Goal: Task Accomplishment & Management: Manage account settings

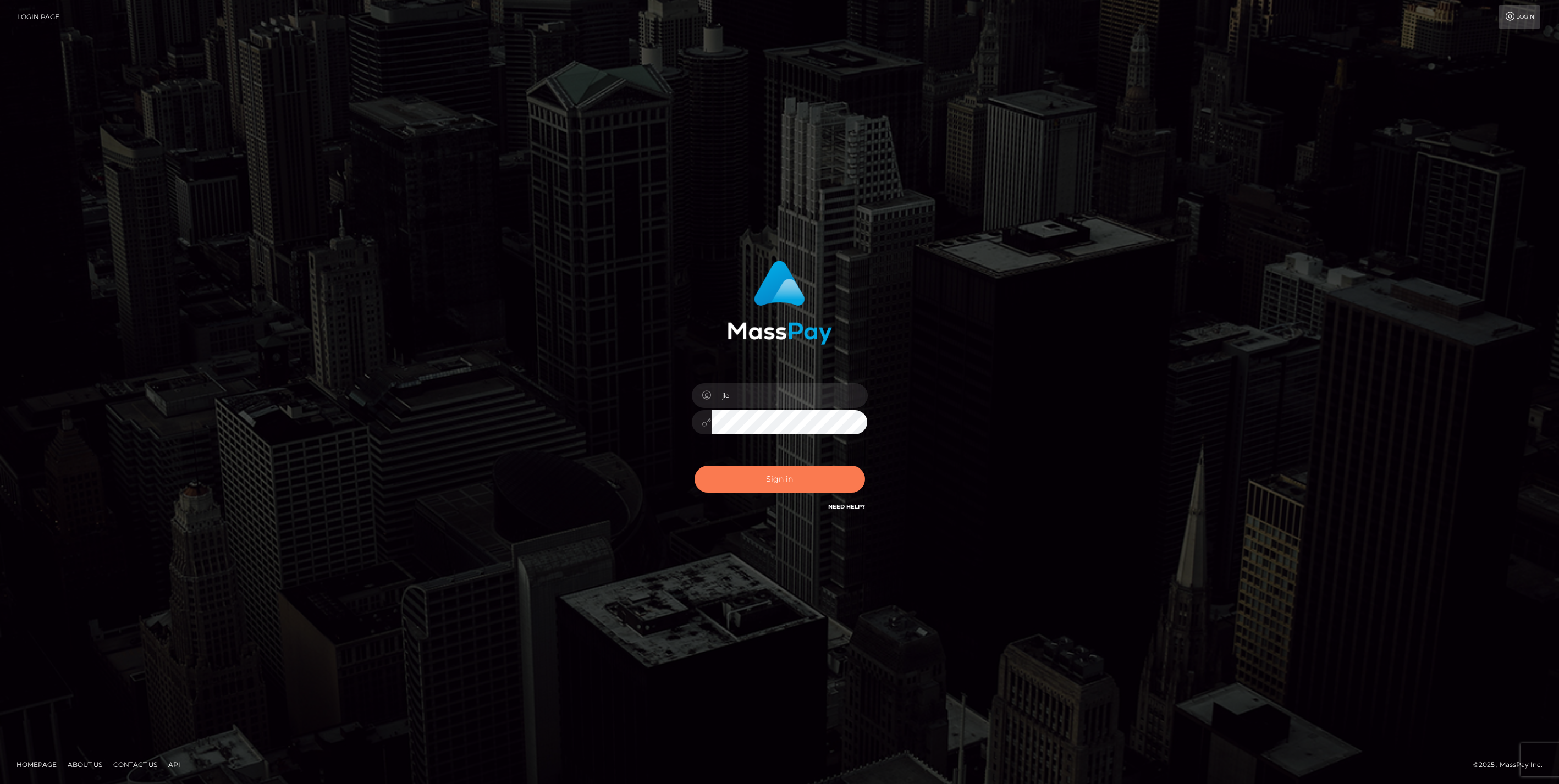
click at [799, 482] on button "Sign in" at bounding box center [780, 479] width 171 height 27
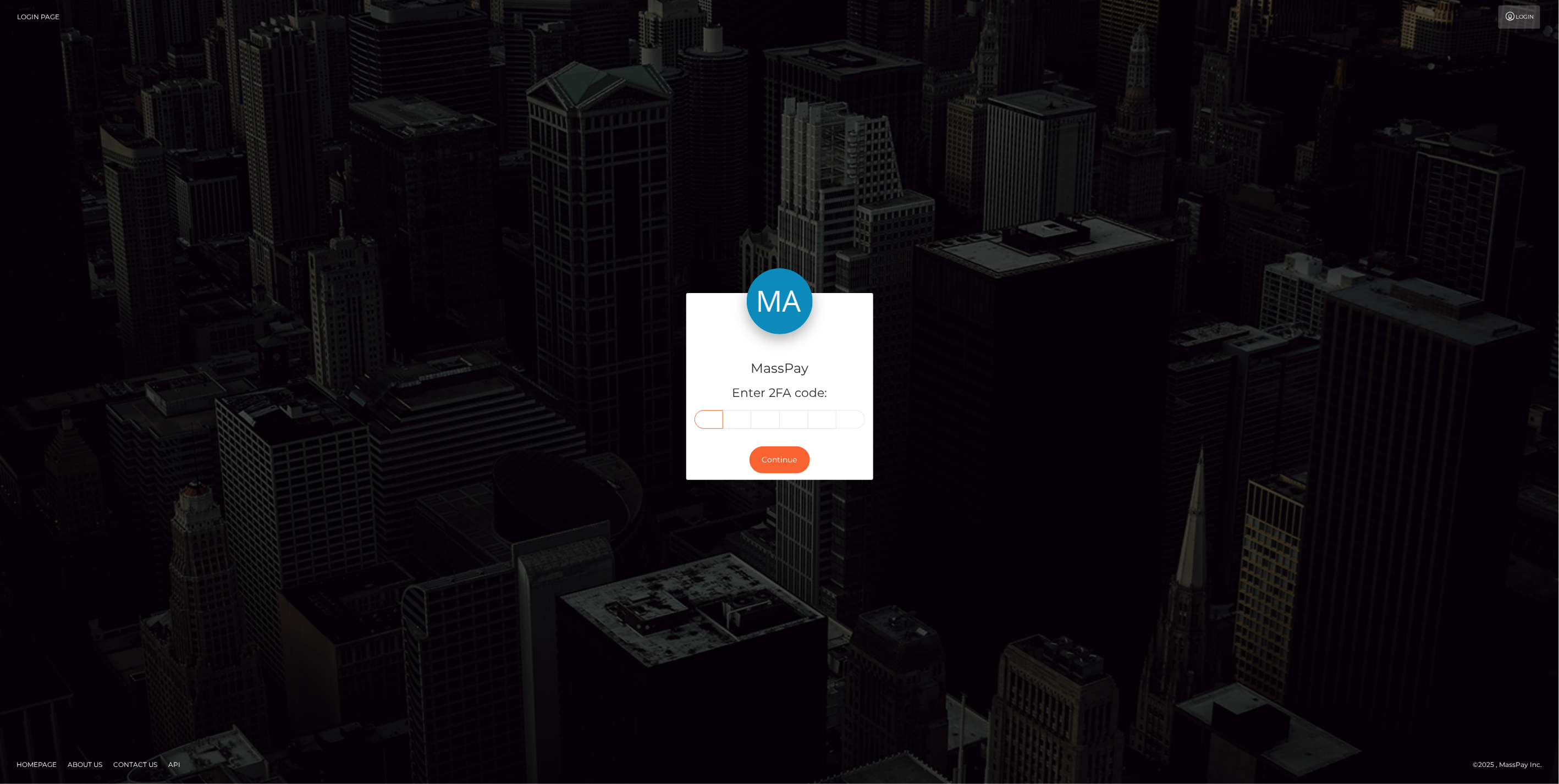
paste input "1"
type input "1"
type input "4"
type input "2"
type input "0"
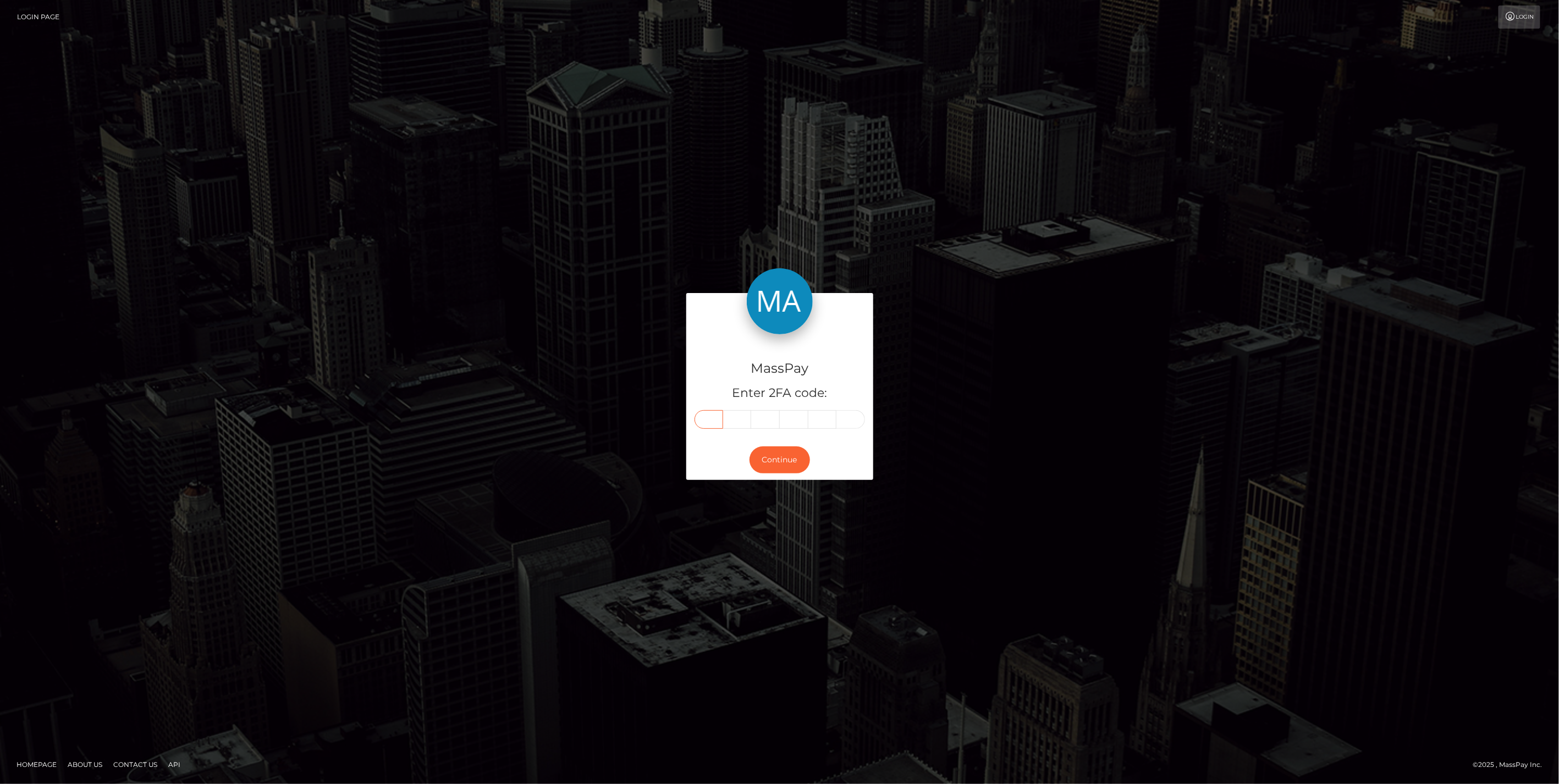
type input "3"
type input "0"
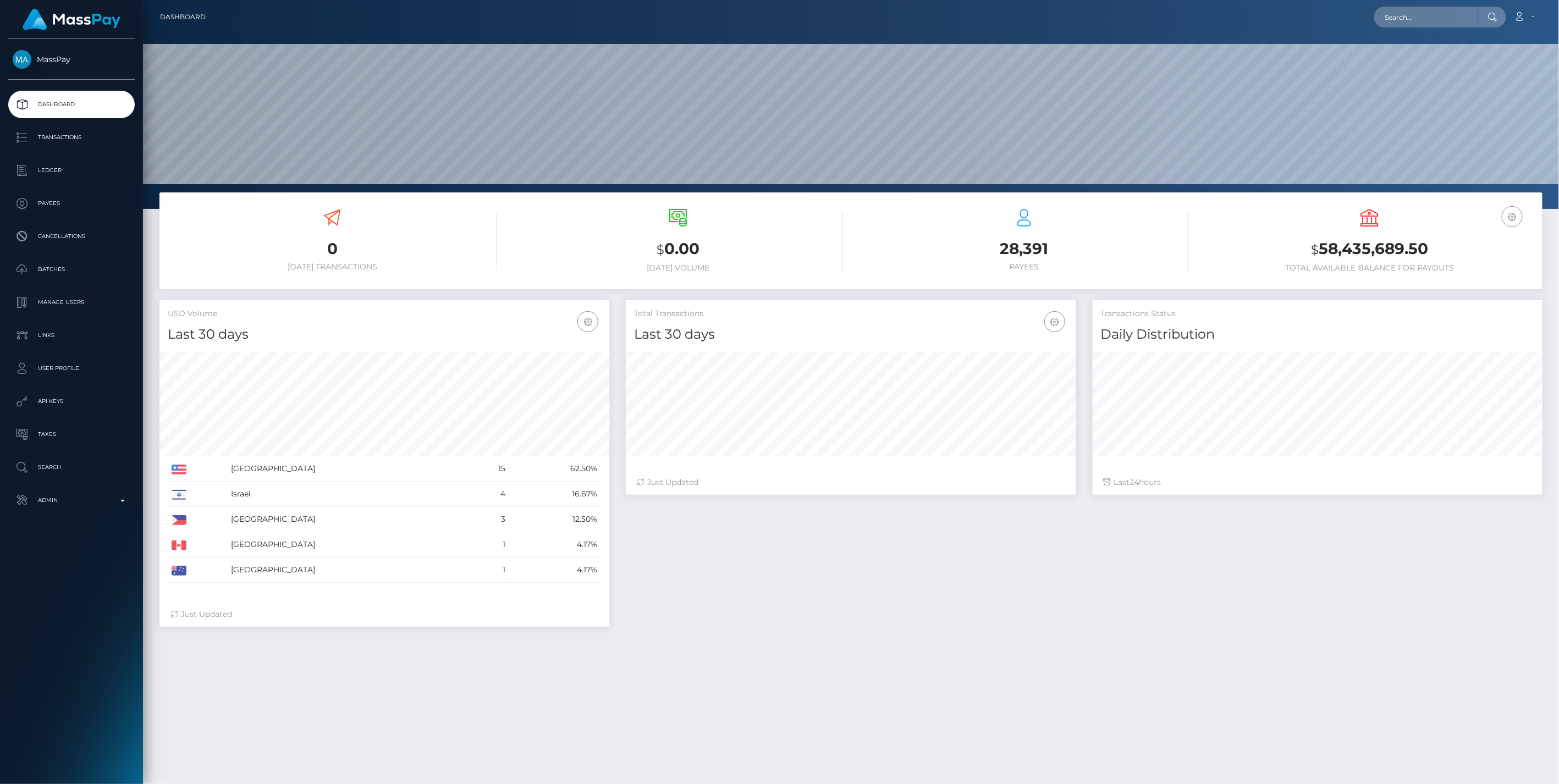
scroll to position [195, 449]
click at [123, 498] on p "Admin" at bounding box center [71, 500] width 117 height 16
click at [77, 560] on span "Balance Adjustments" at bounding box center [71, 564] width 117 height 13
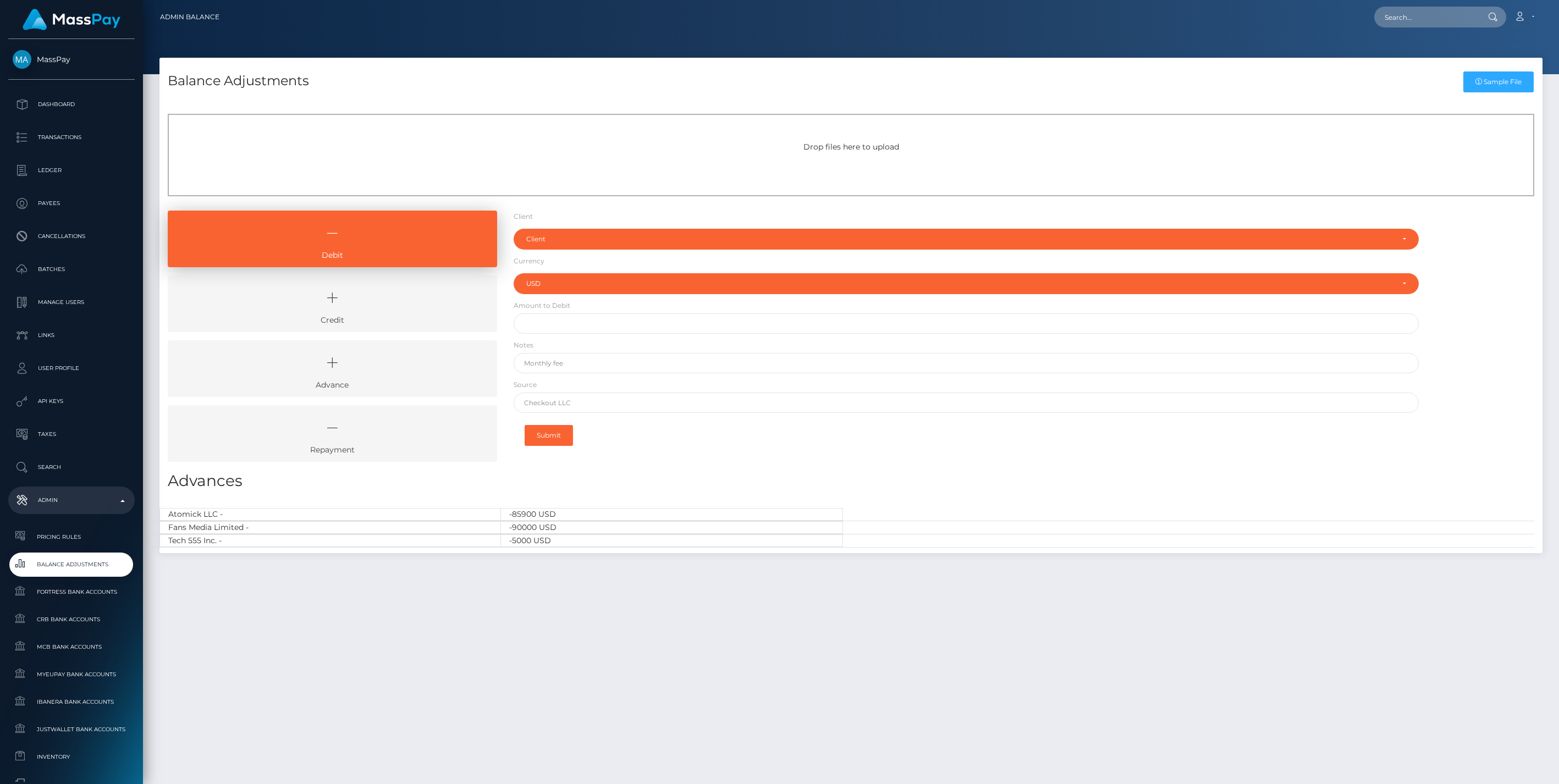
select select "USD"
drag, startPoint x: 413, startPoint y: 312, endPoint x: 432, endPoint y: 284, distance: 33.8
click at [413, 312] on icon at bounding box center [332, 298] width 304 height 33
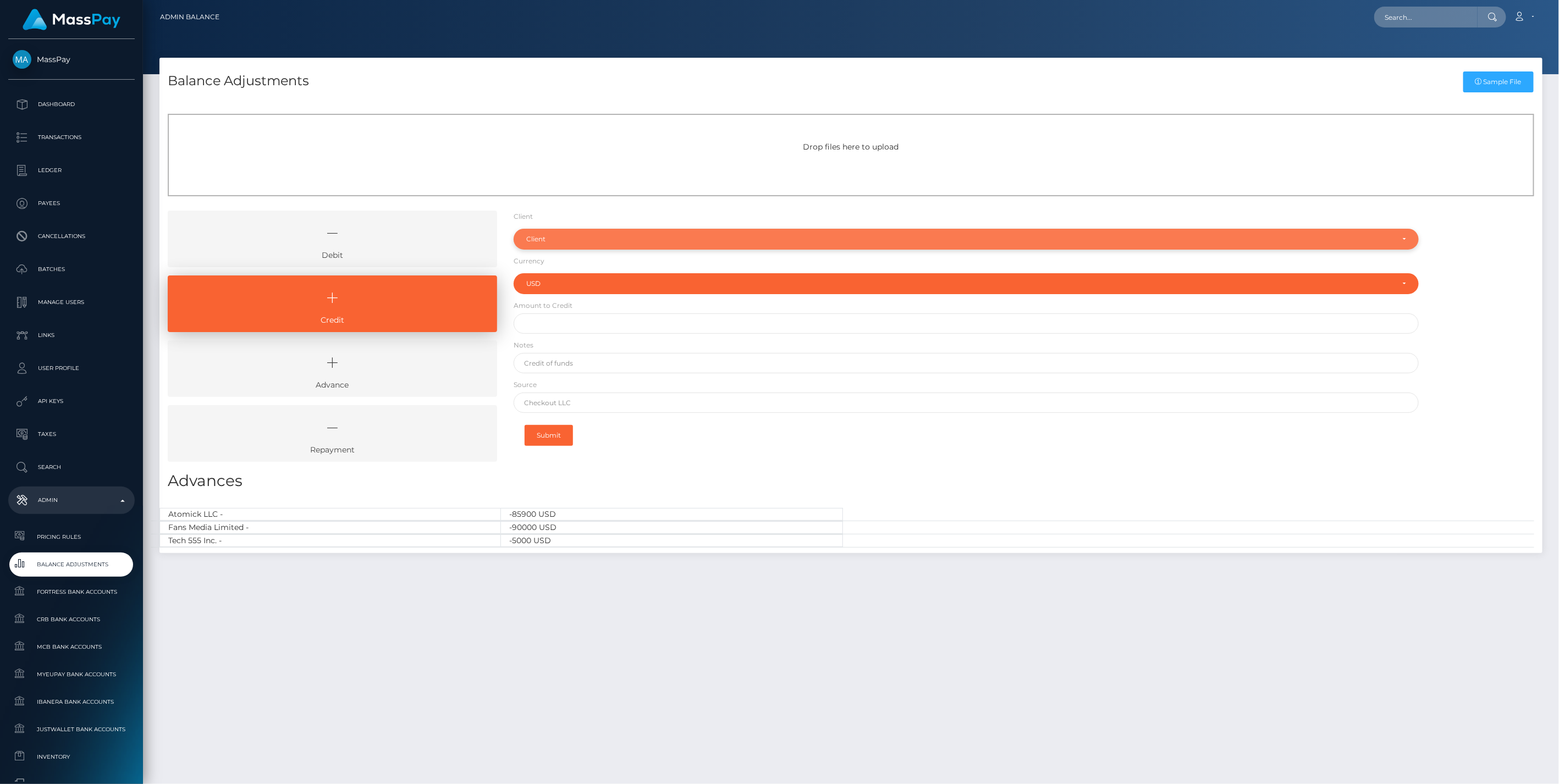
click at [539, 238] on div "Client" at bounding box center [960, 239] width 868 height 9
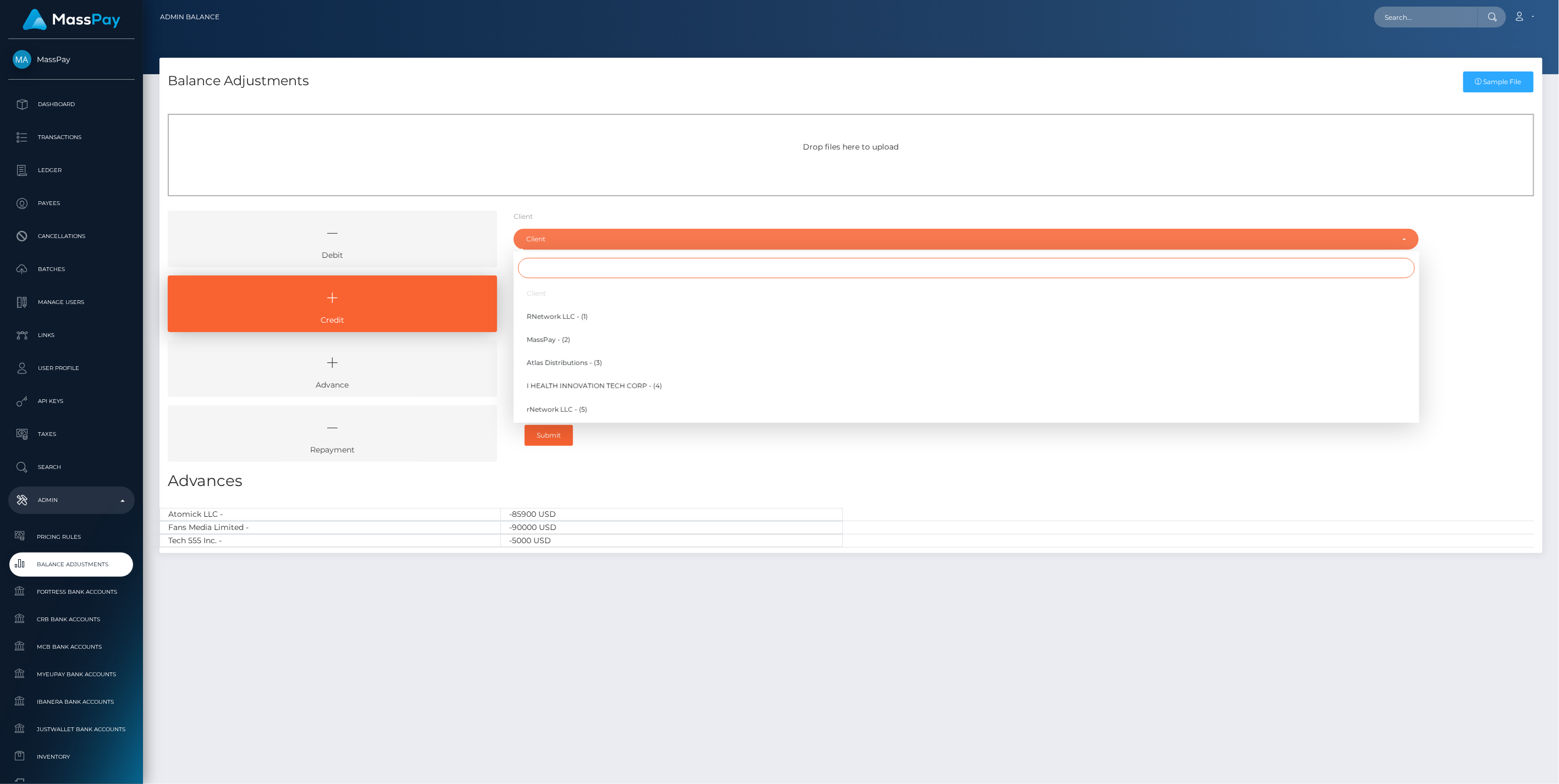
click at [562, 262] on input "Search" at bounding box center [967, 268] width 897 height 21
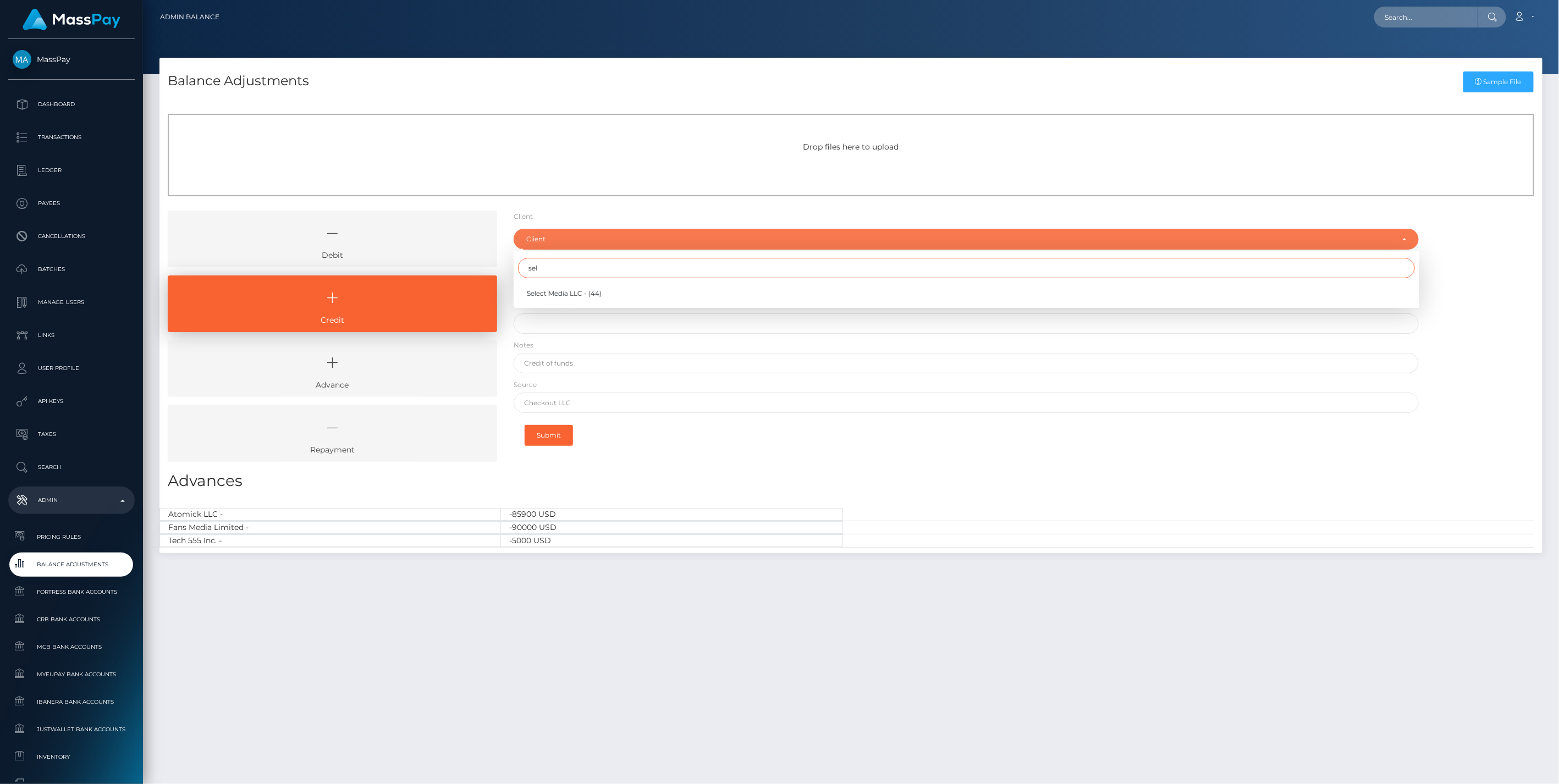
type input "sel"
click at [558, 293] on span "Select Media LLC - (44)" at bounding box center [564, 293] width 75 height 10
select select "44"
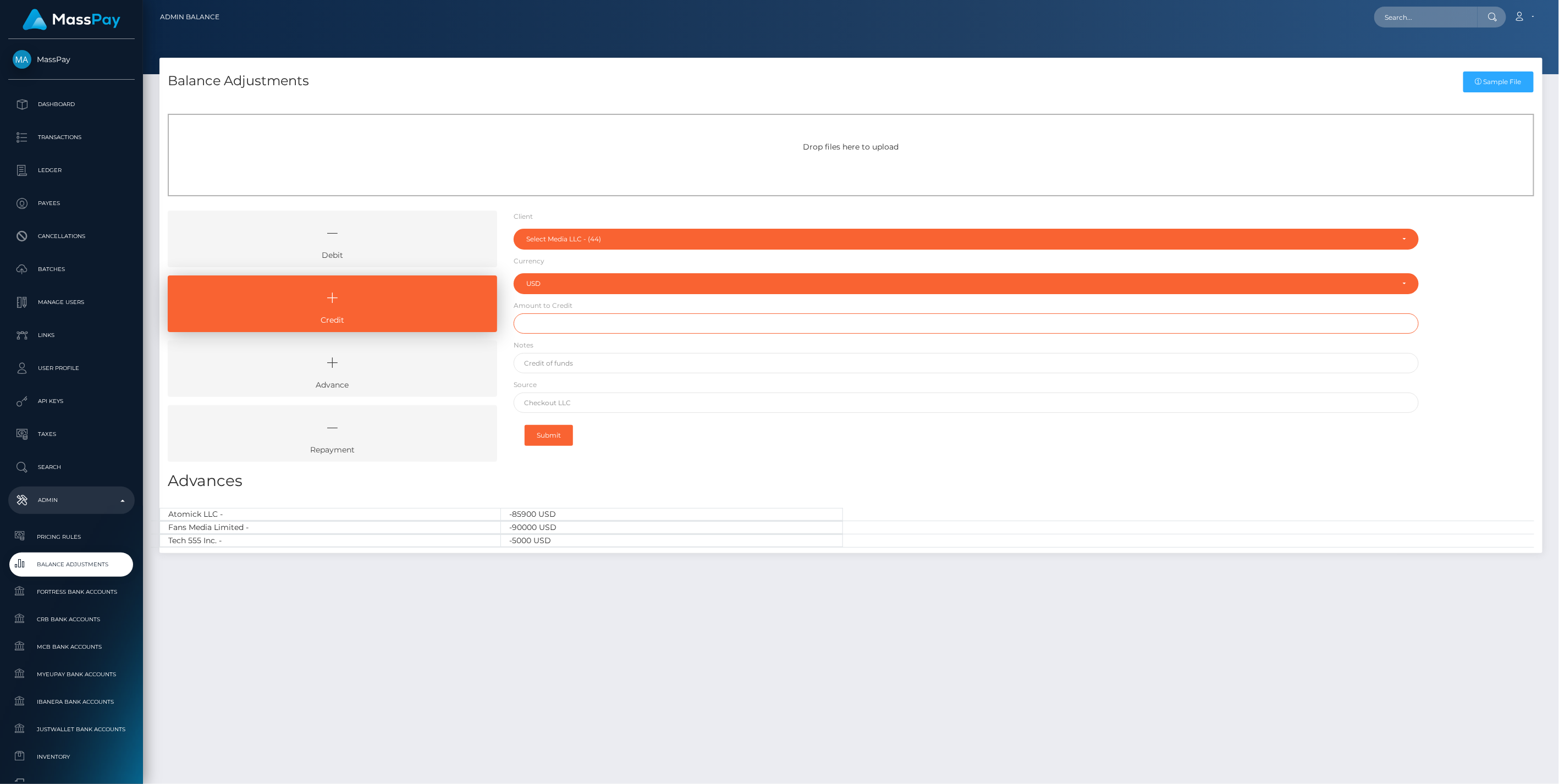
click at [551, 319] on input "text" at bounding box center [967, 324] width 906 height 21
type input "$1,500,000.00"
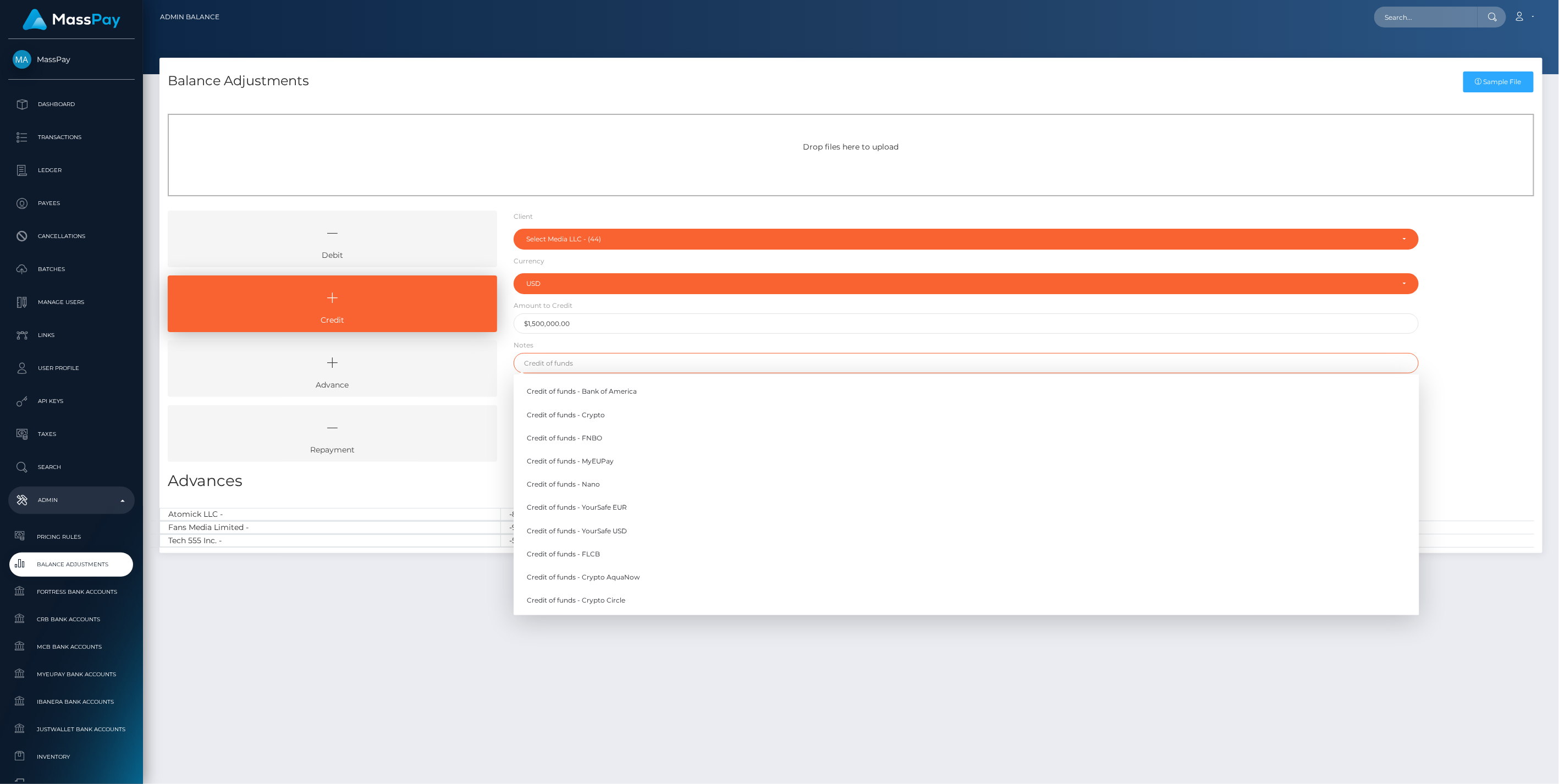
click at [592, 367] on input "text" at bounding box center [967, 363] width 906 height 21
click at [593, 388] on link "Credit of funds - Bank of America" at bounding box center [967, 392] width 906 height 21
type input "Credit of funds - Bank of America"
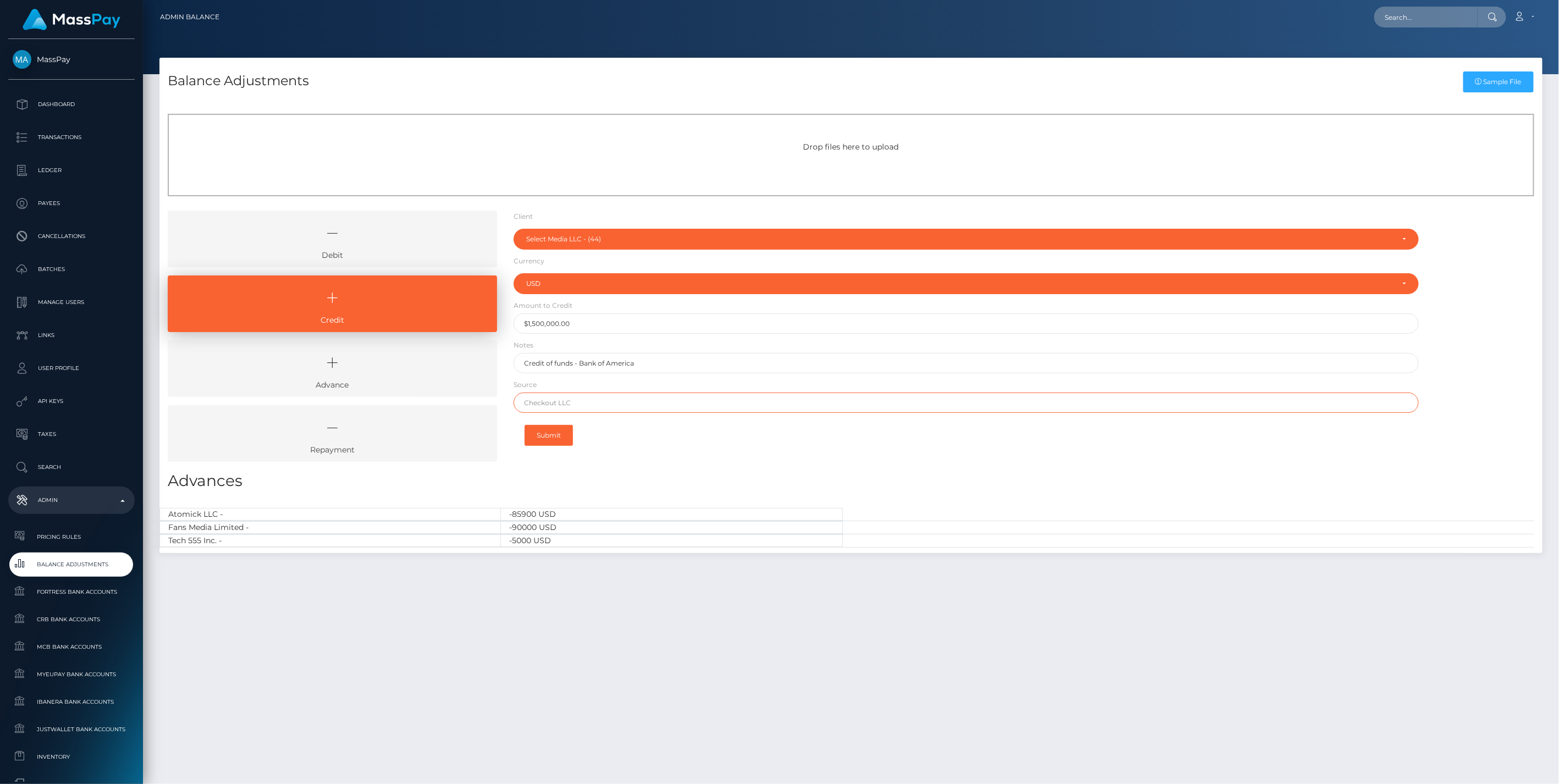
click at [567, 399] on input "text" at bounding box center [967, 403] width 906 height 21
type input "Chase"
click at [556, 438] on button "Submit" at bounding box center [549, 435] width 48 height 21
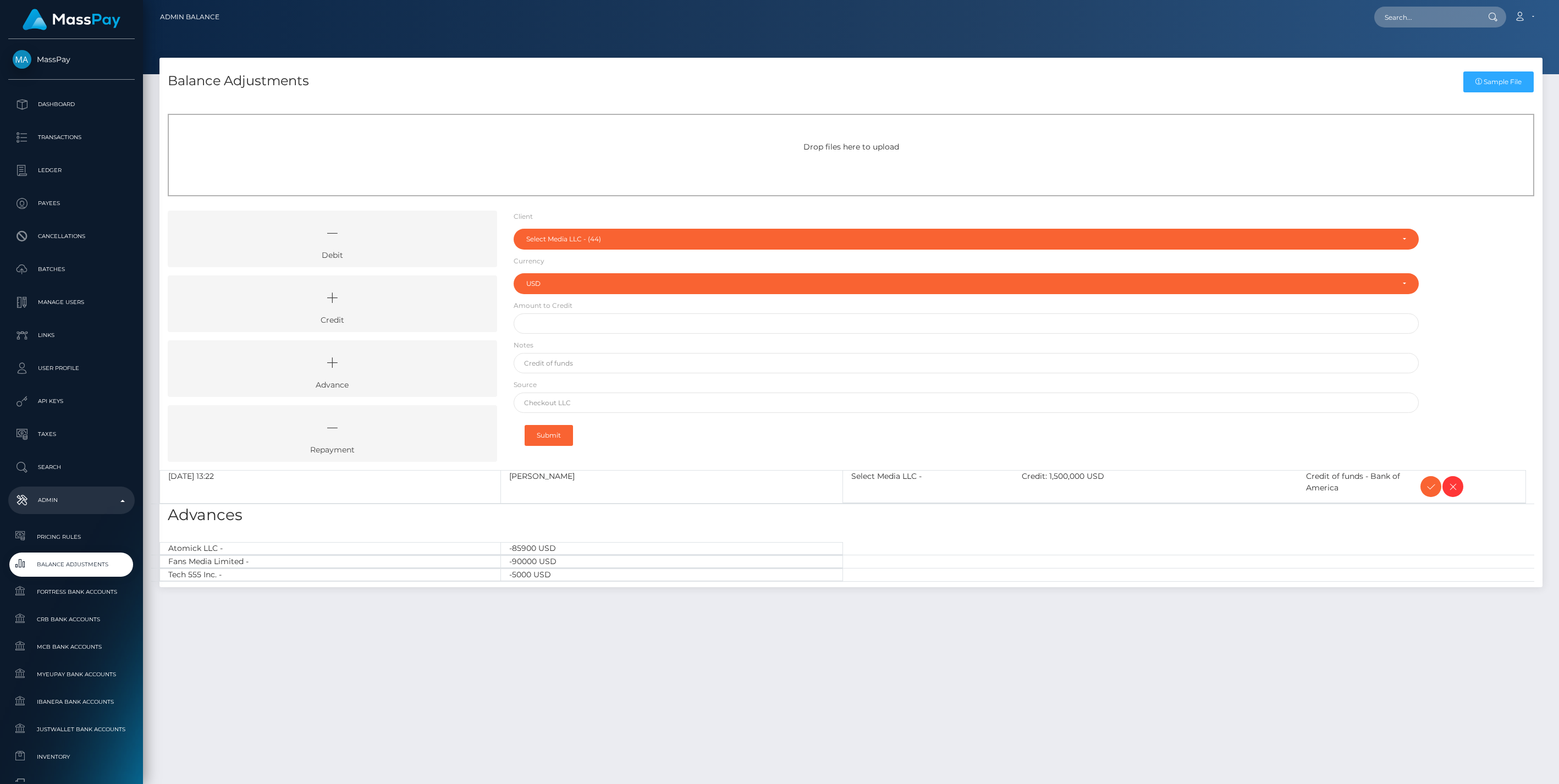
select select "44"
select select "USD"
click at [1429, 485] on icon at bounding box center [1431, 486] width 13 height 14
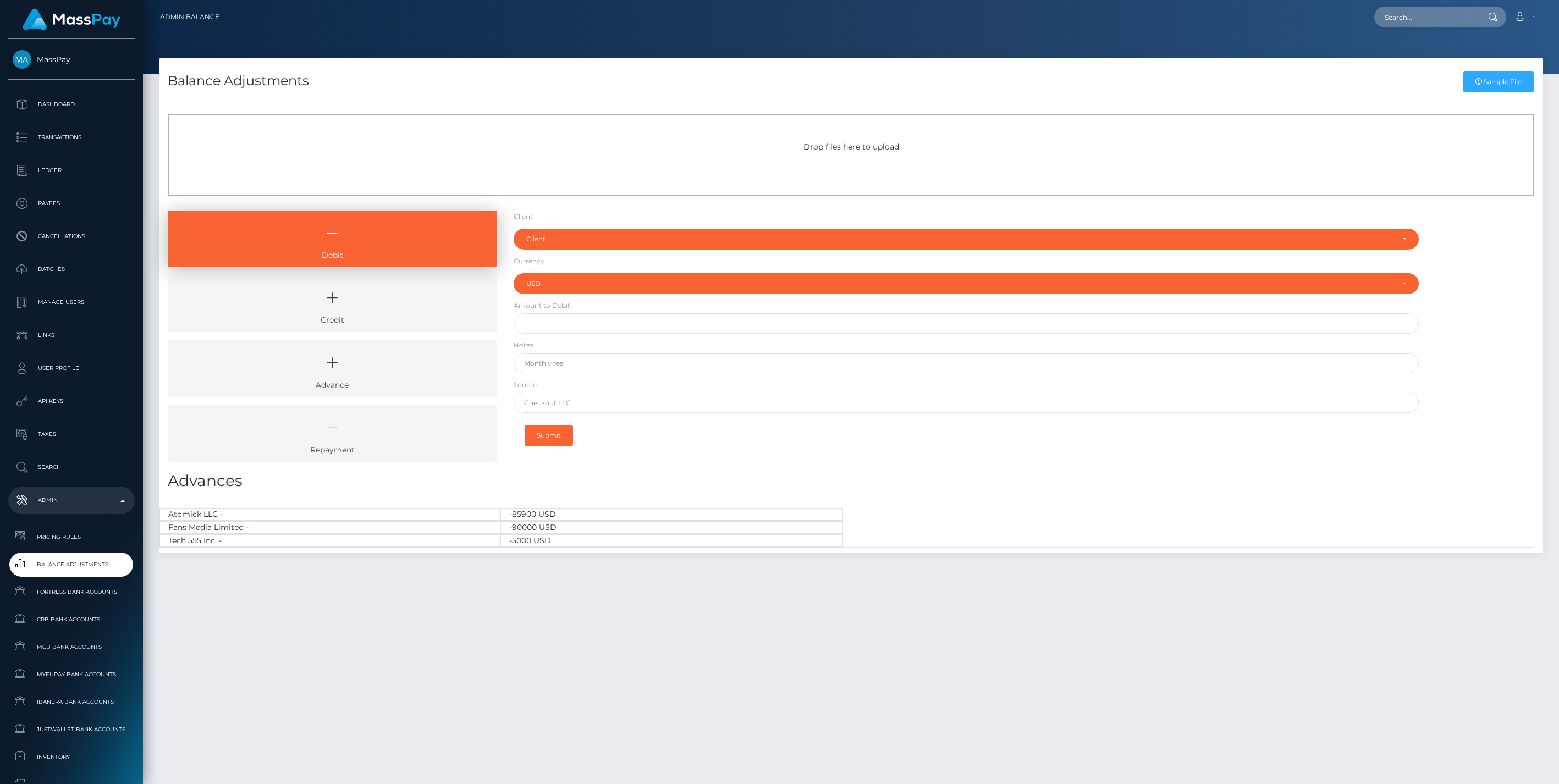
select select "USD"
click at [383, 299] on icon at bounding box center [332, 298] width 304 height 33
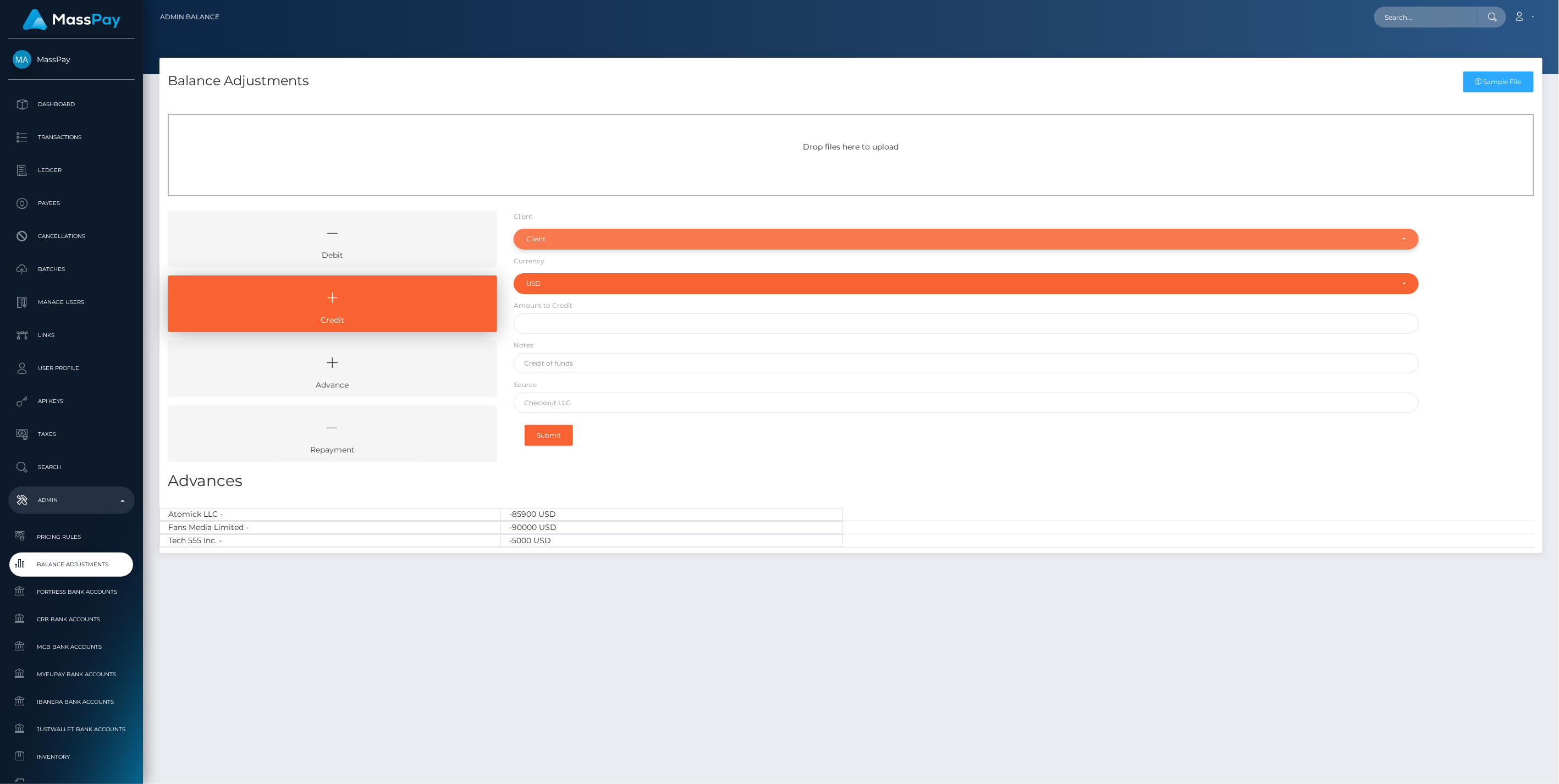
click at [551, 238] on div "Client" at bounding box center [960, 239] width 868 height 9
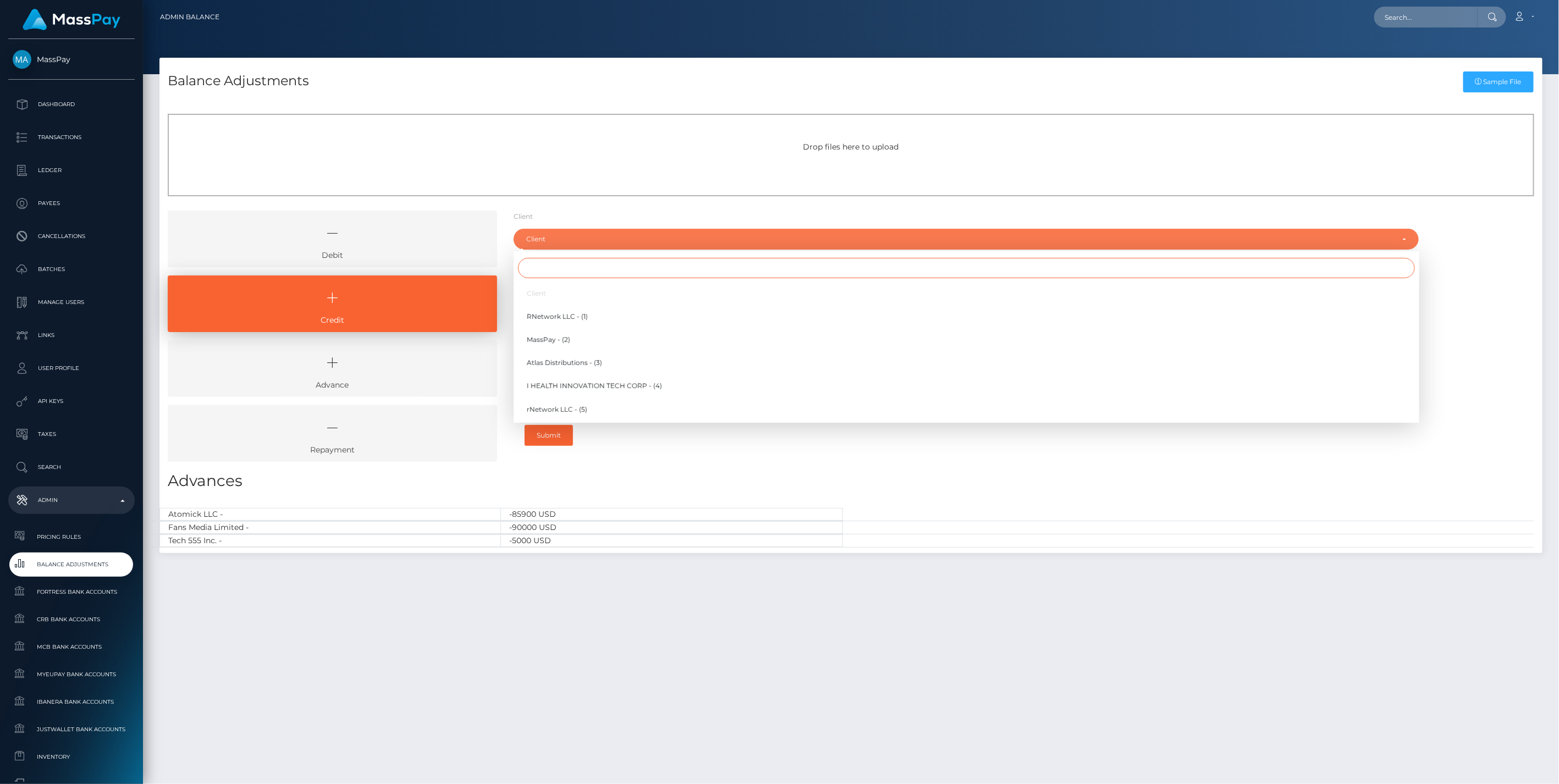
click at [550, 270] on input "Search" at bounding box center [967, 268] width 897 height 21
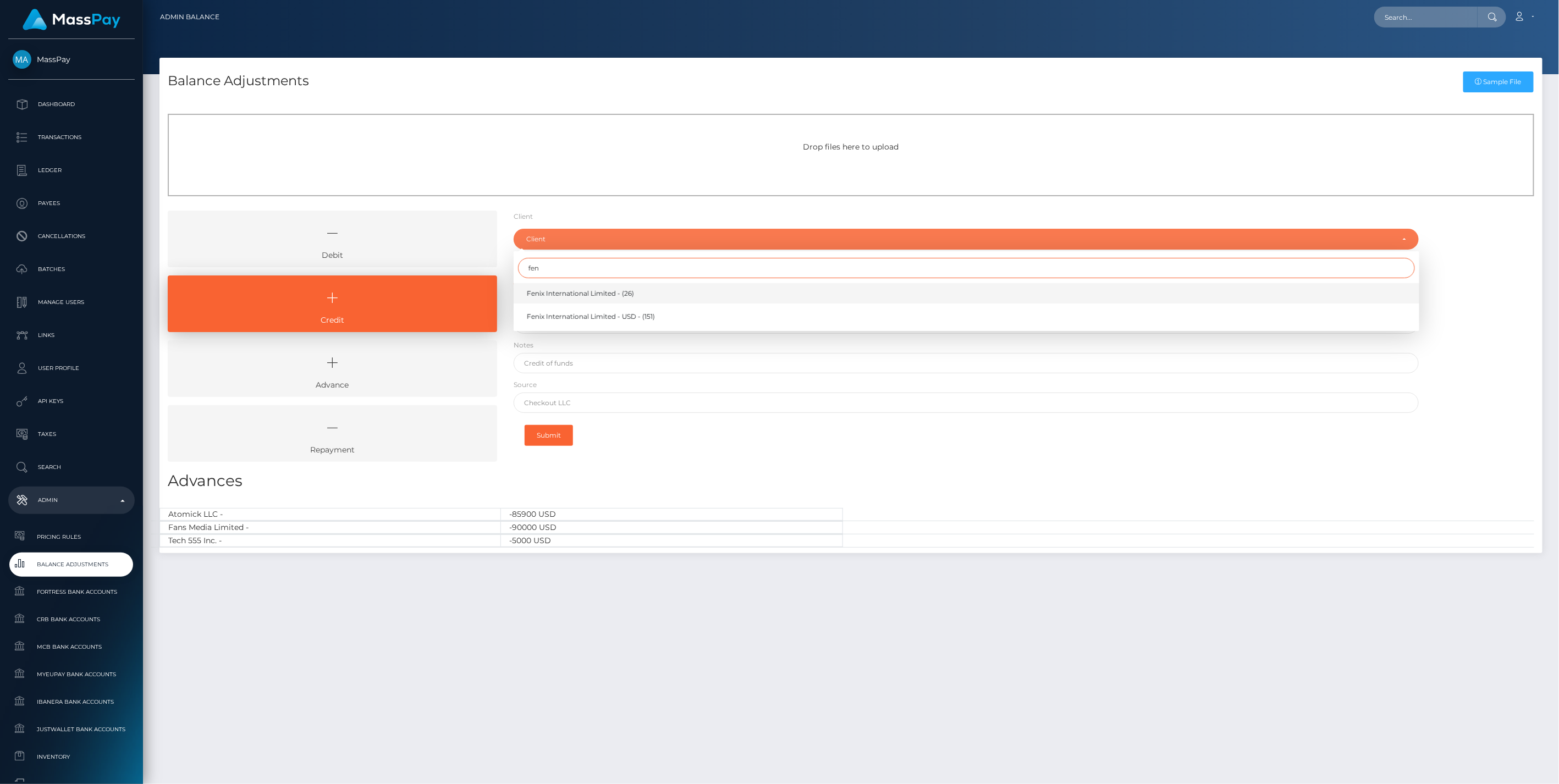
type input "fen"
click at [570, 292] on span "Fenix International Limited - (26)" at bounding box center [580, 293] width 107 height 10
select select "26"
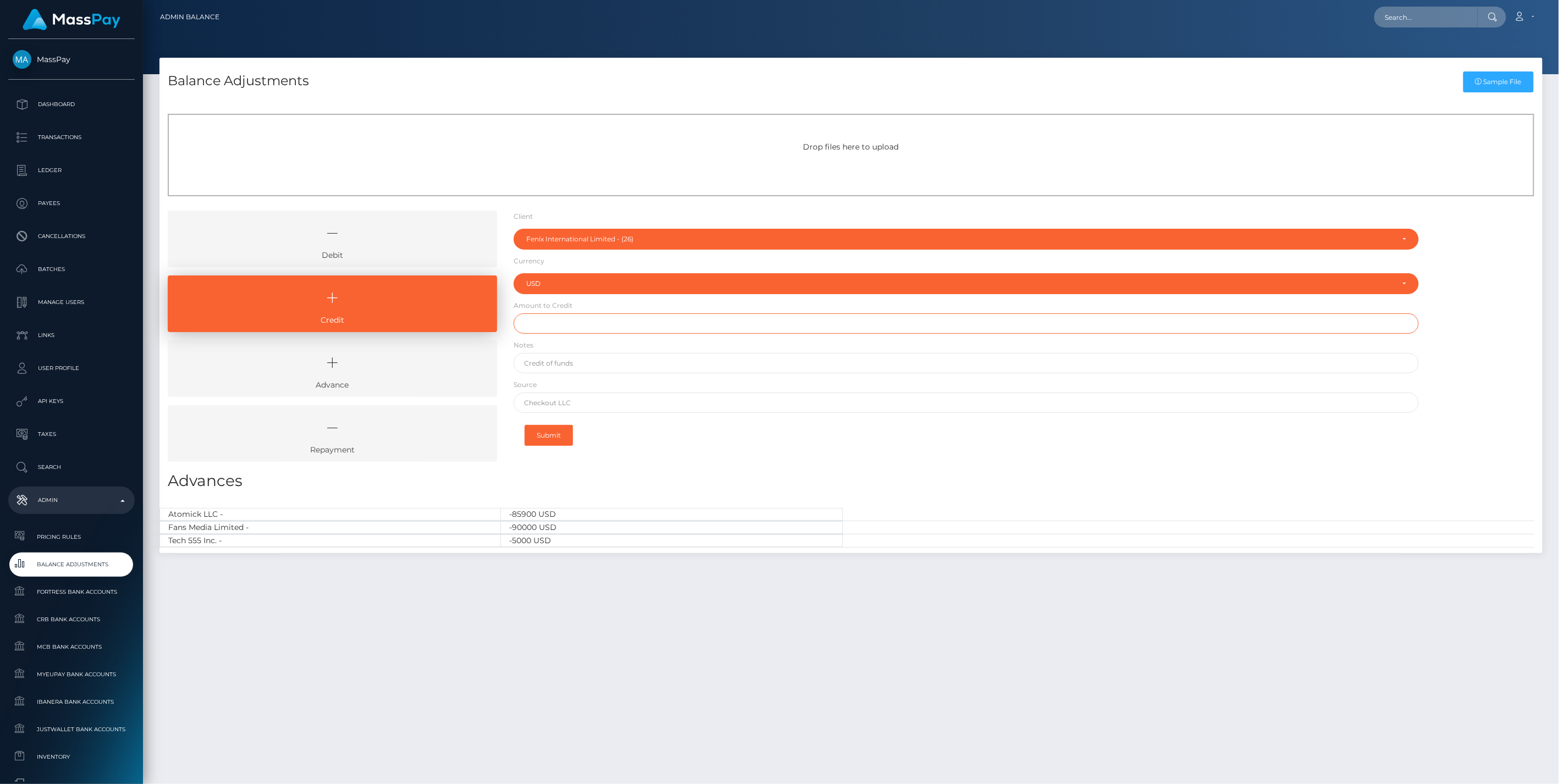
click at [568, 325] on input "text" at bounding box center [967, 324] width 906 height 21
type input "$2,000,000.00"
click at [570, 364] on input "text" at bounding box center [967, 363] width 906 height 21
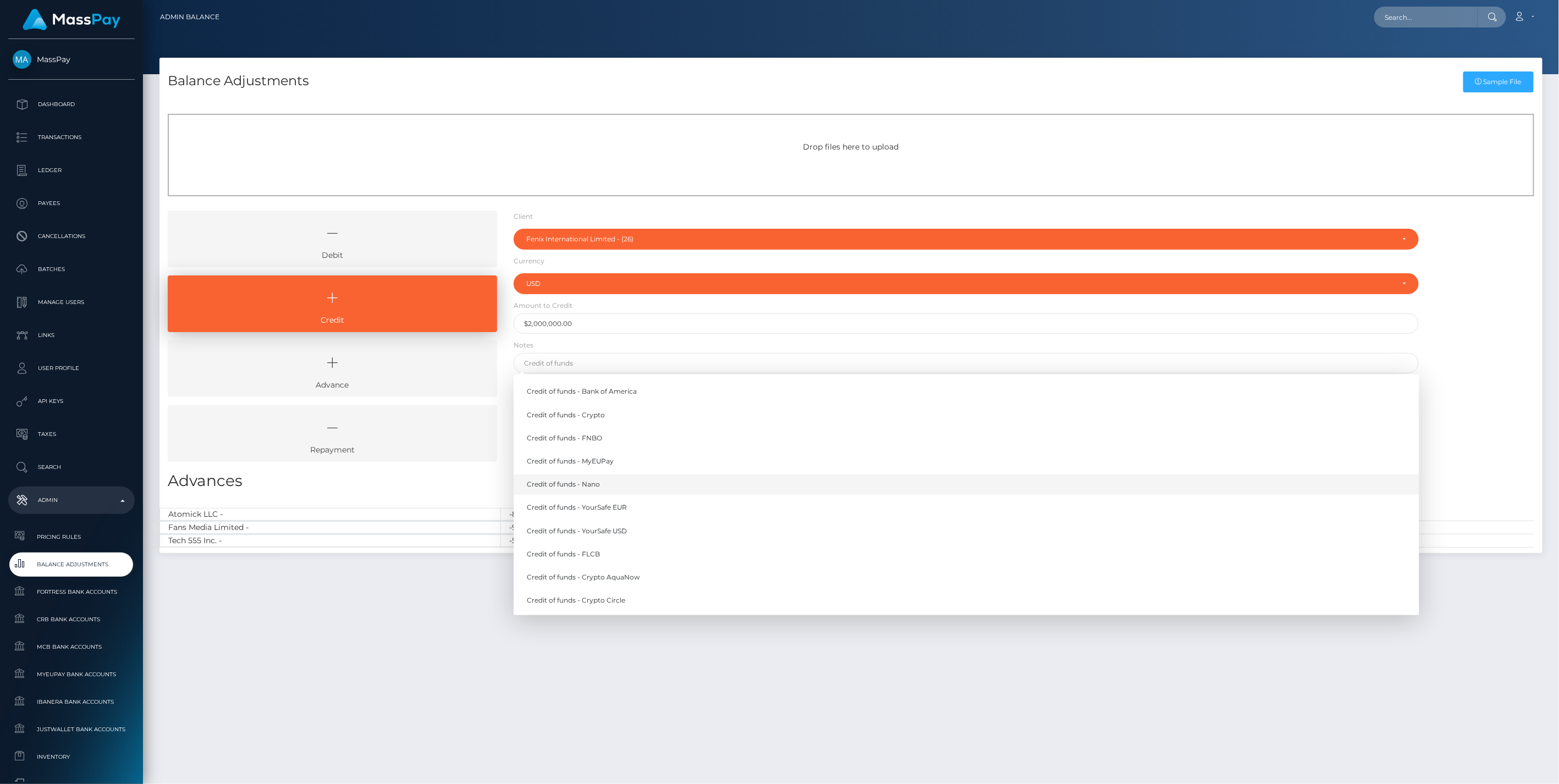
click at [592, 484] on link "Credit of funds - Nano" at bounding box center [967, 485] width 906 height 21
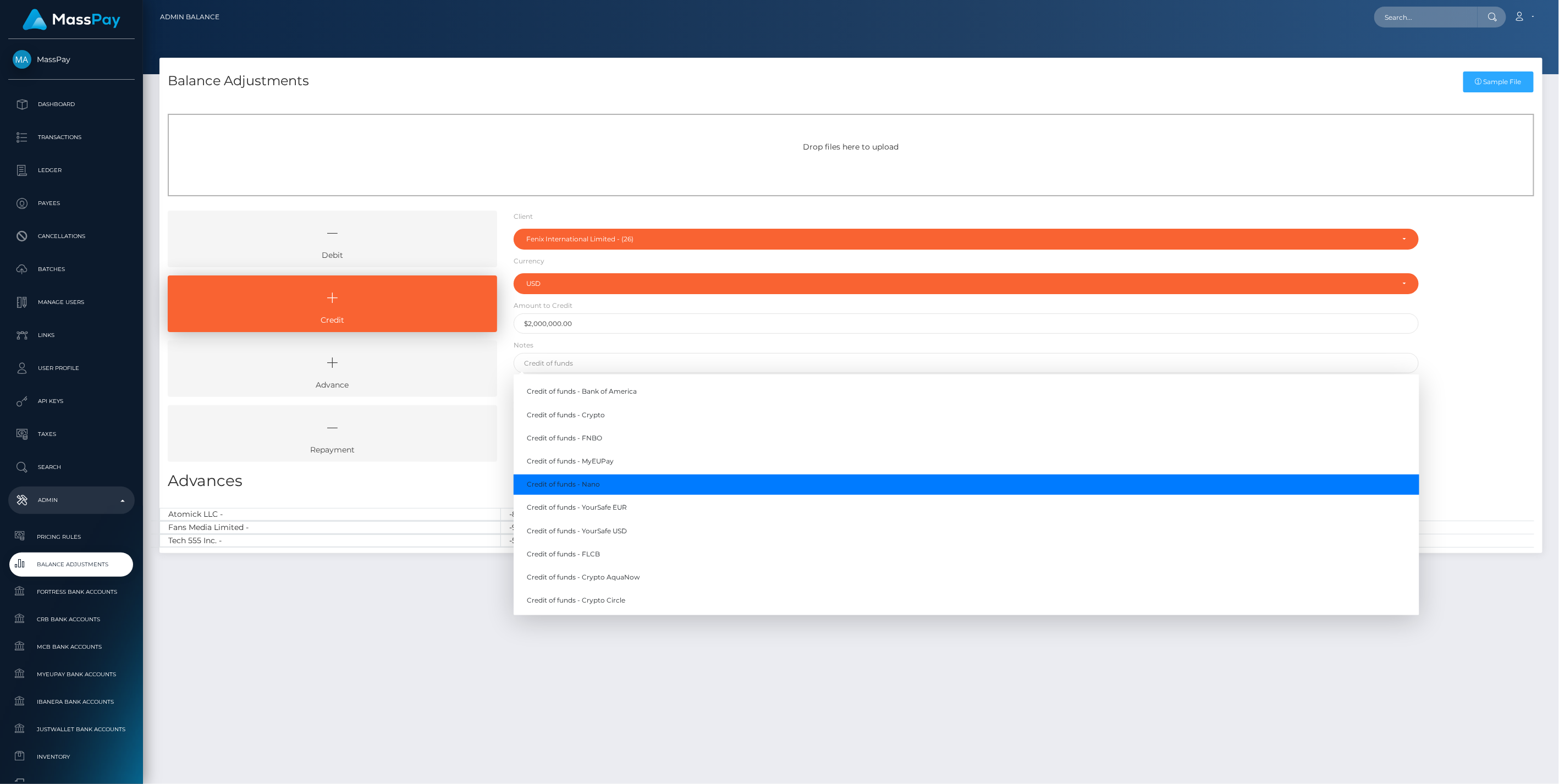
type input "Credit of funds - Nano"
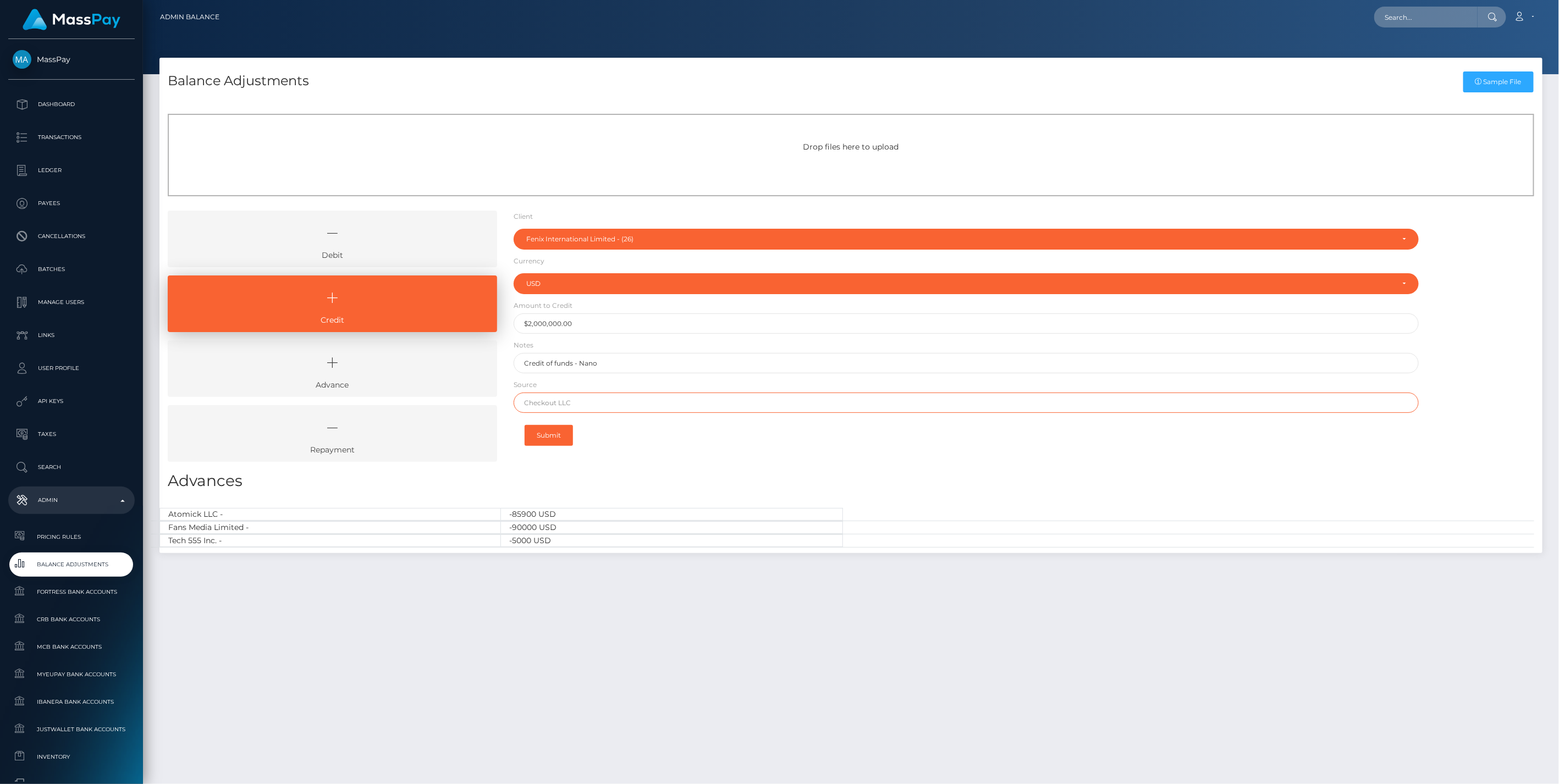
click at [575, 403] on input "text" at bounding box center [967, 403] width 906 height 21
type input "Nano"
click at [545, 432] on button "Submit" at bounding box center [549, 435] width 48 height 21
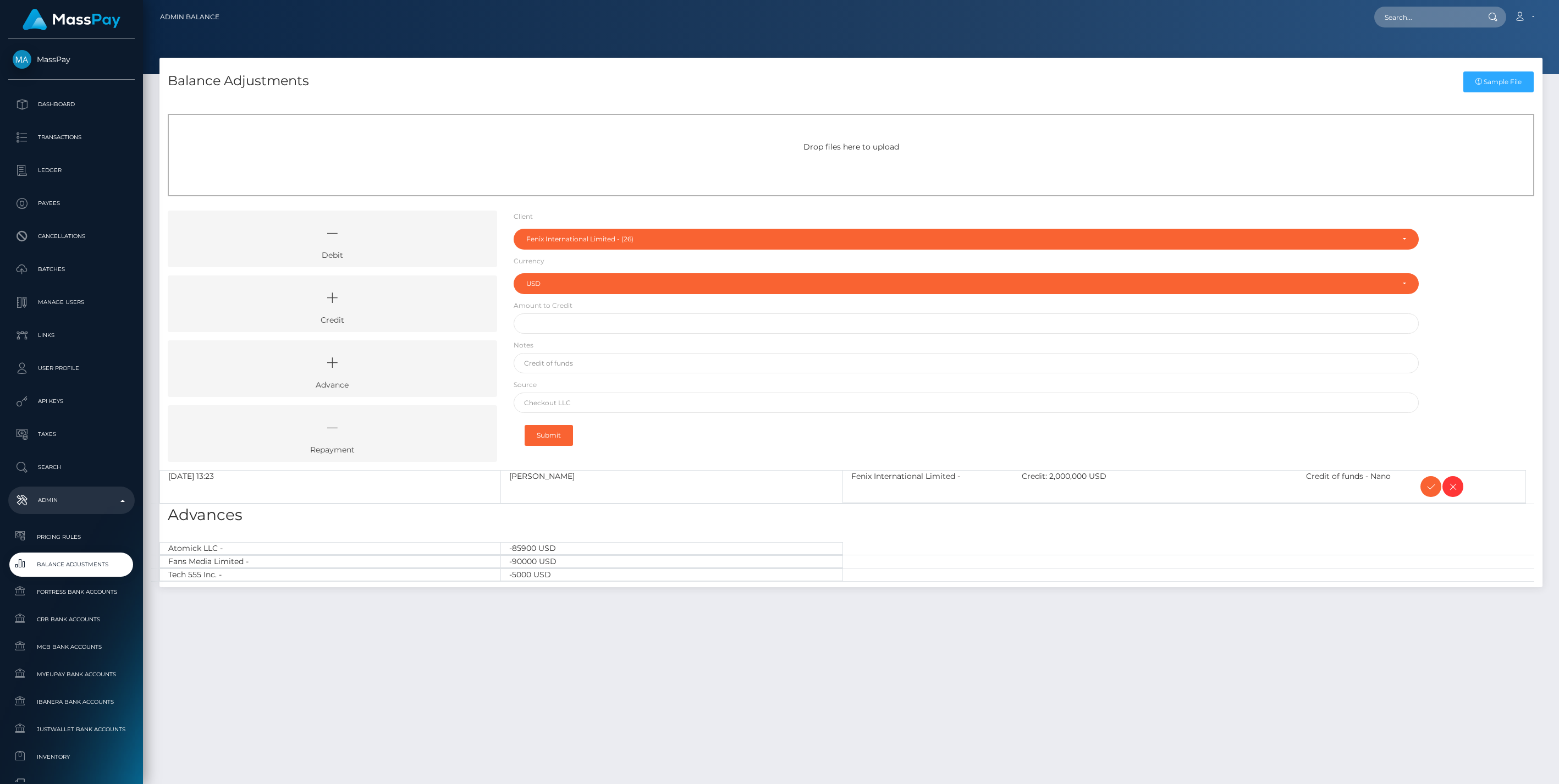
select select "26"
select select "USD"
click at [421, 301] on icon at bounding box center [332, 298] width 304 height 33
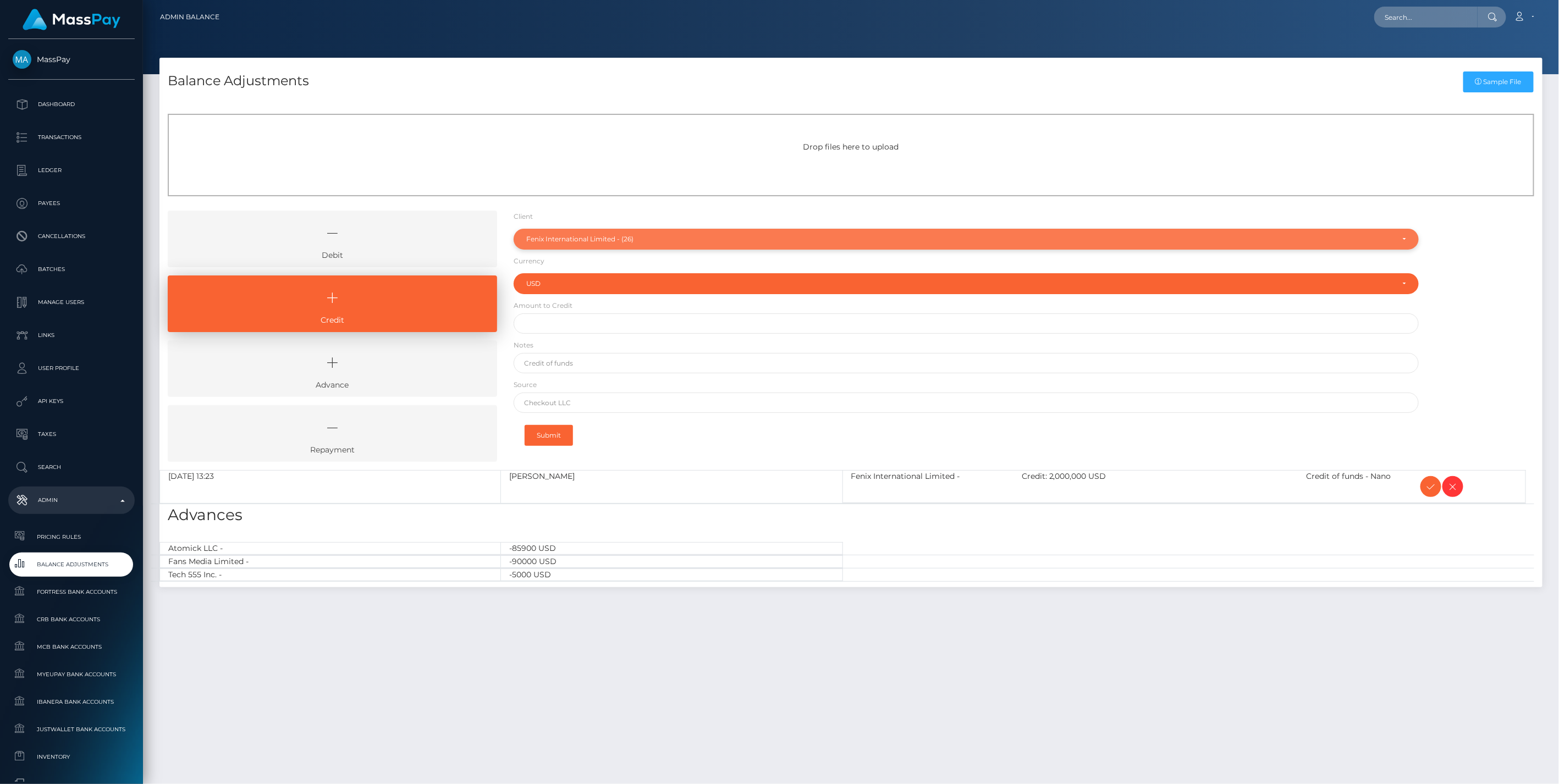
click at [570, 231] on div "Fenix International Limited - (26)" at bounding box center [967, 239] width 906 height 21
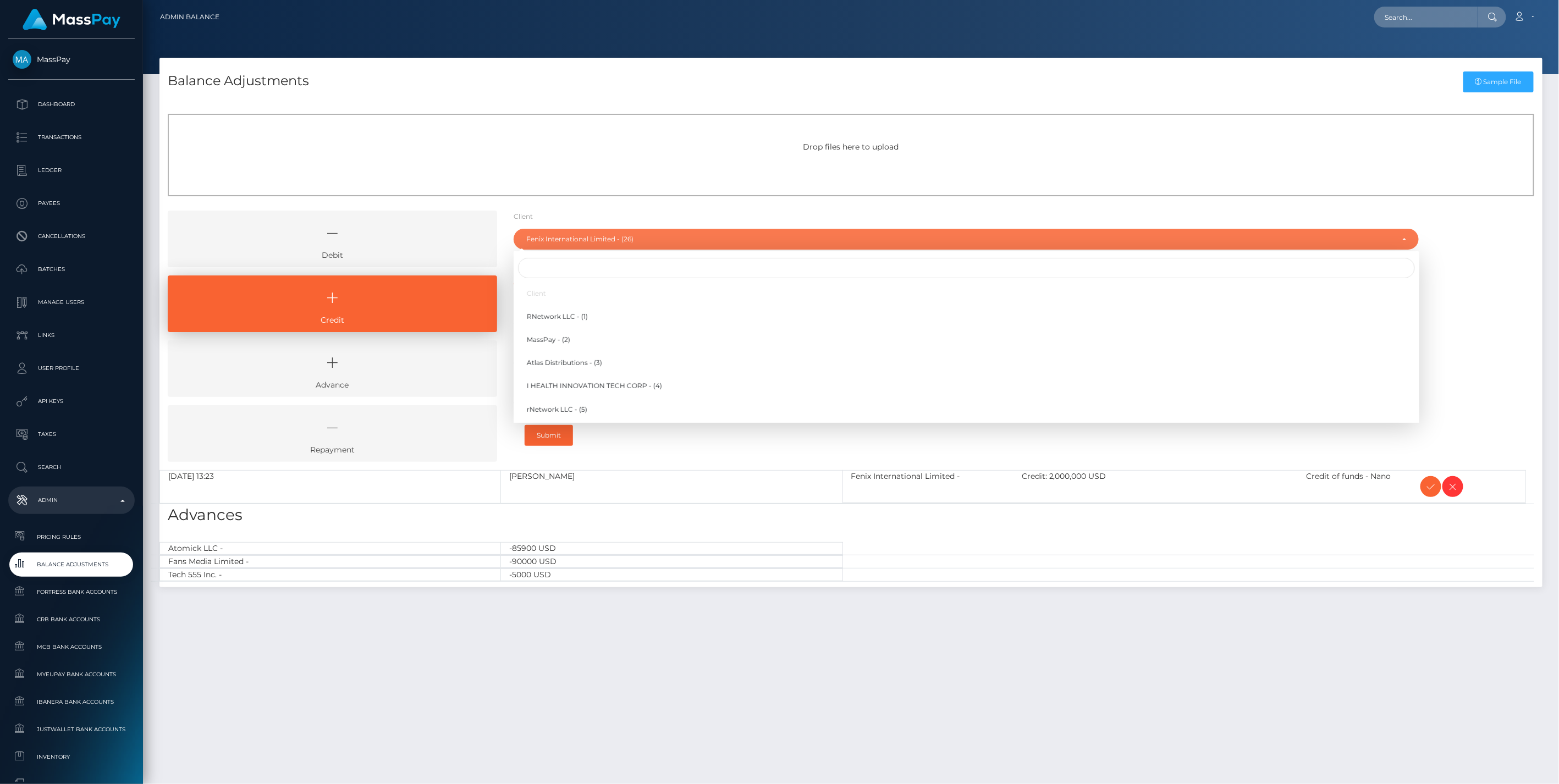
scroll to position [448, 0]
click at [548, 273] on input "Search" at bounding box center [967, 268] width 897 height 21
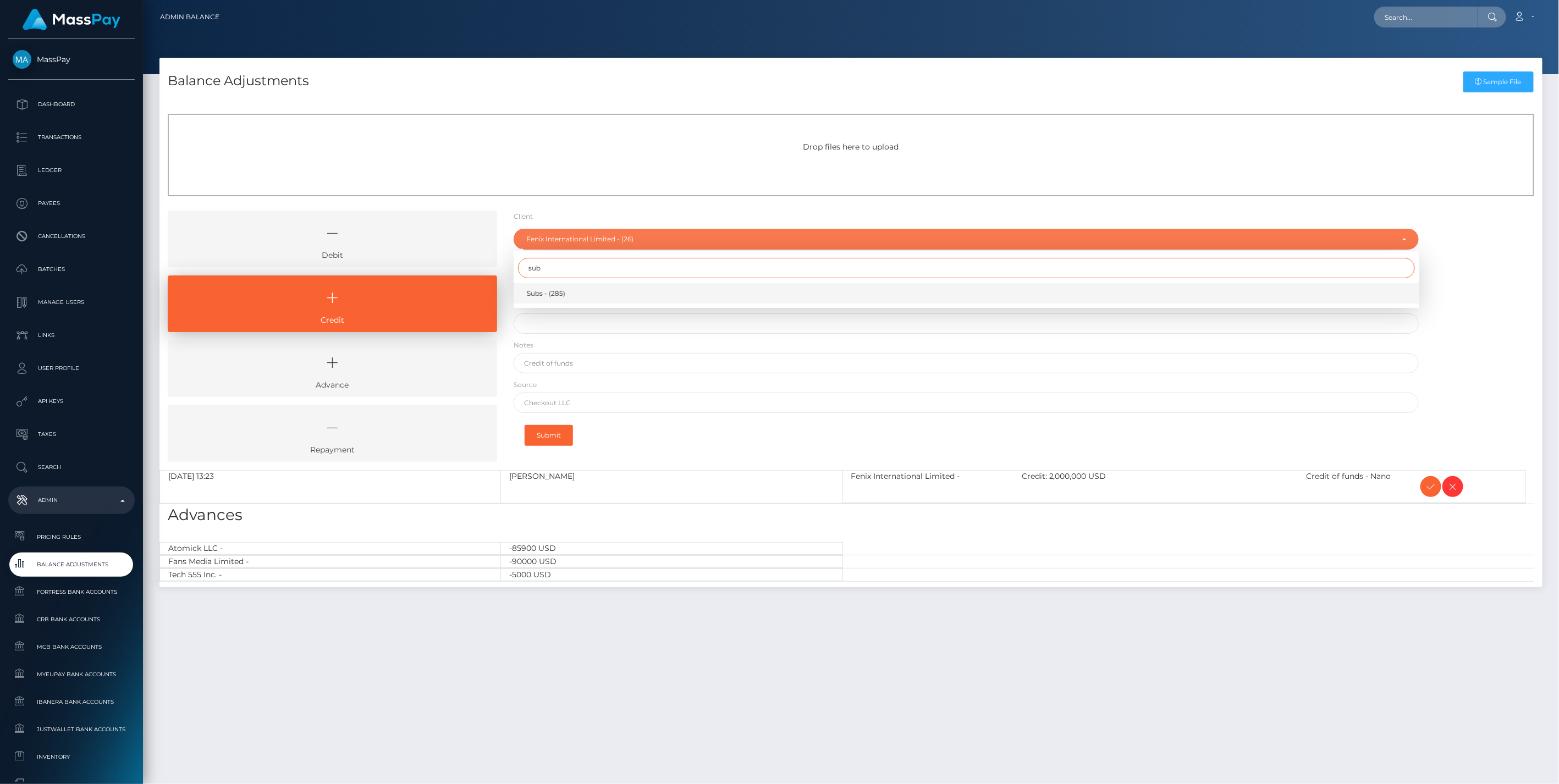
type input "sub"
click at [549, 296] on span "Subs - (285)" at bounding box center [546, 293] width 39 height 10
select select "285"
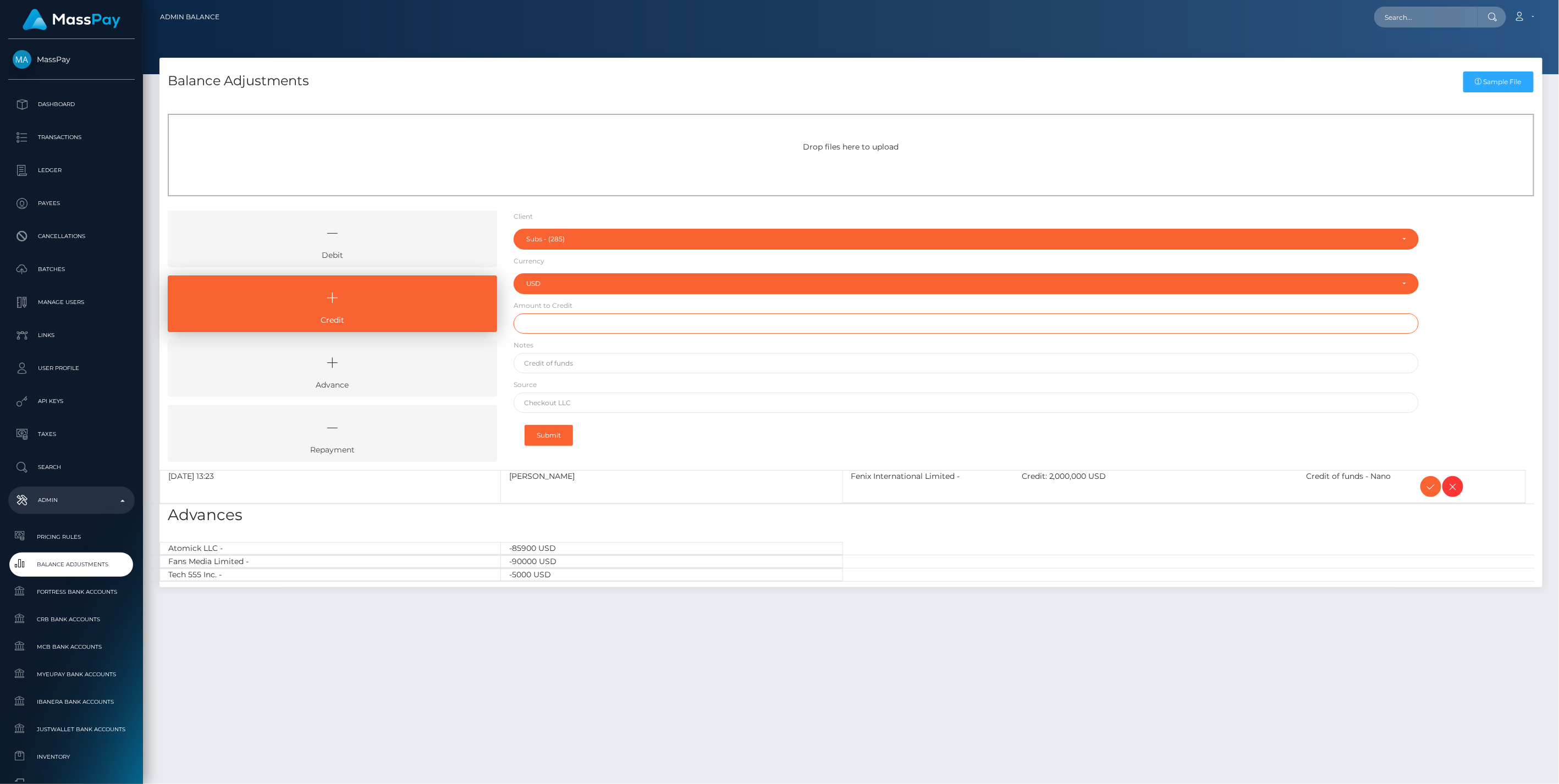
click at [546, 325] on input "text" at bounding box center [967, 324] width 906 height 21
type input "$10,000.00"
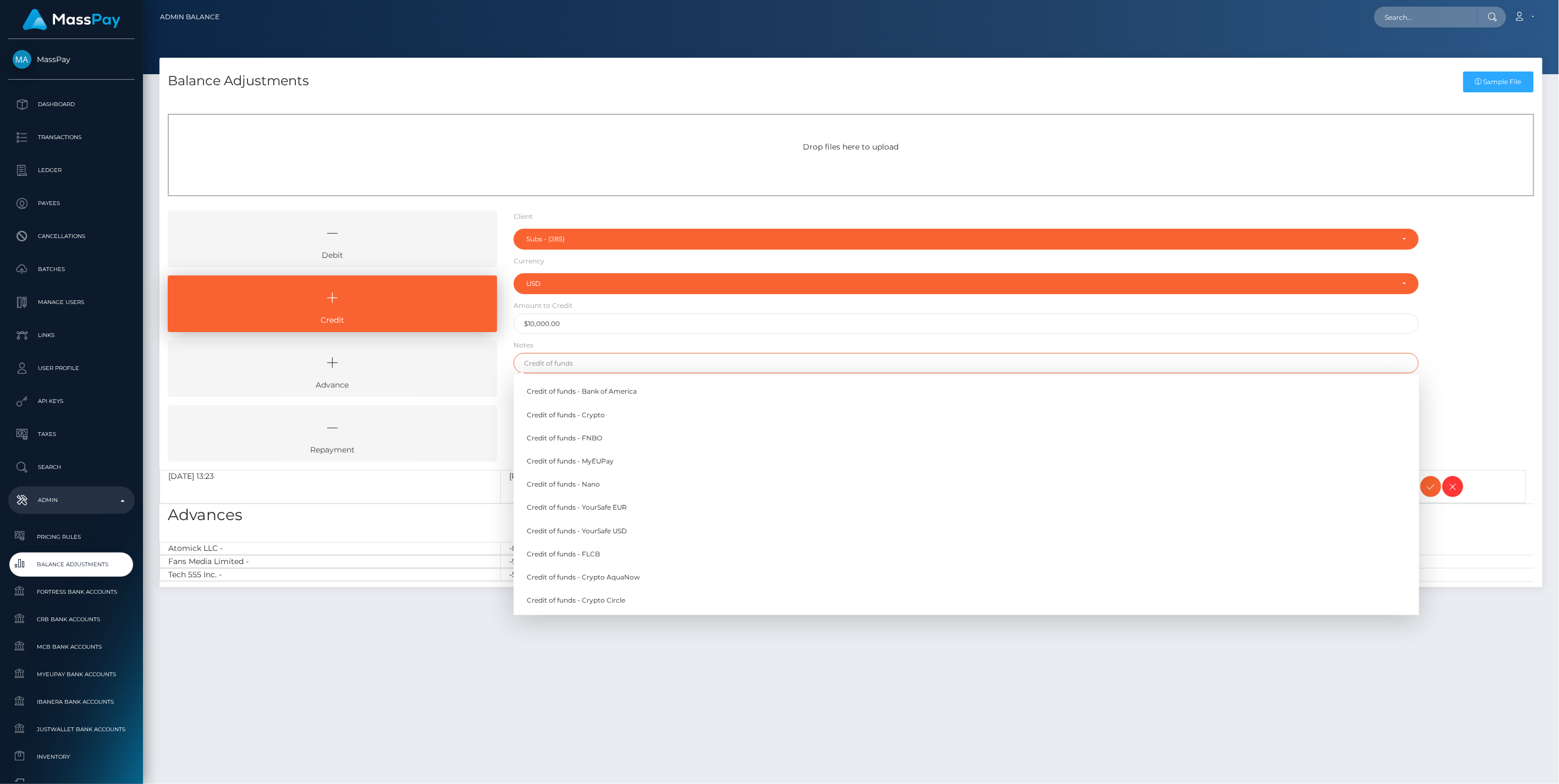
click at [557, 365] on input "text" at bounding box center [967, 363] width 906 height 21
click at [587, 485] on link "Credit of funds - Nano" at bounding box center [967, 485] width 906 height 21
type input "Credit of funds - Nano"
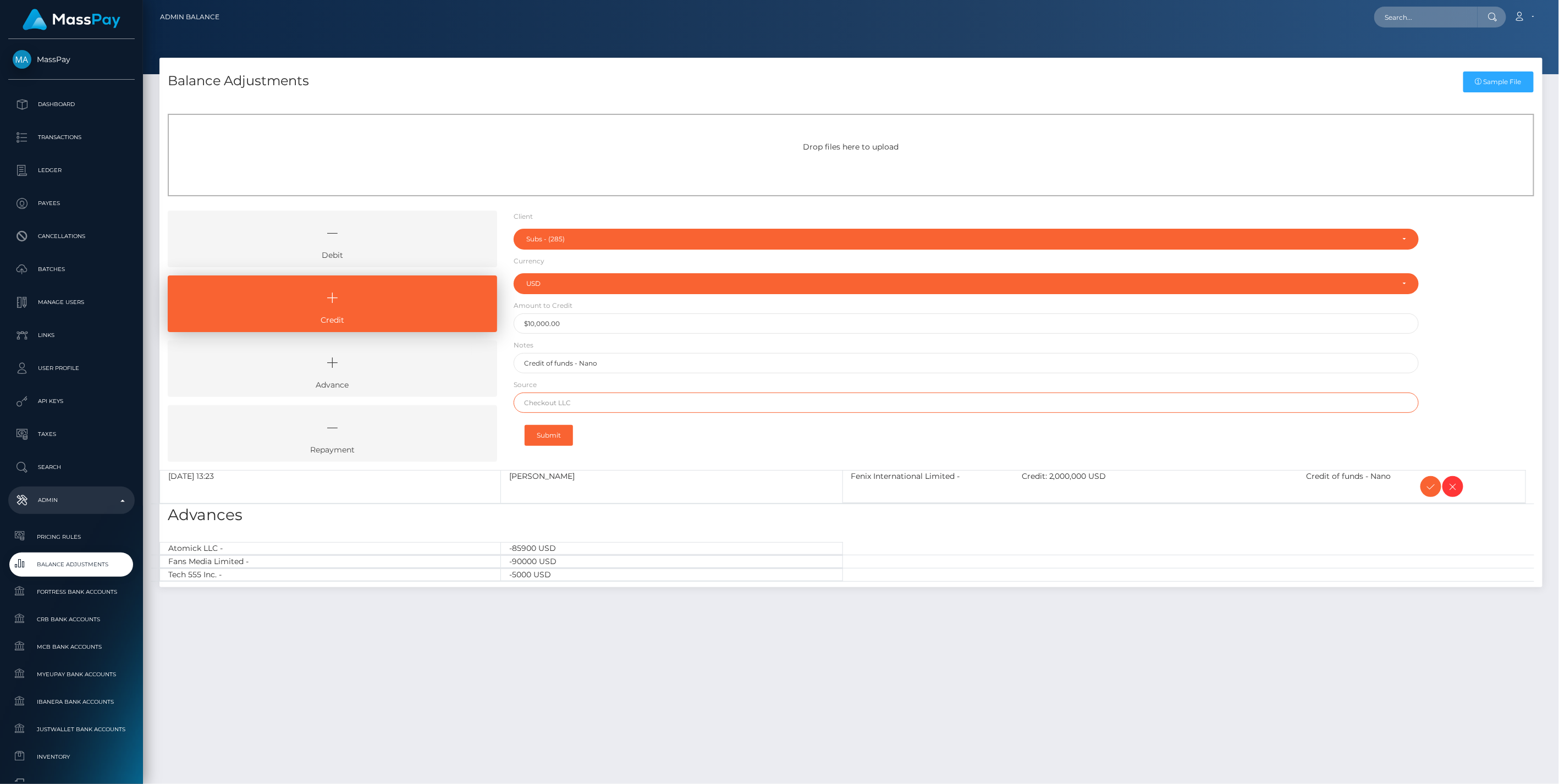
click at [564, 407] on input "text" at bounding box center [967, 403] width 906 height 21
type input "Nano"
click at [545, 434] on button "Submit" at bounding box center [549, 435] width 48 height 21
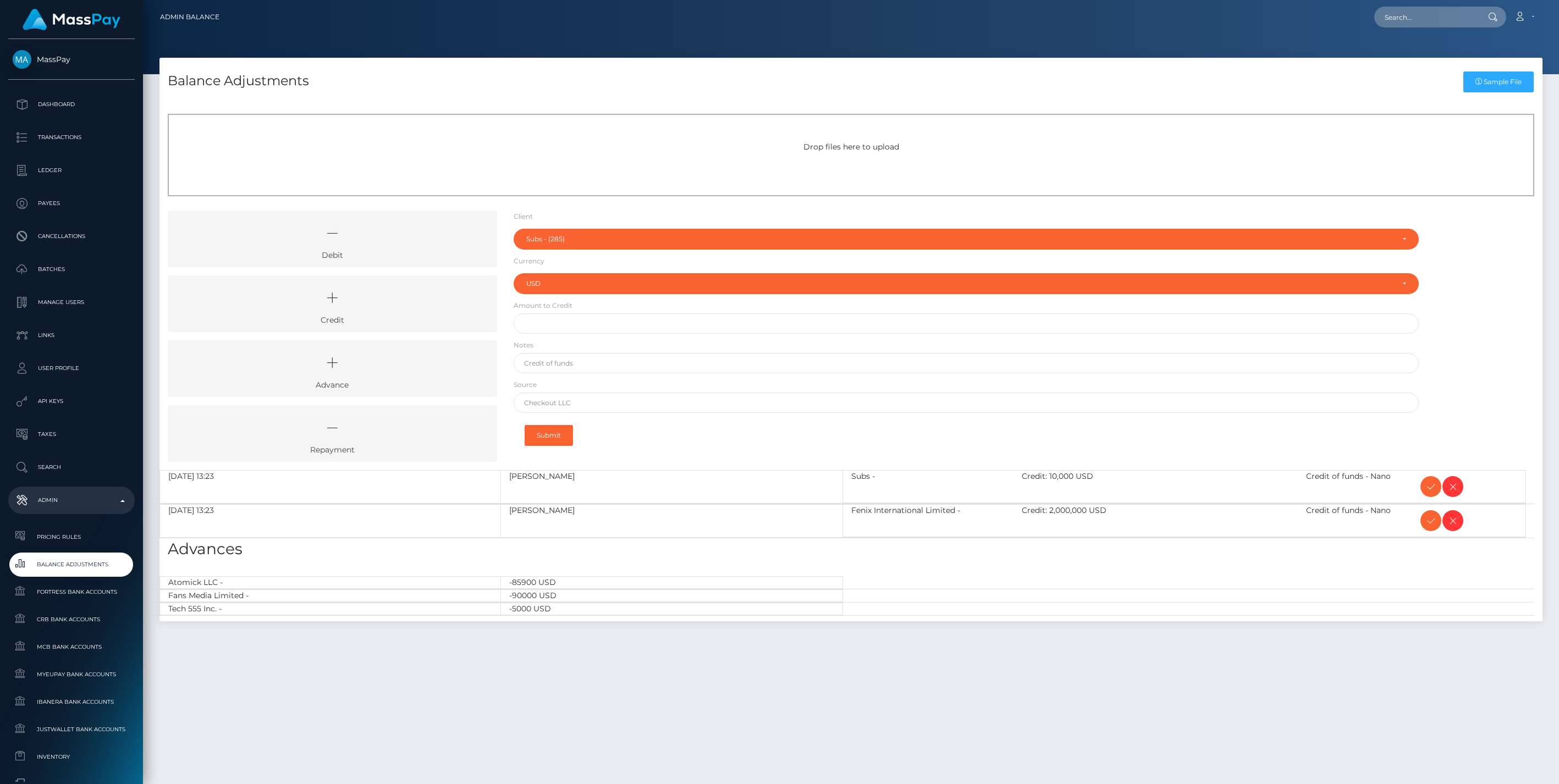
select select "285"
select select "USD"
click at [1426, 484] on icon at bounding box center [1431, 486] width 13 height 14
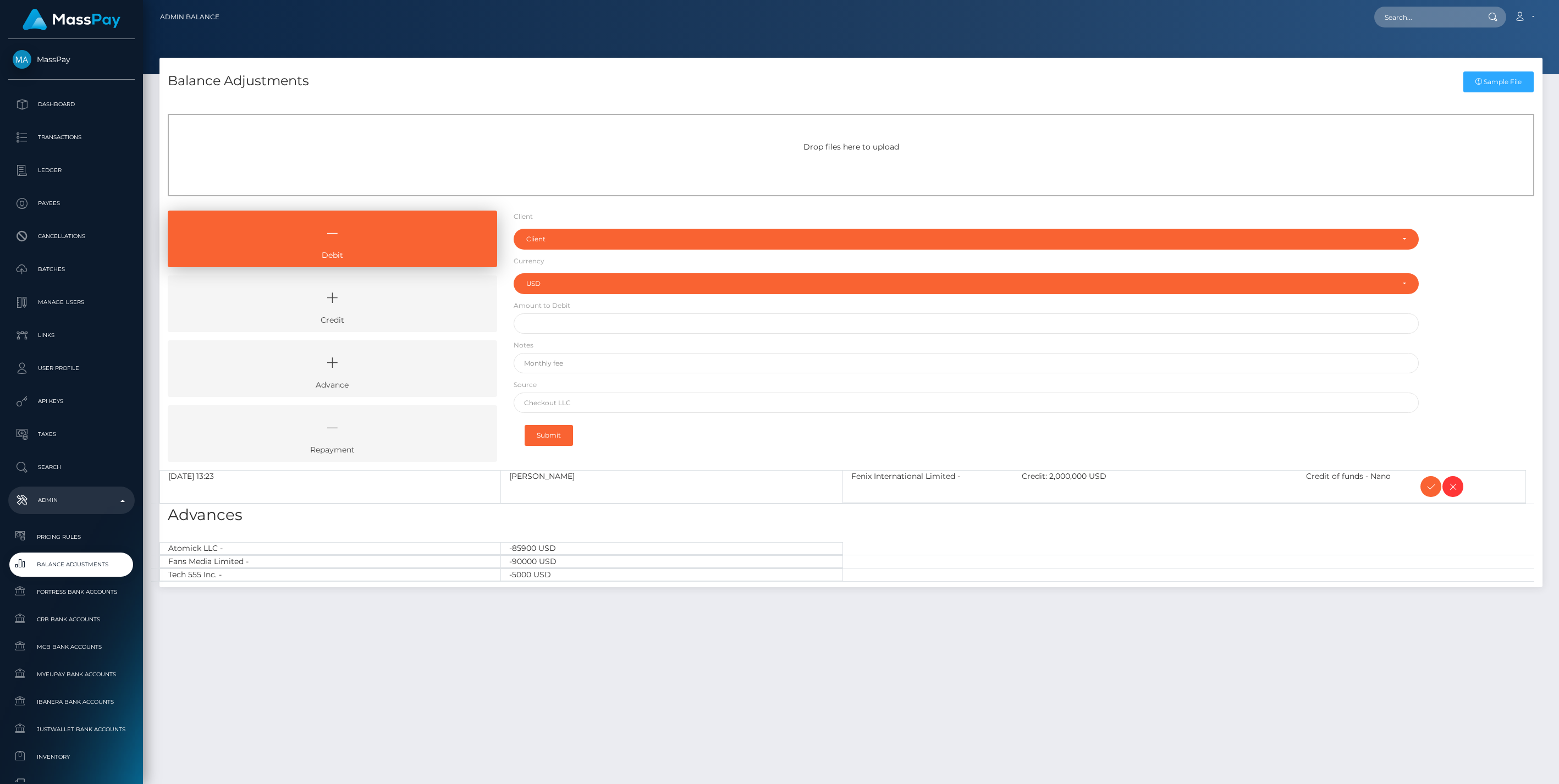
select select "USD"
click at [1426, 483] on icon at bounding box center [1431, 486] width 13 height 14
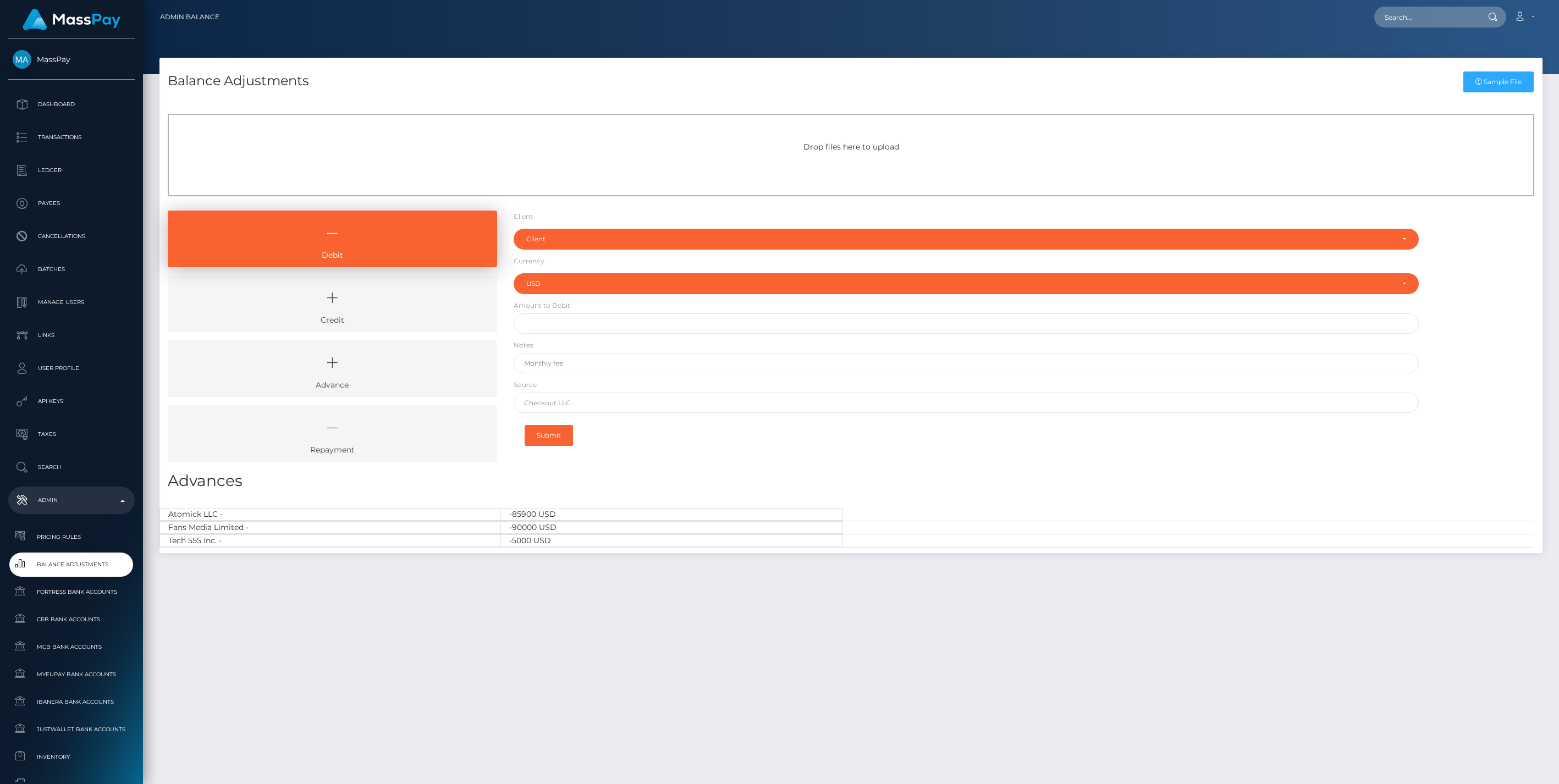
select select "USD"
click at [416, 303] on icon at bounding box center [332, 298] width 304 height 33
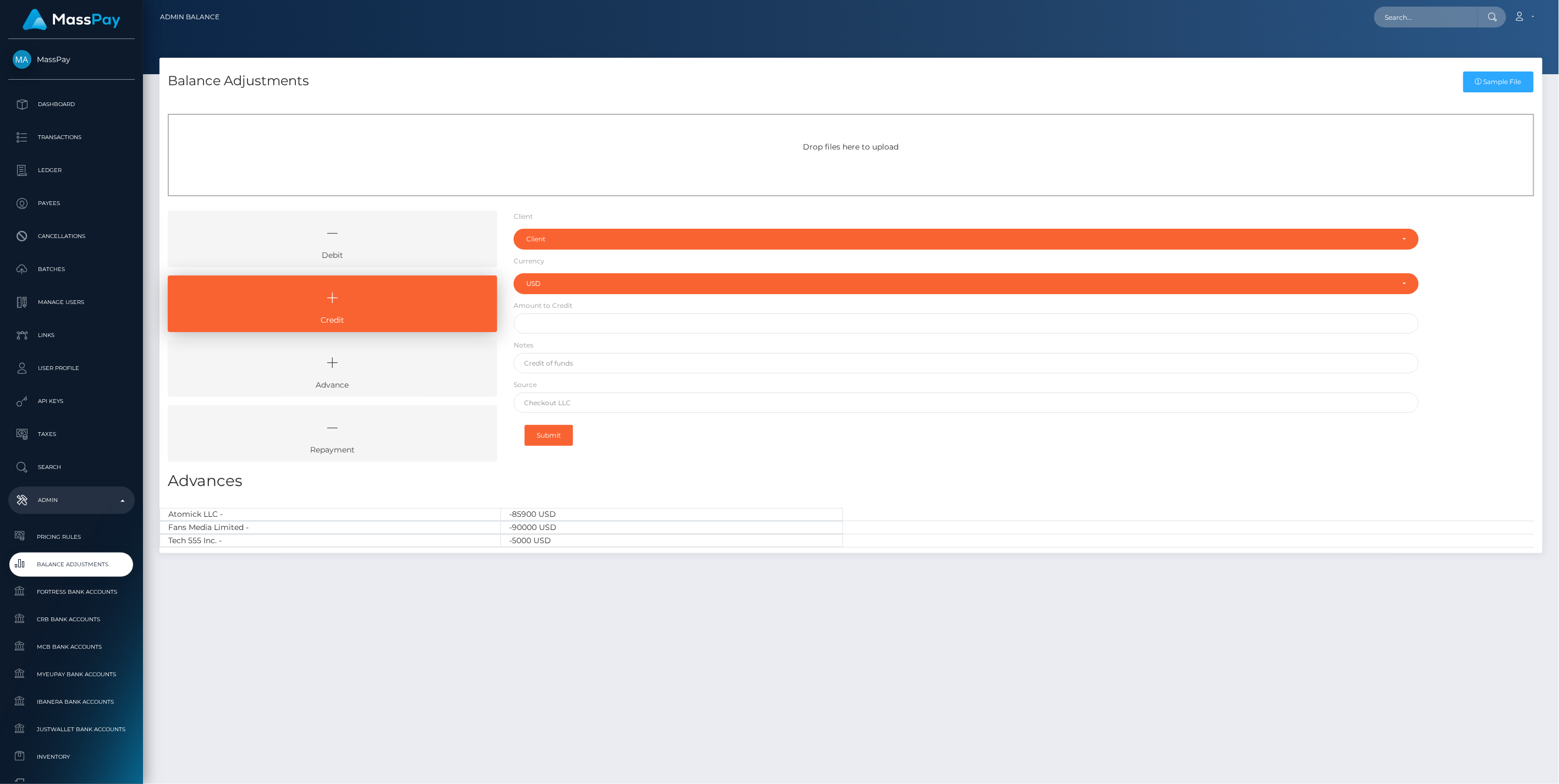
click at [358, 247] on icon at bounding box center [332, 233] width 304 height 33
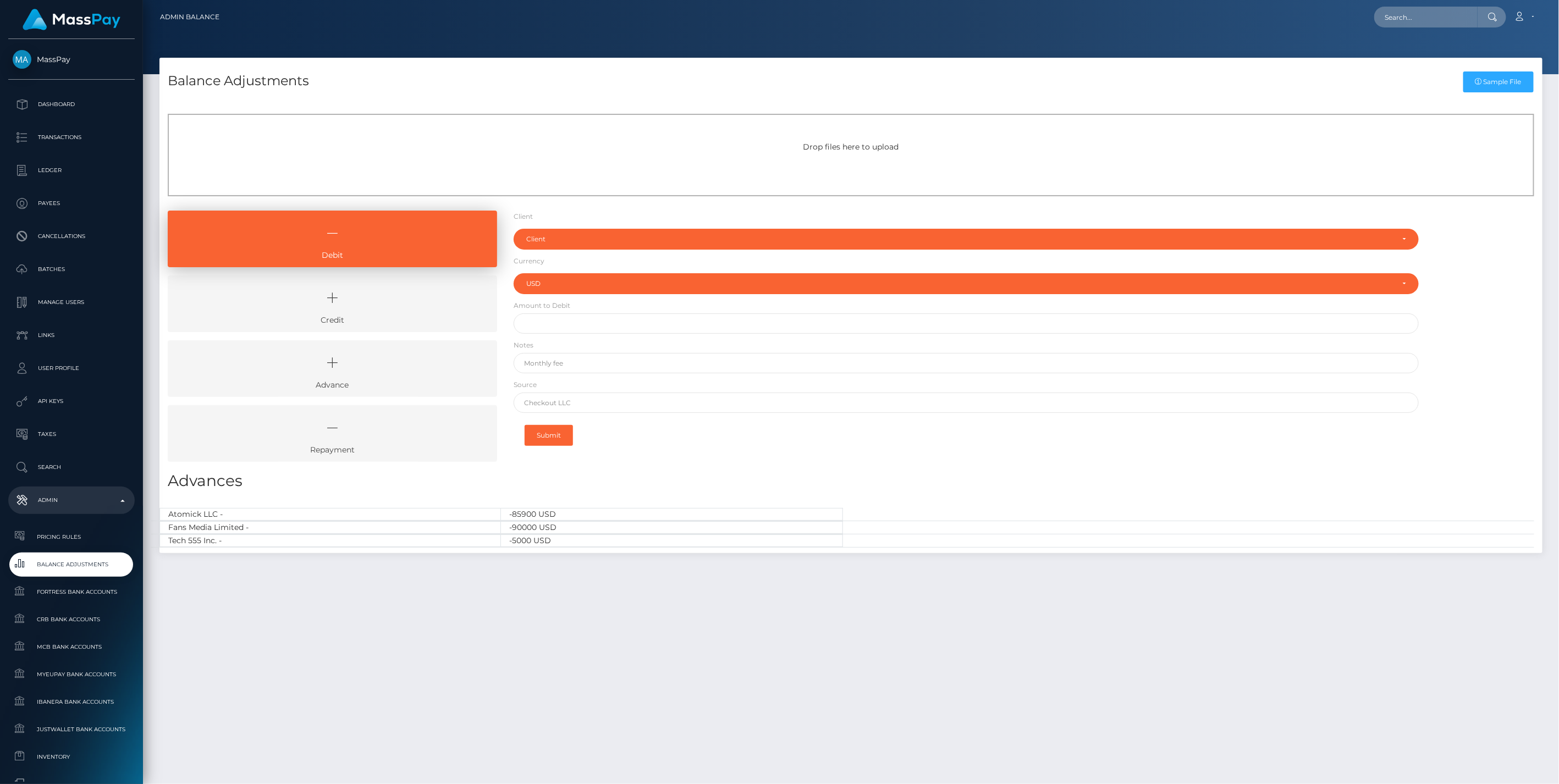
click at [378, 293] on icon at bounding box center [332, 298] width 304 height 33
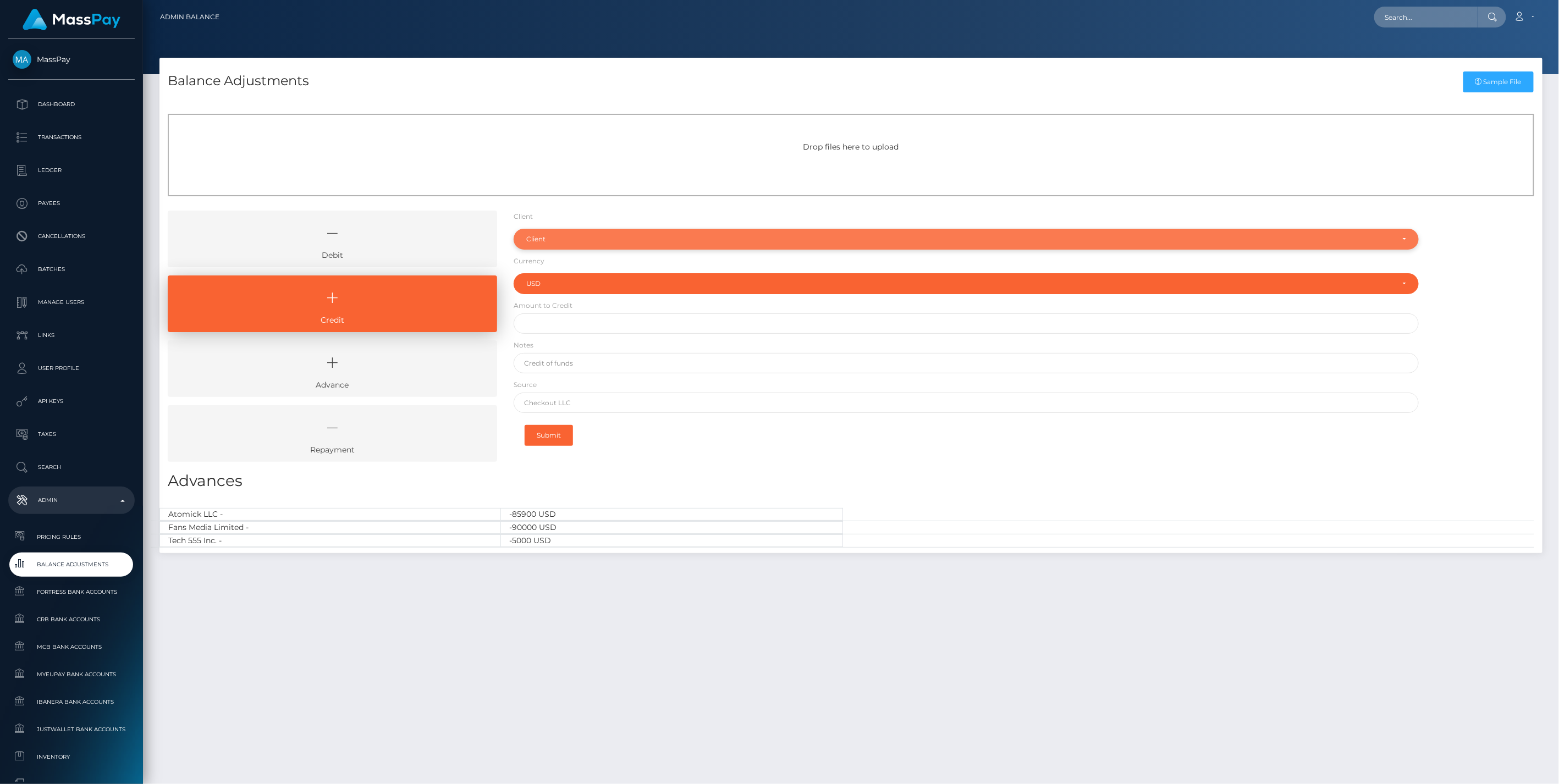
drag, startPoint x: 565, startPoint y: 247, endPoint x: 559, endPoint y: 245, distance: 6.3
click at [564, 247] on div "Client" at bounding box center [967, 239] width 906 height 21
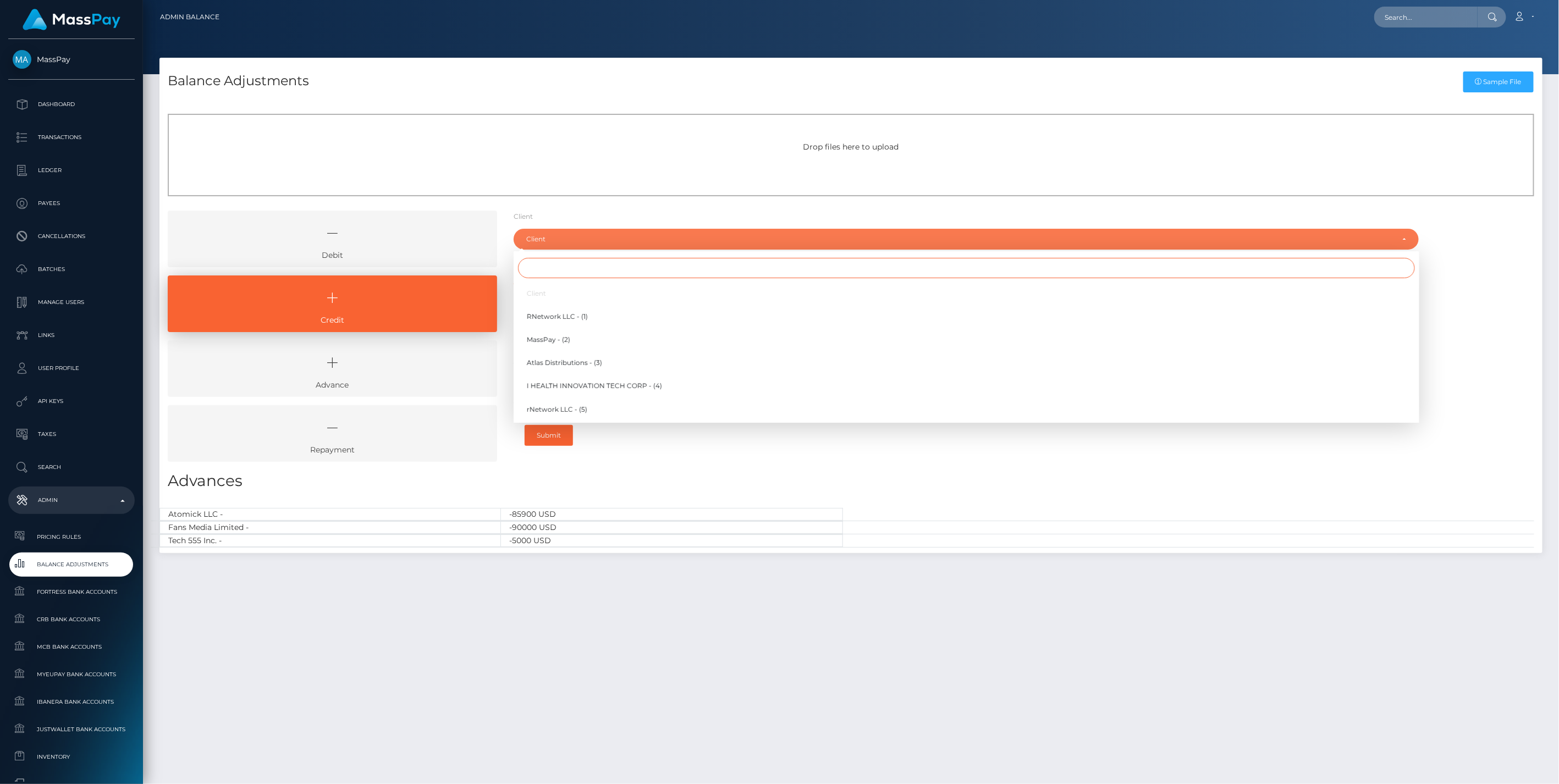
click at [549, 270] on input "Search" at bounding box center [967, 268] width 897 height 21
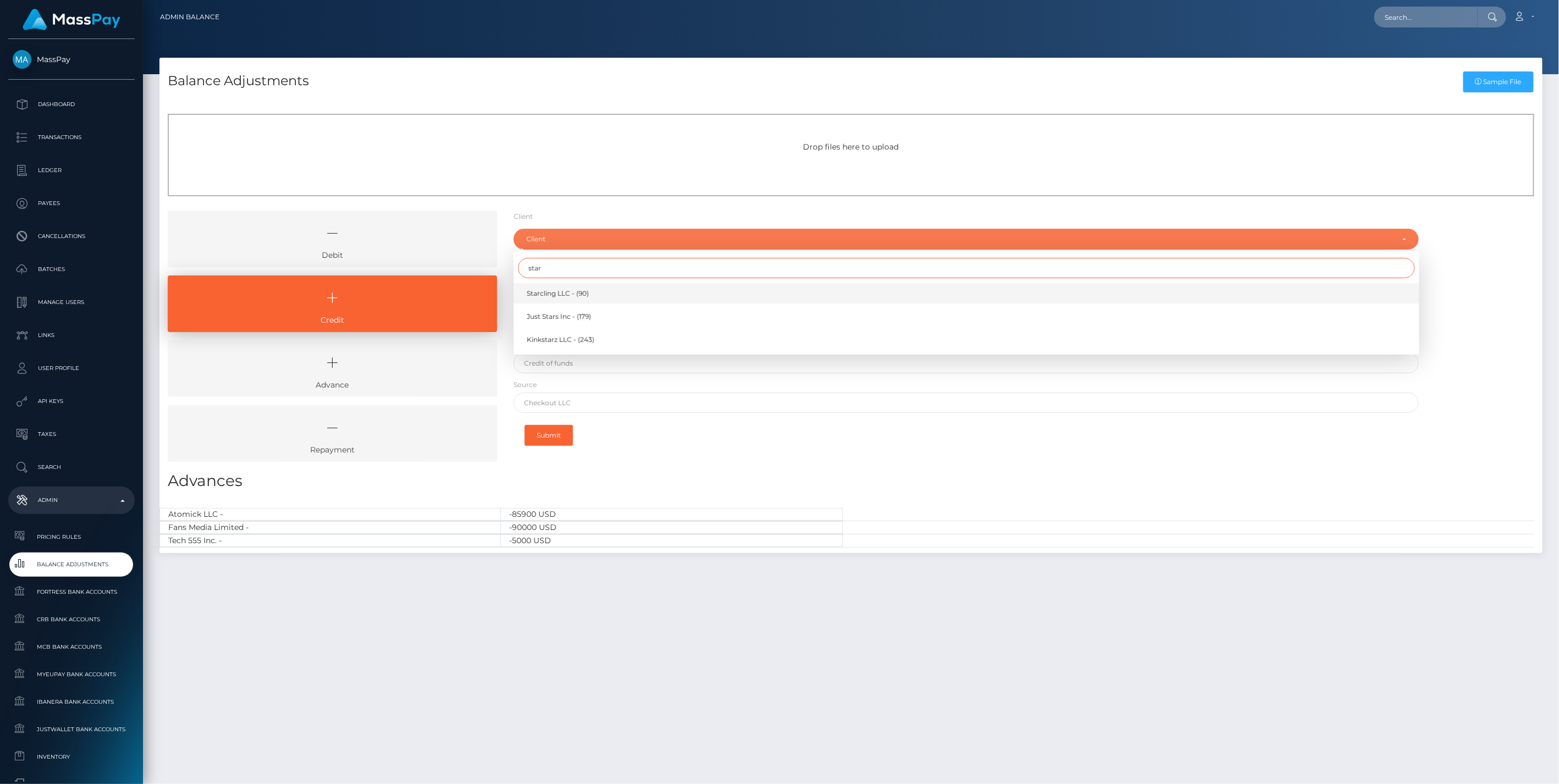
type input "star"
click at [558, 292] on span "Starcling LLC - (90)" at bounding box center [557, 293] width 62 height 10
select select "90"
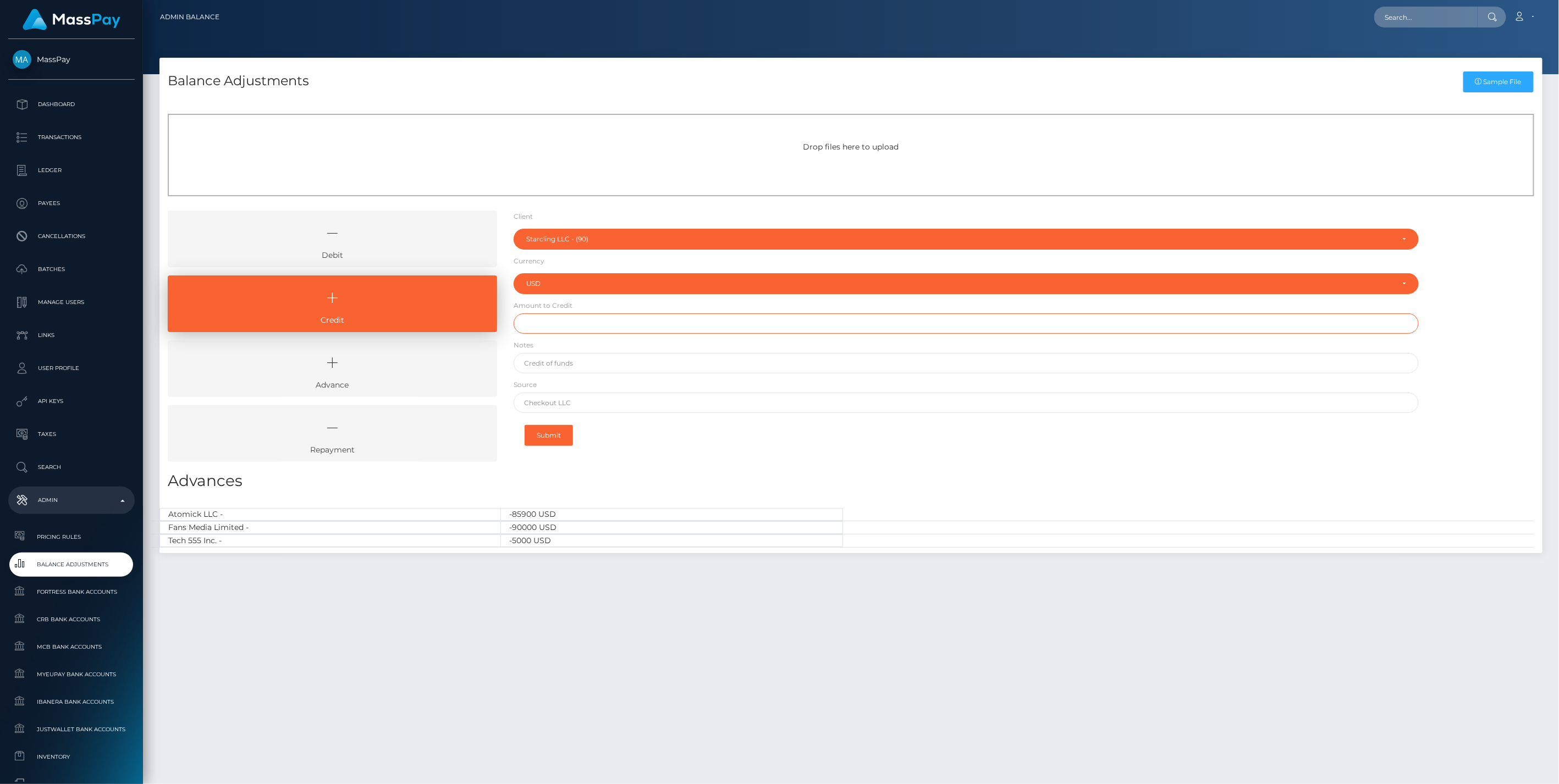
click at [559, 327] on input "text" at bounding box center [967, 324] width 906 height 21
type input "$98,000.00"
click at [548, 358] on input "text" at bounding box center [967, 363] width 906 height 21
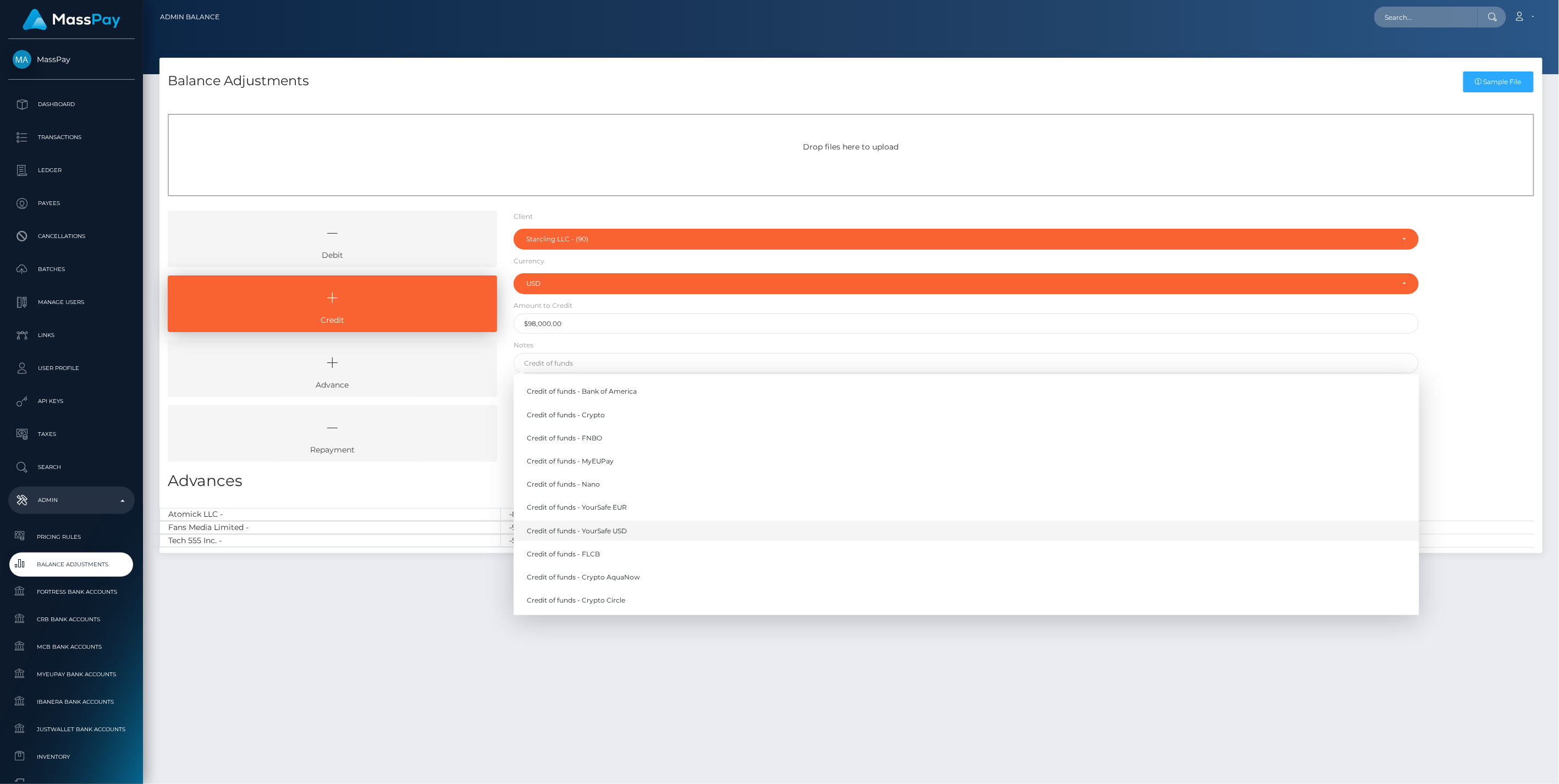
click at [615, 530] on link "Credit of funds - YourSafe USD" at bounding box center [967, 531] width 906 height 21
type input "Credit of funds - YourSafe USD"
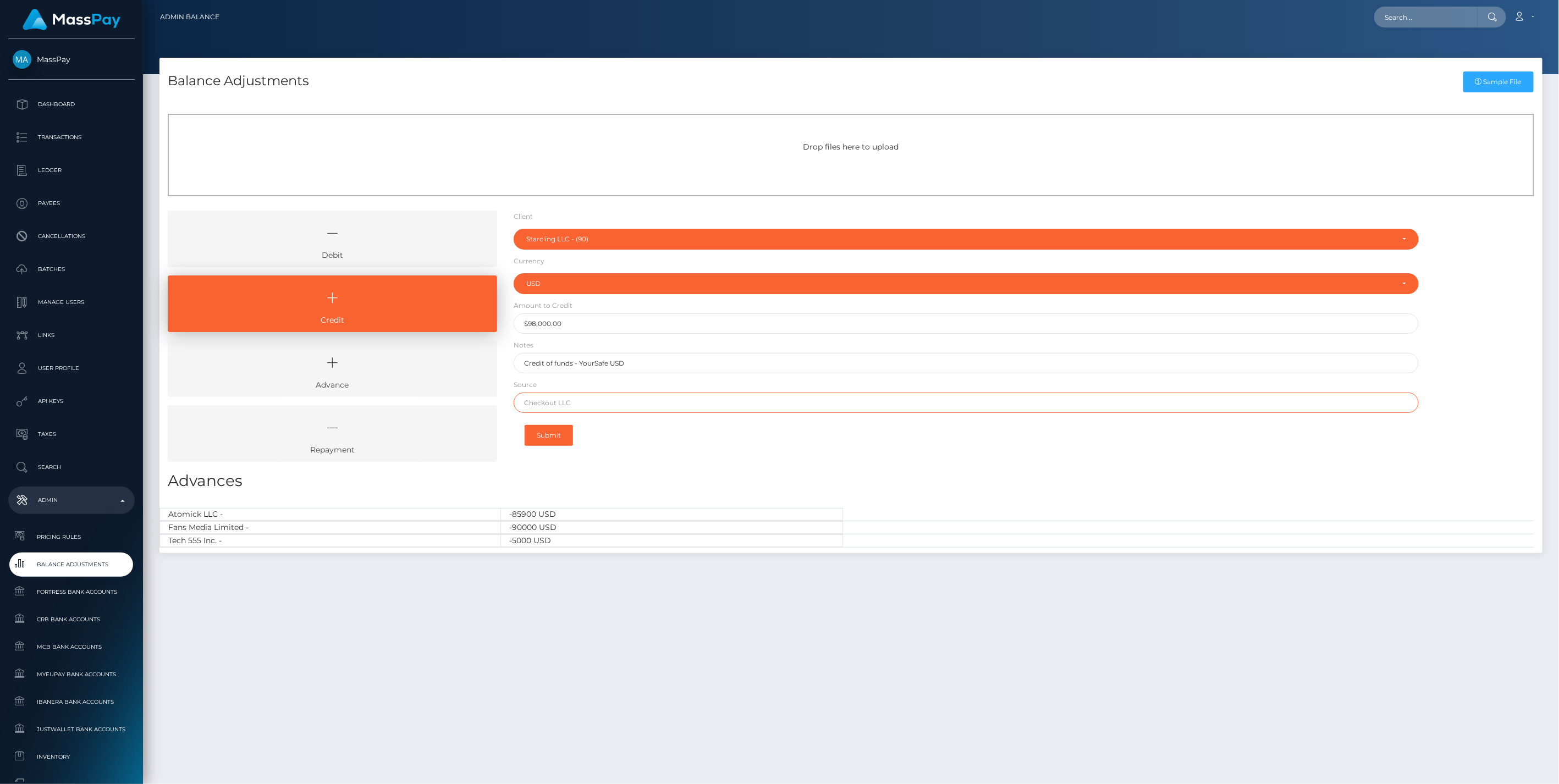
click at [554, 406] on input "text" at bounding box center [967, 403] width 906 height 21
paste input "Chase"
type input "Chase"
click at [557, 431] on button "Submit" at bounding box center [549, 435] width 48 height 21
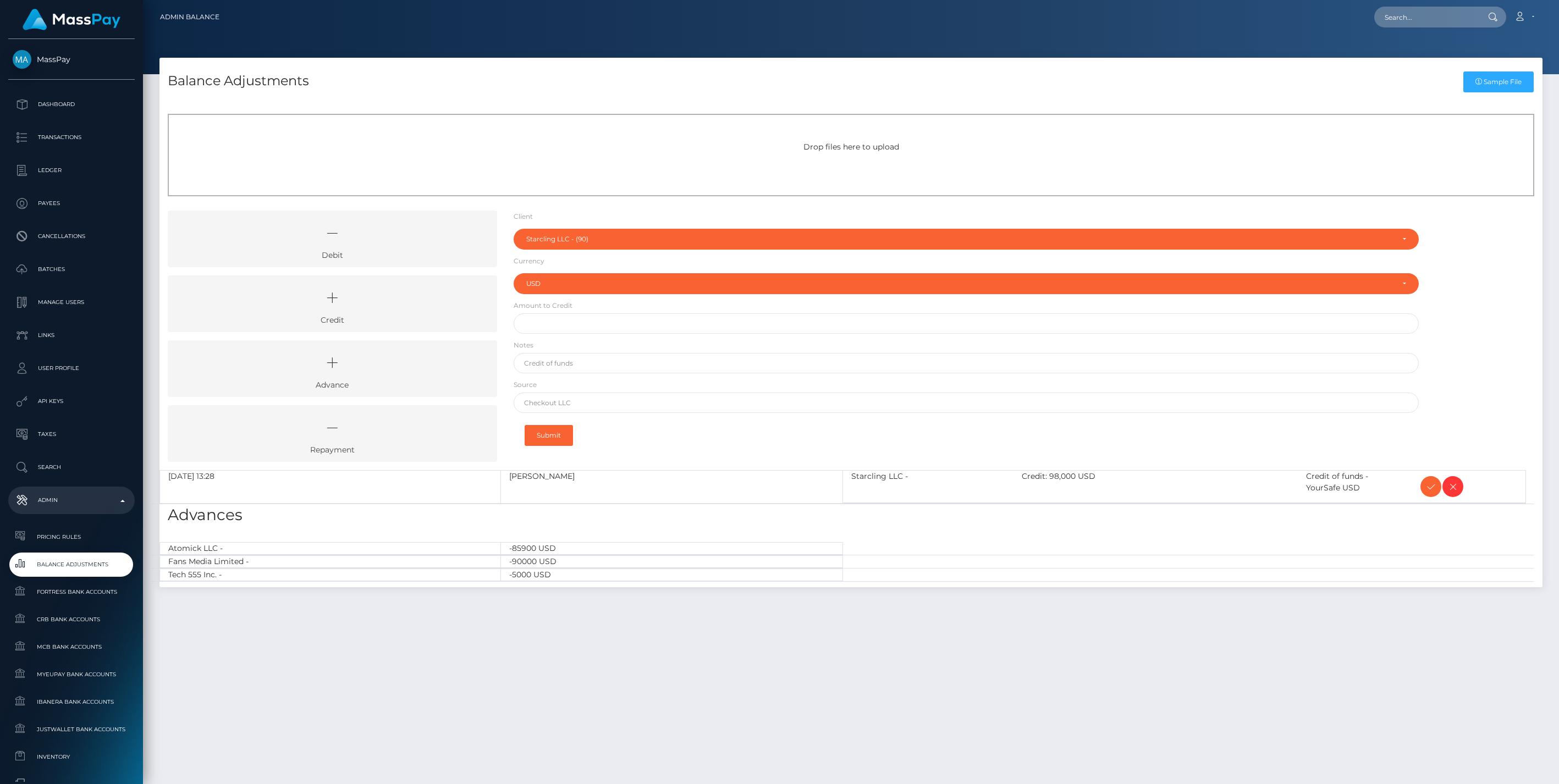
select select "90"
select select "USD"
click at [1437, 485] on icon at bounding box center [1431, 486] width 13 height 14
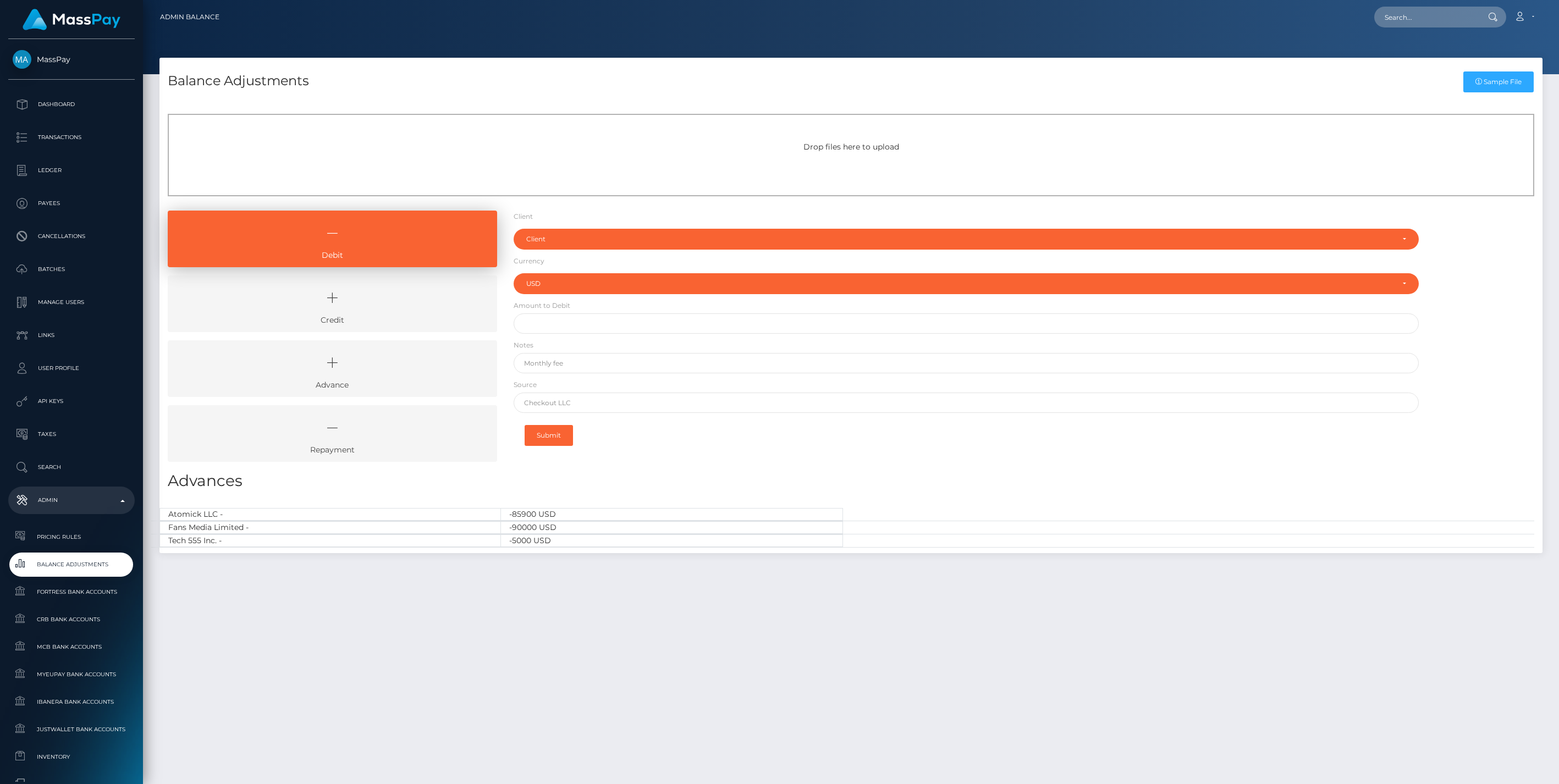
select select "USD"
click at [351, 298] on icon at bounding box center [332, 298] width 304 height 33
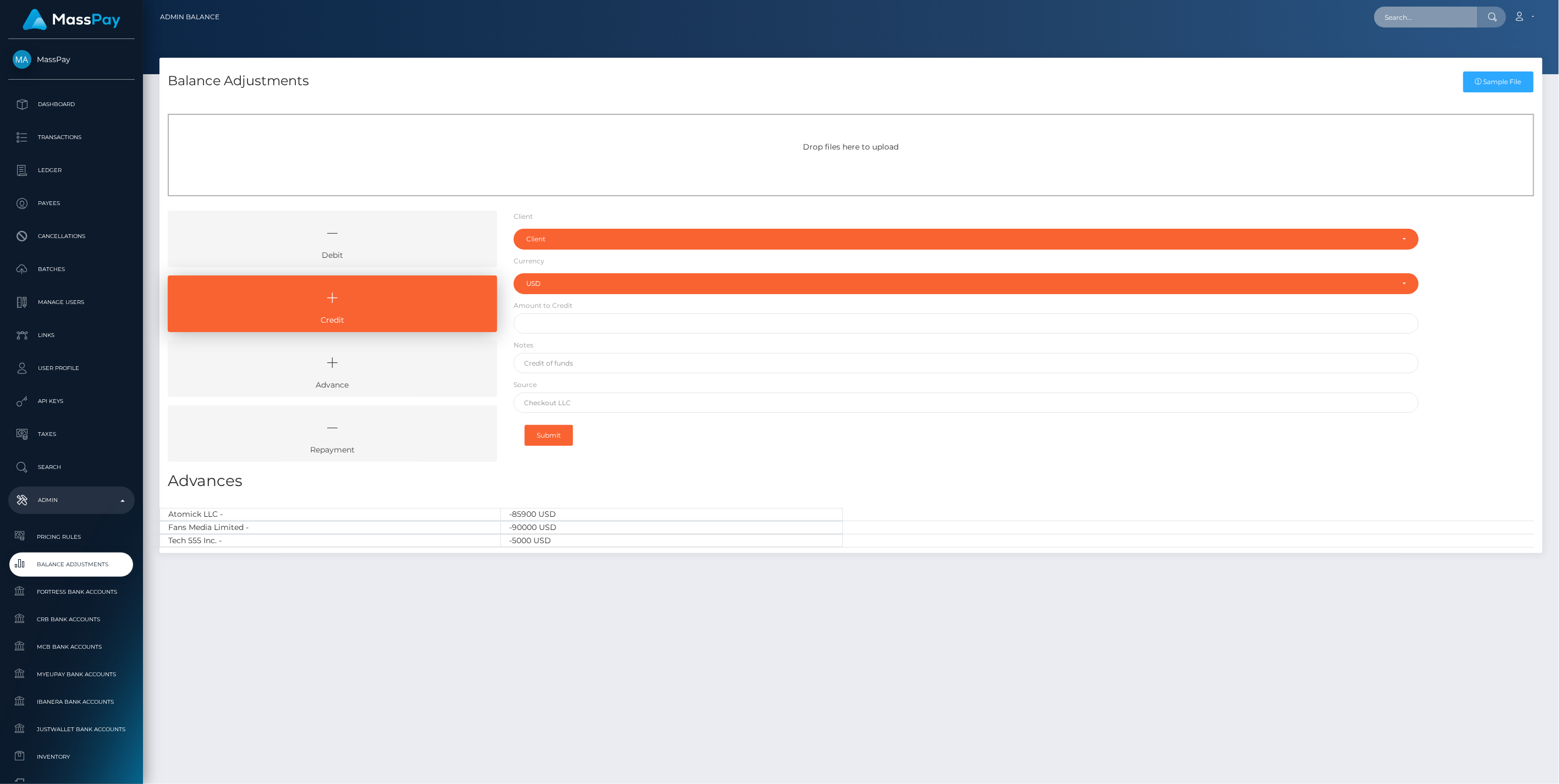
click at [1411, 16] on input "text" at bounding box center [1426, 17] width 103 height 21
paste input "6f6adb72-8fc8-11f0-bd85-0694aced620b"
type input "6f6adb72-8fc8-11f0-bd85-0694aced620b"
click at [1422, 55] on link "Natalia Azita Anasteh (Centerfold Digital Inc - )" at bounding box center [1502, 57] width 255 height 21
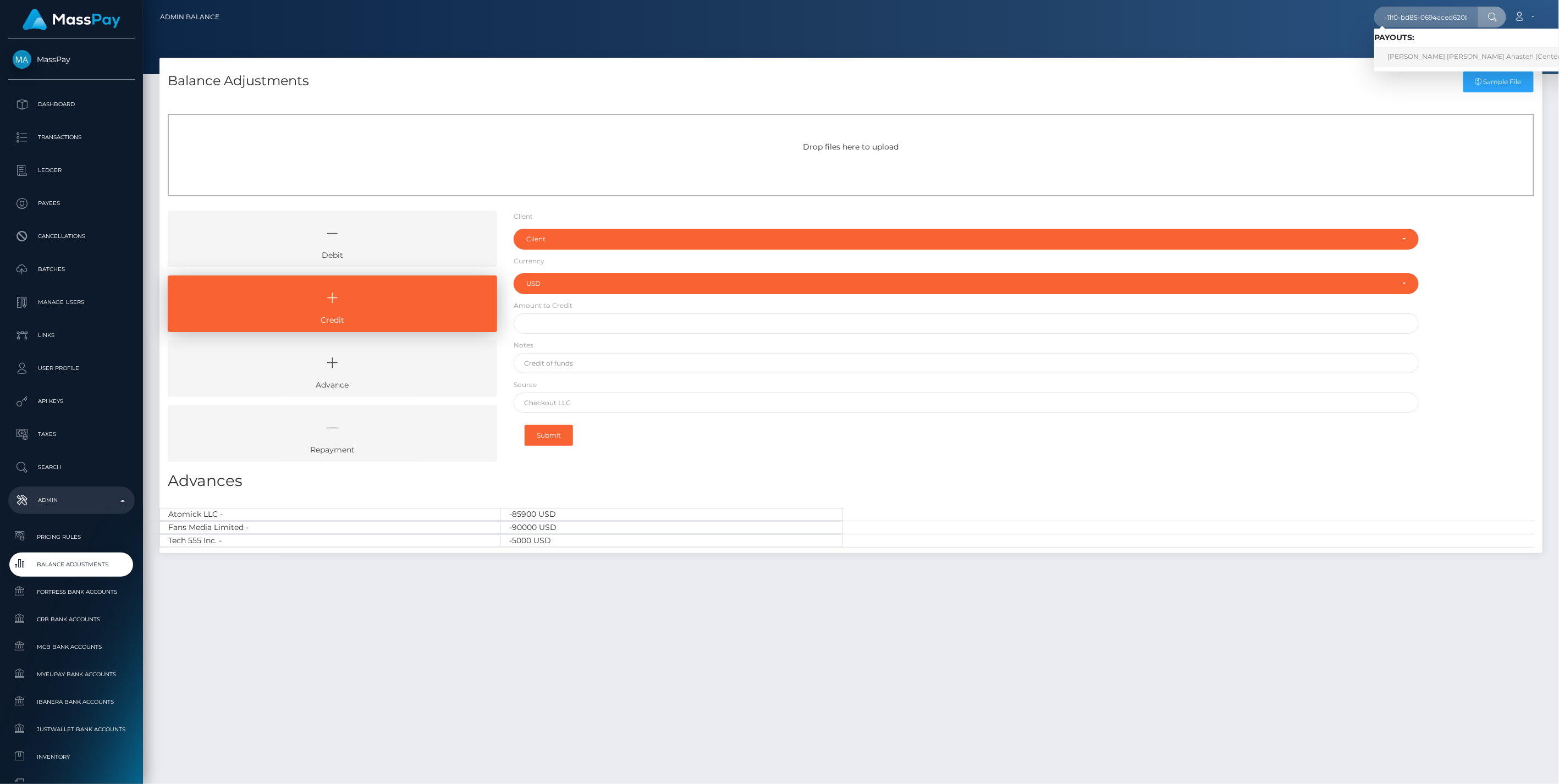
scroll to position [0, 0]
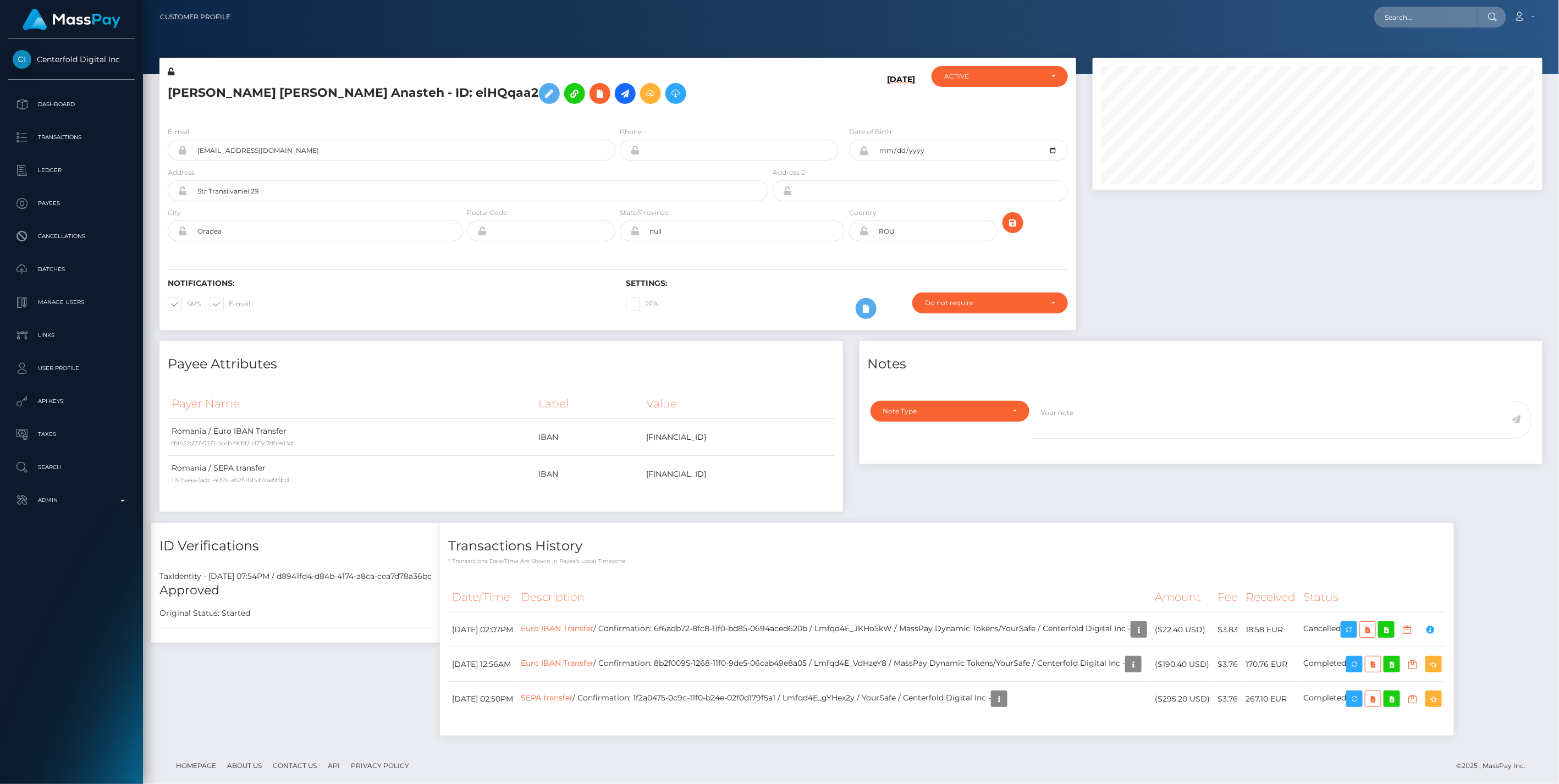
scroll to position [132, 449]
click at [1437, 628] on icon "button" at bounding box center [1430, 629] width 13 height 14
click at [1406, 16] on input "text" at bounding box center [1426, 17] width 103 height 21
paste input "b601cc80-8fc1-11f0-bd85-0694aced620b"
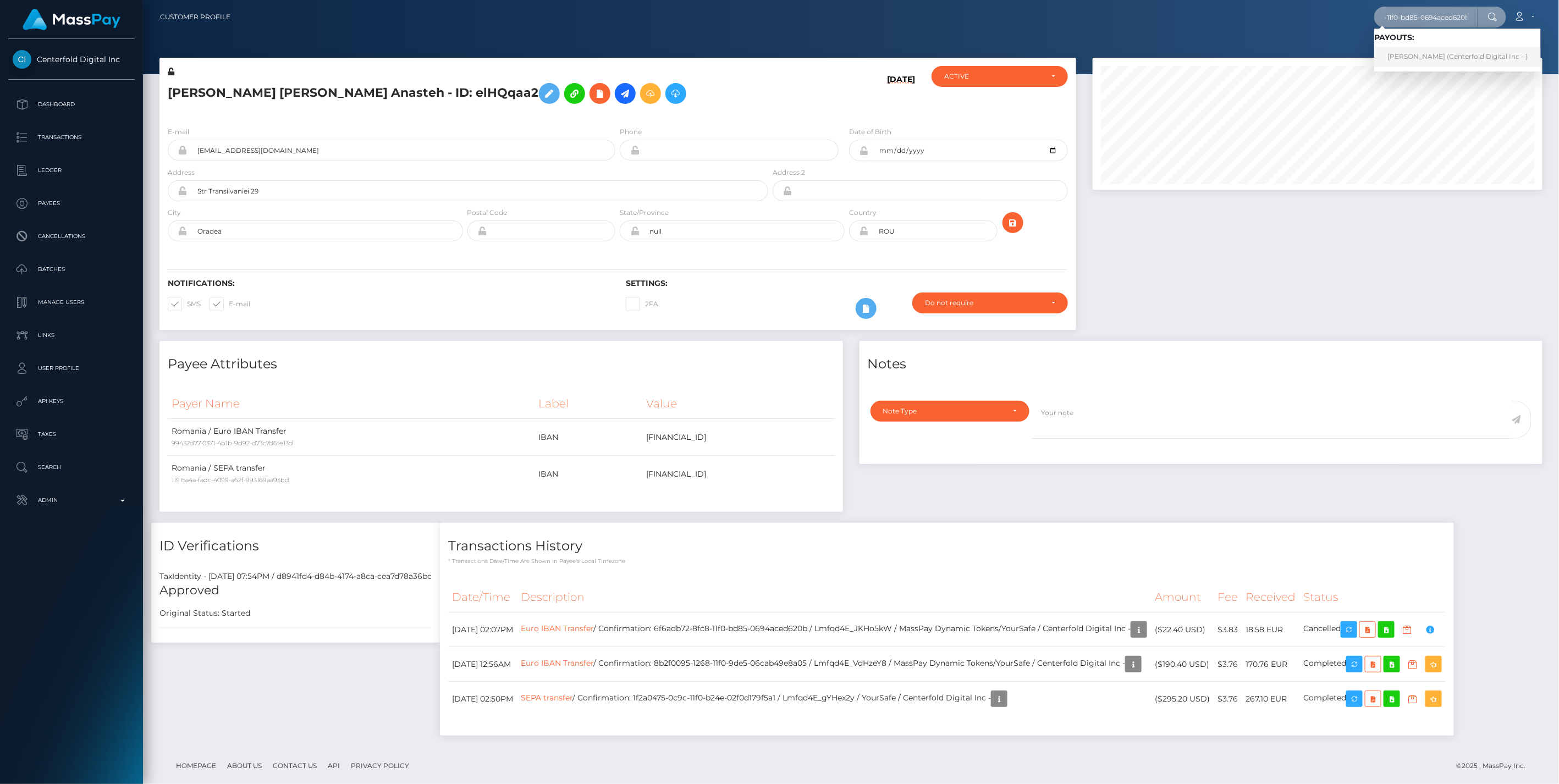
type input "b601cc80-8fc1-11f0-bd85-0694aced620b"
click at [1419, 57] on link "justine Keller (Centerfold Digital Inc - )" at bounding box center [1457, 57] width 166 height 21
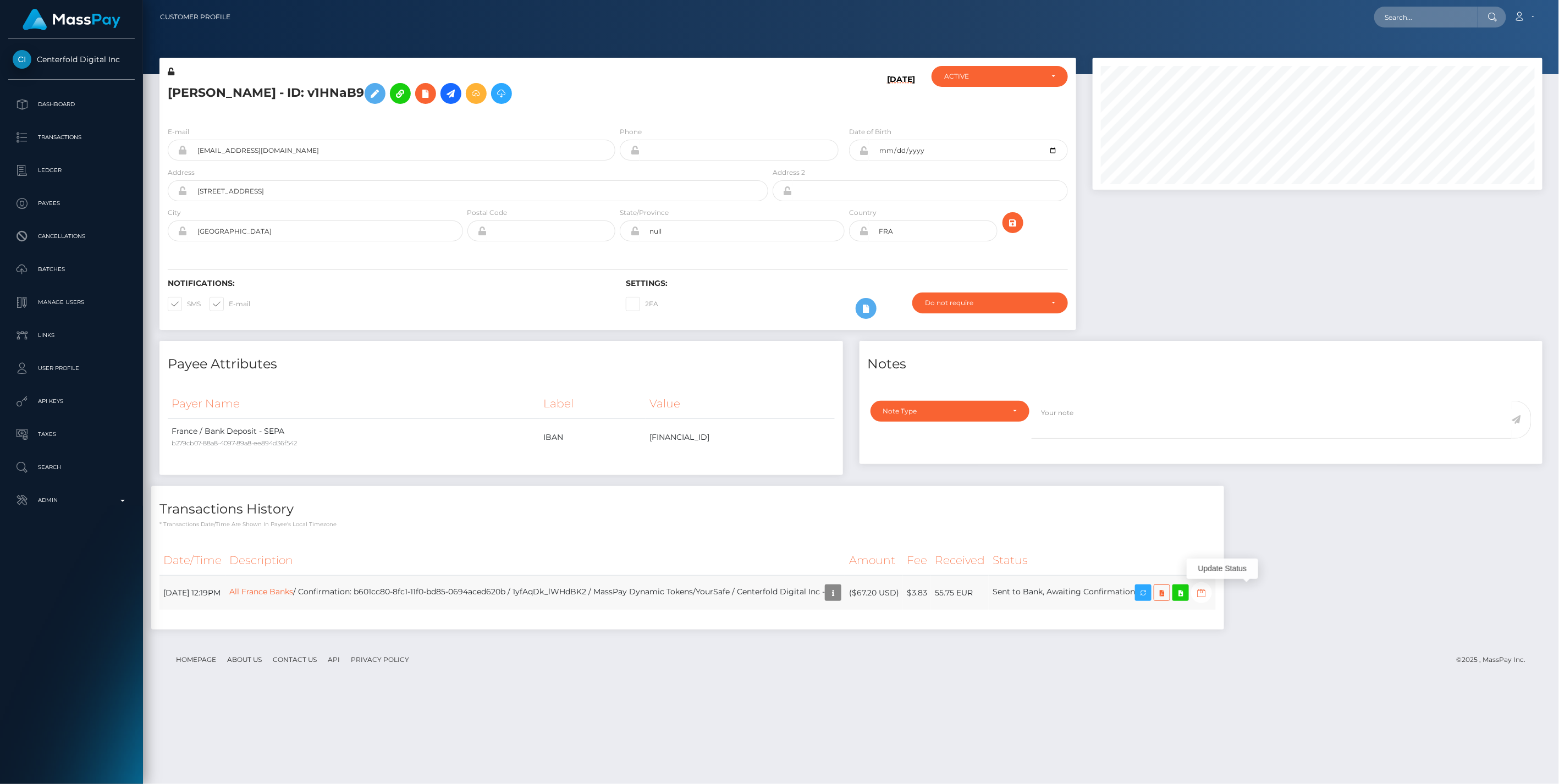
scroll to position [132, 449]
click at [1208, 592] on icon "button" at bounding box center [1201, 593] width 13 height 14
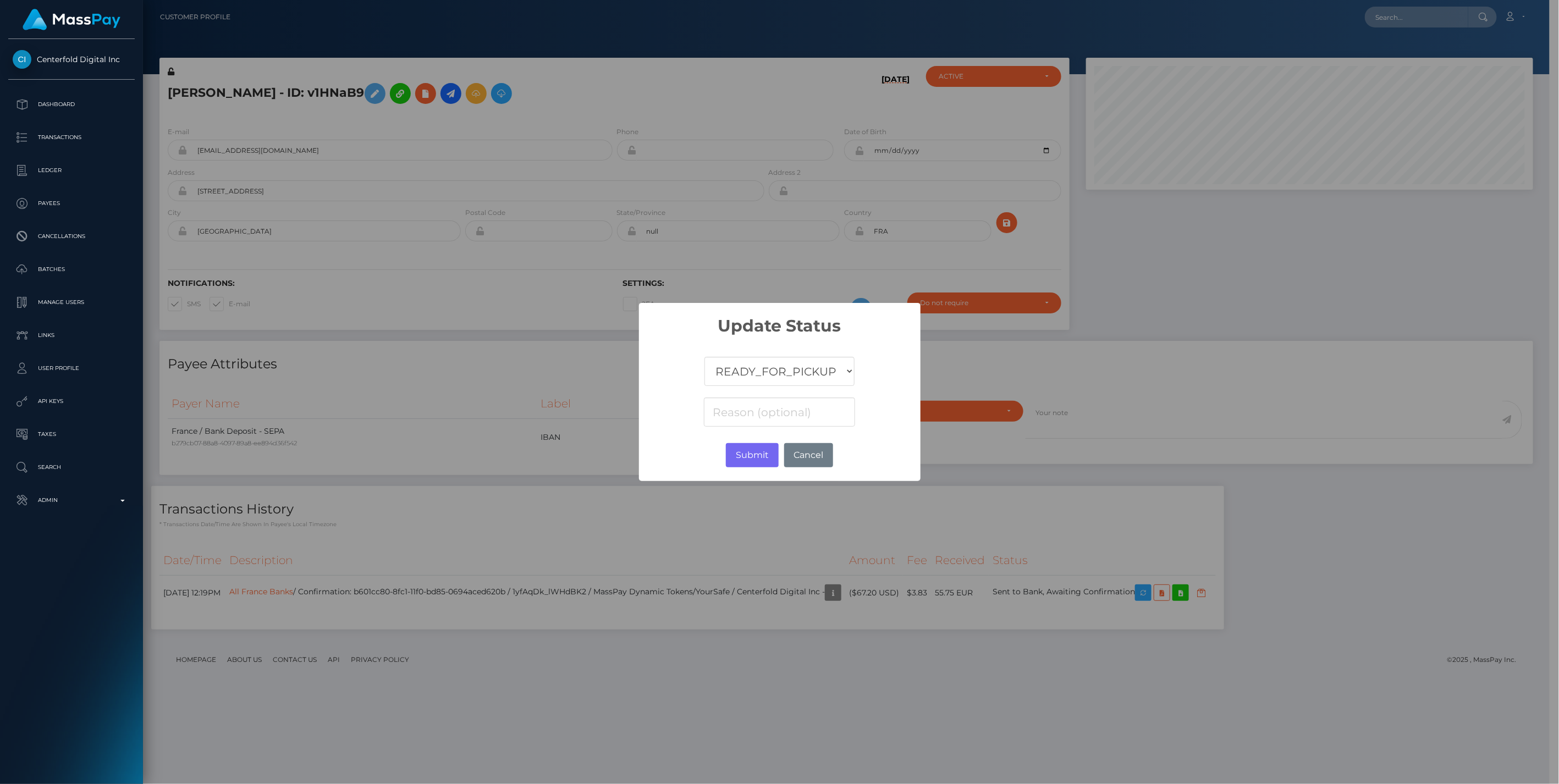
click at [773, 369] on select "COMPLETED CANCELLED READY_FOR_PICKUP PROCESSING" at bounding box center [779, 371] width 149 height 29
select select "CANCELLED"
click at [705, 357] on select "COMPLETED CANCELLED READY_FOR_PICKUP PROCESSING" at bounding box center [779, 371] width 149 height 29
click at [762, 411] on input at bounding box center [779, 412] width 151 height 29
paste input "Return of transaction #TLNRKVSB, Transaction not accepted, please contact benef…"
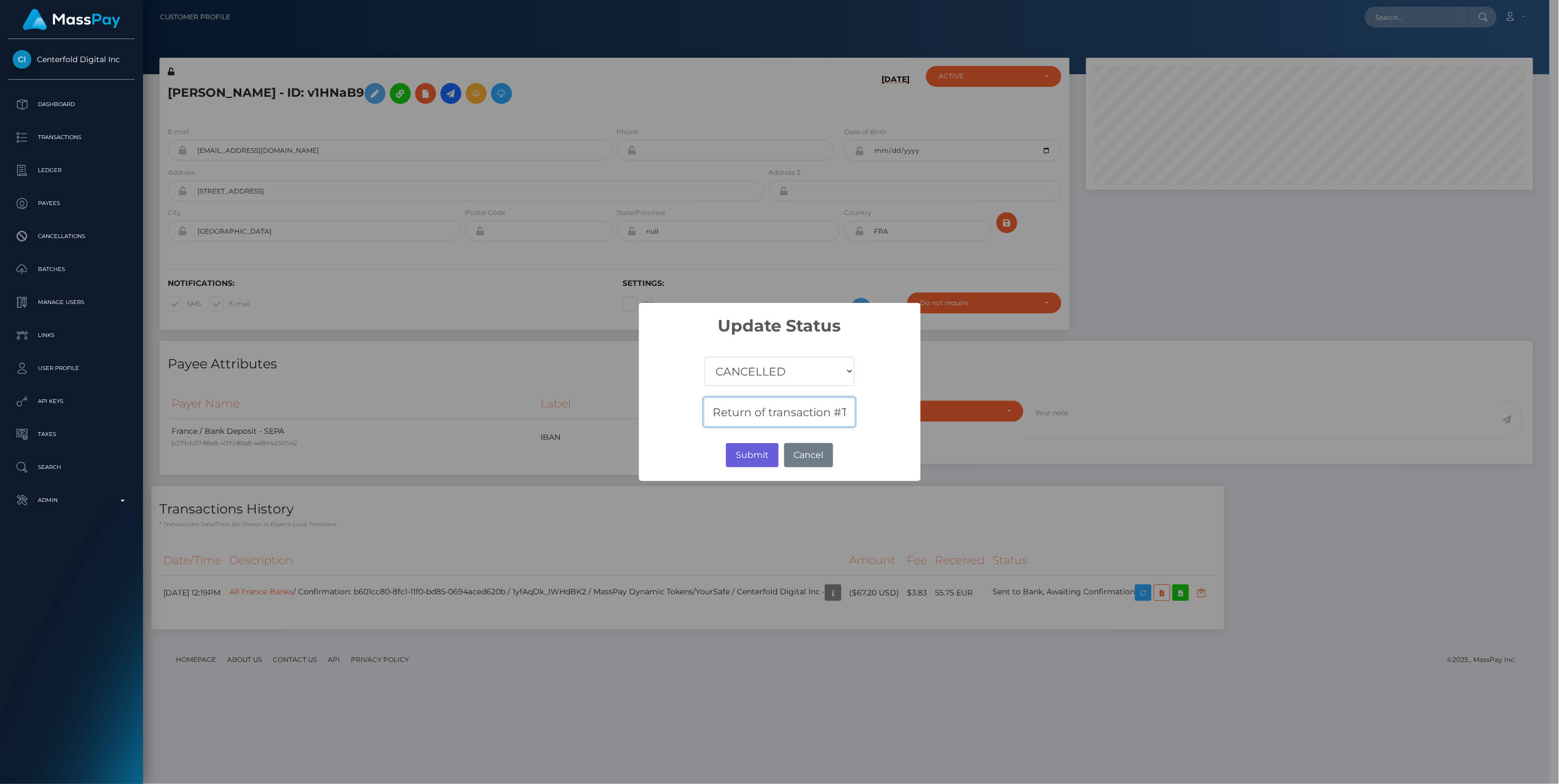
scroll to position [0, 349]
type input "Return of transaction #TLNRKVSB, Transaction not accepted, please contact benef…"
click at [752, 454] on button "Submit" at bounding box center [752, 455] width 52 height 24
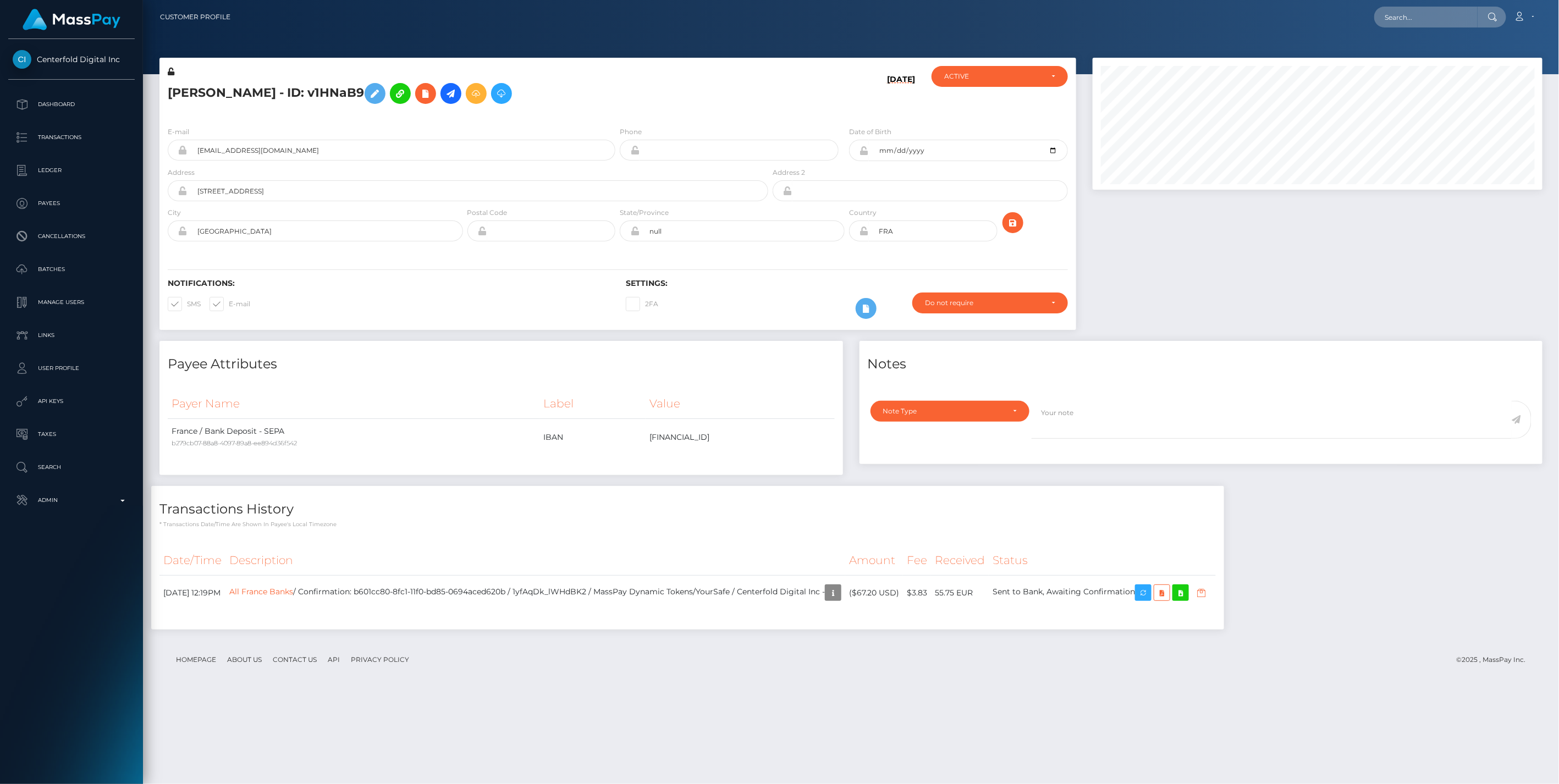
scroll to position [132, 449]
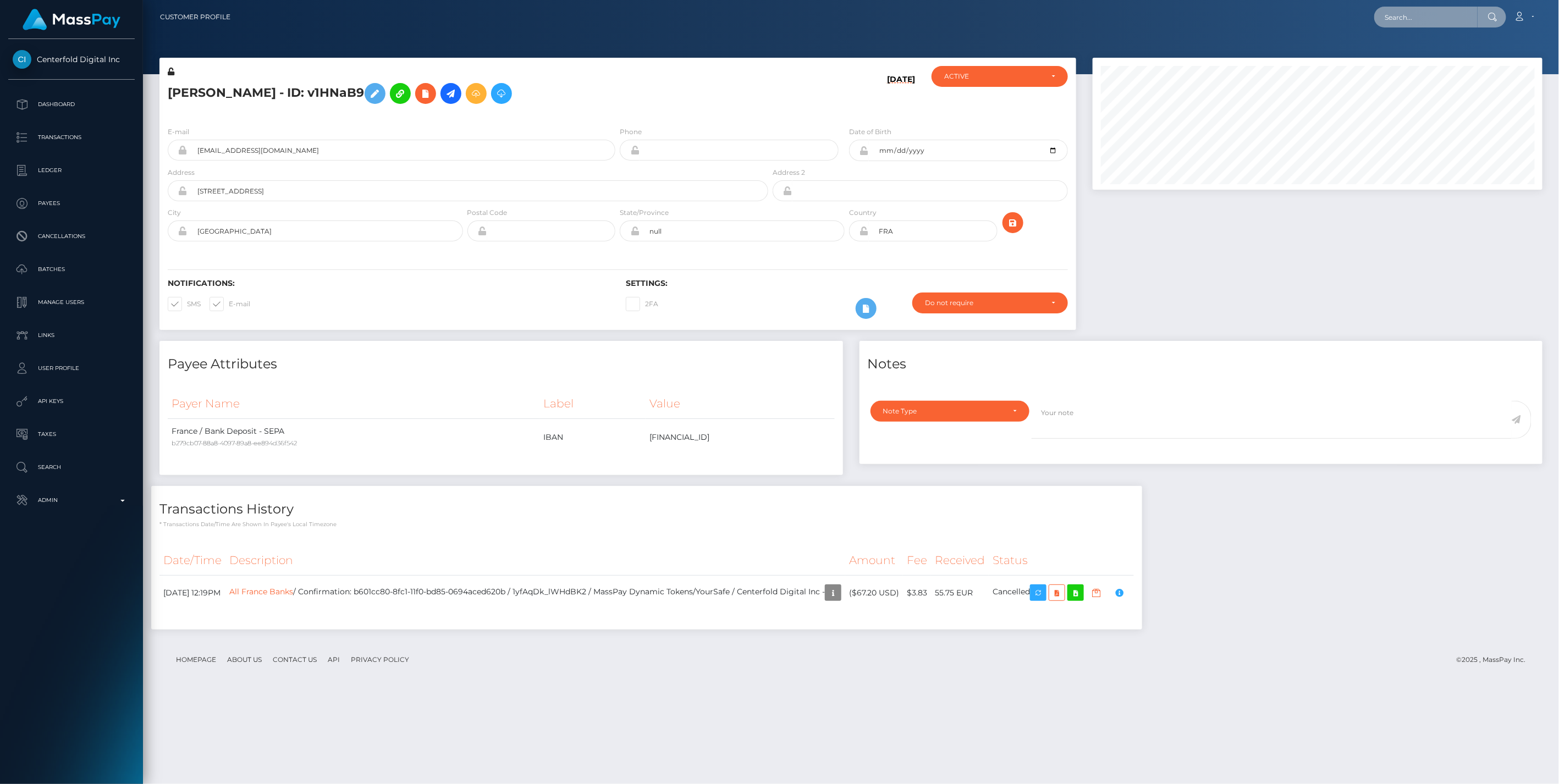
click at [1405, 19] on input "text" at bounding box center [1426, 17] width 103 height 21
paste input "[PERSON_NAME]"
type input "[PERSON_NAME]"
click at [1428, 57] on link "[PERSON_NAME]" at bounding box center [1418, 57] width 88 height 21
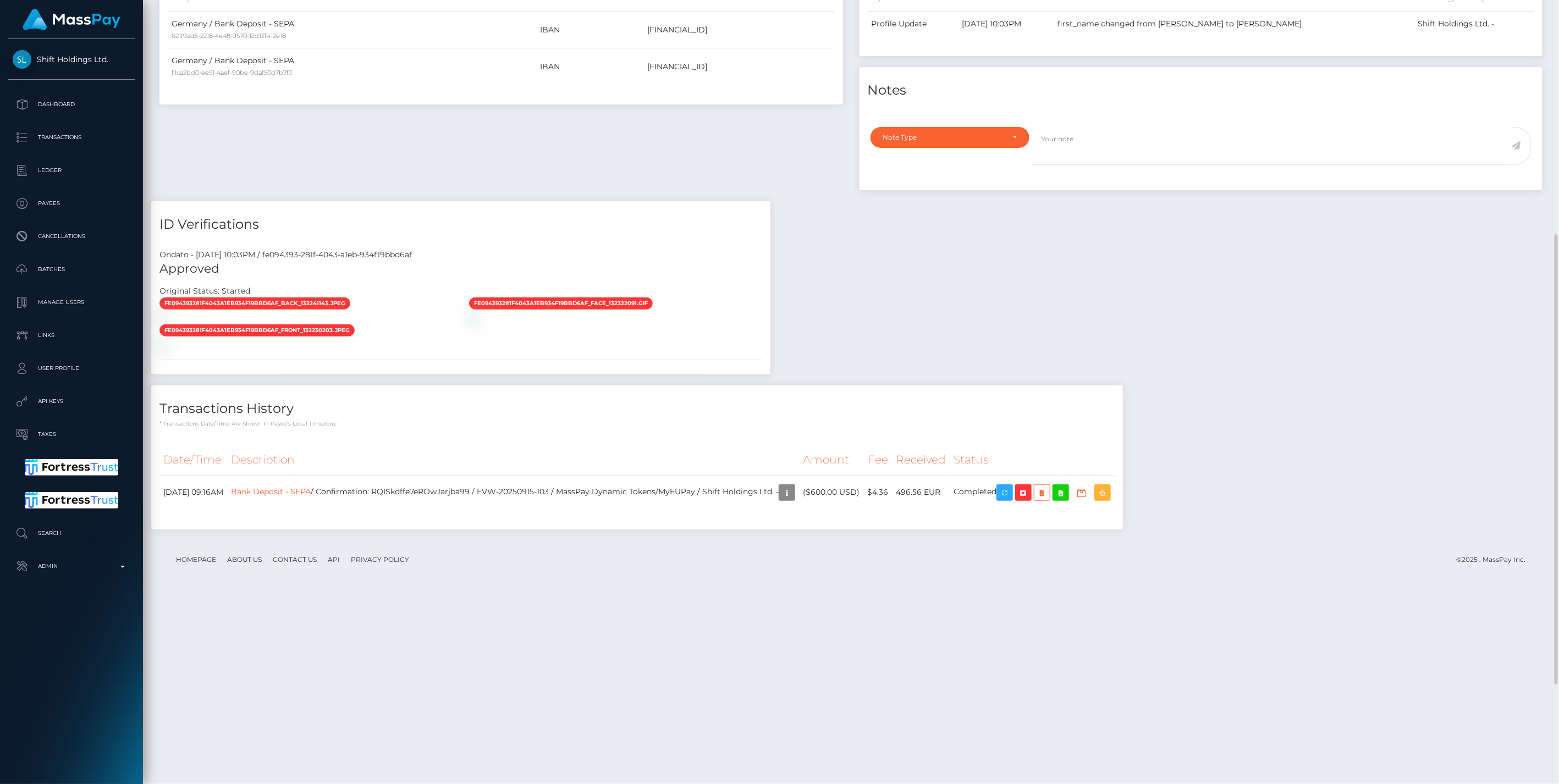
scroll to position [581, 0]
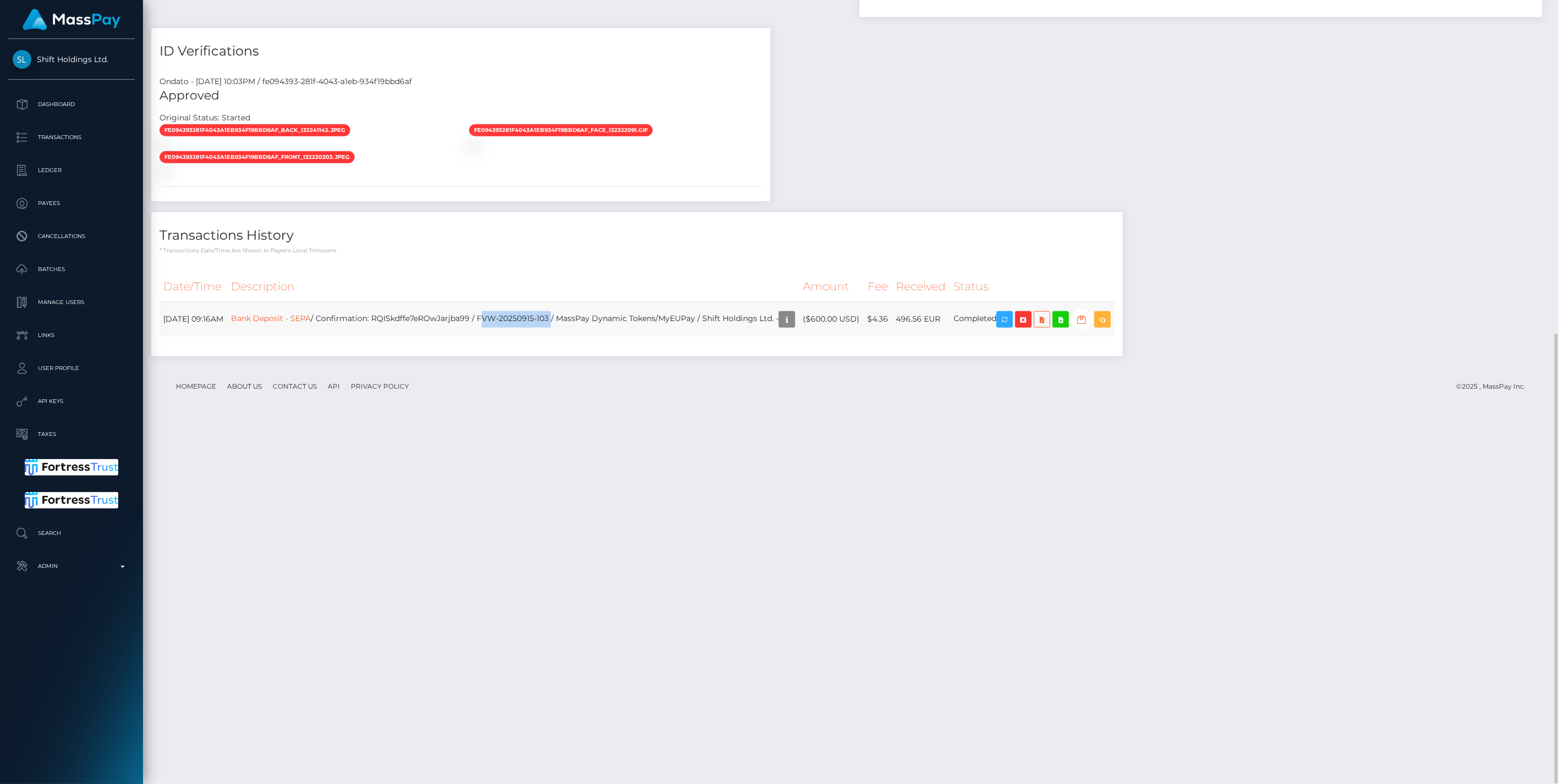
drag, startPoint x: 526, startPoint y: 678, endPoint x: 596, endPoint y: 679, distance: 70.0
click at [596, 336] on td "Bank Deposit - SEPA / Confirmation: RQISkdffe7eROwJarjba99 / FVW-20250915-103 /…" at bounding box center [513, 319] width 572 height 34
copy td "FVW-20250915-103"
click at [310, 323] on link "Bank Deposit - SEPA" at bounding box center [271, 318] width 80 height 10
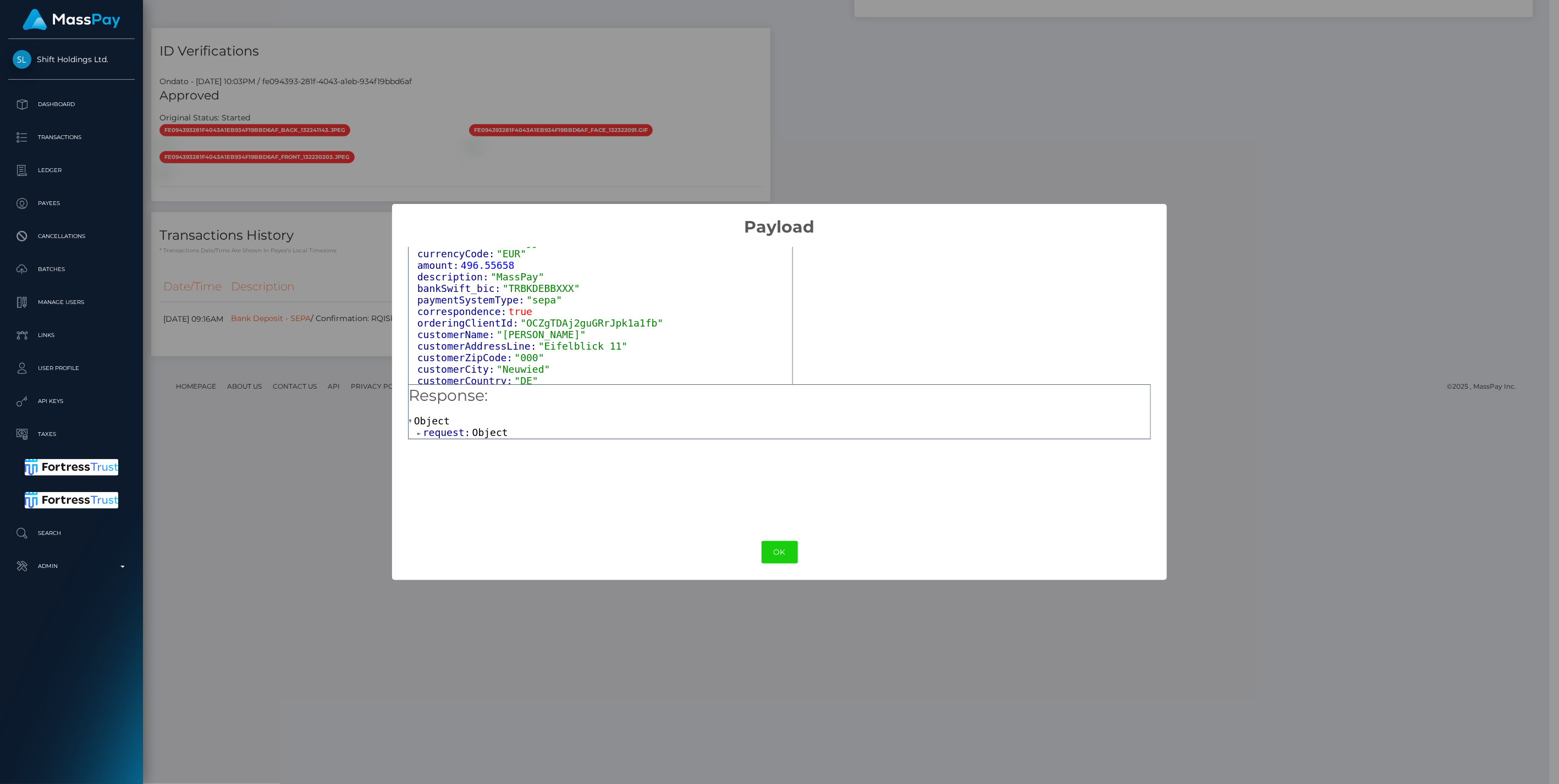
scroll to position [80, 0]
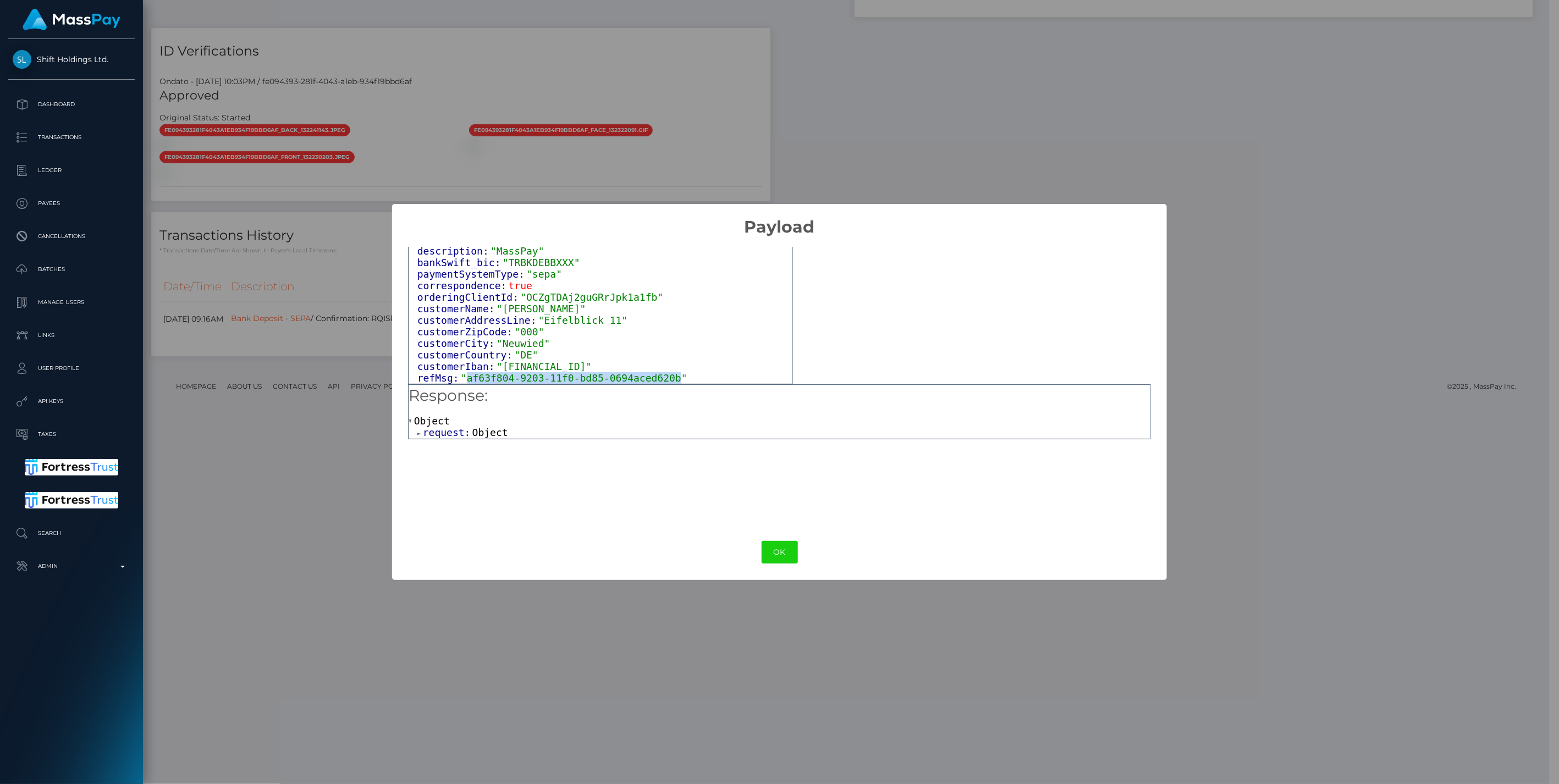
drag, startPoint x: 464, startPoint y: 380, endPoint x: 659, endPoint y: 380, distance: 195.0
click at [659, 380] on span ""af63f804-9203-11f0-bd85-0694aced620b"" at bounding box center [574, 377] width 226 height 11
copy span "af63f804-9203-11f0-bd85-0694aced620b"
click at [773, 550] on button "OK" at bounding box center [780, 552] width 36 height 22
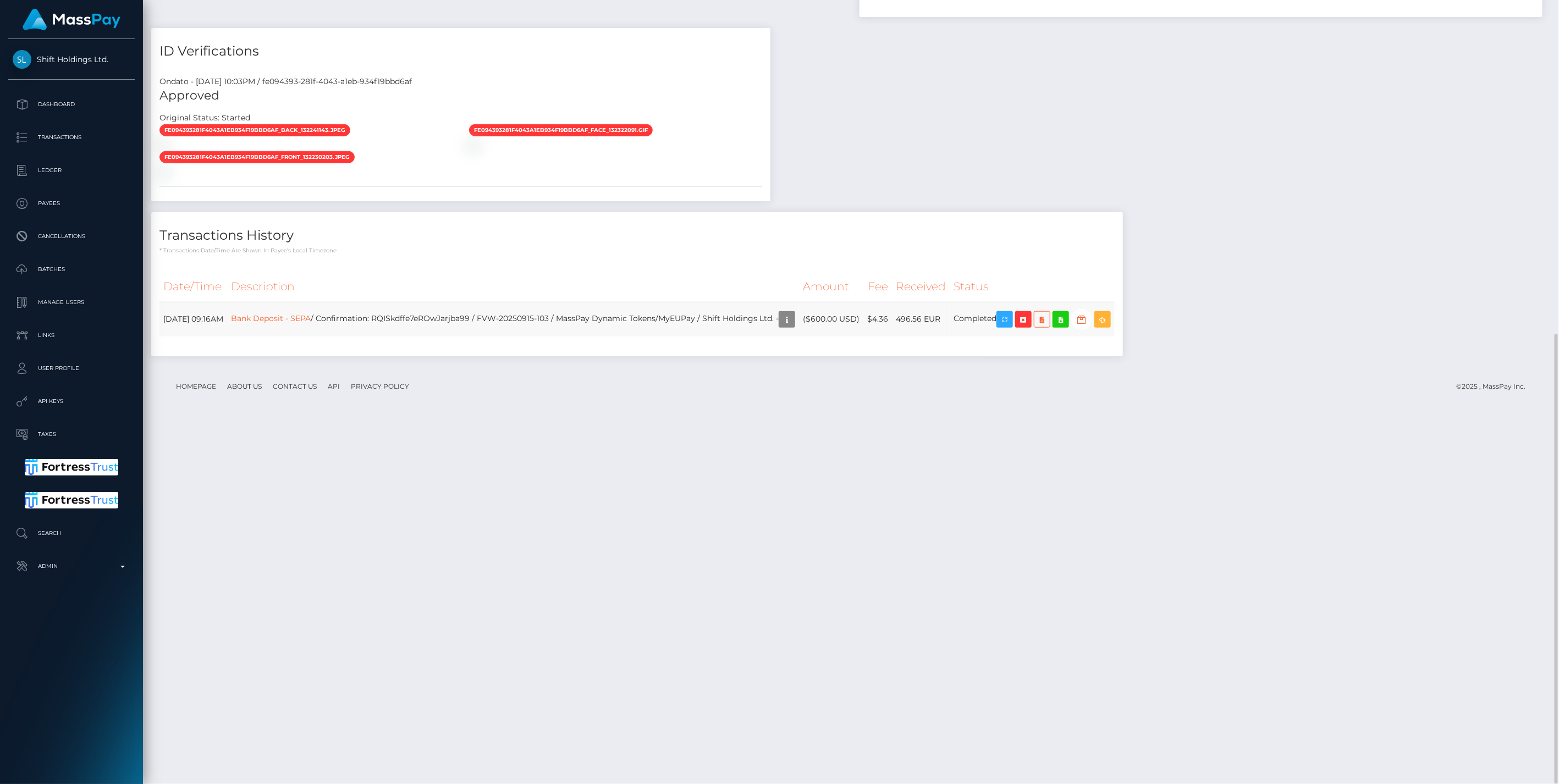
scroll to position [549540, 549462]
click at [1030, 327] on icon "button" at bounding box center [1023, 319] width 13 height 14
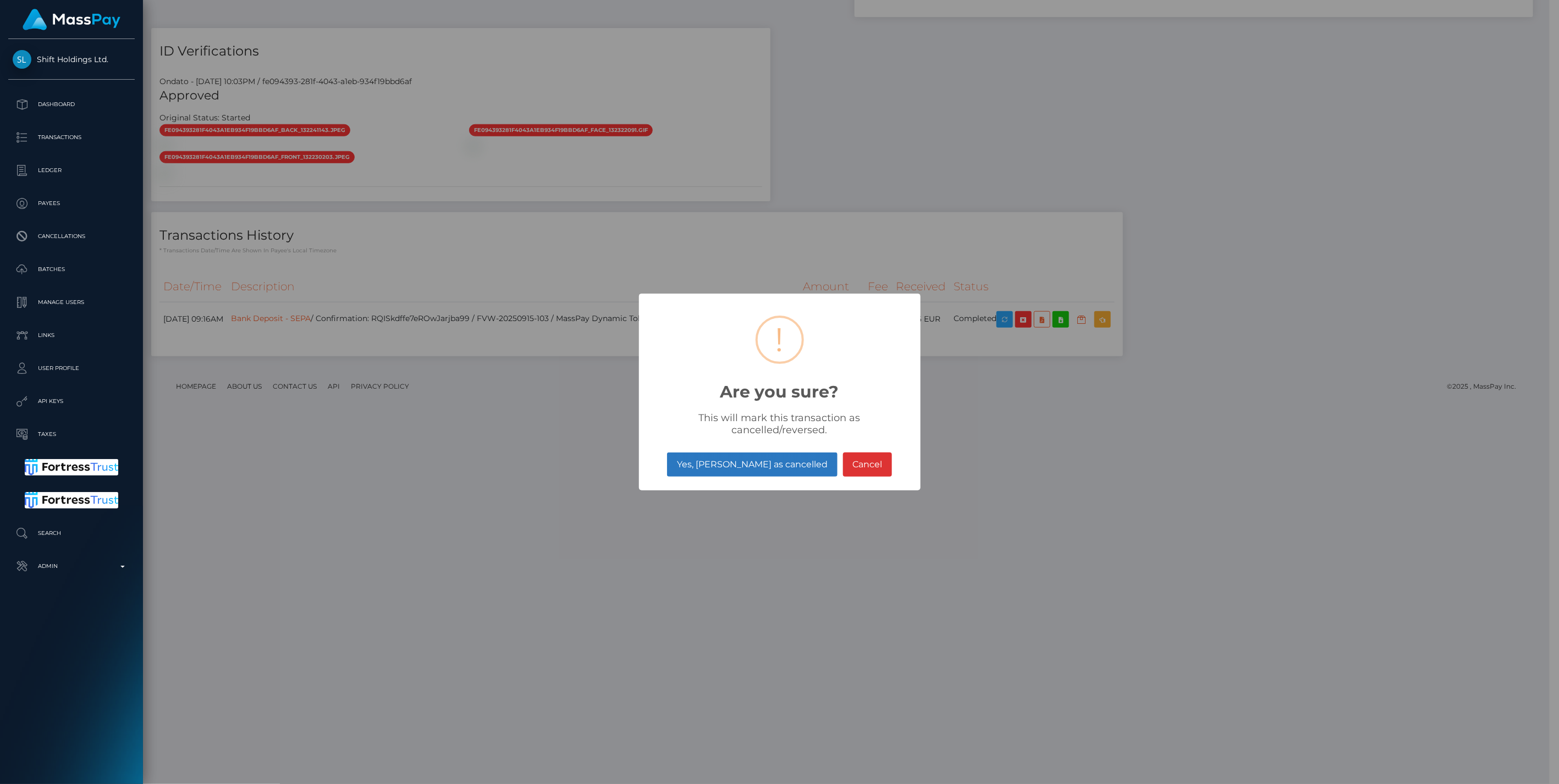
click at [757, 470] on button "Yes, mark as cancelled" at bounding box center [752, 465] width 170 height 24
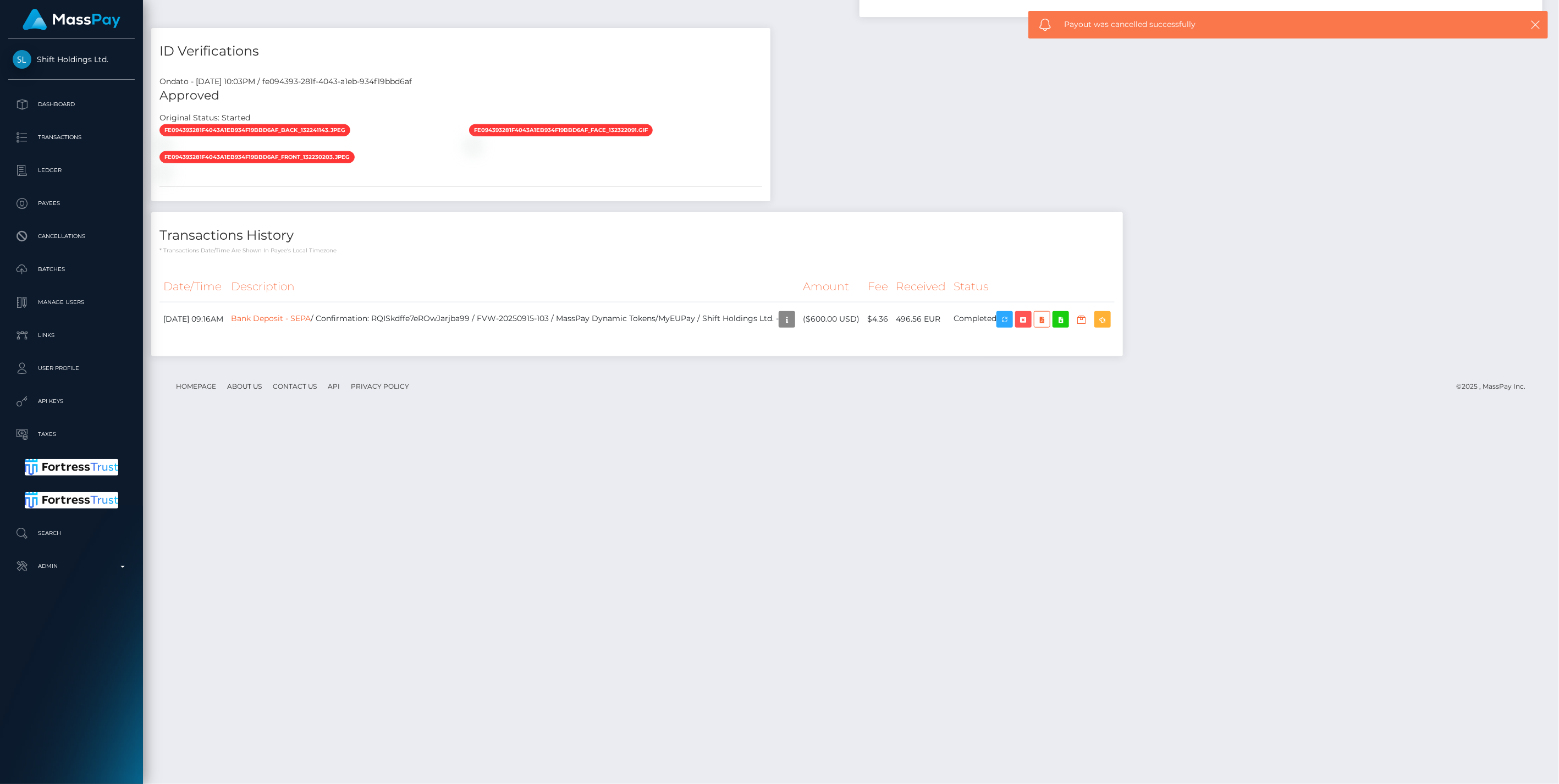
scroll to position [132, 449]
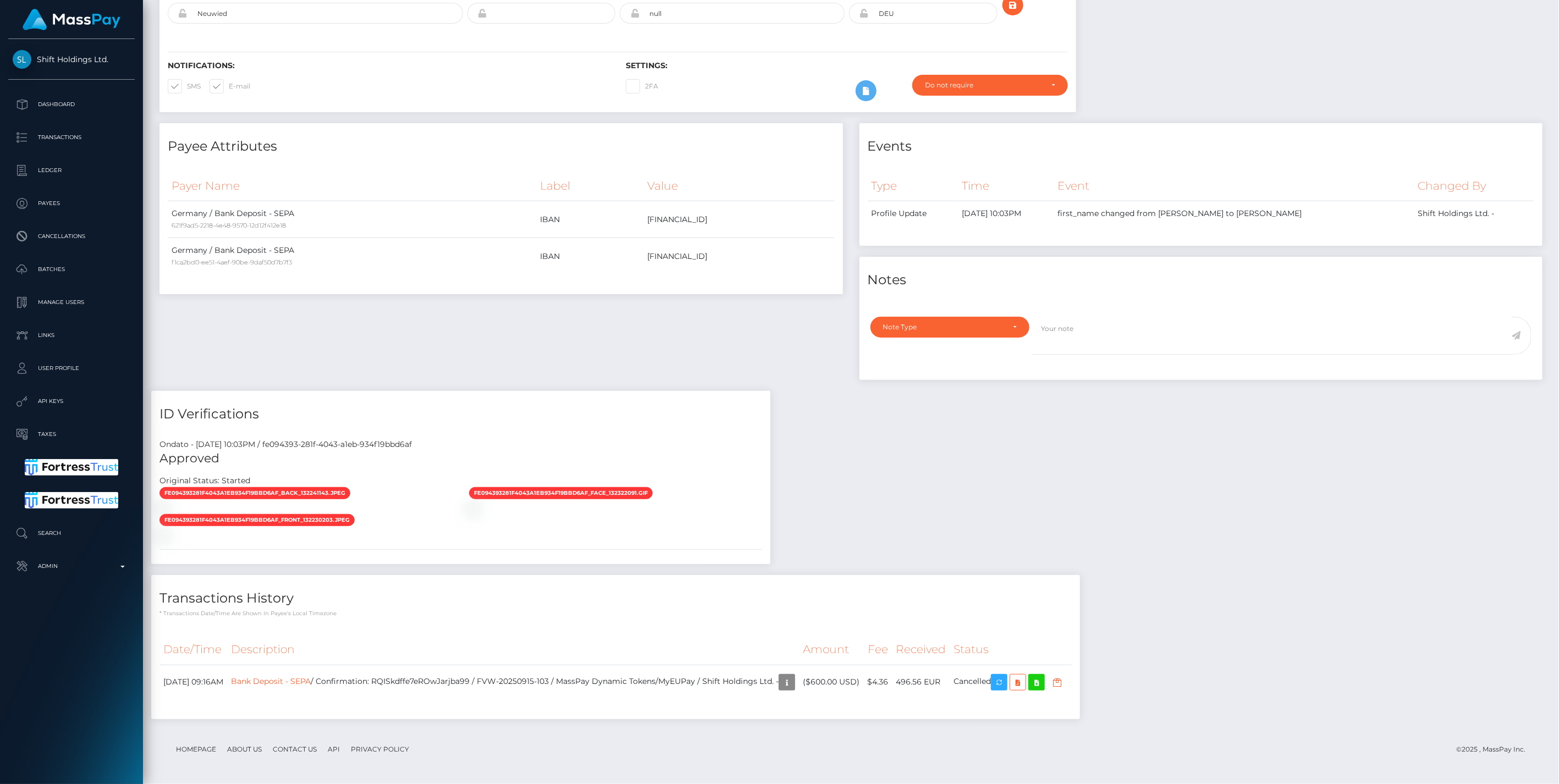
scroll to position [132, 449]
click at [117, 567] on p "Admin" at bounding box center [71, 566] width 117 height 16
click at [84, 629] on span "Balance Adjustments" at bounding box center [71, 630] width 117 height 13
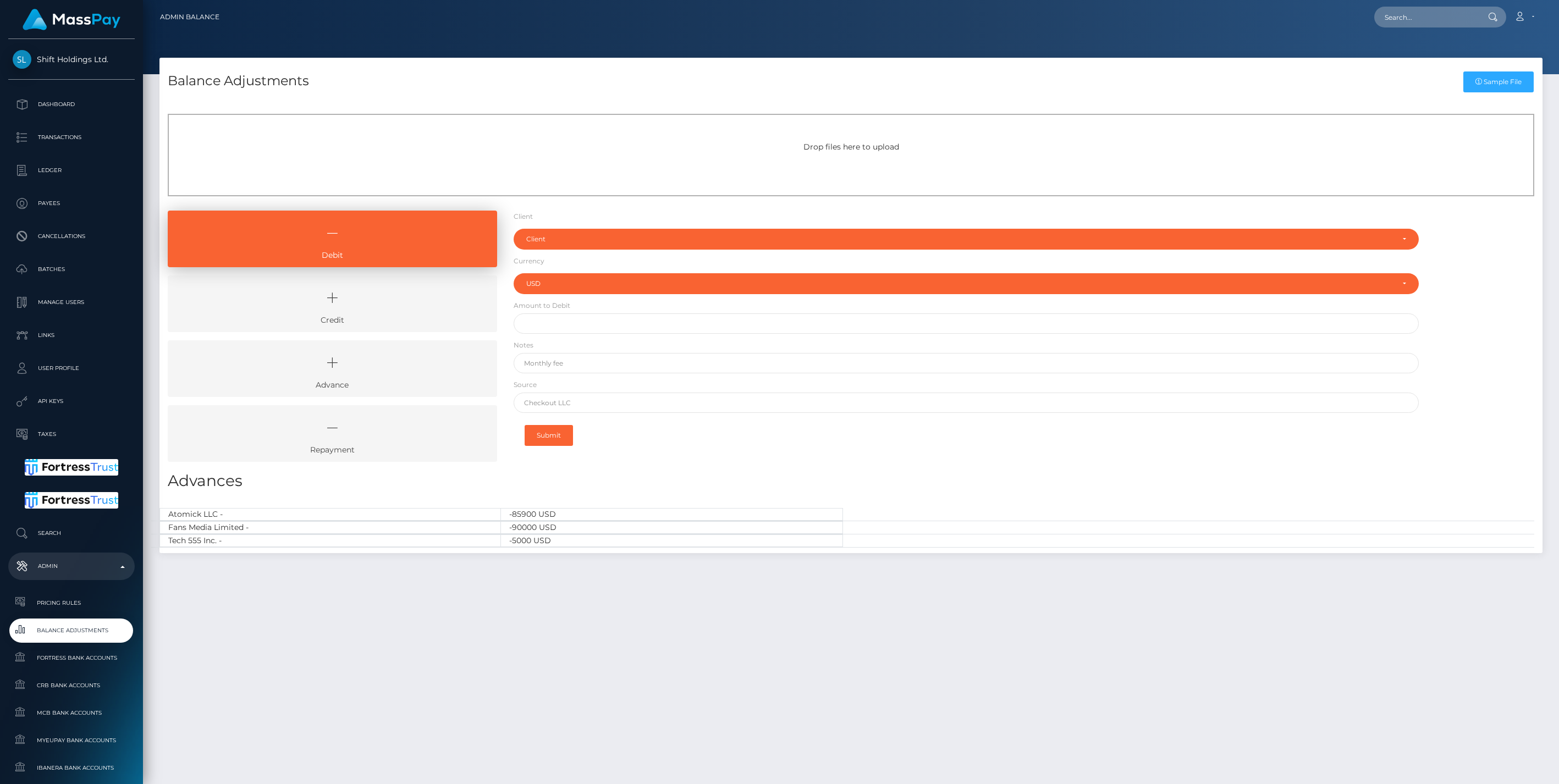
select select "USD"
click at [385, 322] on link "Credit" at bounding box center [332, 304] width 329 height 57
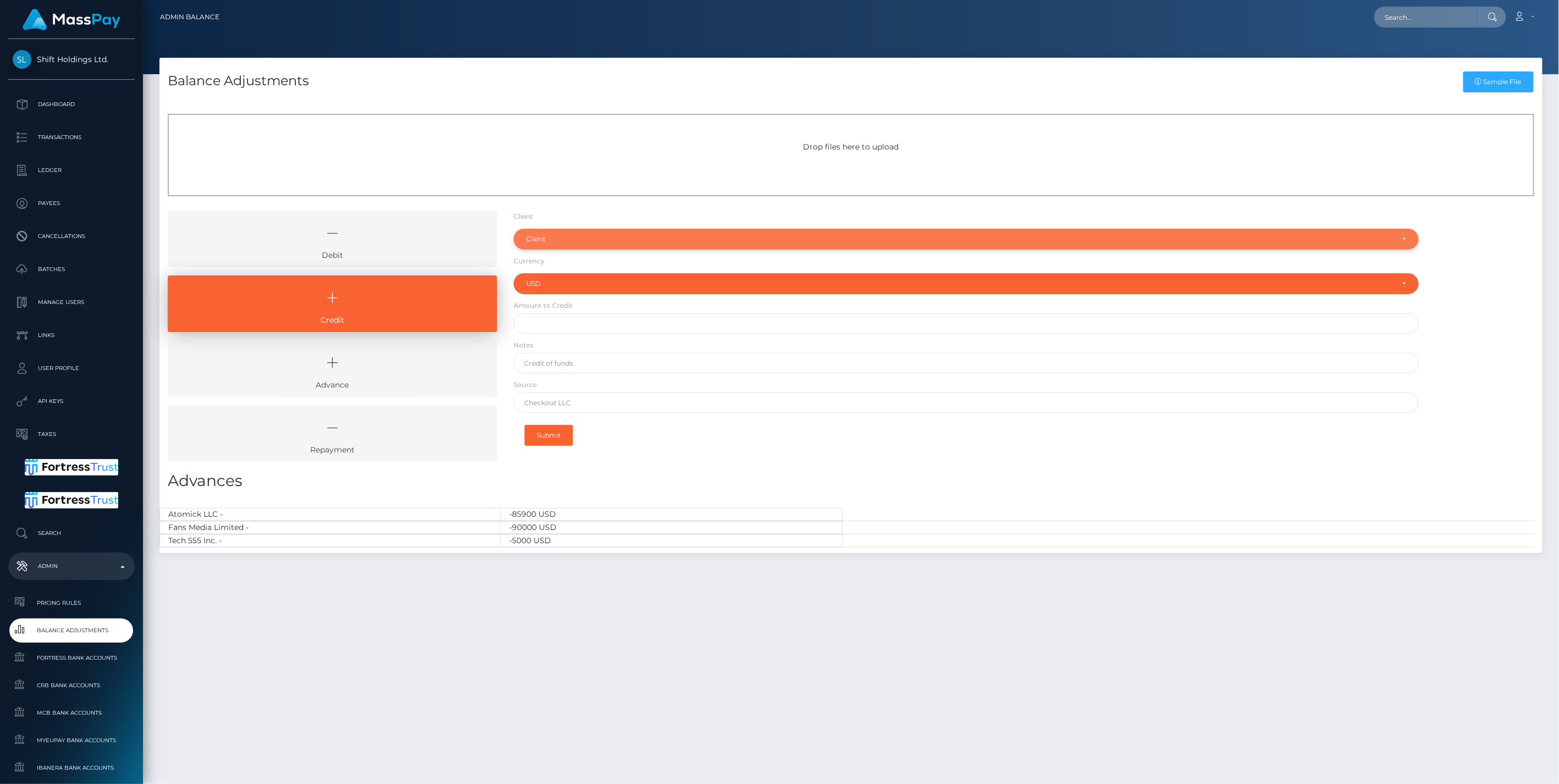
click at [528, 243] on div "Client" at bounding box center [960, 239] width 868 height 9
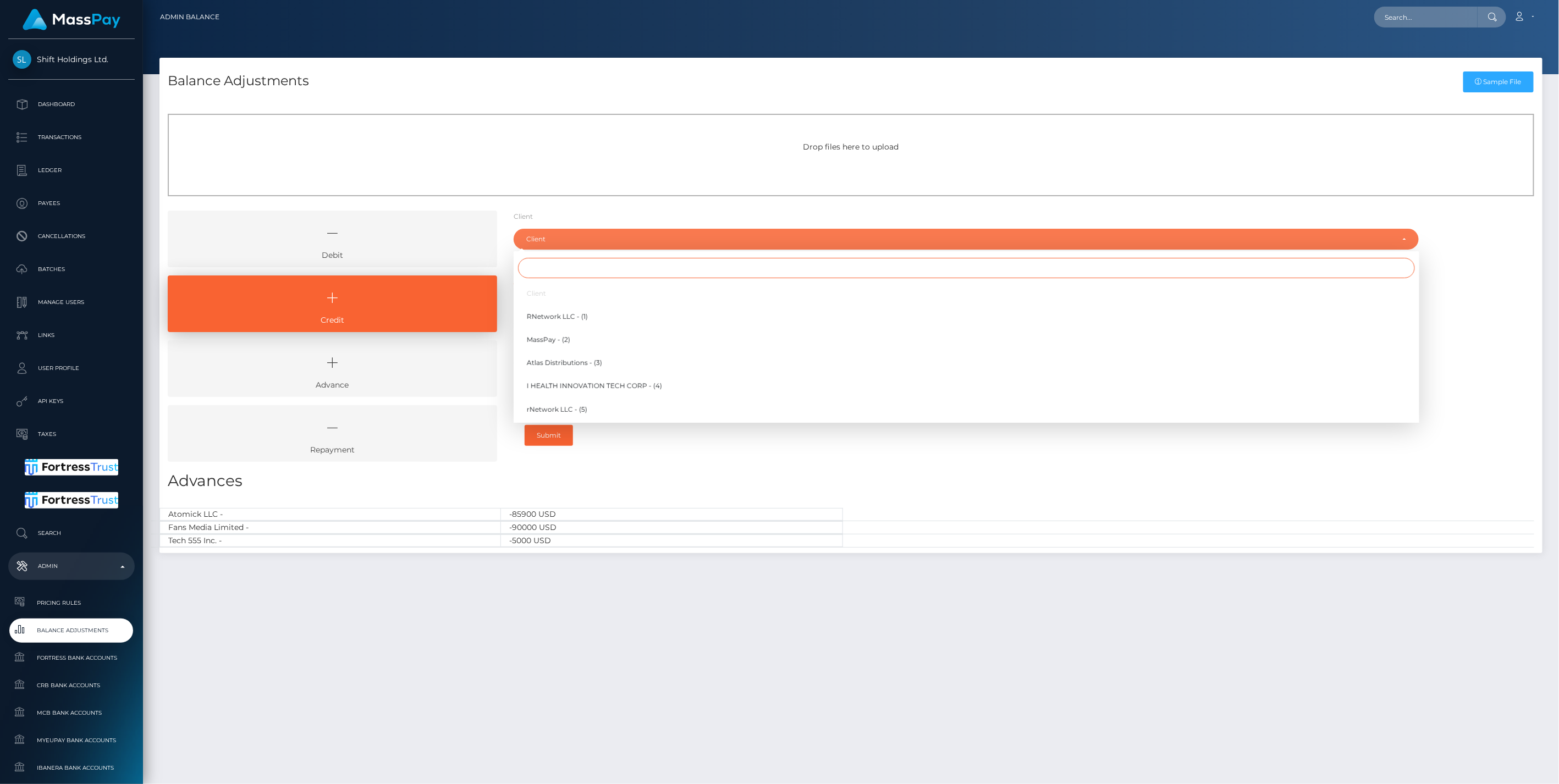
click at [556, 265] on input "Search" at bounding box center [967, 268] width 897 height 21
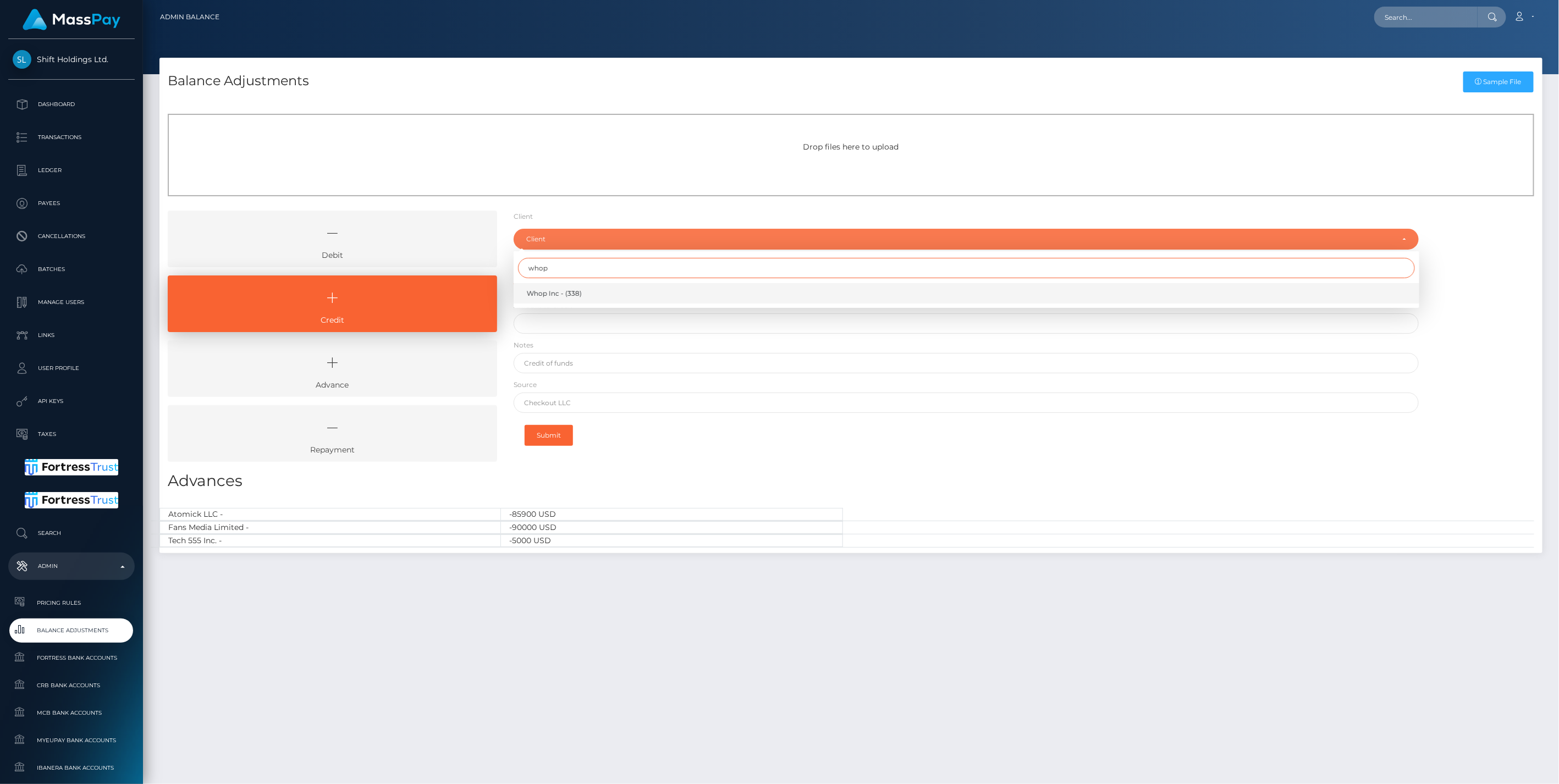
type input "whop"
click at [559, 292] on span "Whop Inc - (338)" at bounding box center [554, 293] width 55 height 10
select select "338"
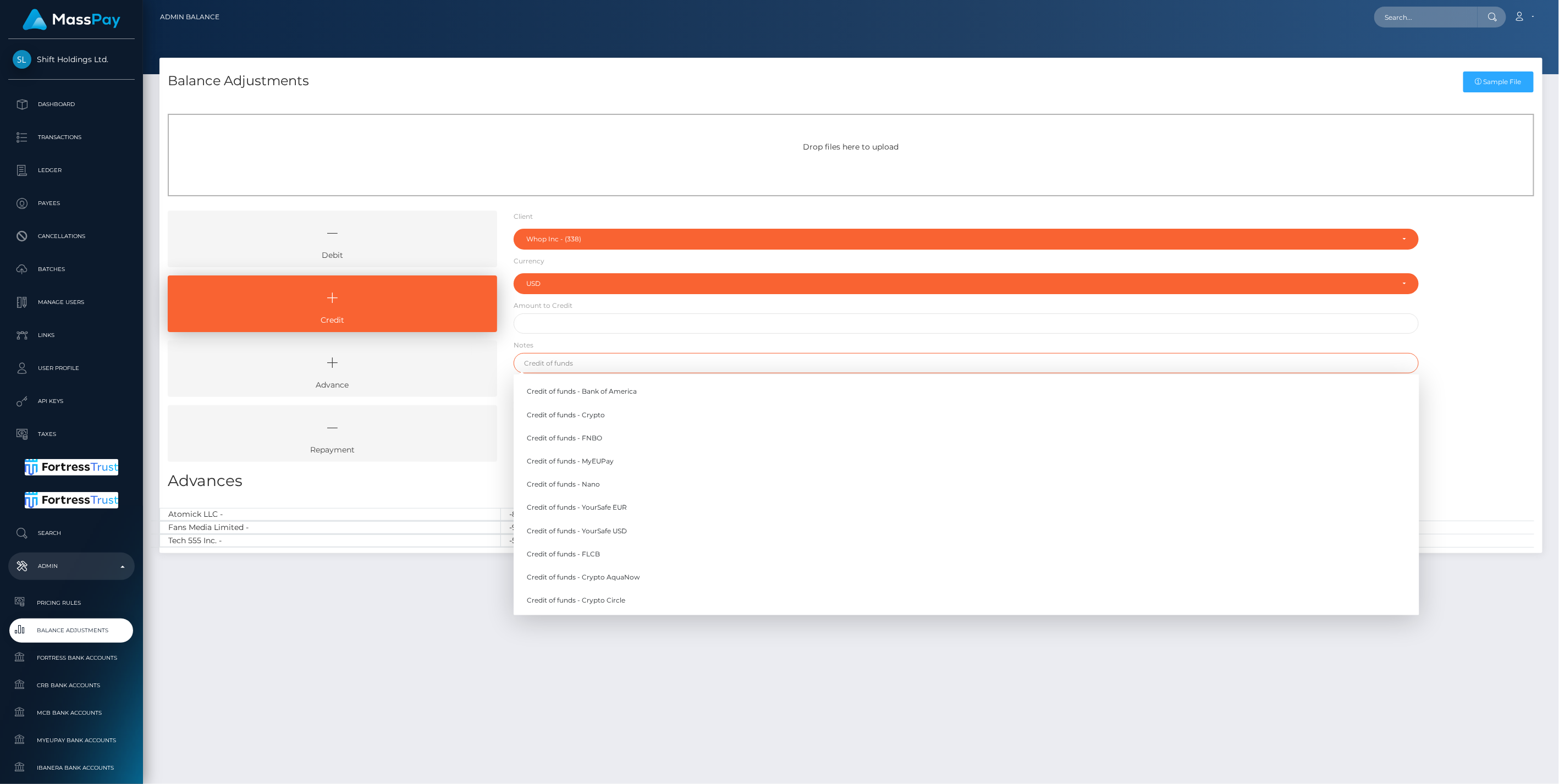
click at [558, 365] on input "text" at bounding box center [967, 363] width 906 height 21
click at [597, 460] on link "Credit of funds - MyEUPay" at bounding box center [967, 461] width 906 height 21
type input "Credit of funds - MyEUPay"
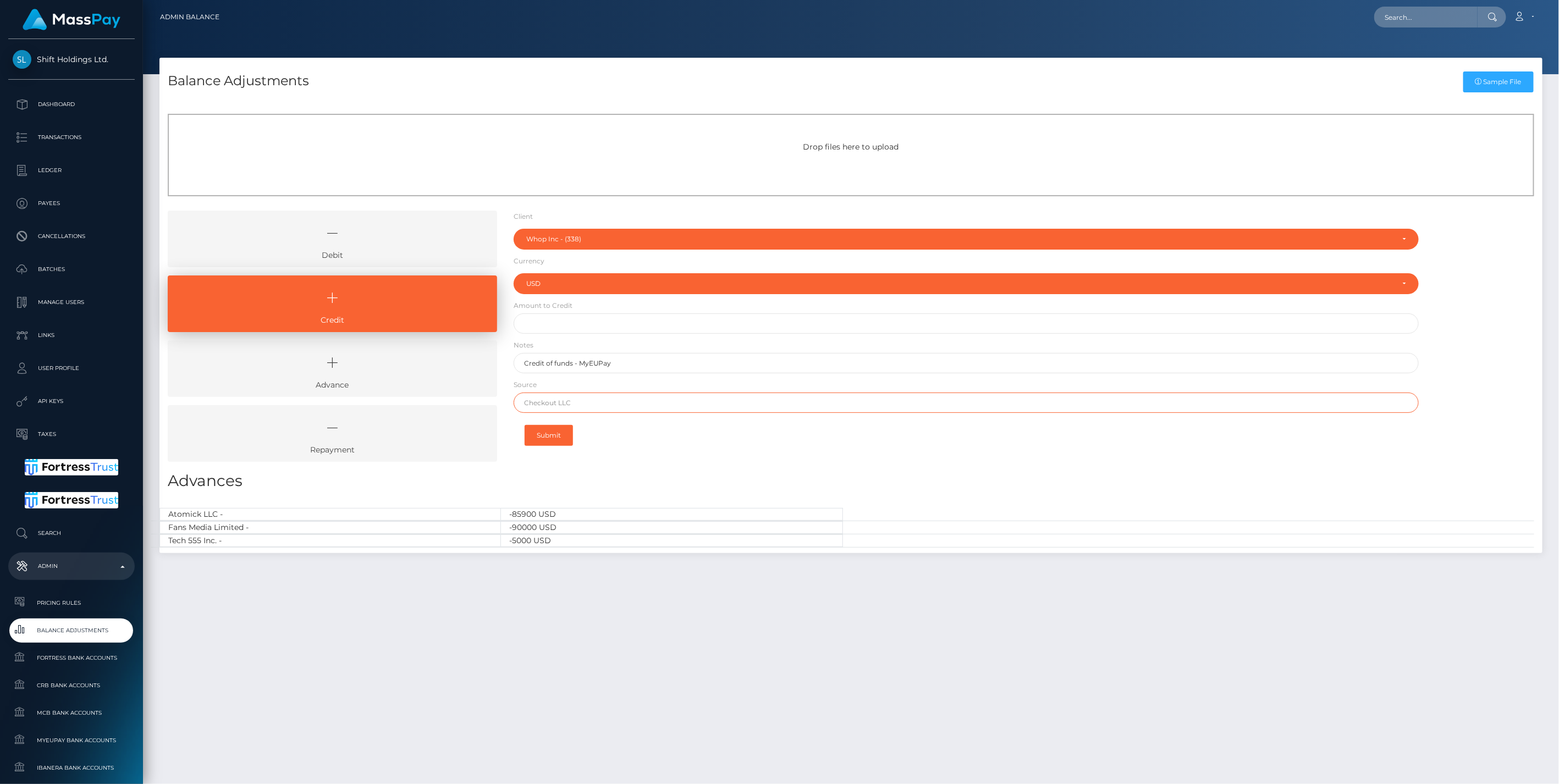
click at [568, 406] on input "text" at bounding box center [967, 403] width 906 height 21
paste input "CHECKOUT SAS"
type input "CHECKOUT SAS"
click at [920, 742] on div "Balance Adjustments Sample File Drop files here to upload Debit" at bounding box center [851, 416] width 1416 height 716
click at [553, 316] on input "text" at bounding box center [967, 324] width 906 height 21
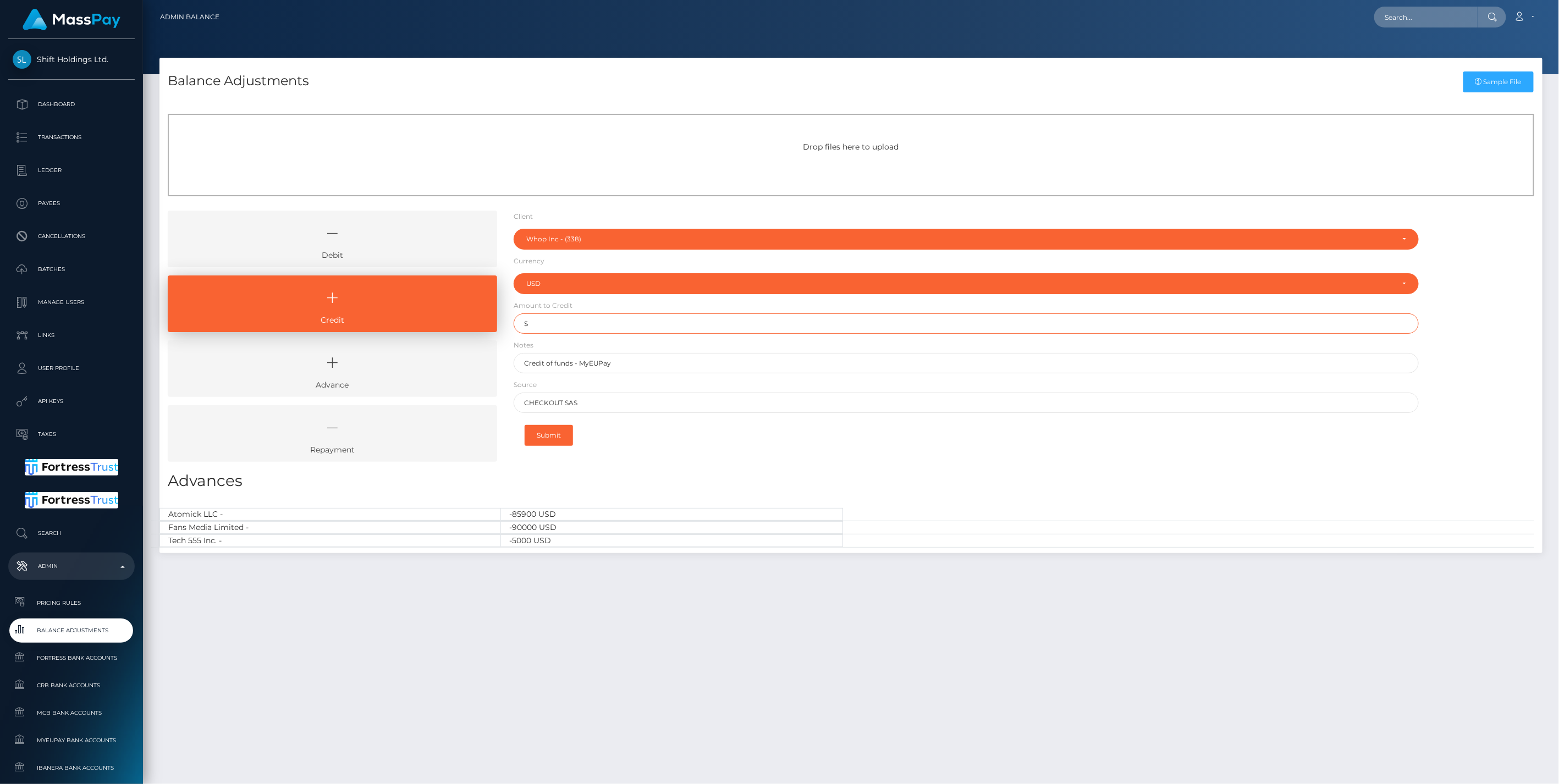
paste input "127,254.86"
type input "$127,254.86"
click at [557, 433] on button "Submit" at bounding box center [549, 435] width 48 height 21
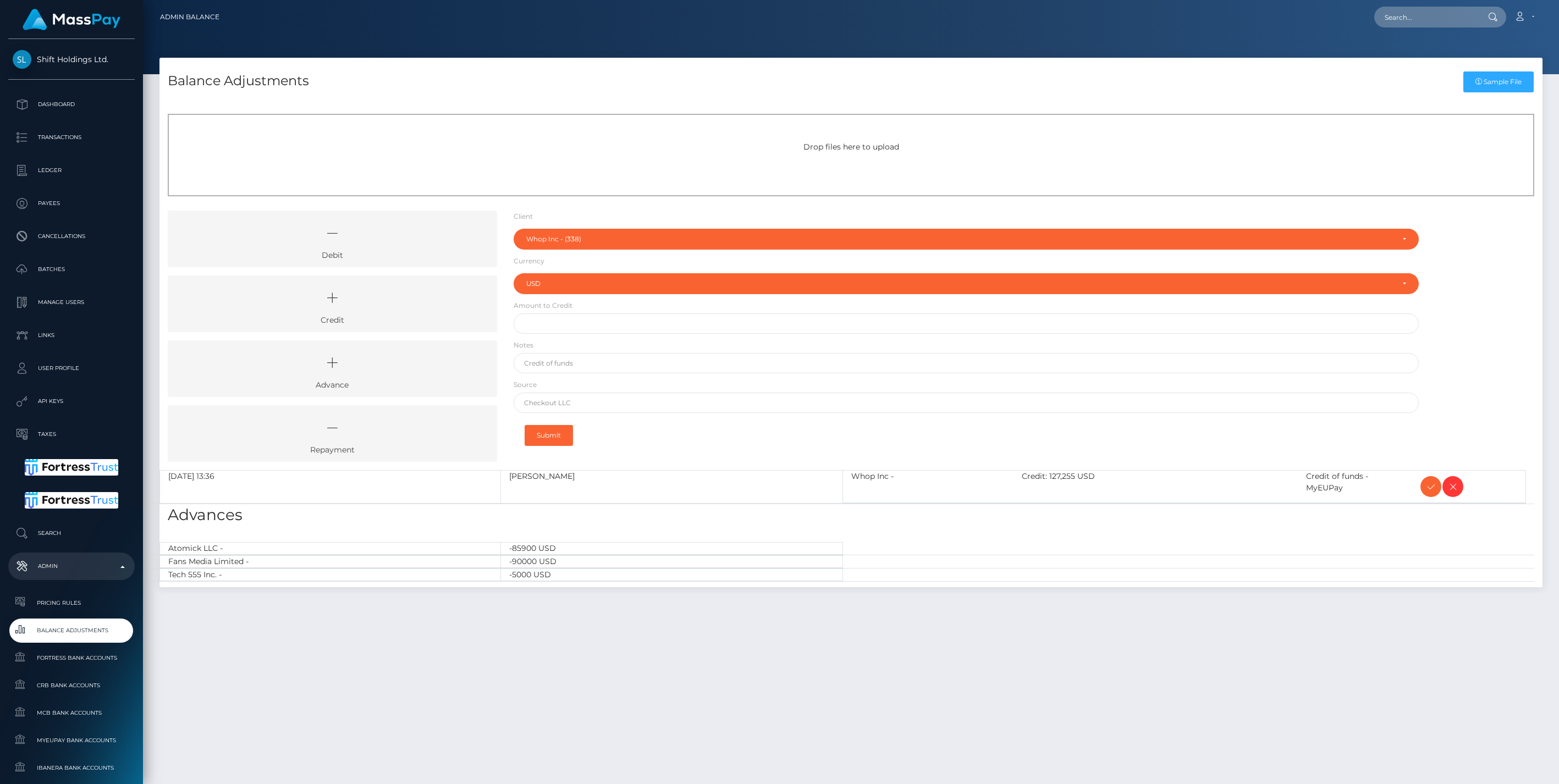
select select "338"
select select "USD"
click at [1428, 490] on icon at bounding box center [1431, 486] width 13 height 14
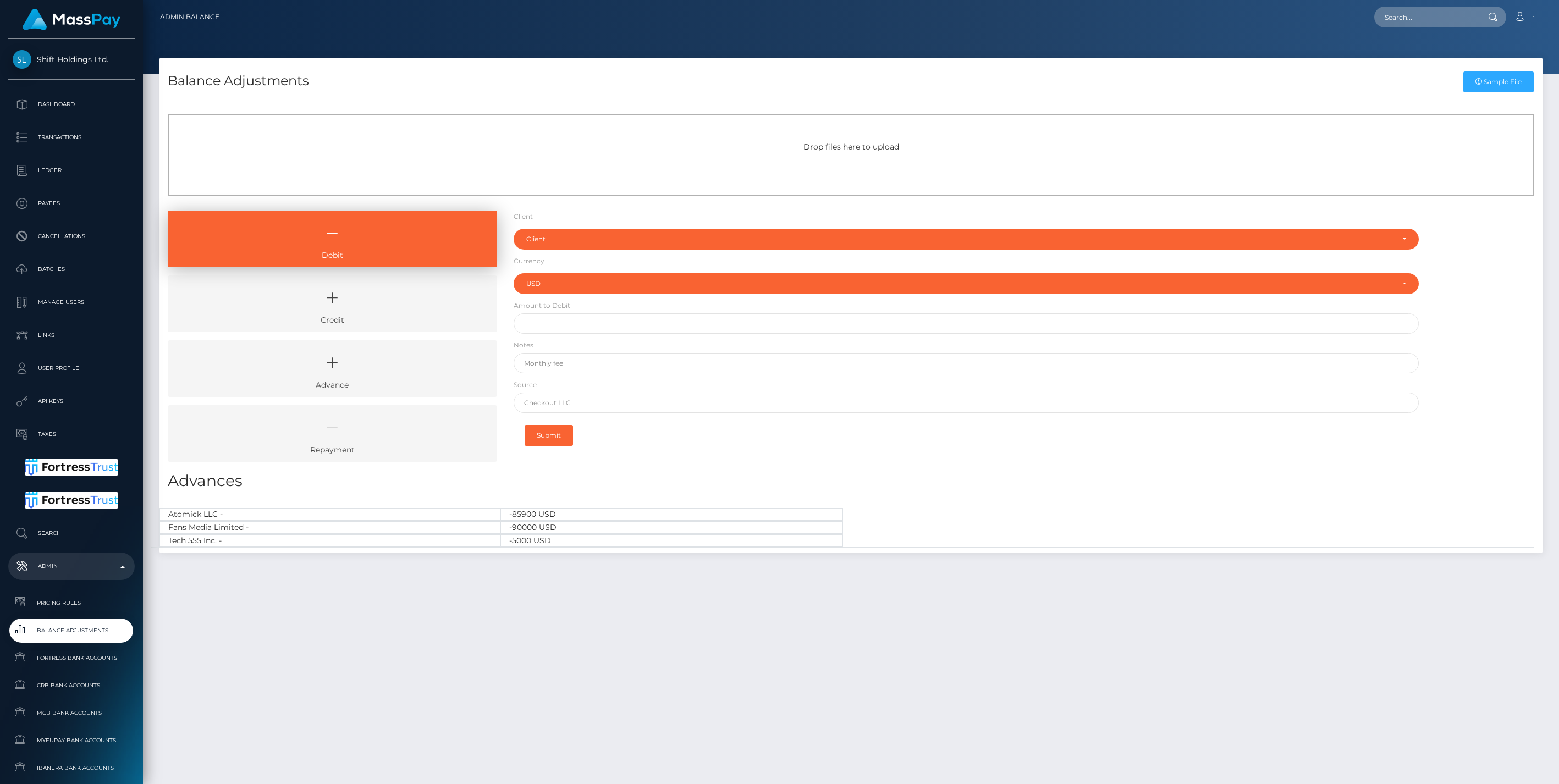
select select "USD"
click at [355, 304] on icon at bounding box center [332, 298] width 304 height 33
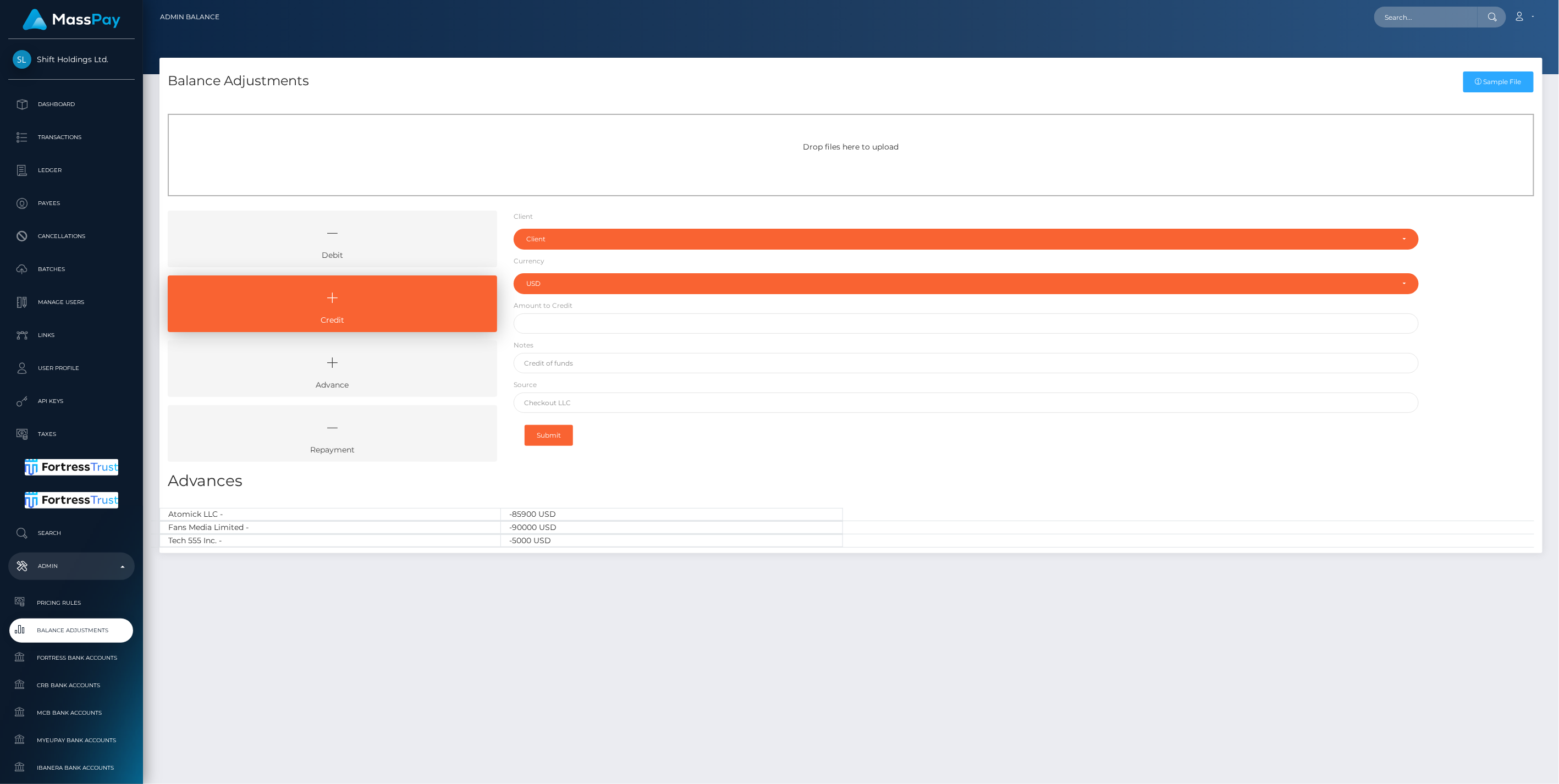
drag, startPoint x: 416, startPoint y: 232, endPoint x: 412, endPoint y: 277, distance: 45.2
click at [416, 232] on icon at bounding box center [332, 233] width 304 height 33
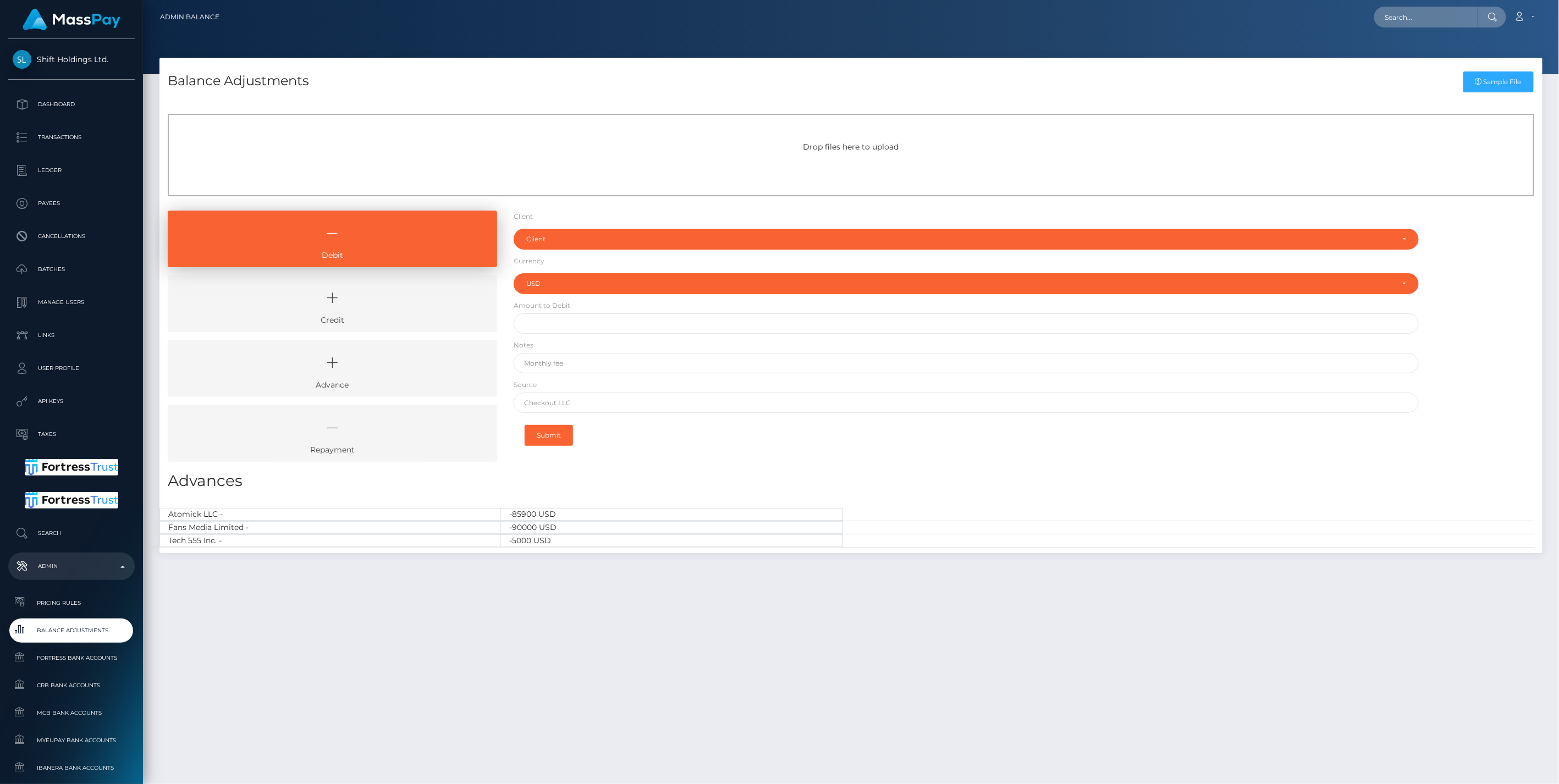
click at [404, 306] on icon at bounding box center [332, 298] width 304 height 33
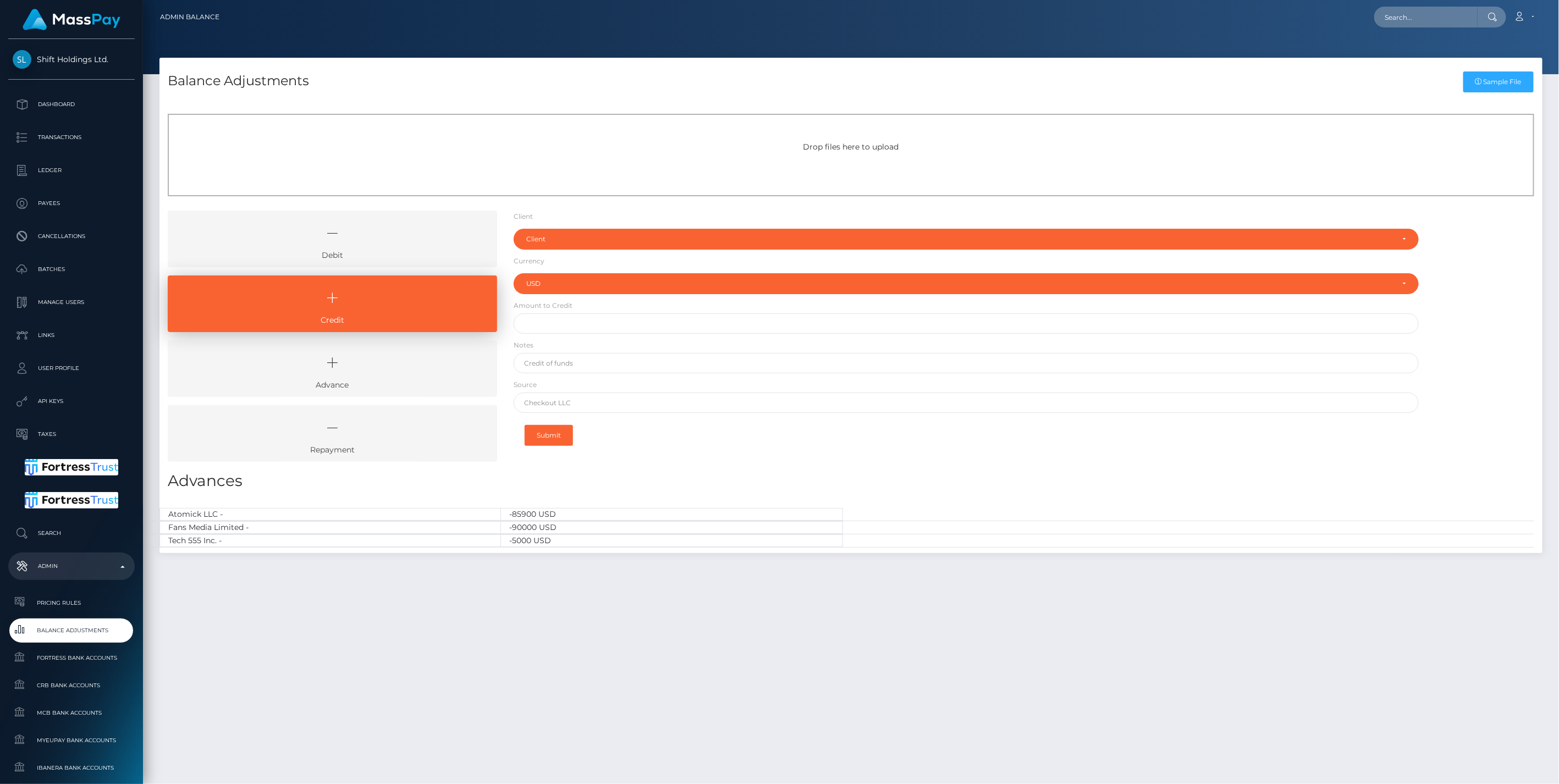
click at [375, 241] on icon at bounding box center [332, 233] width 304 height 33
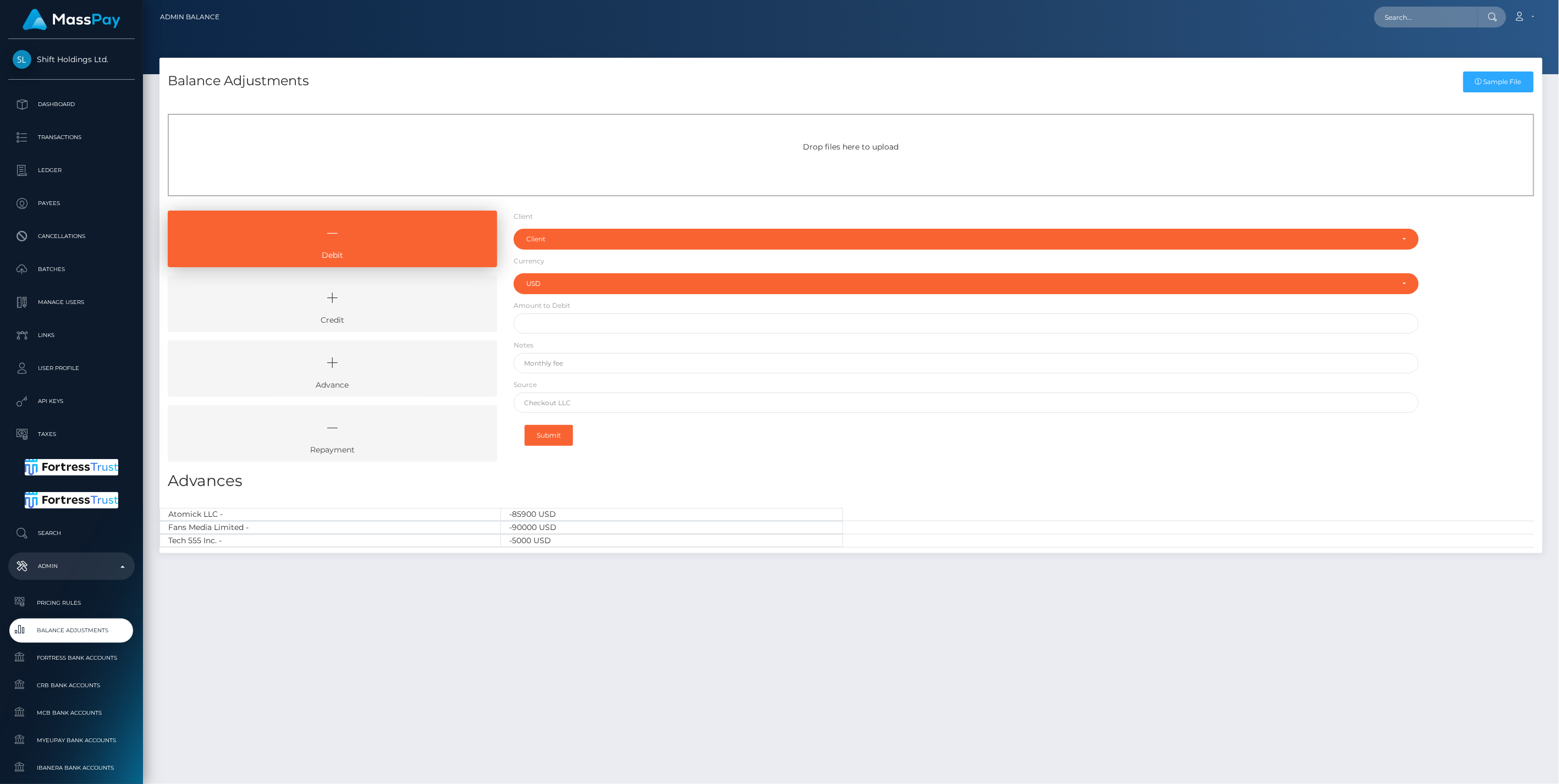
click at [387, 306] on icon at bounding box center [332, 298] width 304 height 33
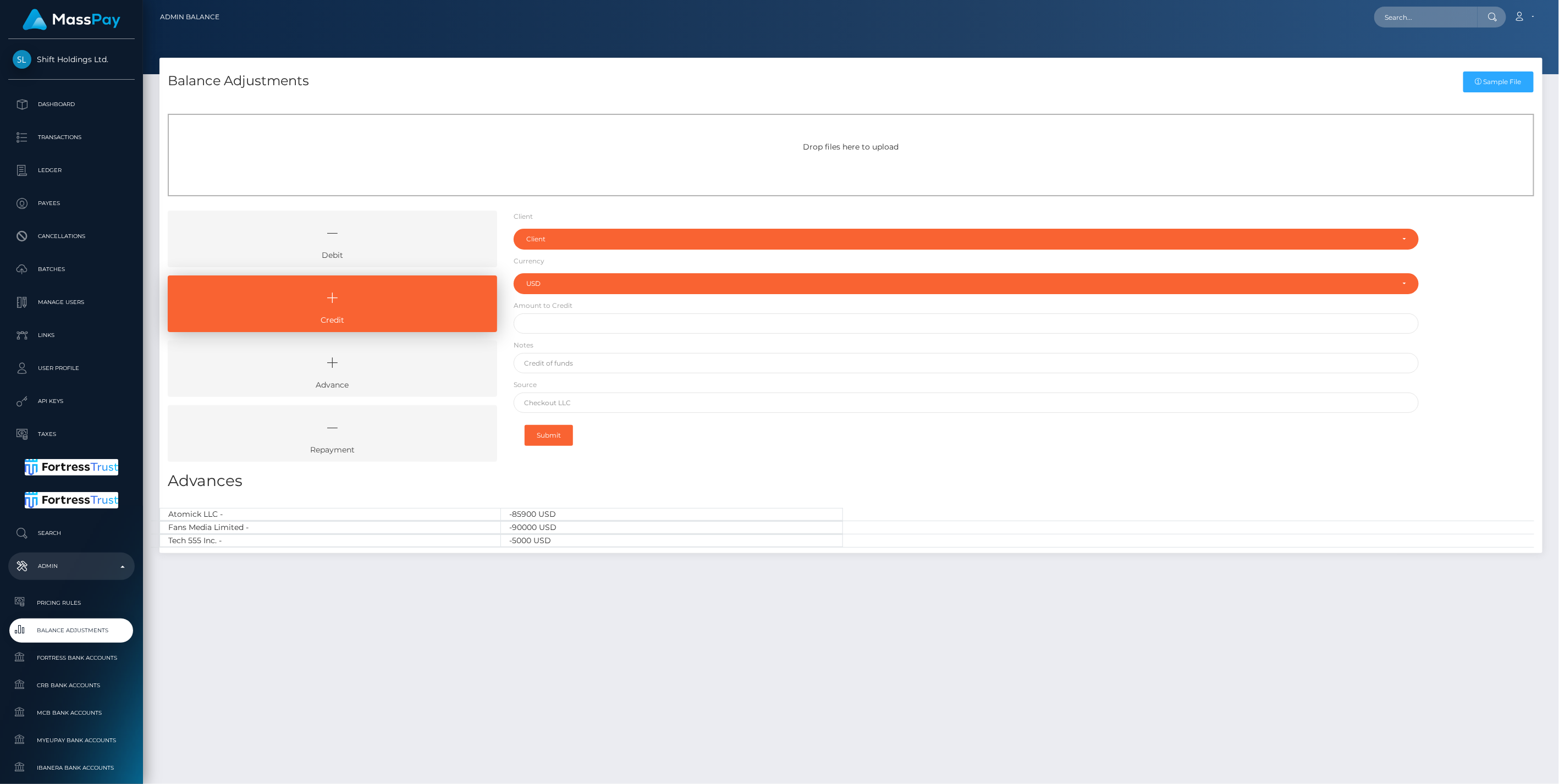
click at [388, 232] on icon at bounding box center [332, 233] width 304 height 33
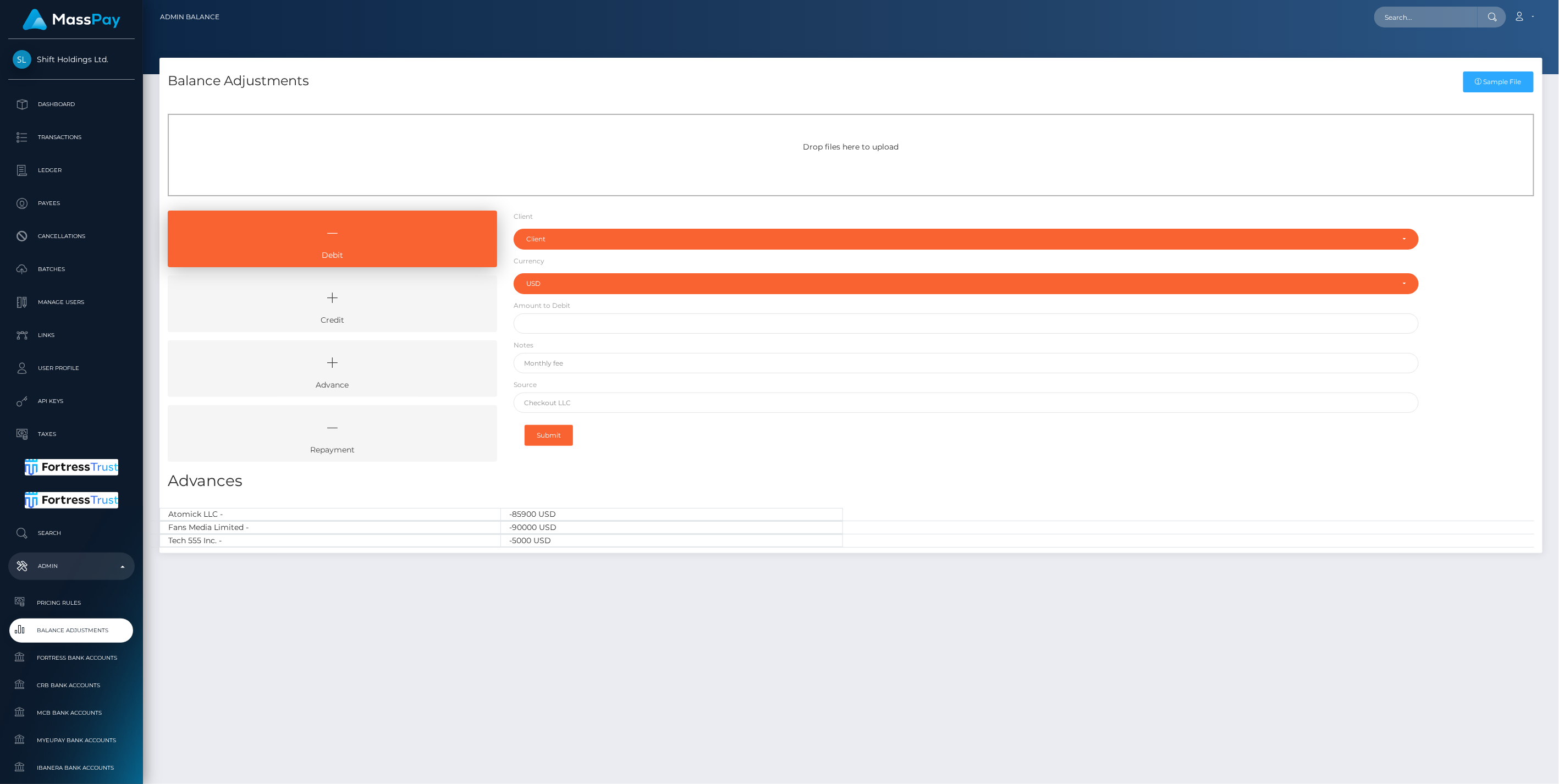
click at [389, 312] on icon at bounding box center [332, 298] width 304 height 33
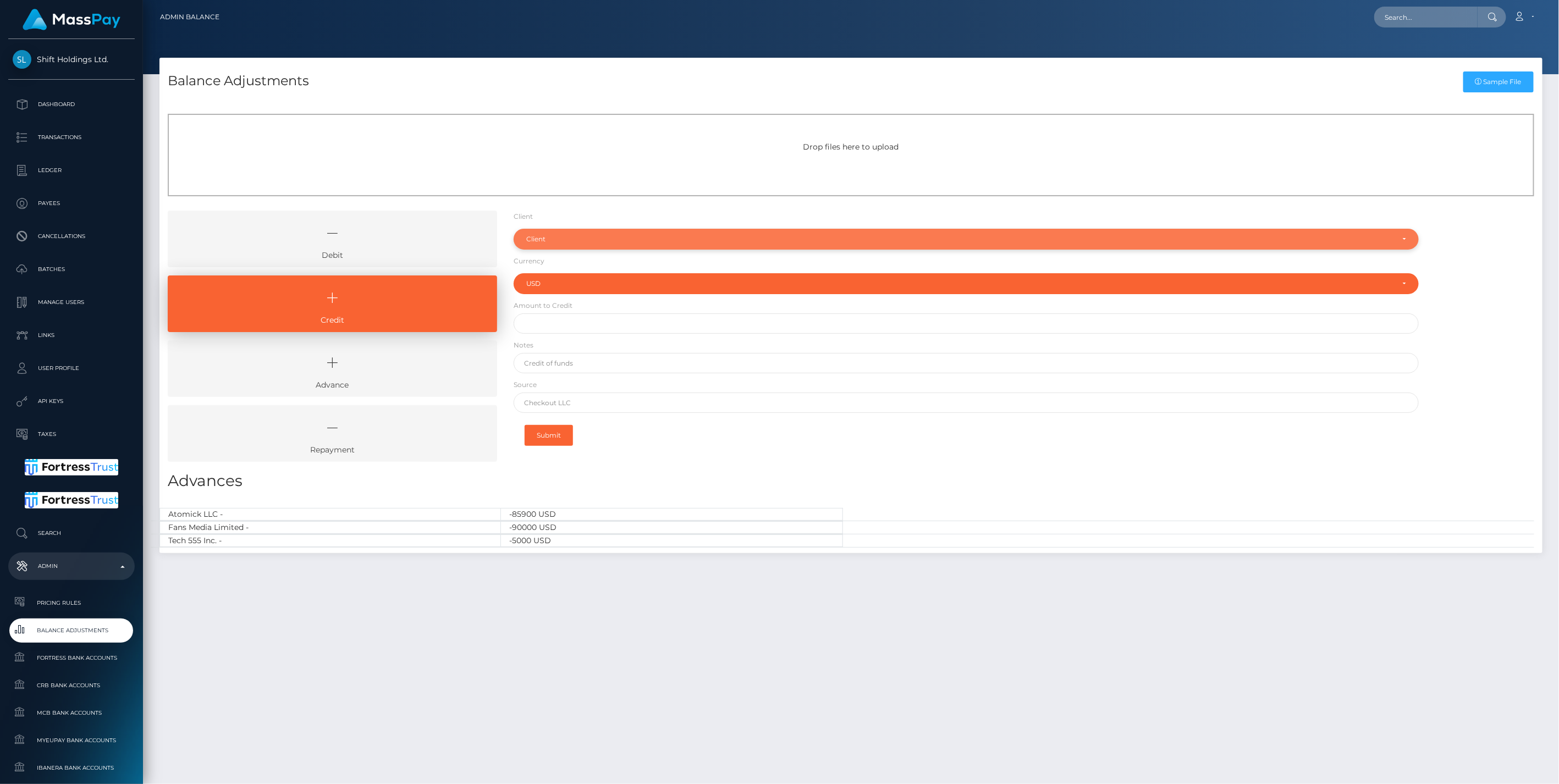
click at [594, 232] on div "Client" at bounding box center [967, 239] width 906 height 21
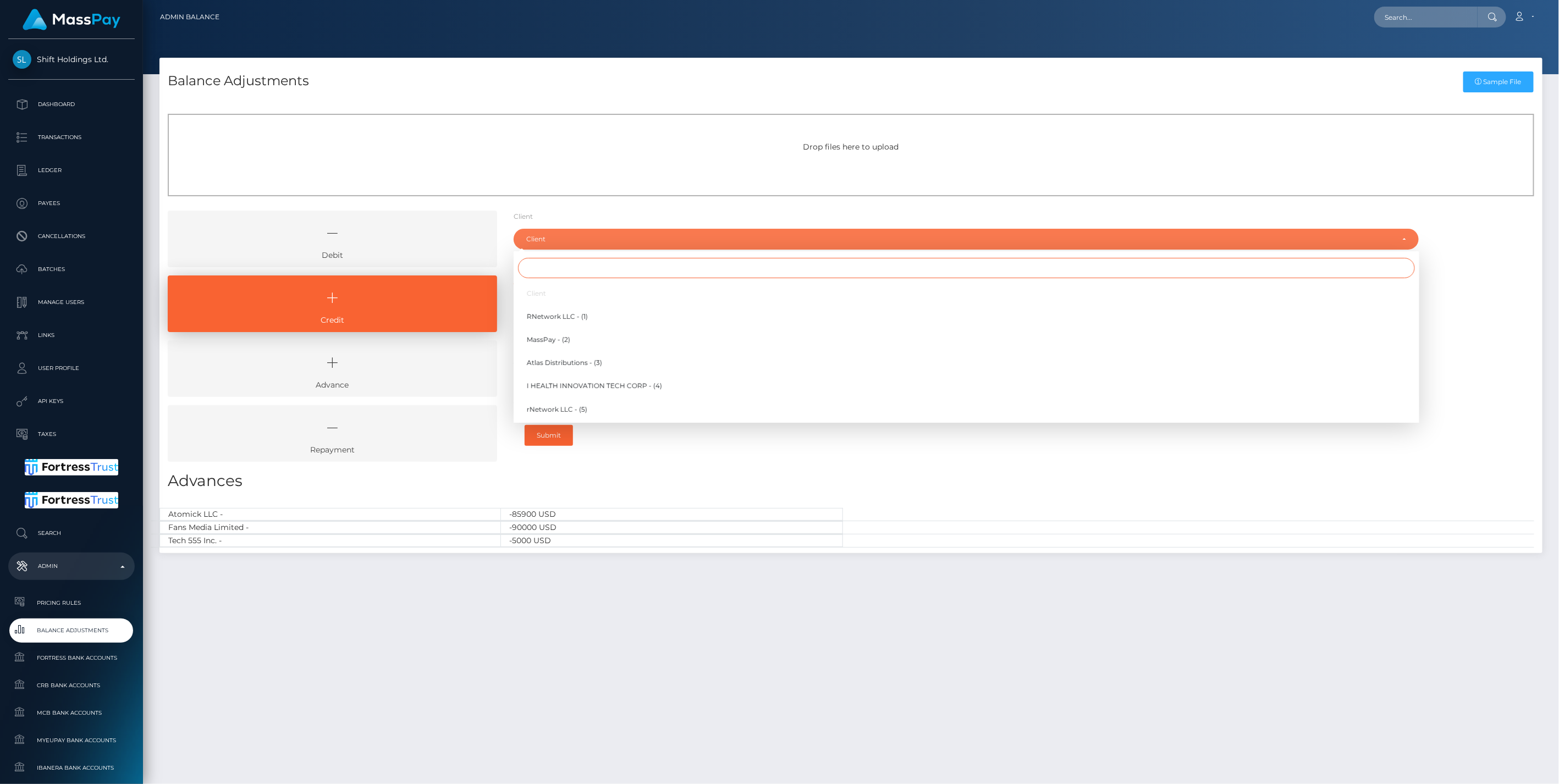
click at [548, 271] on input "Search" at bounding box center [967, 268] width 897 height 21
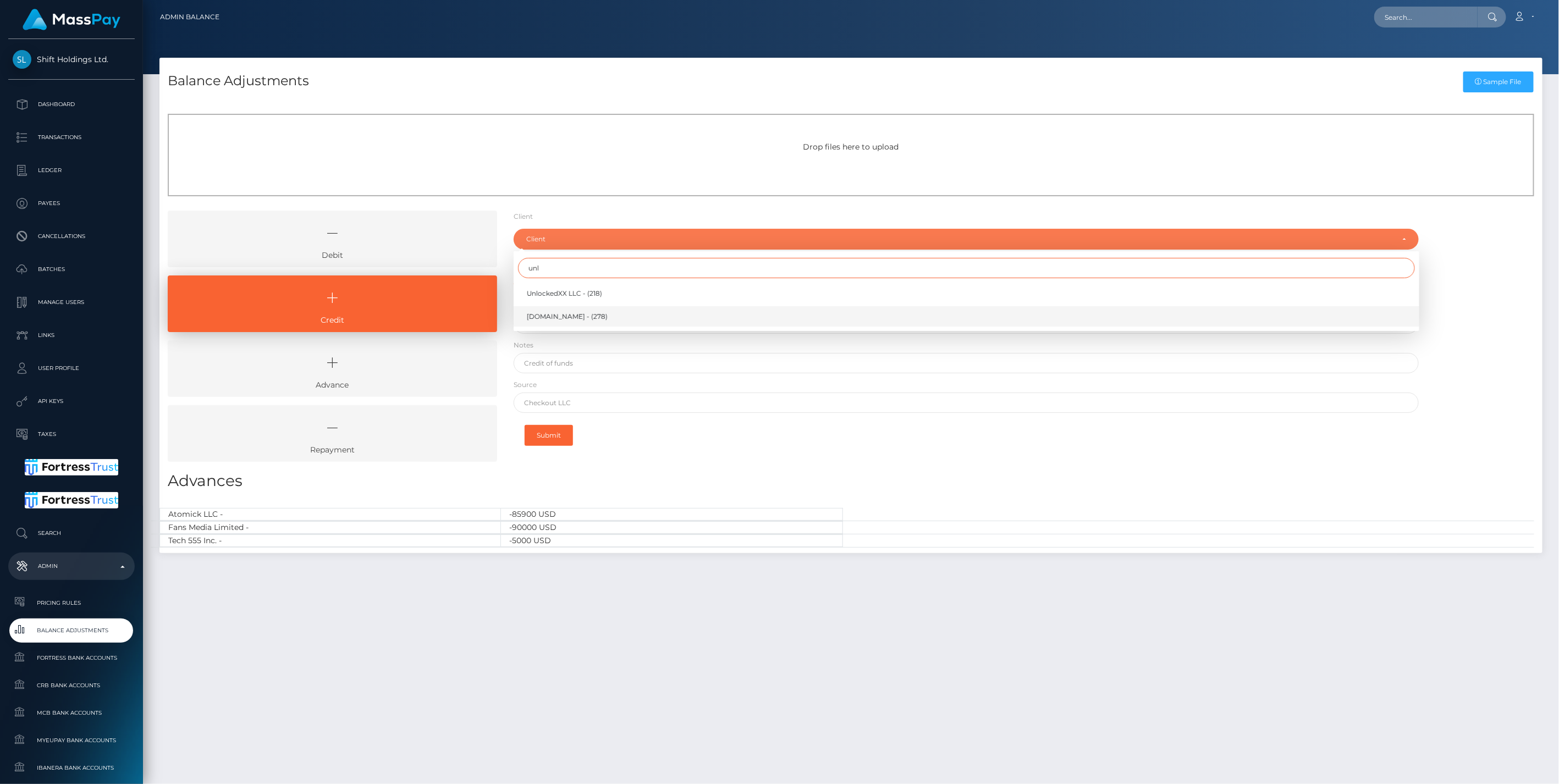
type input "unl"
click at [540, 313] on span "[DOMAIN_NAME] - (278)" at bounding box center [567, 316] width 81 height 10
select select "278"
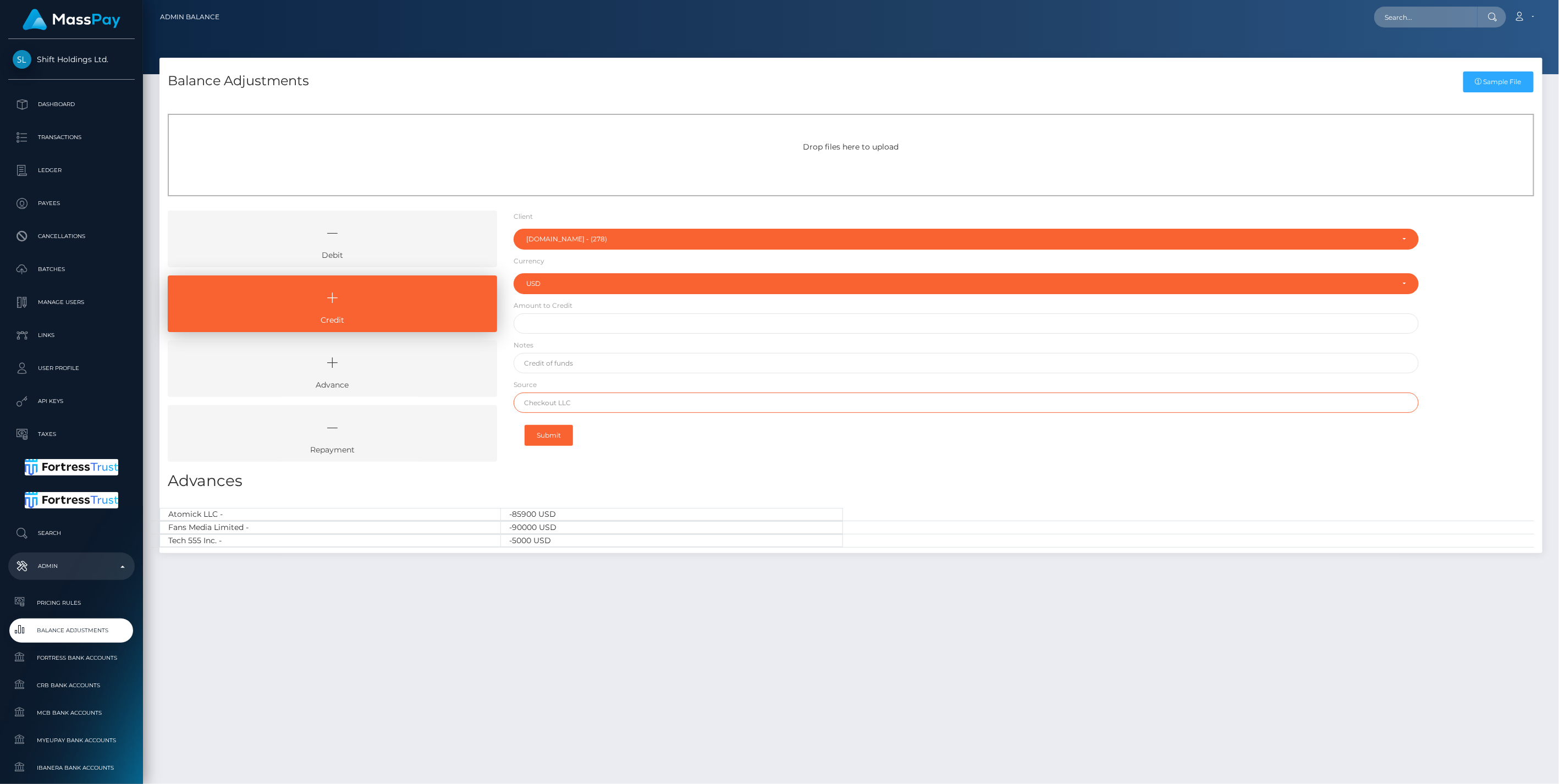
click at [545, 402] on input "text" at bounding box center [967, 403] width 906 height 21
paste input "Revolution"
type input "Revolution"
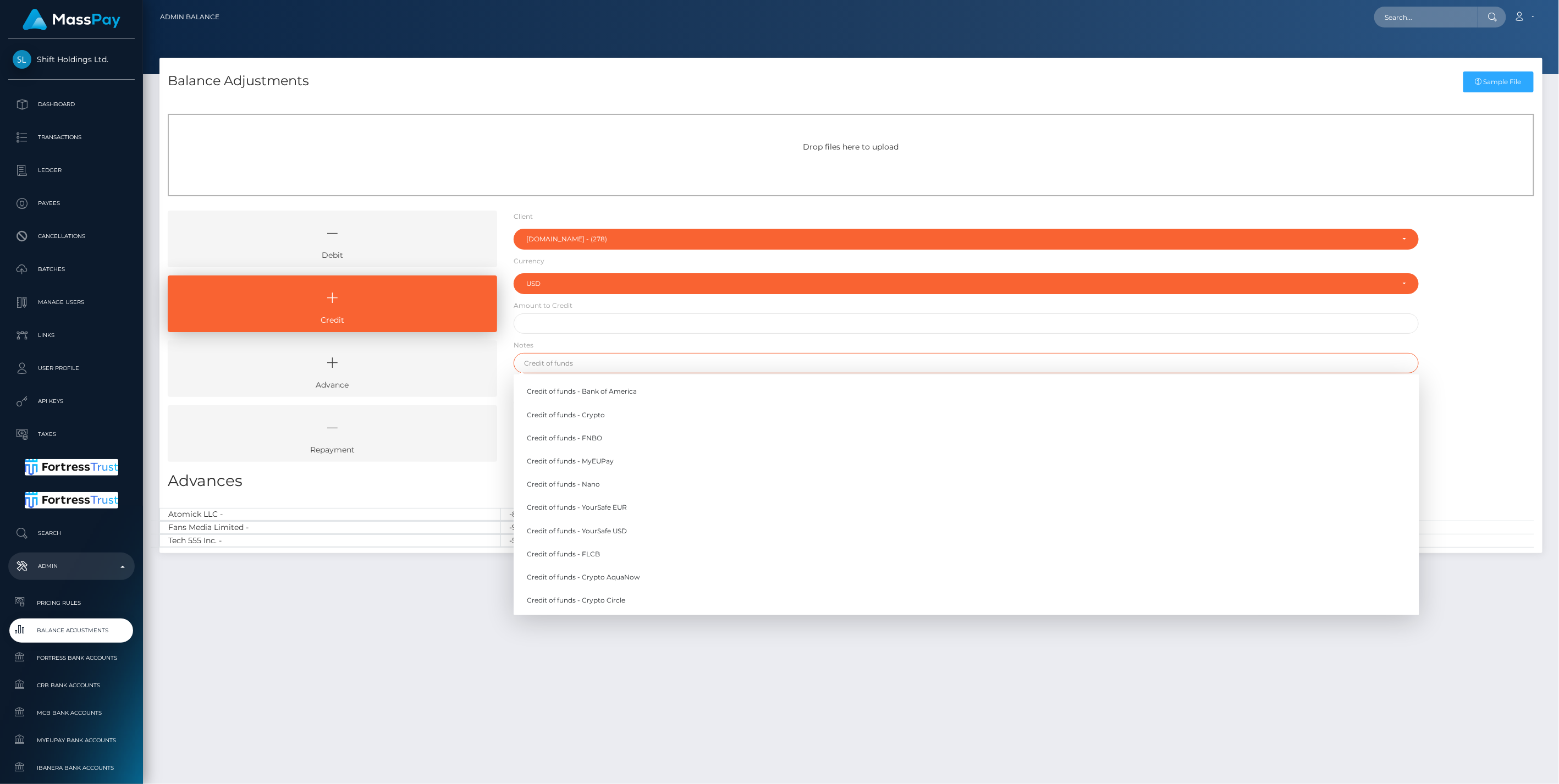
click at [563, 364] on input "text" at bounding box center [967, 363] width 906 height 21
click at [591, 440] on link "Credit of funds - FNBO" at bounding box center [967, 438] width 906 height 21
type input "Credit of funds - FNBO"
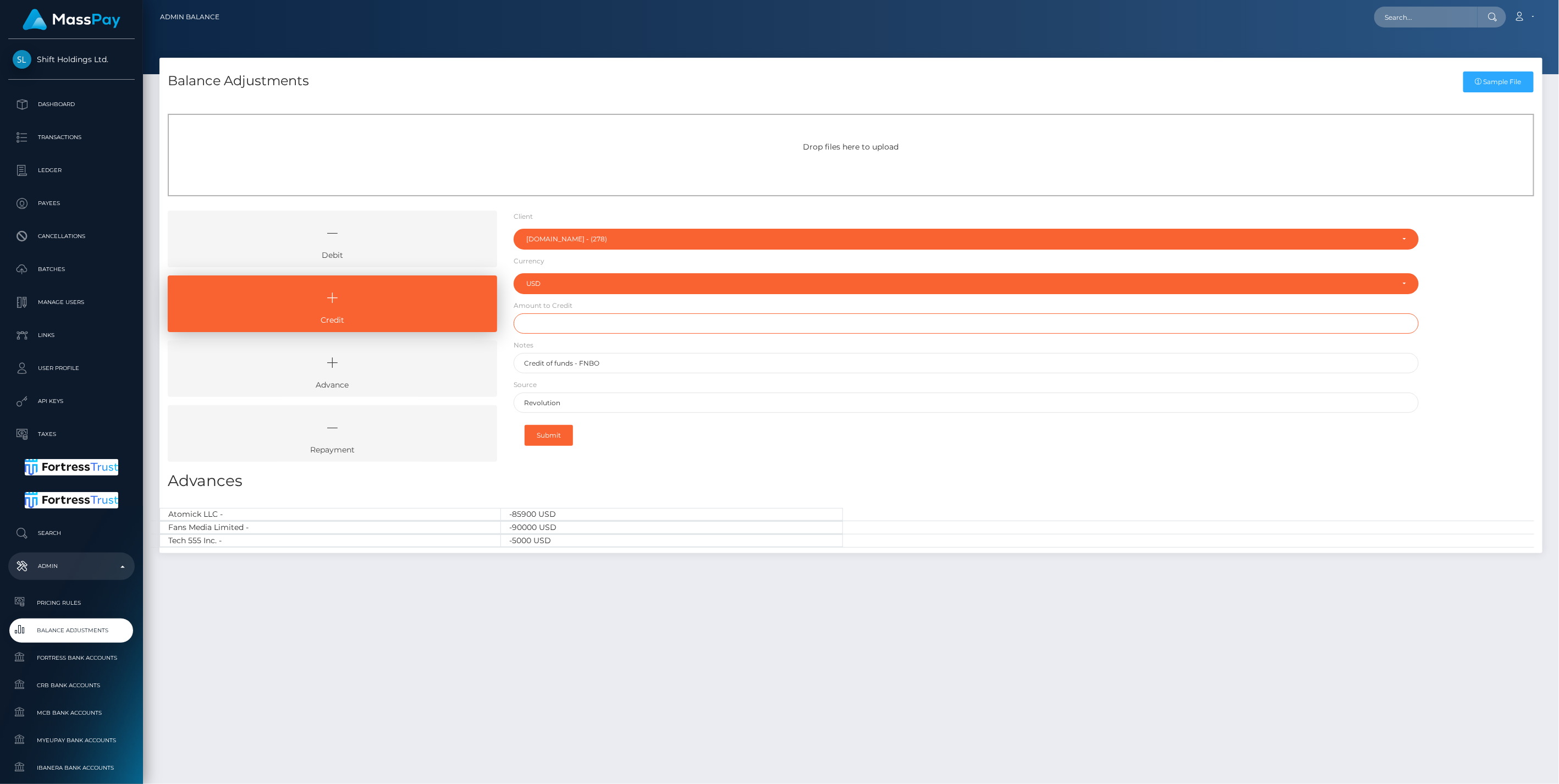
click at [543, 326] on input "text" at bounding box center [967, 324] width 906 height 21
type input "$150,000.00"
click at [559, 433] on button "Submit" at bounding box center [549, 435] width 48 height 21
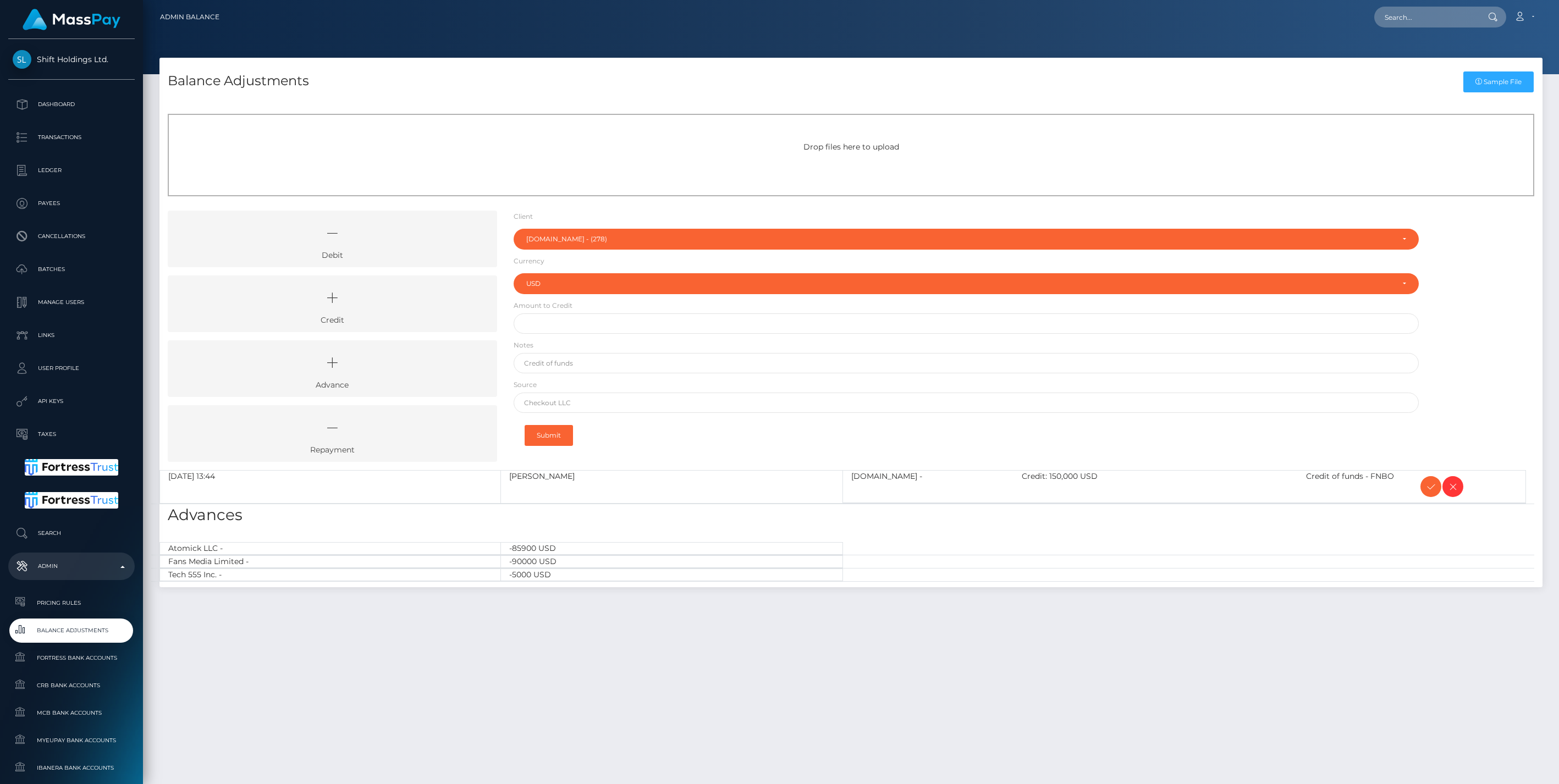
select select "278"
select select "USD"
click at [1431, 488] on icon at bounding box center [1431, 486] width 13 height 14
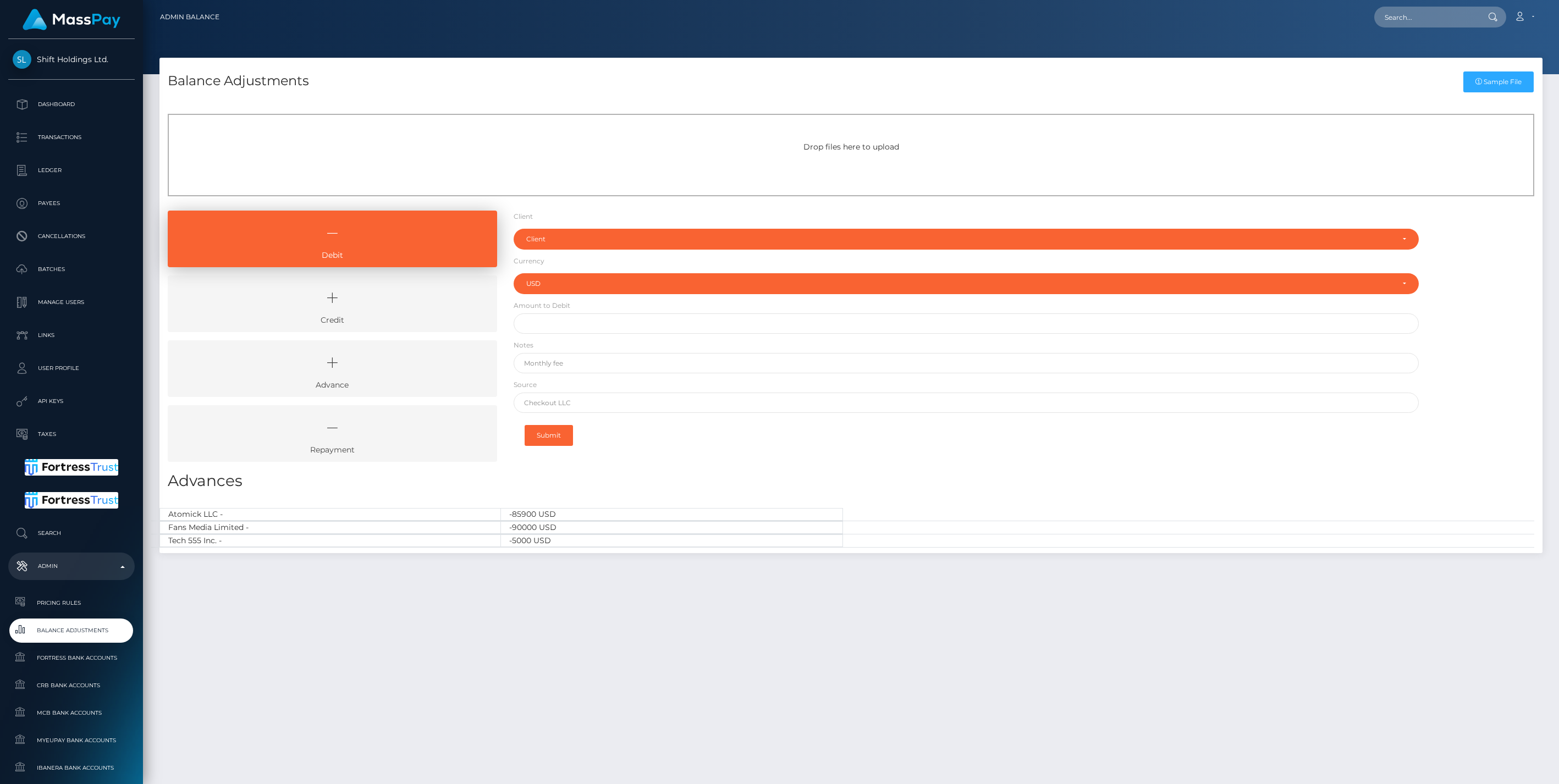
select select "USD"
click at [409, 298] on icon at bounding box center [332, 298] width 304 height 33
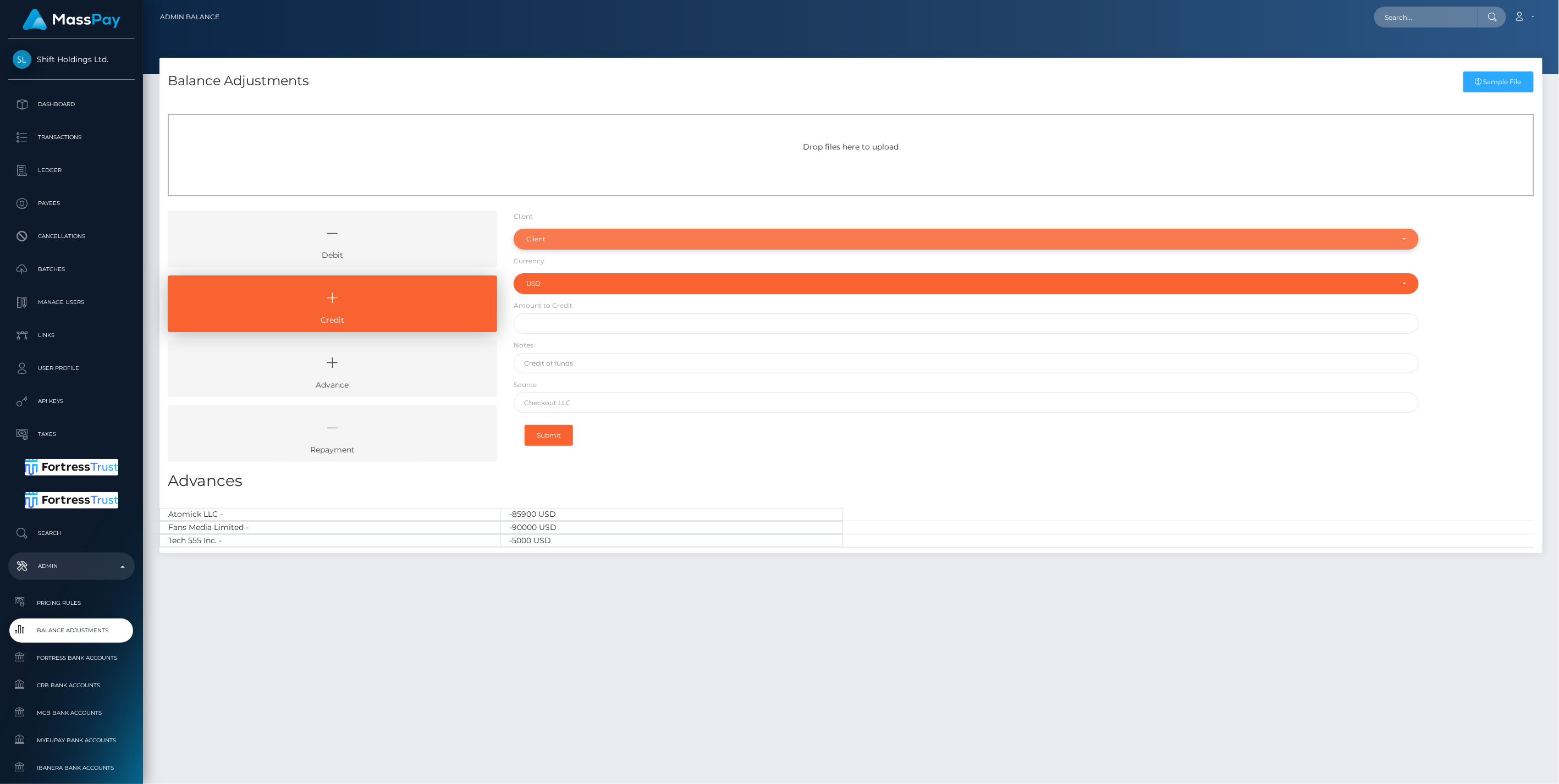
click at [545, 240] on div "Client" at bounding box center [960, 239] width 868 height 9
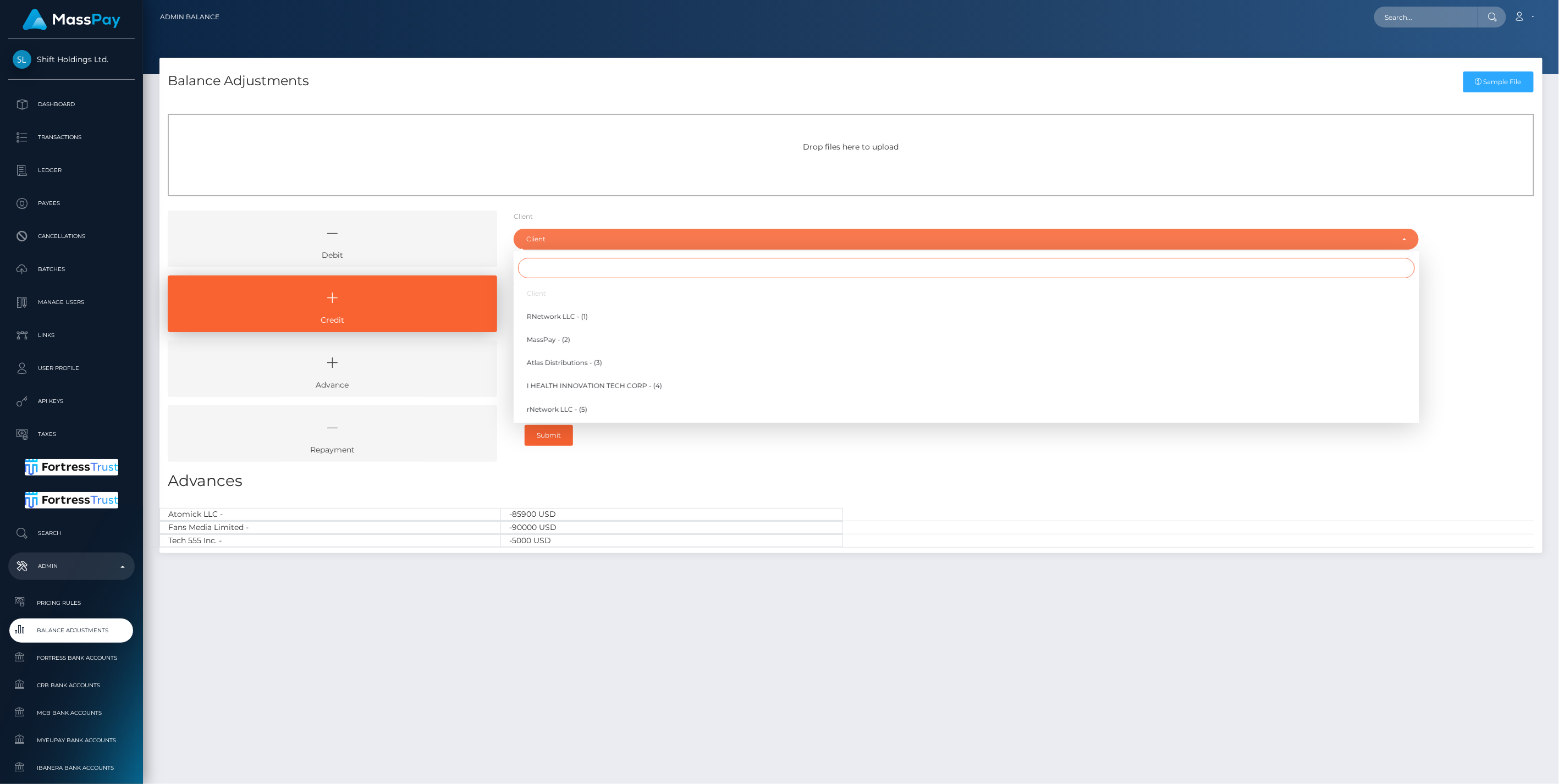
click at [534, 271] on input "Search" at bounding box center [967, 268] width 897 height 21
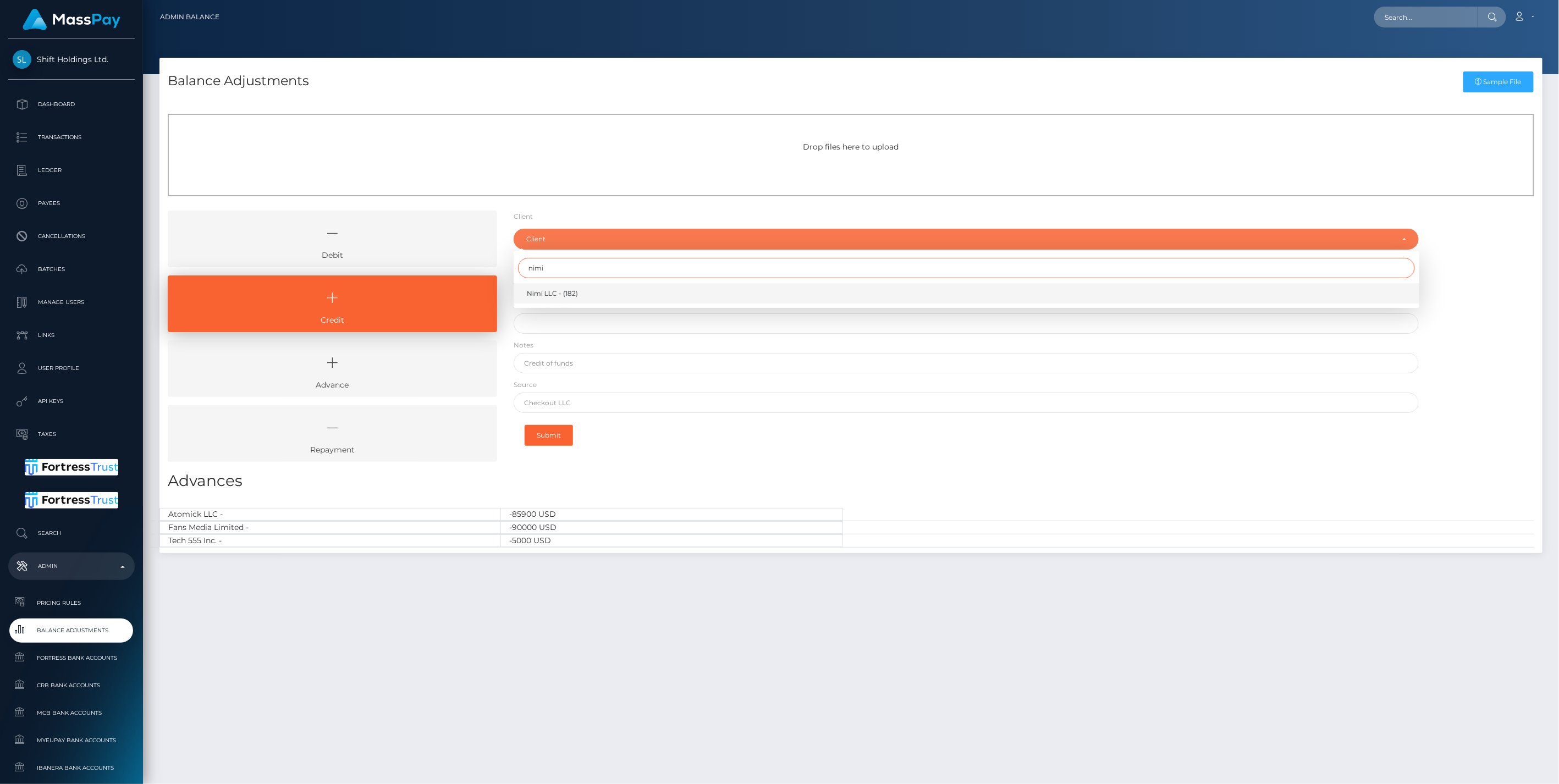
type input "nimi"
click at [557, 292] on span "Nimi LLC - (182)" at bounding box center [552, 293] width 51 height 10
select select "182"
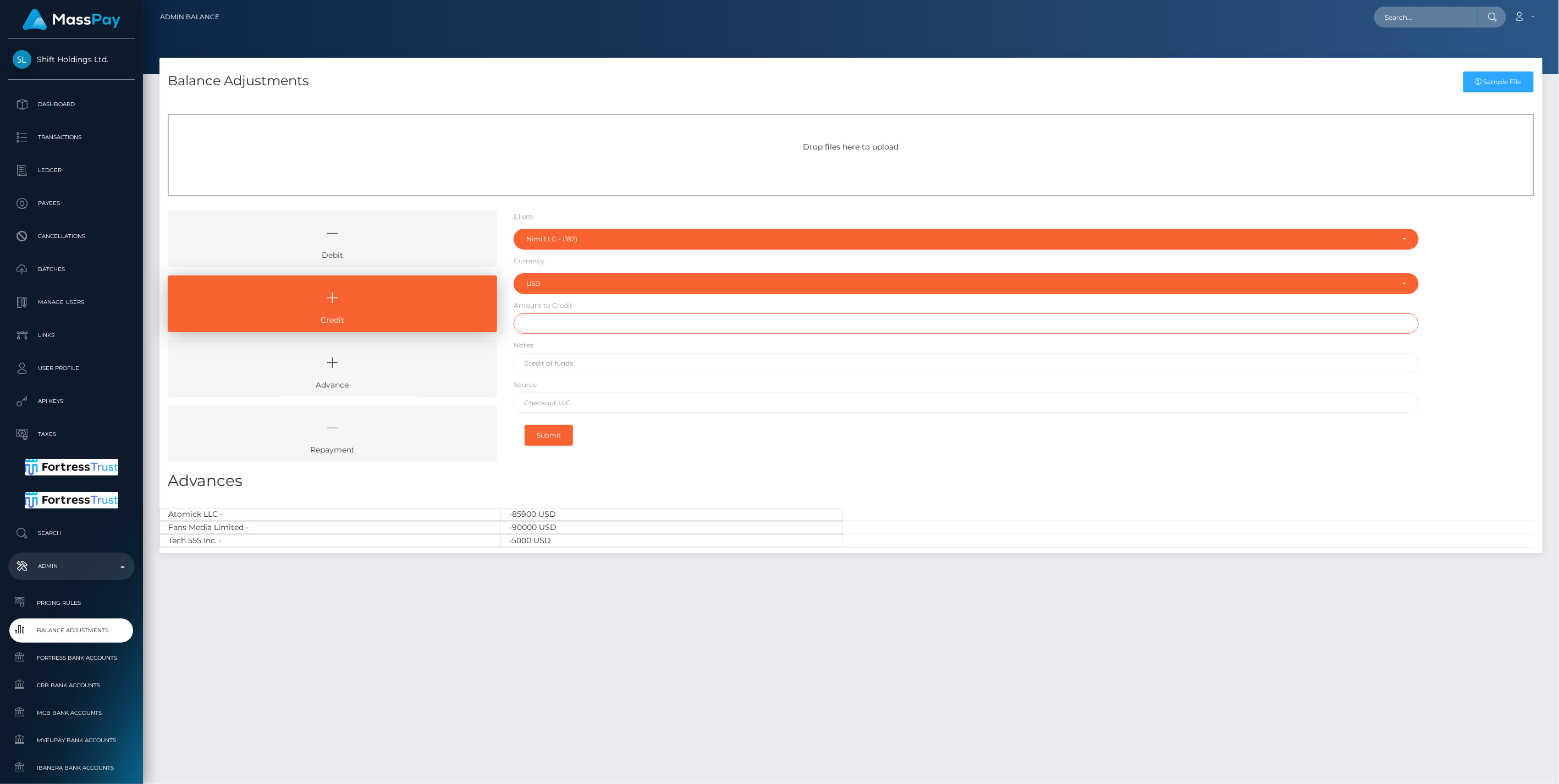
click at [574, 321] on input "text" at bounding box center [967, 324] width 906 height 21
type input "$21,000.00"
click at [539, 365] on input "text" at bounding box center [967, 363] width 906 height 21
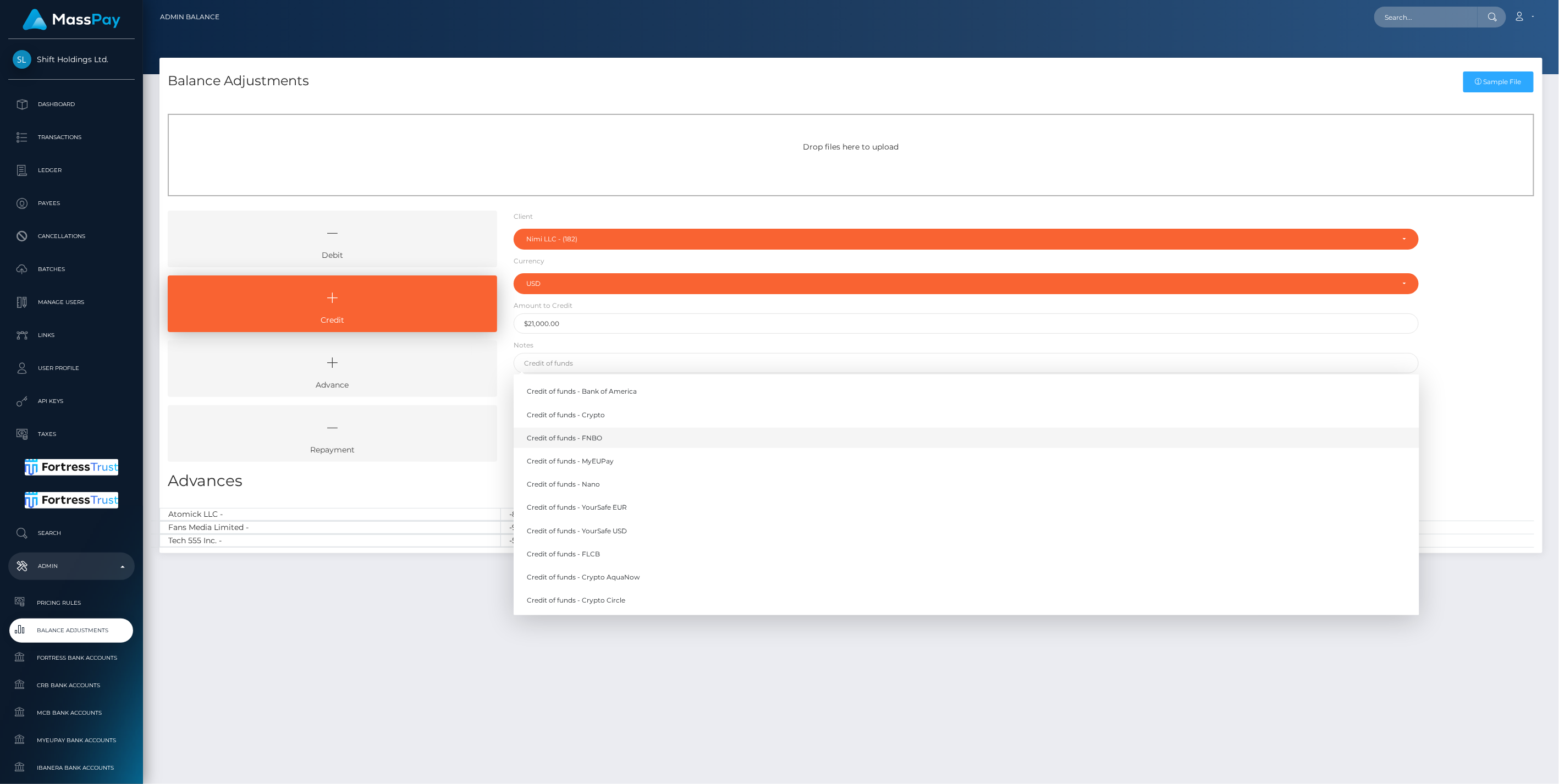
click at [597, 436] on link "Credit of funds - FNBO" at bounding box center [967, 438] width 906 height 21
type input "Credit of funds - FNBO"
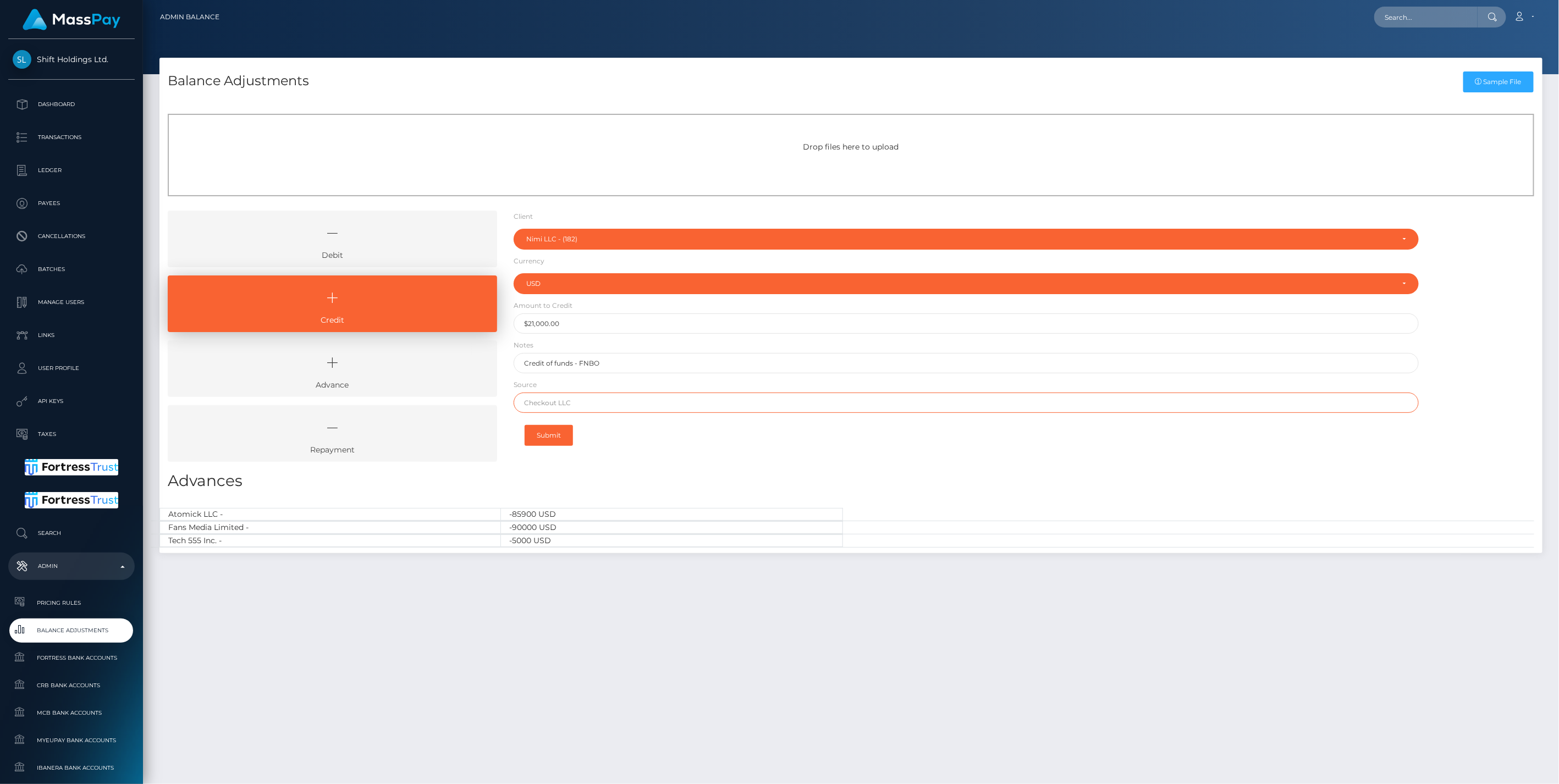
click at [562, 406] on input "text" at bounding box center [967, 403] width 906 height 21
type input "Chase"
click at [554, 431] on button "Submit" at bounding box center [549, 435] width 48 height 21
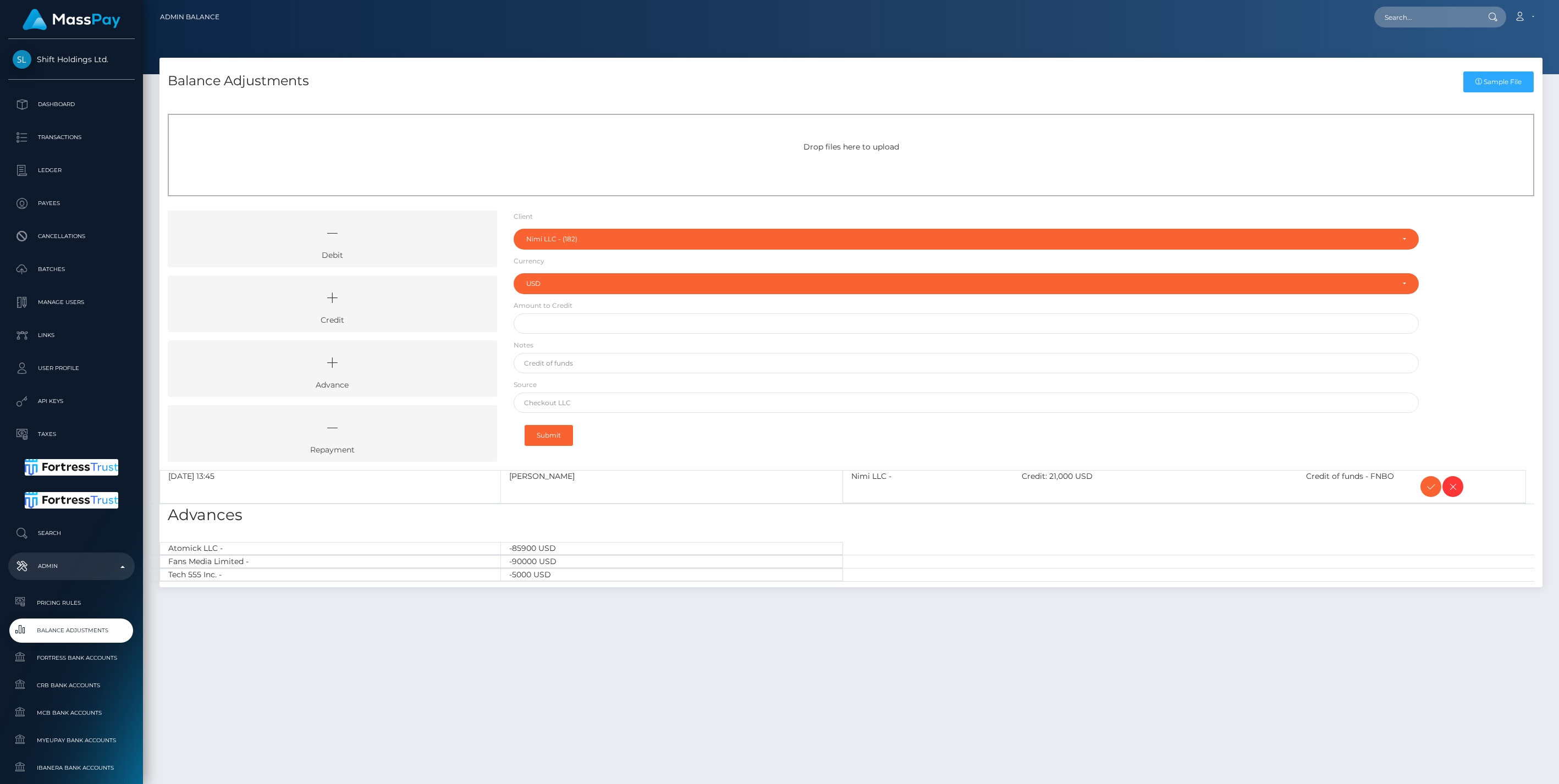
select select "182"
select select "USD"
click at [1426, 485] on icon at bounding box center [1431, 486] width 13 height 14
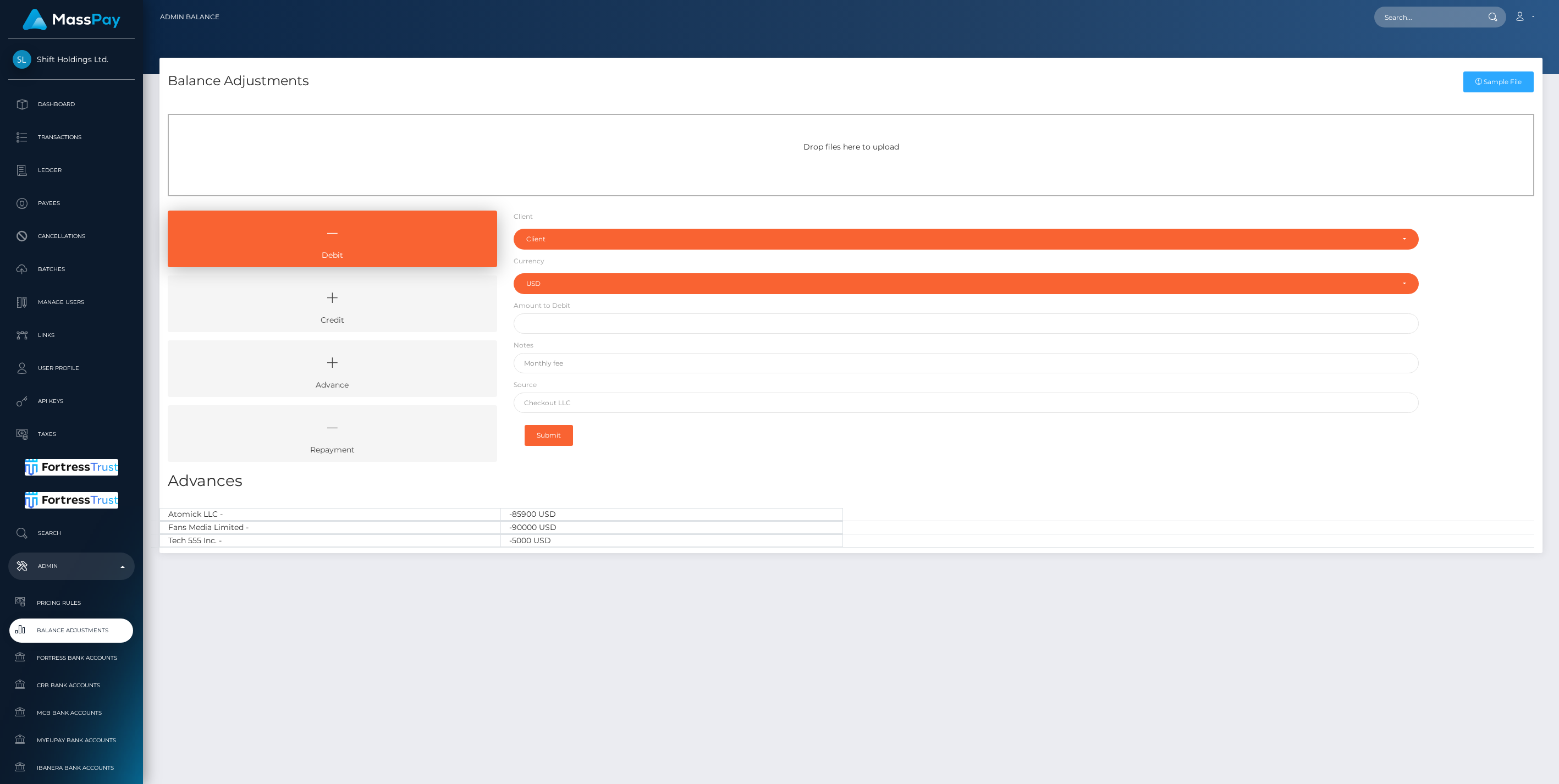
select select "USD"
click at [419, 308] on icon at bounding box center [332, 298] width 304 height 33
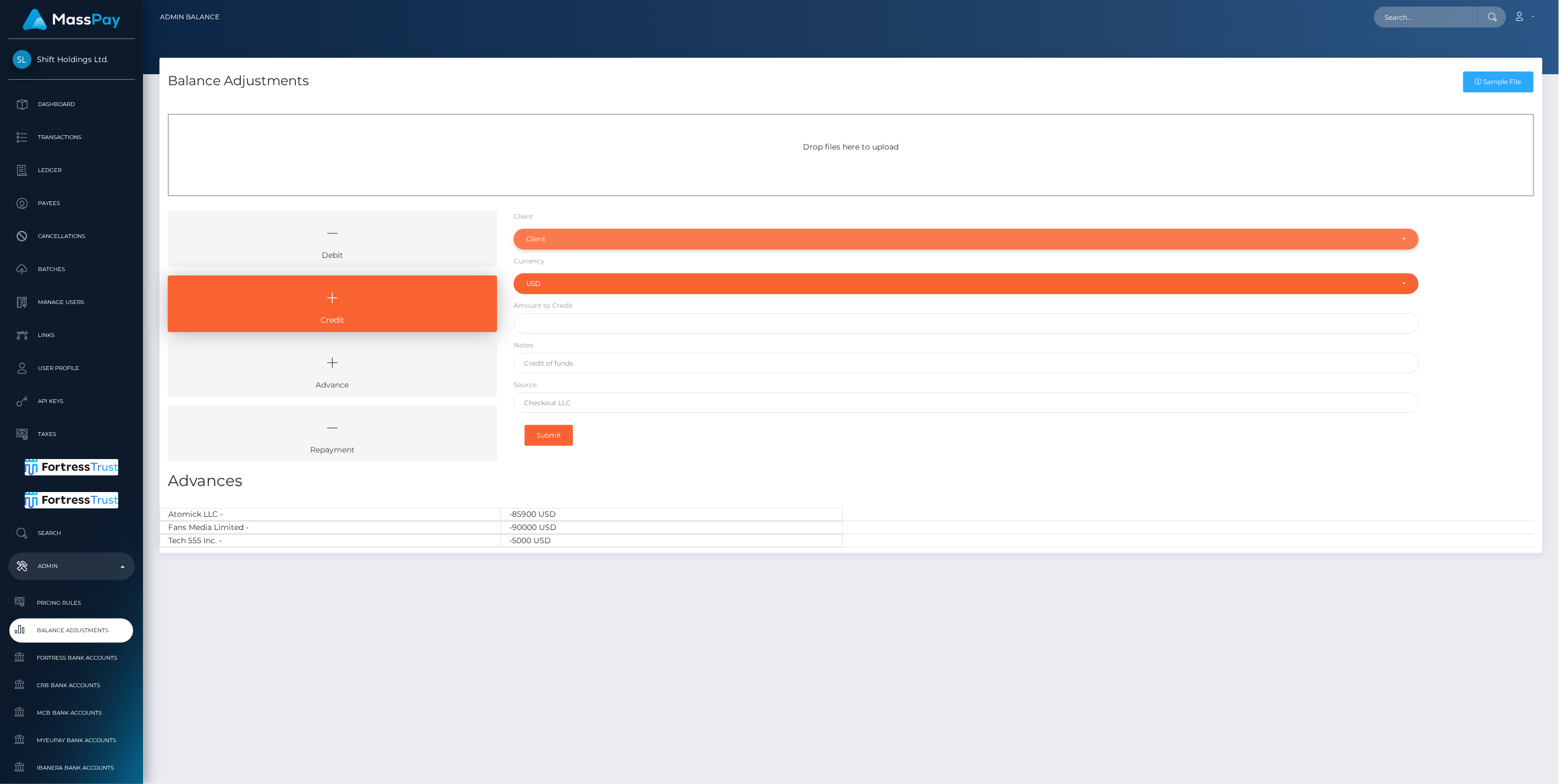
click at [550, 233] on div "Client" at bounding box center [967, 239] width 906 height 21
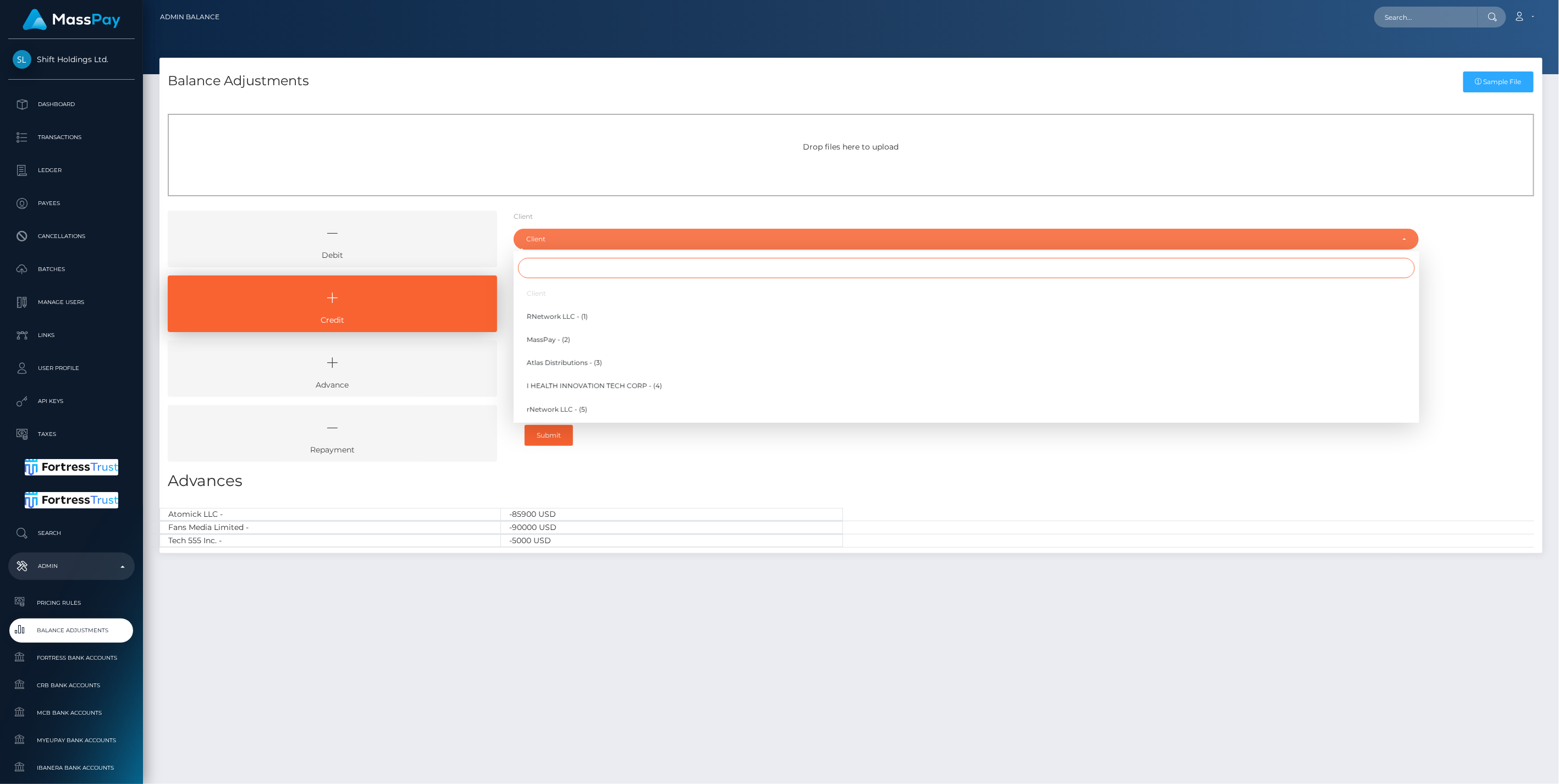
click at [551, 265] on input "Search" at bounding box center [967, 268] width 897 height 21
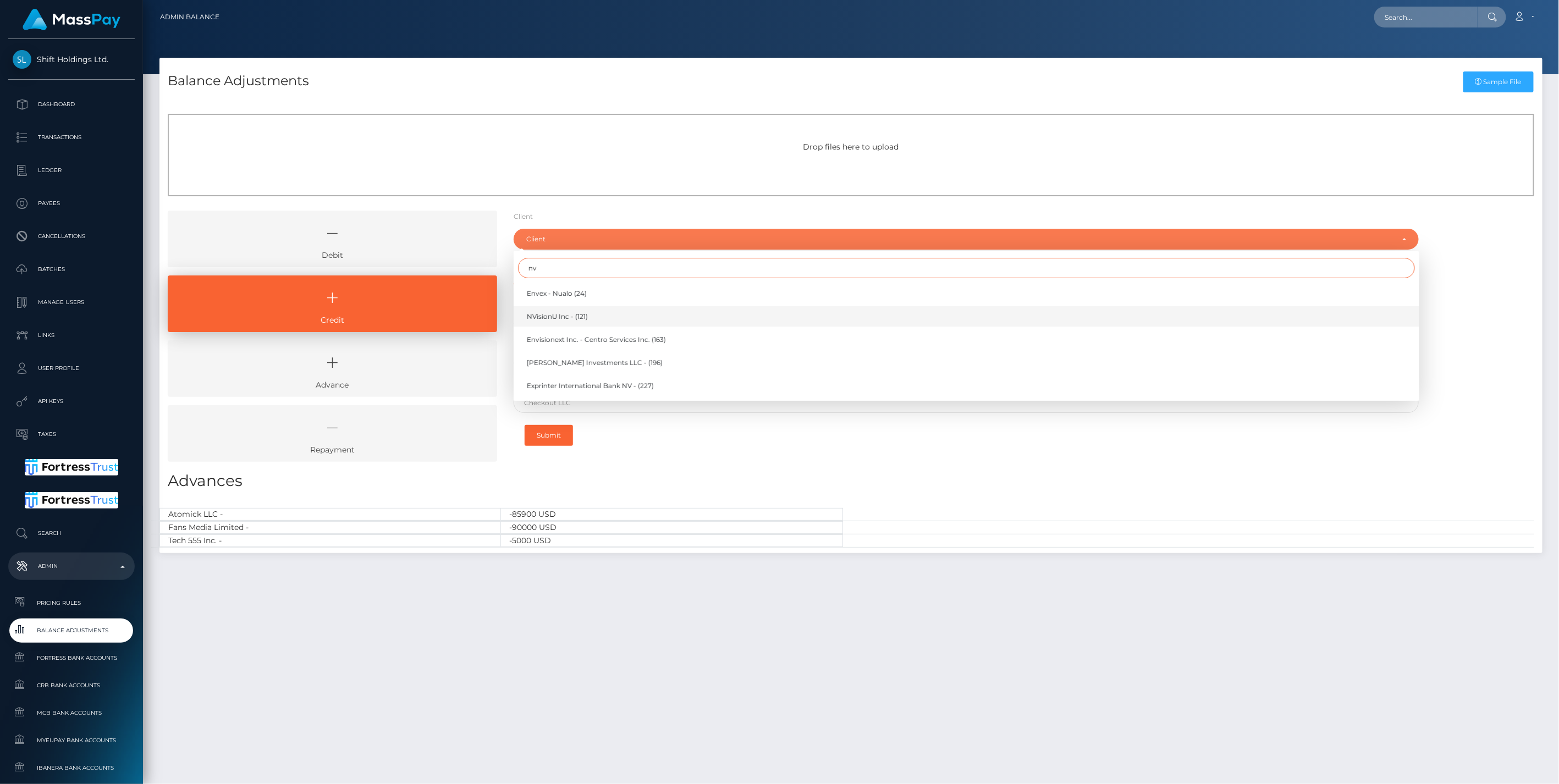
type input "nv"
click at [557, 318] on span "NVisionU Inc - (121)" at bounding box center [557, 316] width 61 height 10
select select "121"
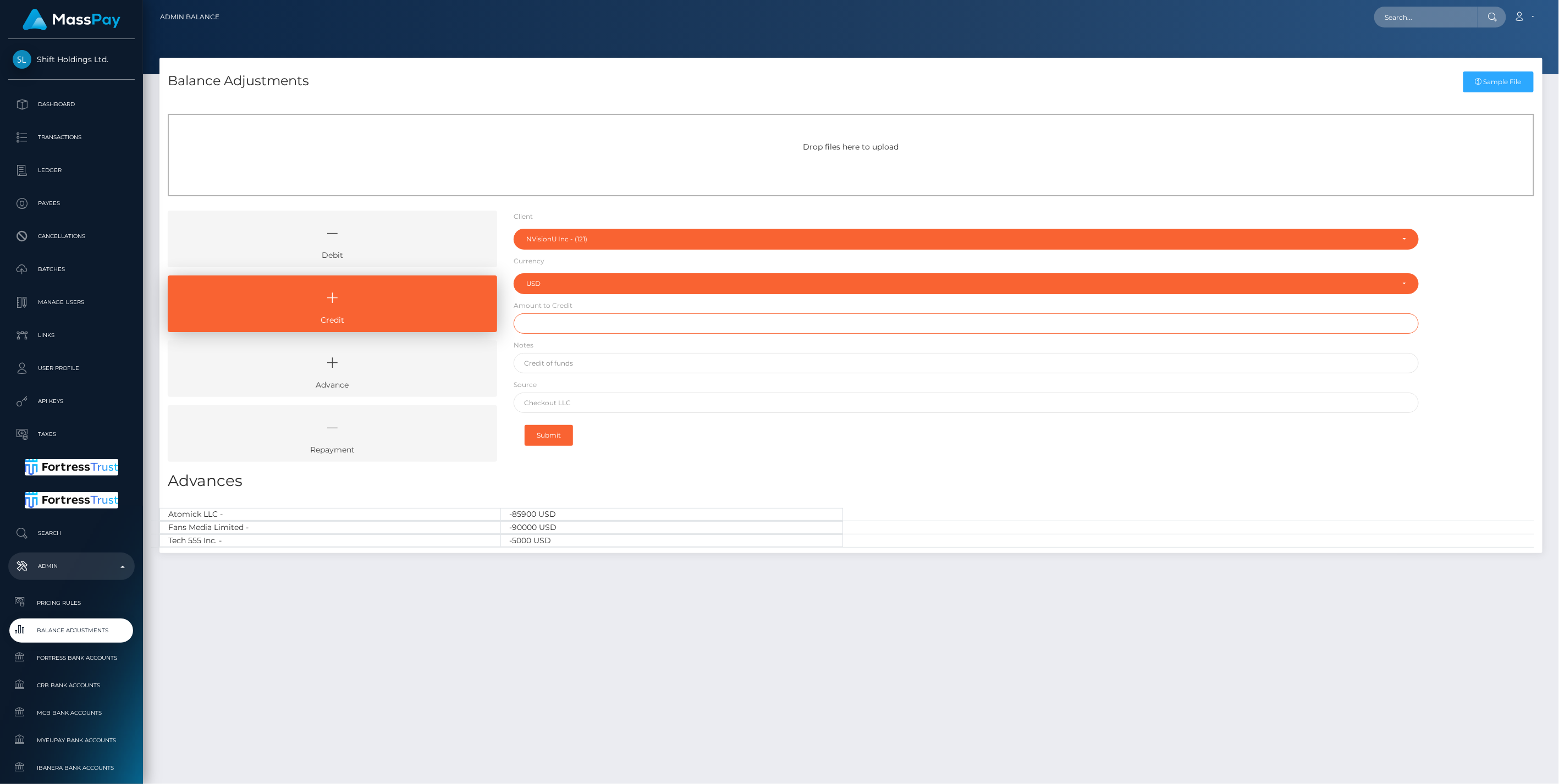
click at [551, 323] on input "text" at bounding box center [967, 324] width 906 height 21
type input "$16,000.00"
click at [565, 402] on input "text" at bounding box center [967, 403] width 906 height 21
paste input "WELLS FARGO"
type input "WELLS FARGO"
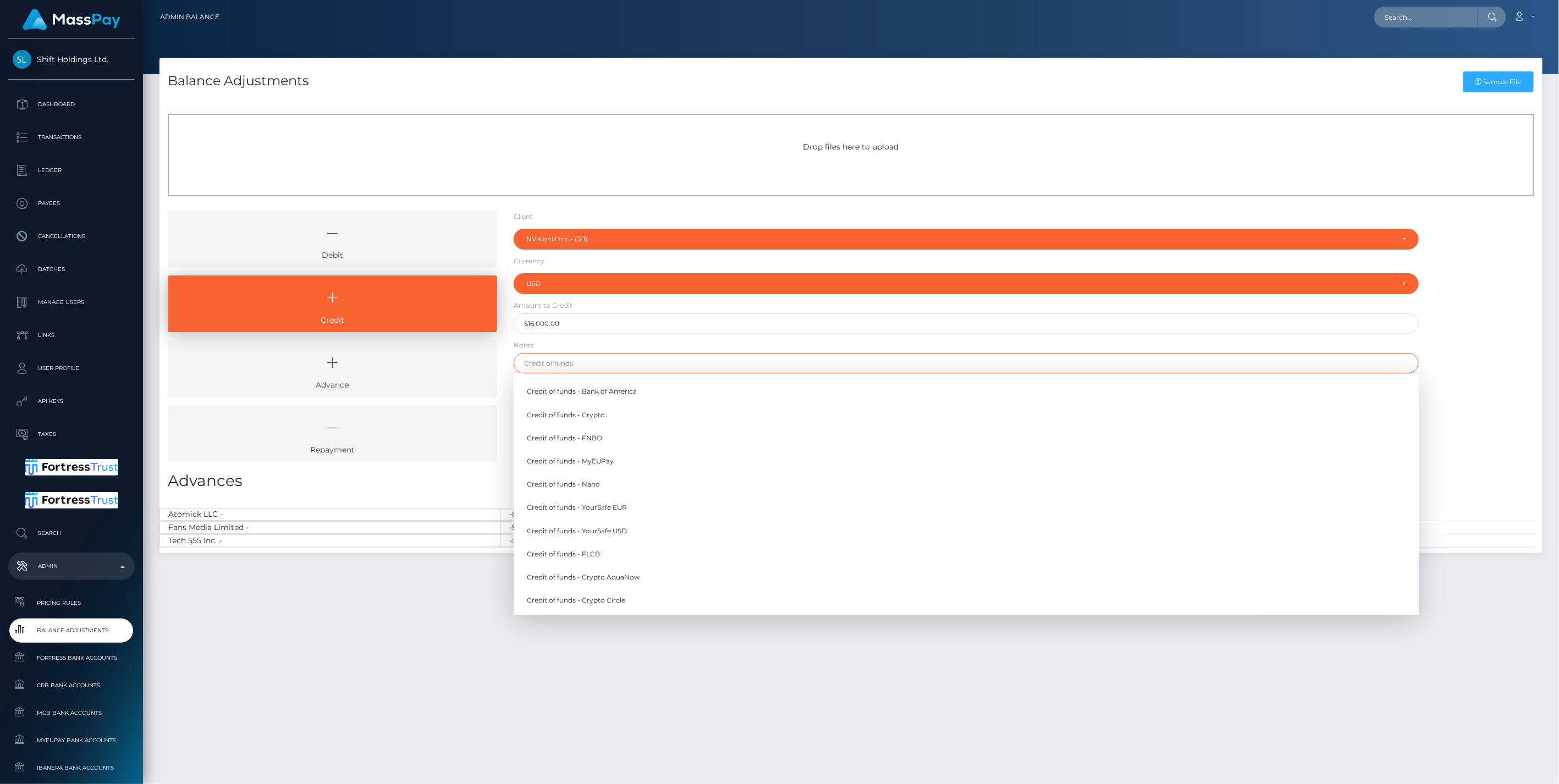
click at [568, 367] on input "text" at bounding box center [967, 363] width 906 height 21
click at [592, 436] on link "Credit of funds - FNBO" at bounding box center [967, 438] width 906 height 21
type input "Credit of funds - FNBO"
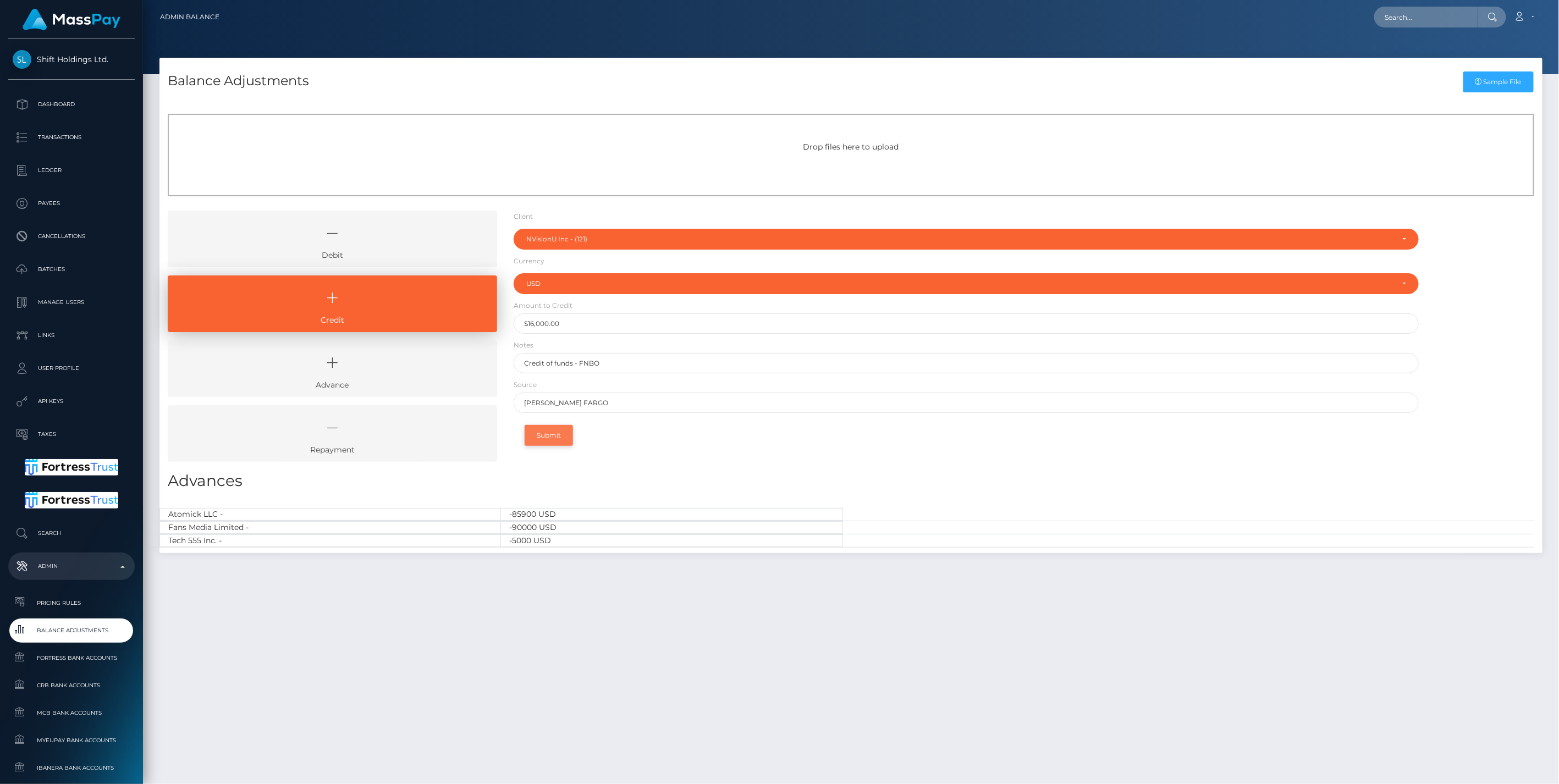
click at [551, 432] on button "Submit" at bounding box center [549, 435] width 48 height 21
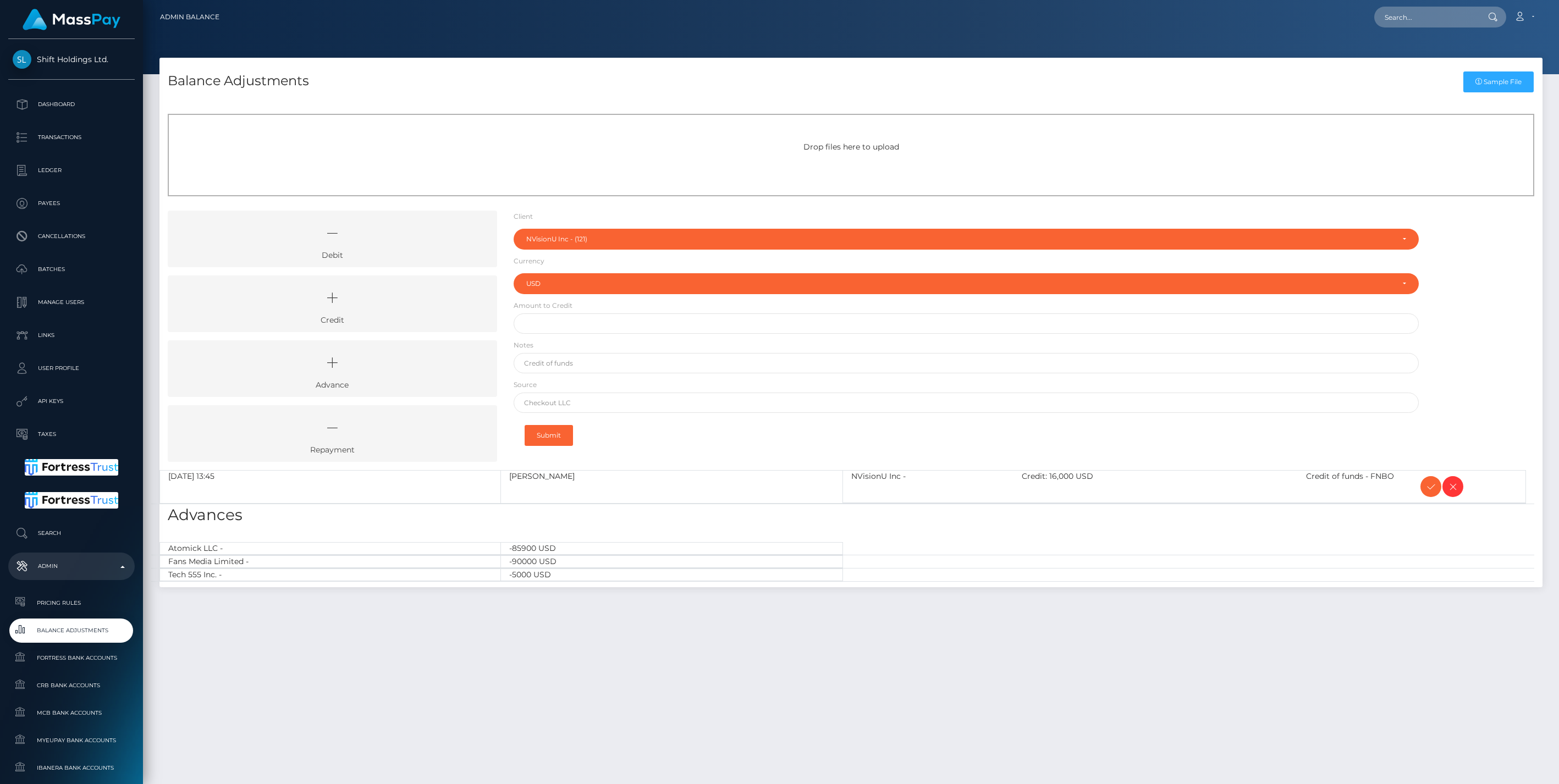
select select "121"
select select "USD"
click at [1424, 491] on icon at bounding box center [1431, 486] width 13 height 14
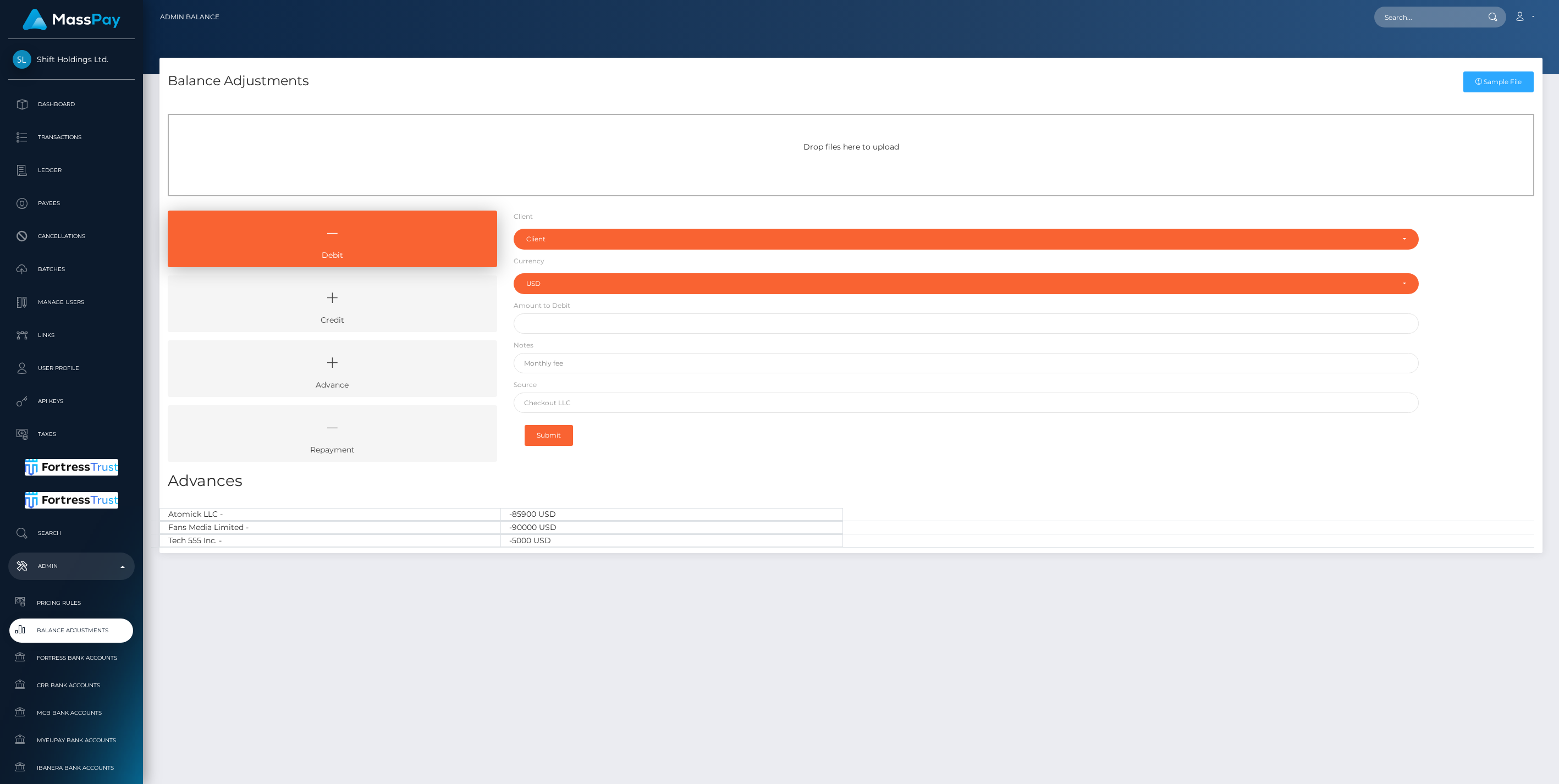
select select "USD"
click at [350, 299] on icon at bounding box center [332, 298] width 304 height 33
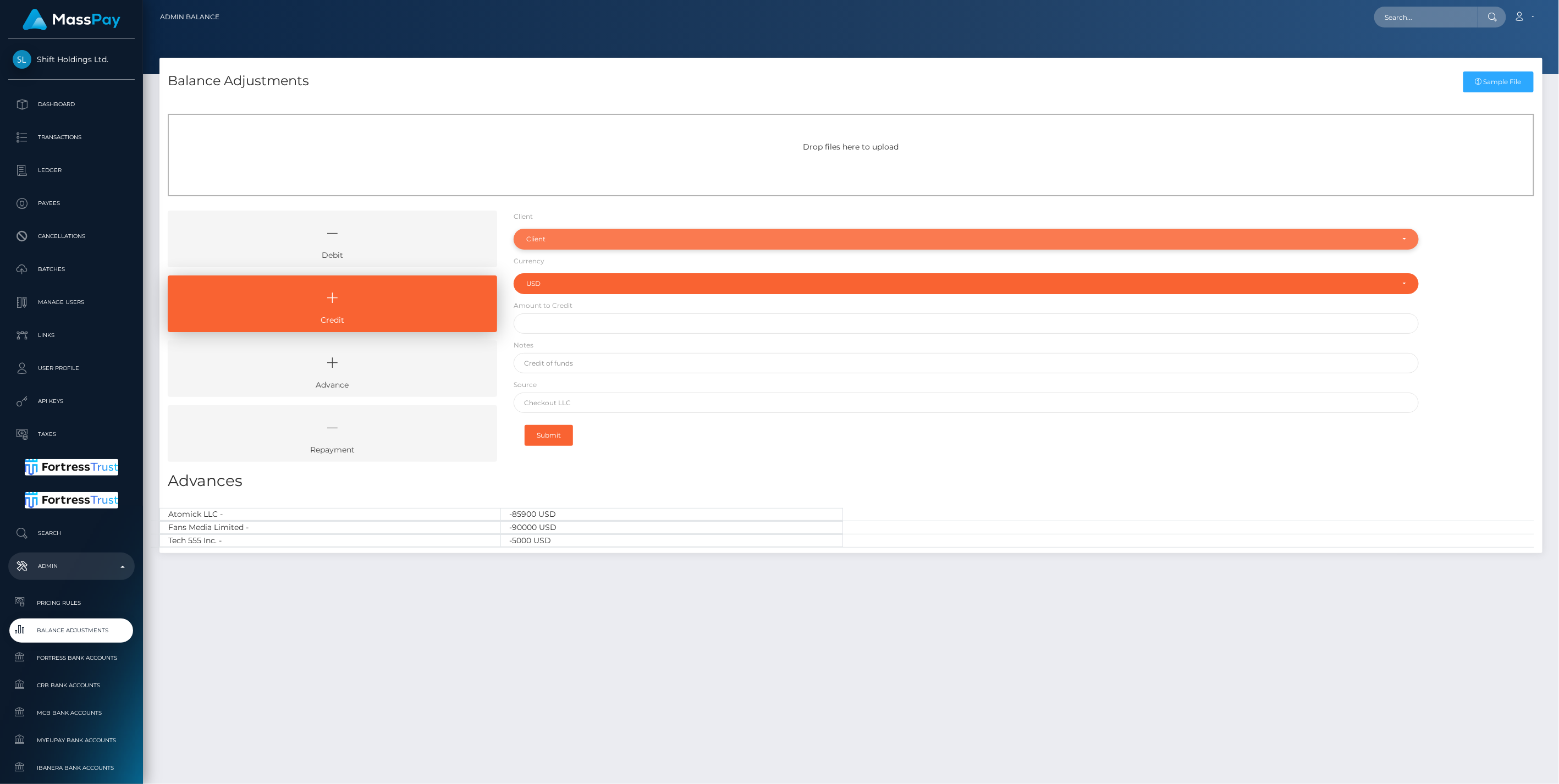
click at [554, 243] on div "Client" at bounding box center [960, 239] width 868 height 9
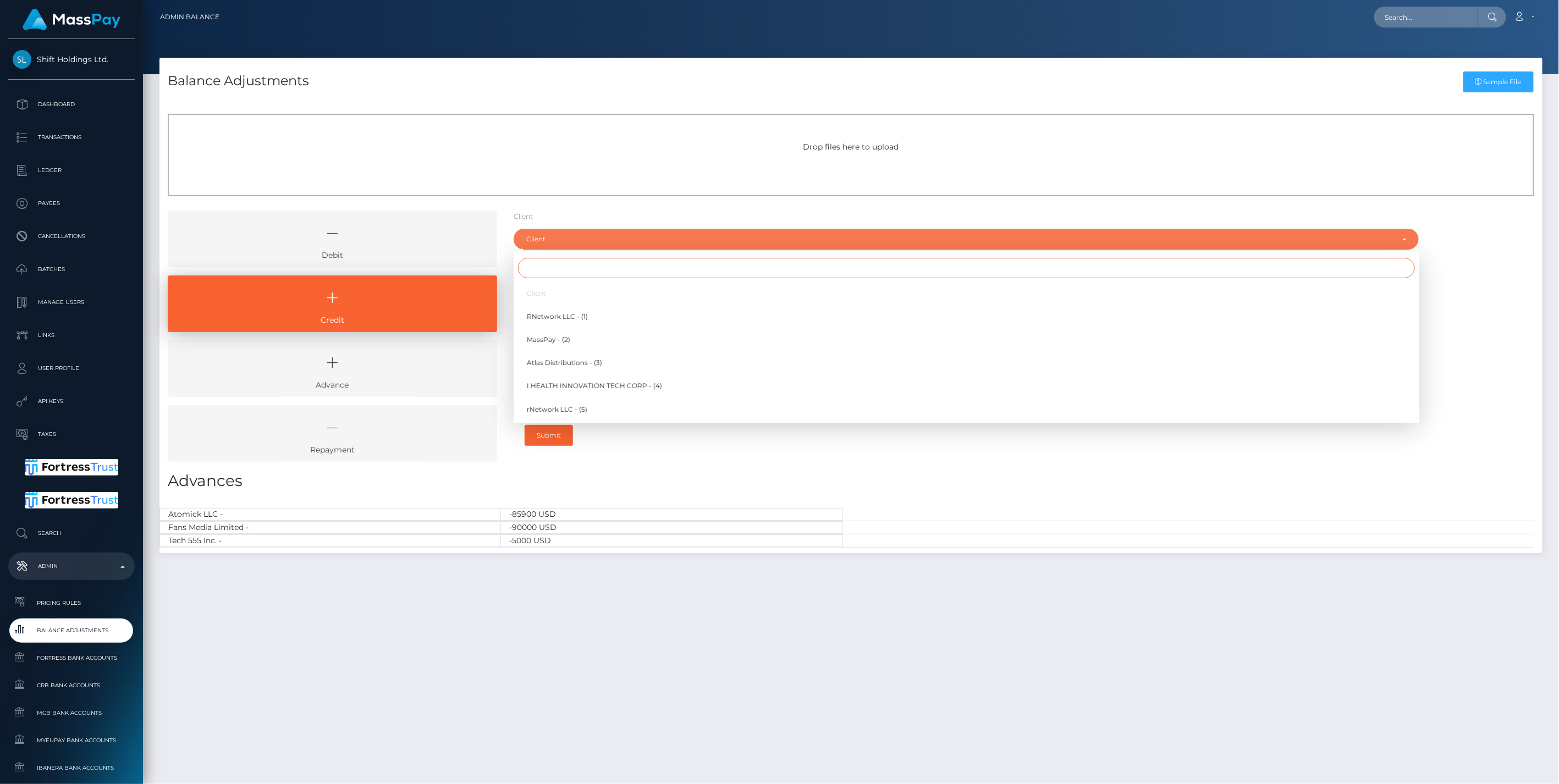
click at [543, 267] on input "Search" at bounding box center [967, 268] width 897 height 21
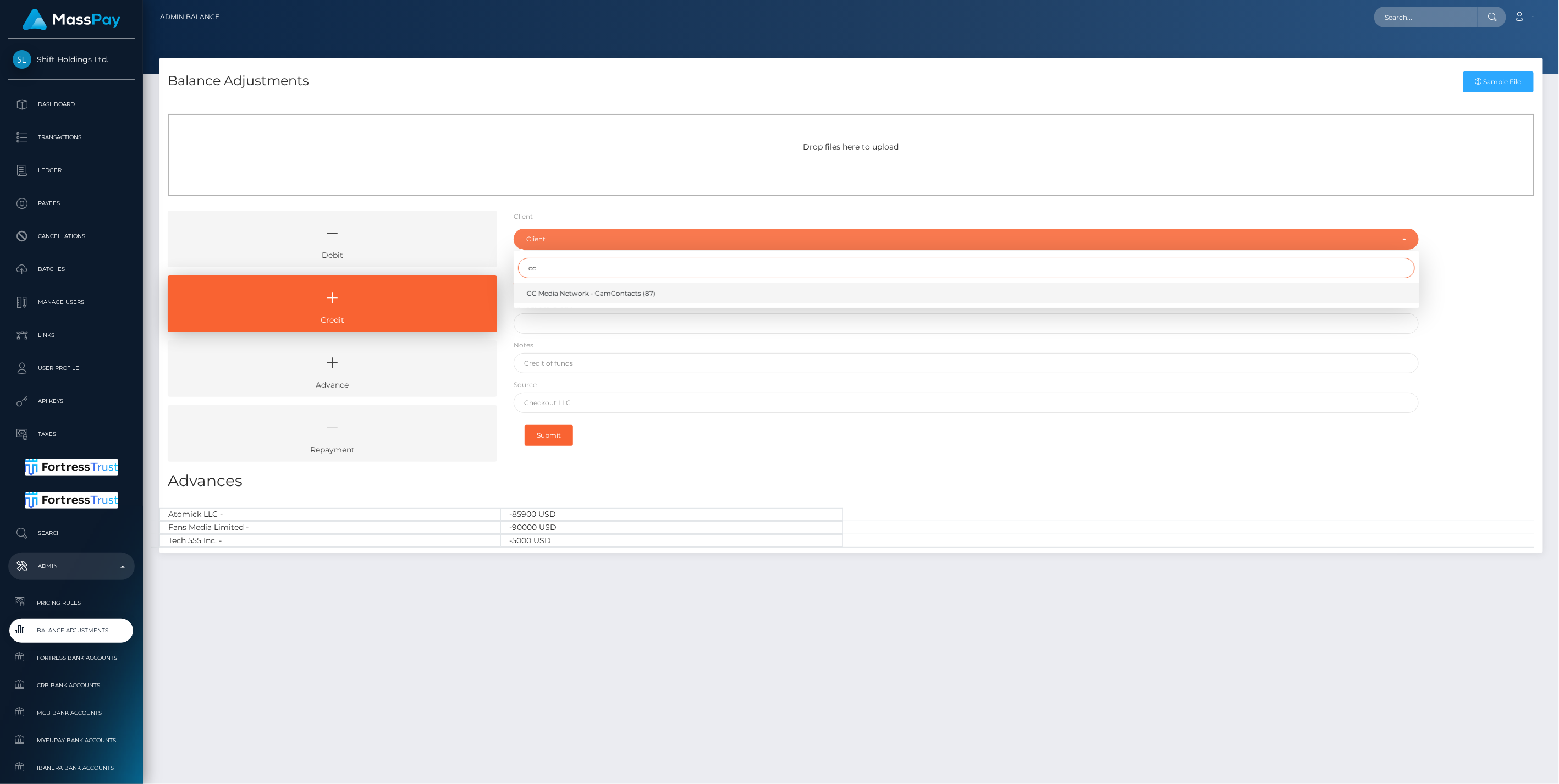
type input "cc"
click at [557, 290] on span "CC Media Network - CamContacts (87)" at bounding box center [591, 293] width 129 height 10
select select "87"
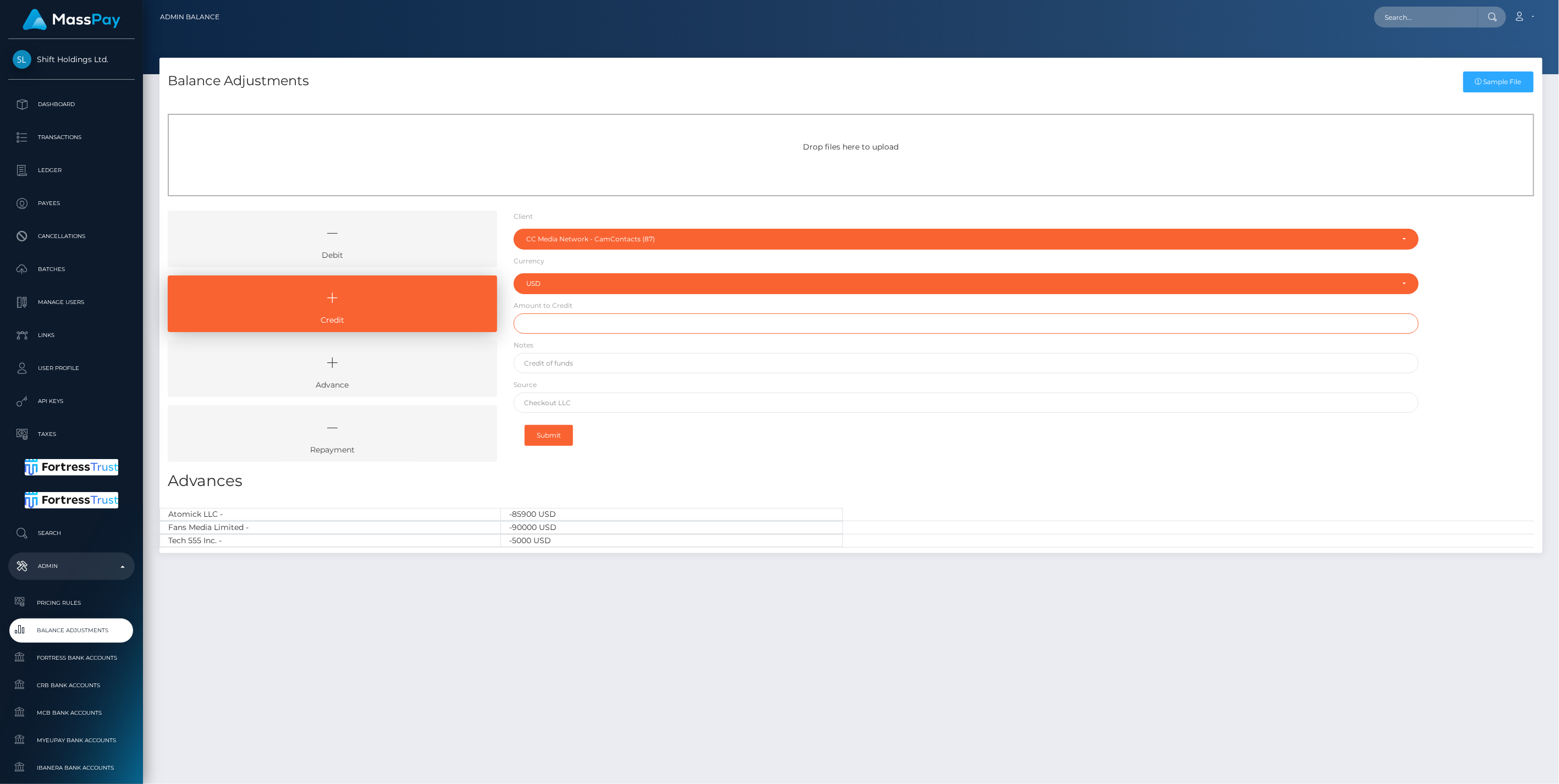
click at [559, 325] on input "text" at bounding box center [967, 324] width 906 height 21
type input "$175,000.00"
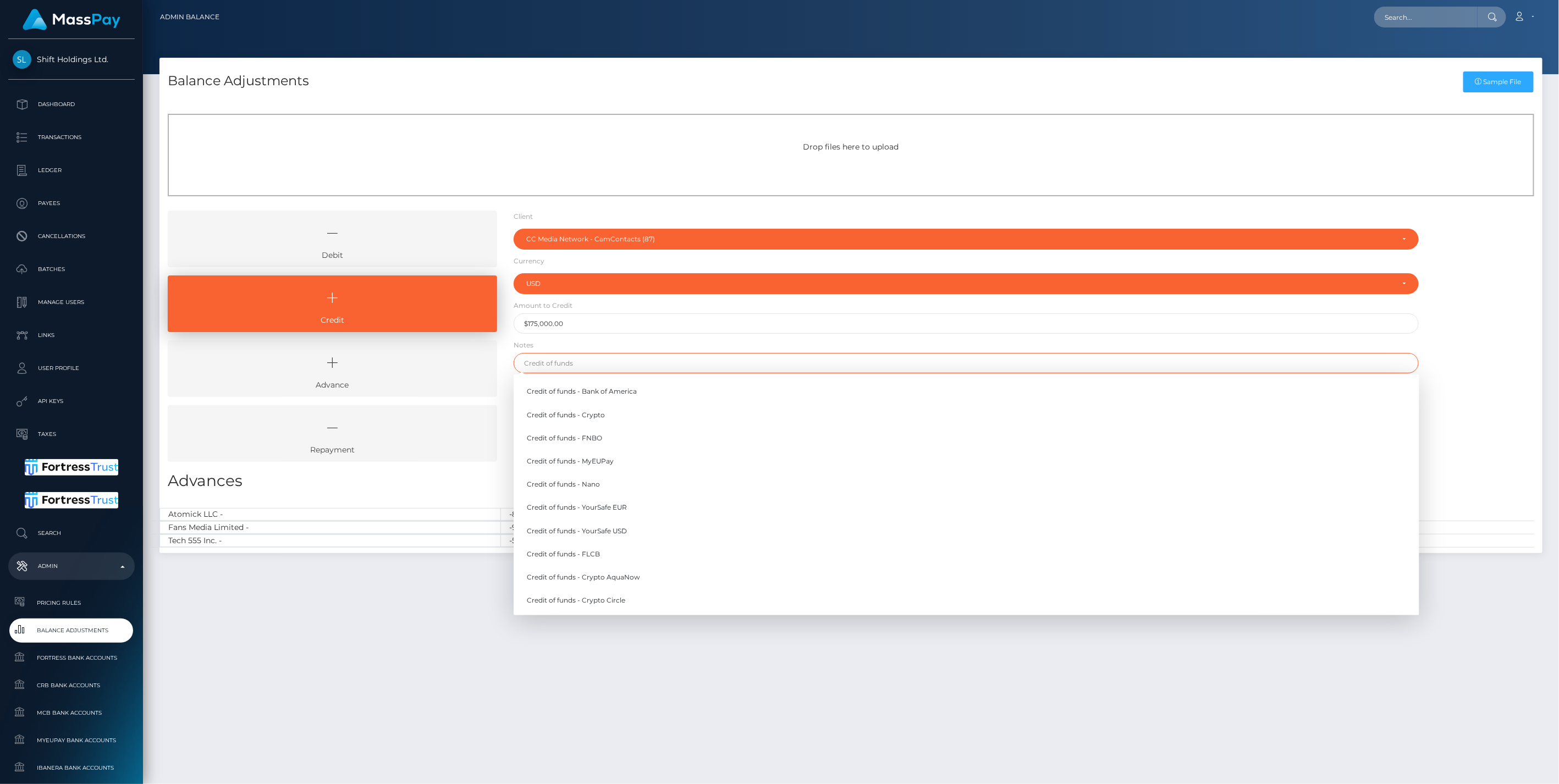
click at [553, 359] on input "text" at bounding box center [967, 363] width 906 height 21
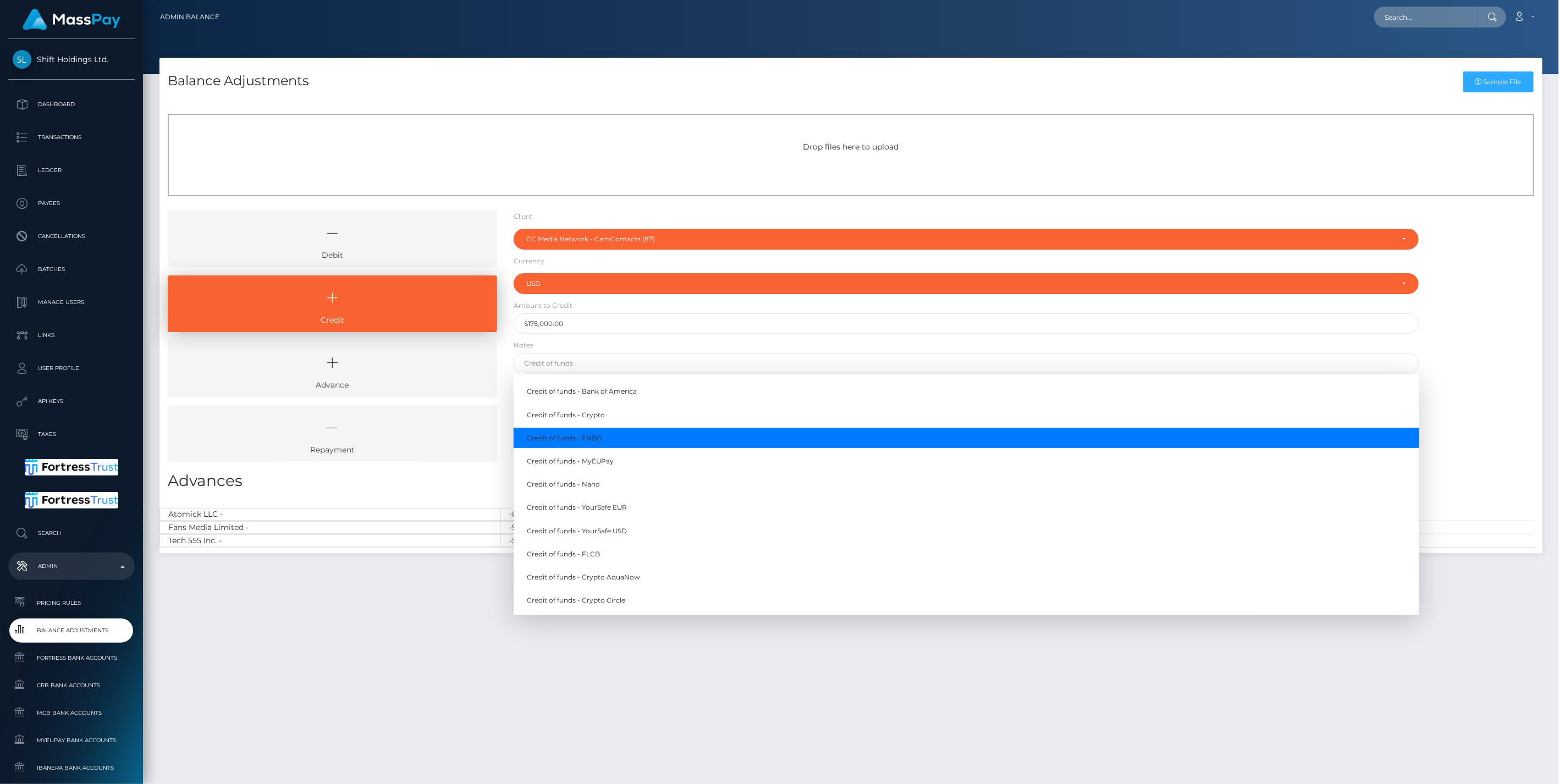
drag, startPoint x: 586, startPoint y: 437, endPoint x: 589, endPoint y: 446, distance: 9.5
click at [587, 437] on link "Credit of funds - FNBO" at bounding box center [967, 438] width 906 height 21
type input "Credit of funds - FNBO"
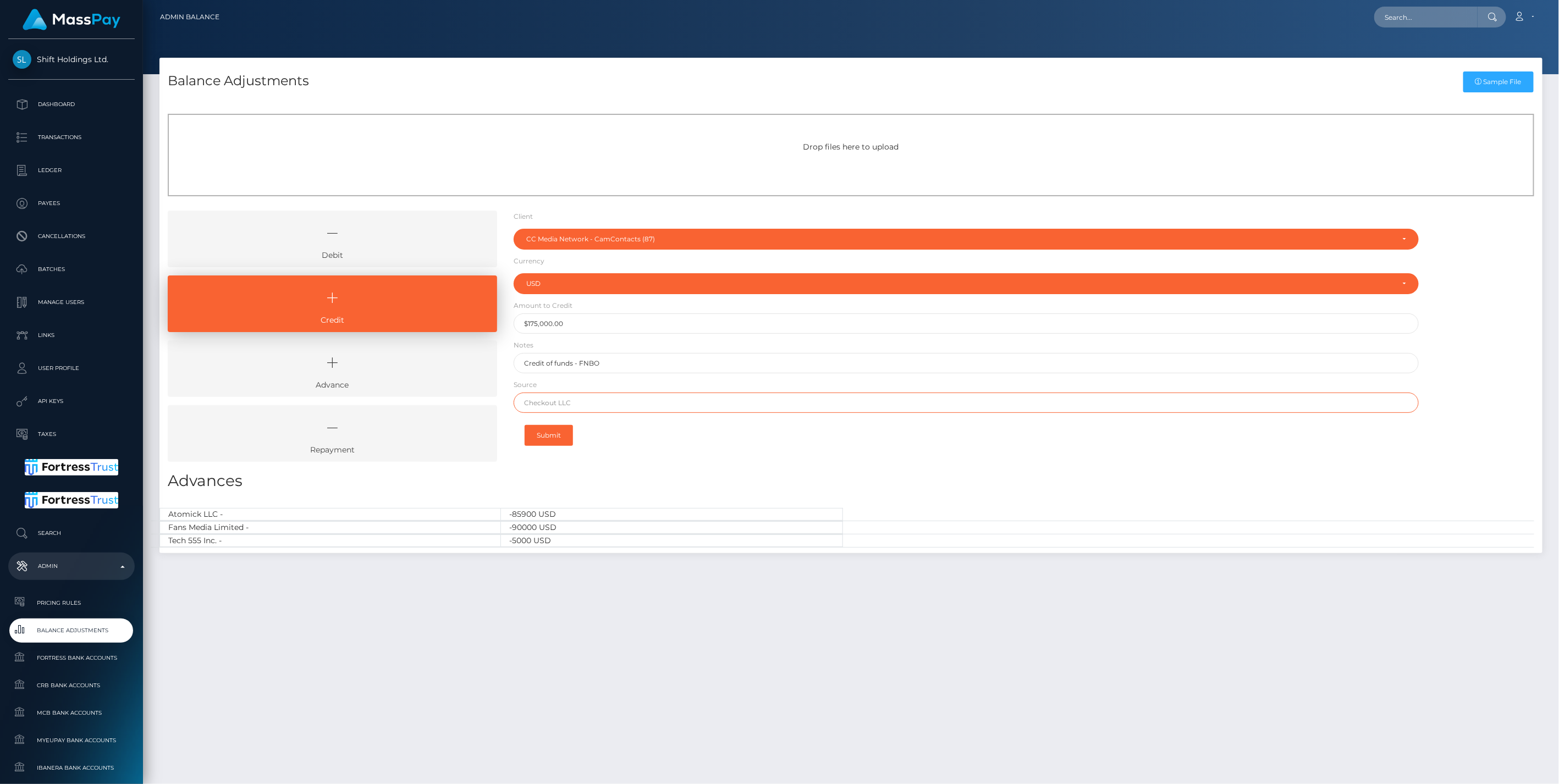
click at [557, 403] on input "text" at bounding box center [967, 403] width 906 height 21
type input "Bivial"
click at [542, 430] on button "Submit" at bounding box center [549, 435] width 48 height 21
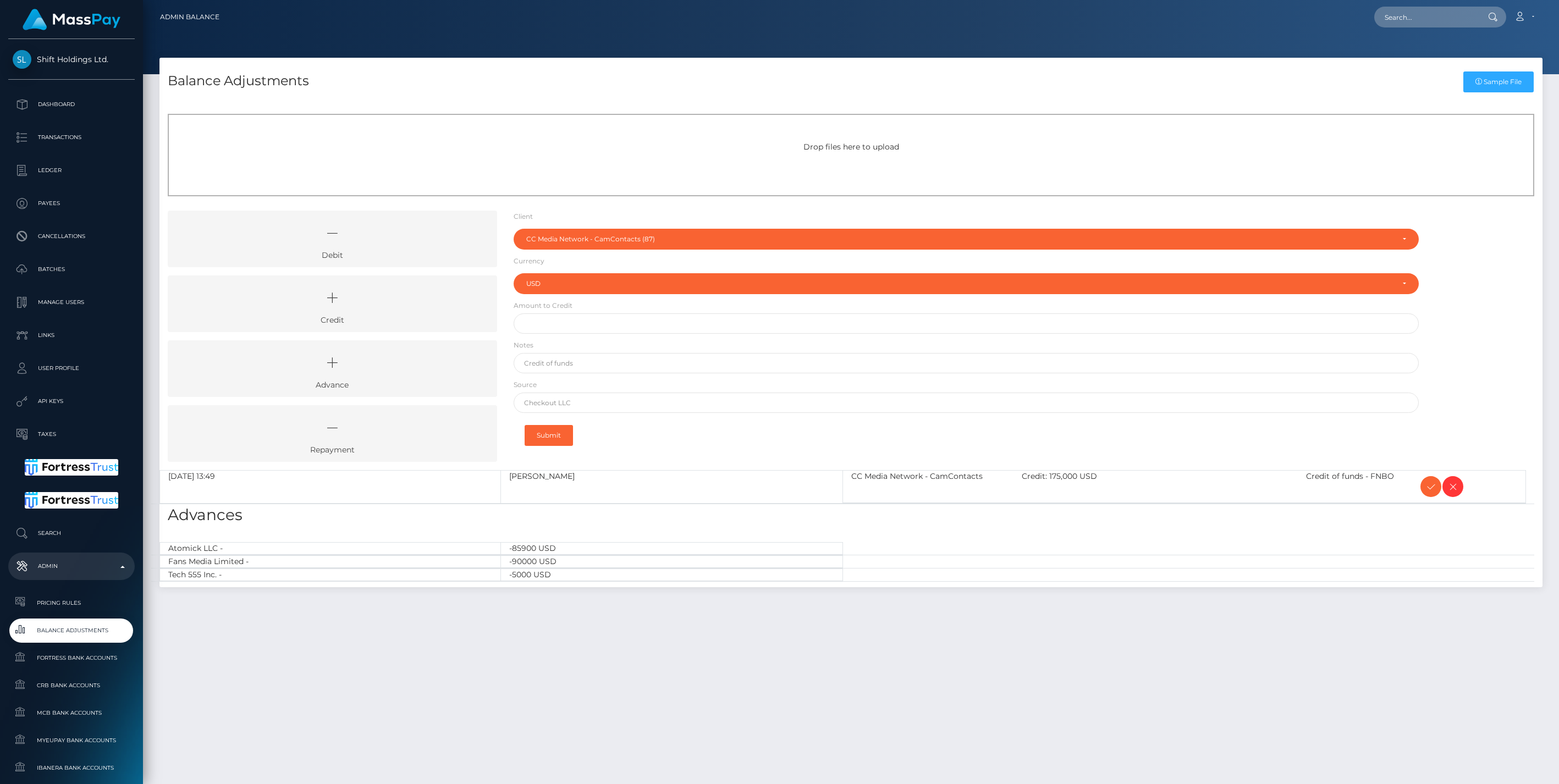
select select "87"
select select "USD"
click at [1424, 485] on icon at bounding box center [1431, 486] width 13 height 14
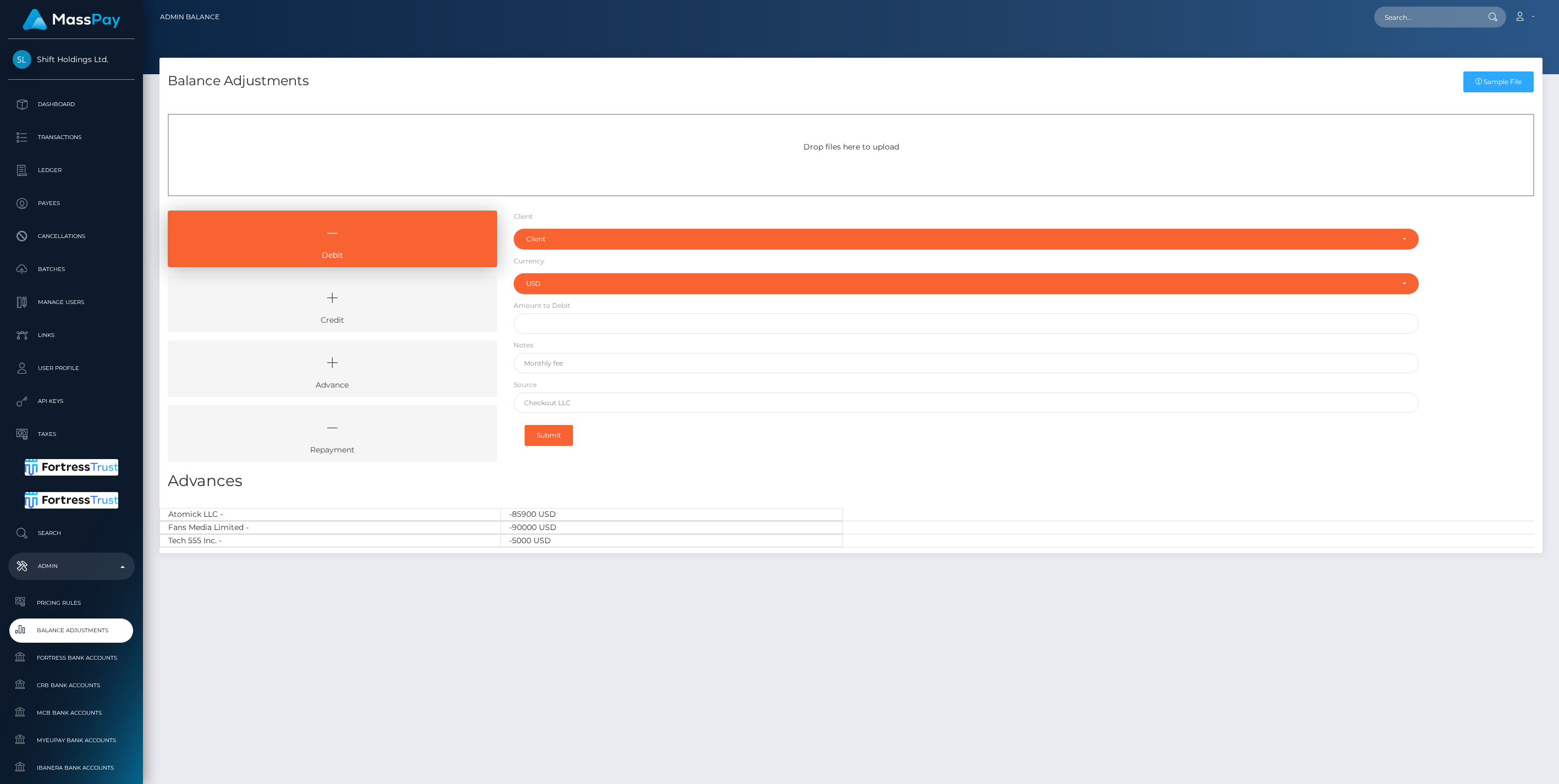
select select "USD"
drag, startPoint x: 378, startPoint y: 305, endPoint x: 481, endPoint y: 250, distance: 116.8
click at [378, 304] on icon at bounding box center [332, 298] width 304 height 33
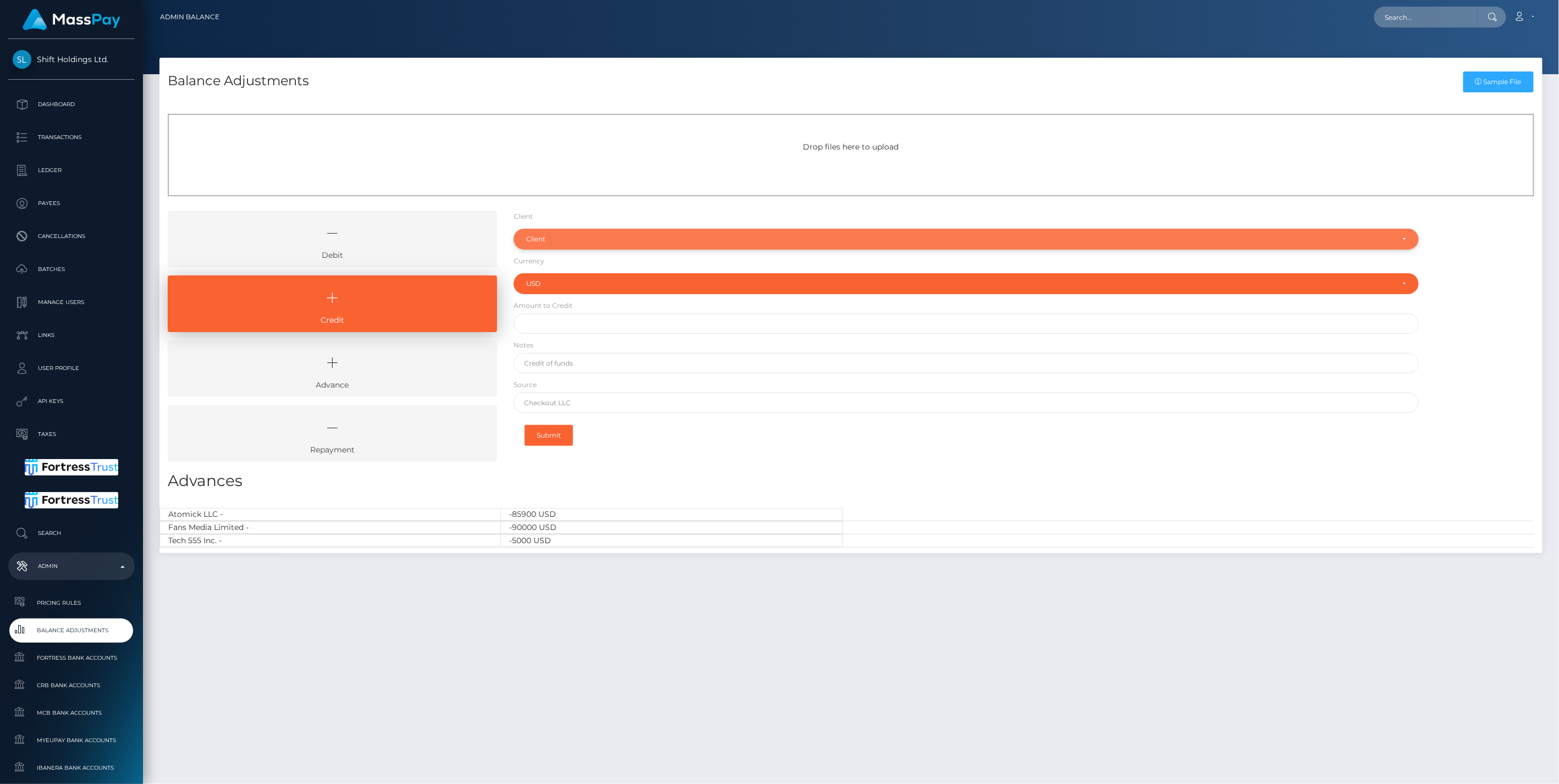
click at [563, 241] on div "Client" at bounding box center [960, 239] width 868 height 9
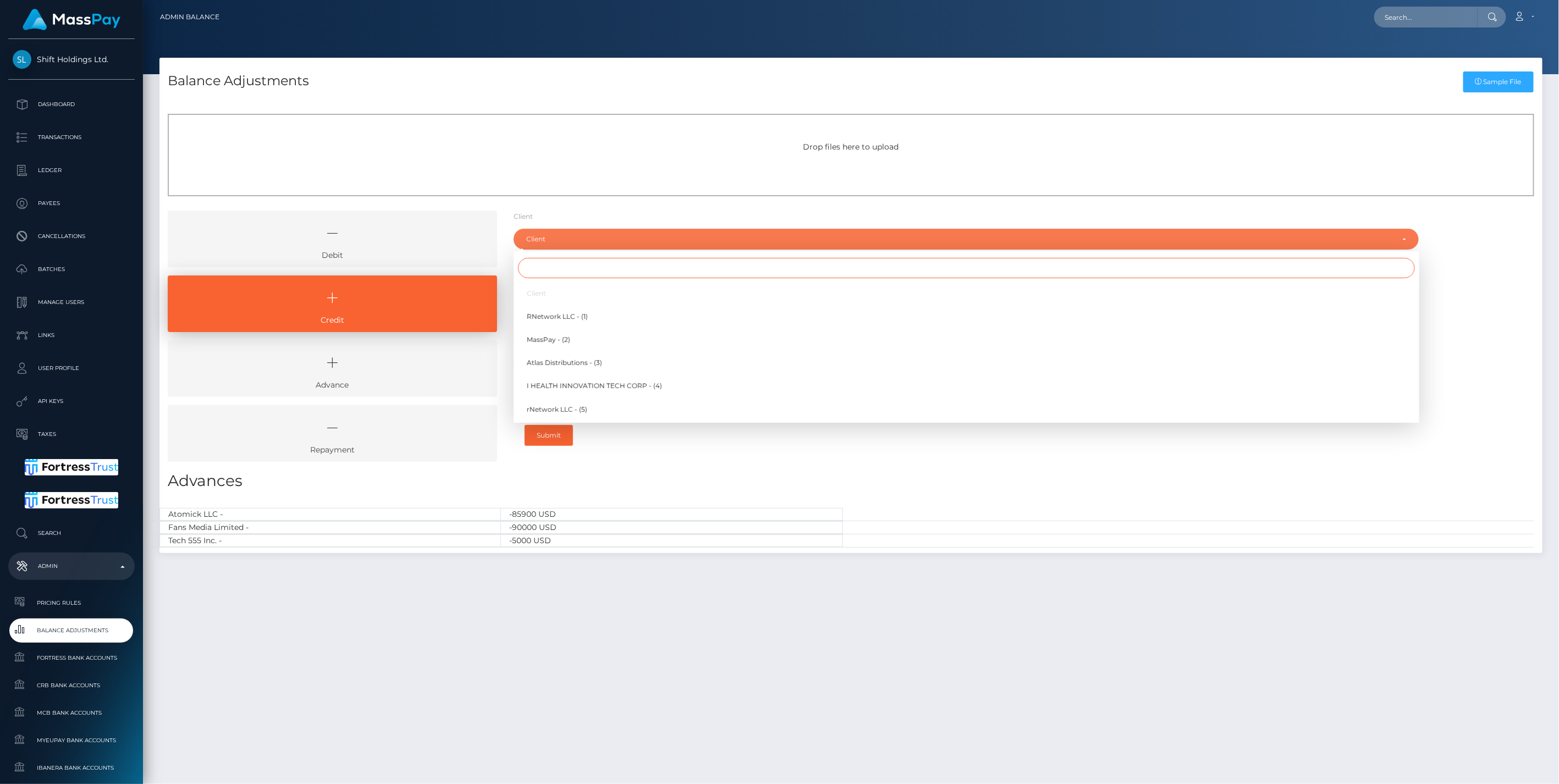
click at [548, 270] on input "Search" at bounding box center [967, 268] width 897 height 21
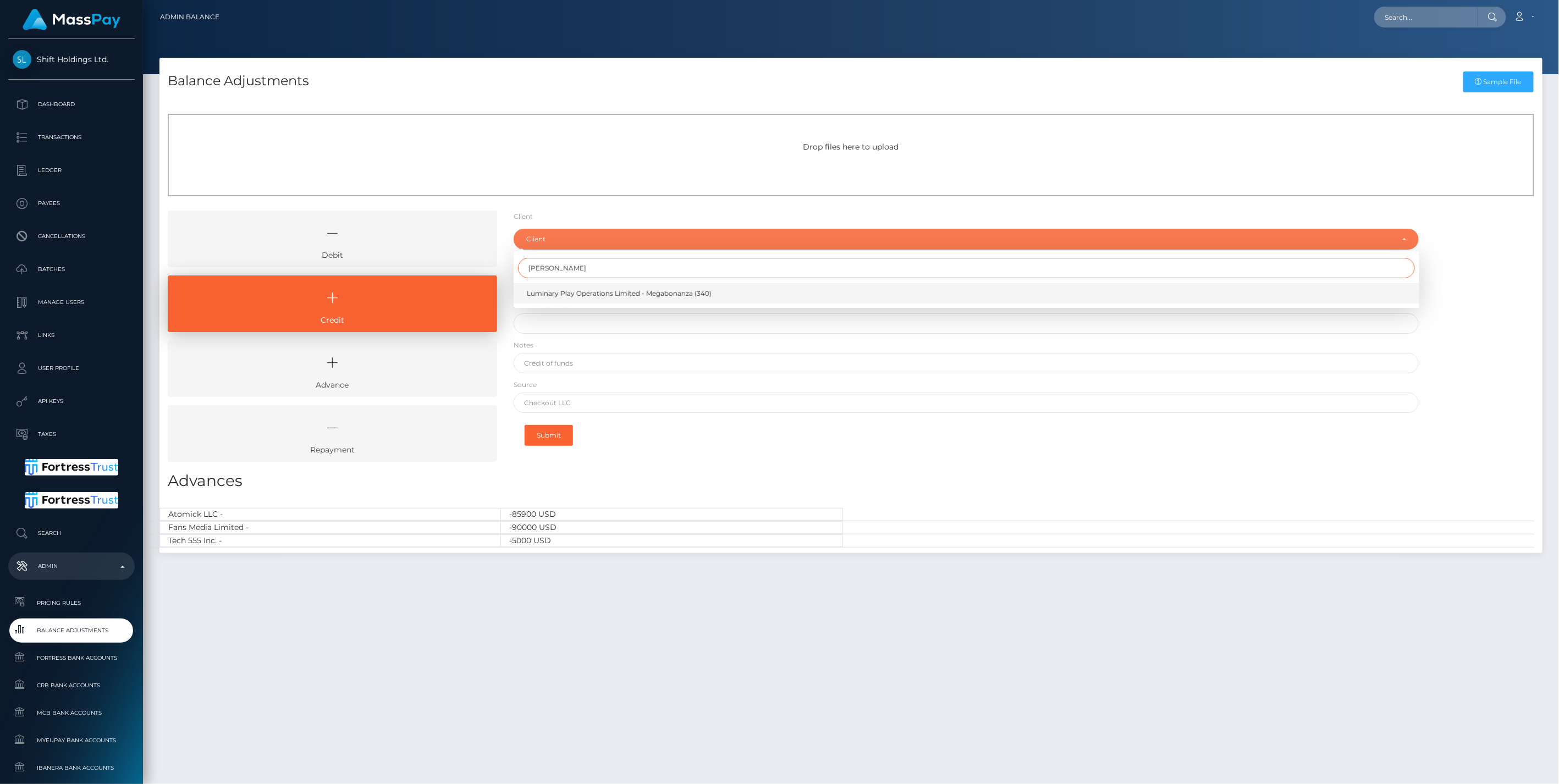
type input "lum"
click at [559, 292] on span "Luminary Play Operations Limited - Megabonanza (340)" at bounding box center [619, 293] width 185 height 10
select select "340"
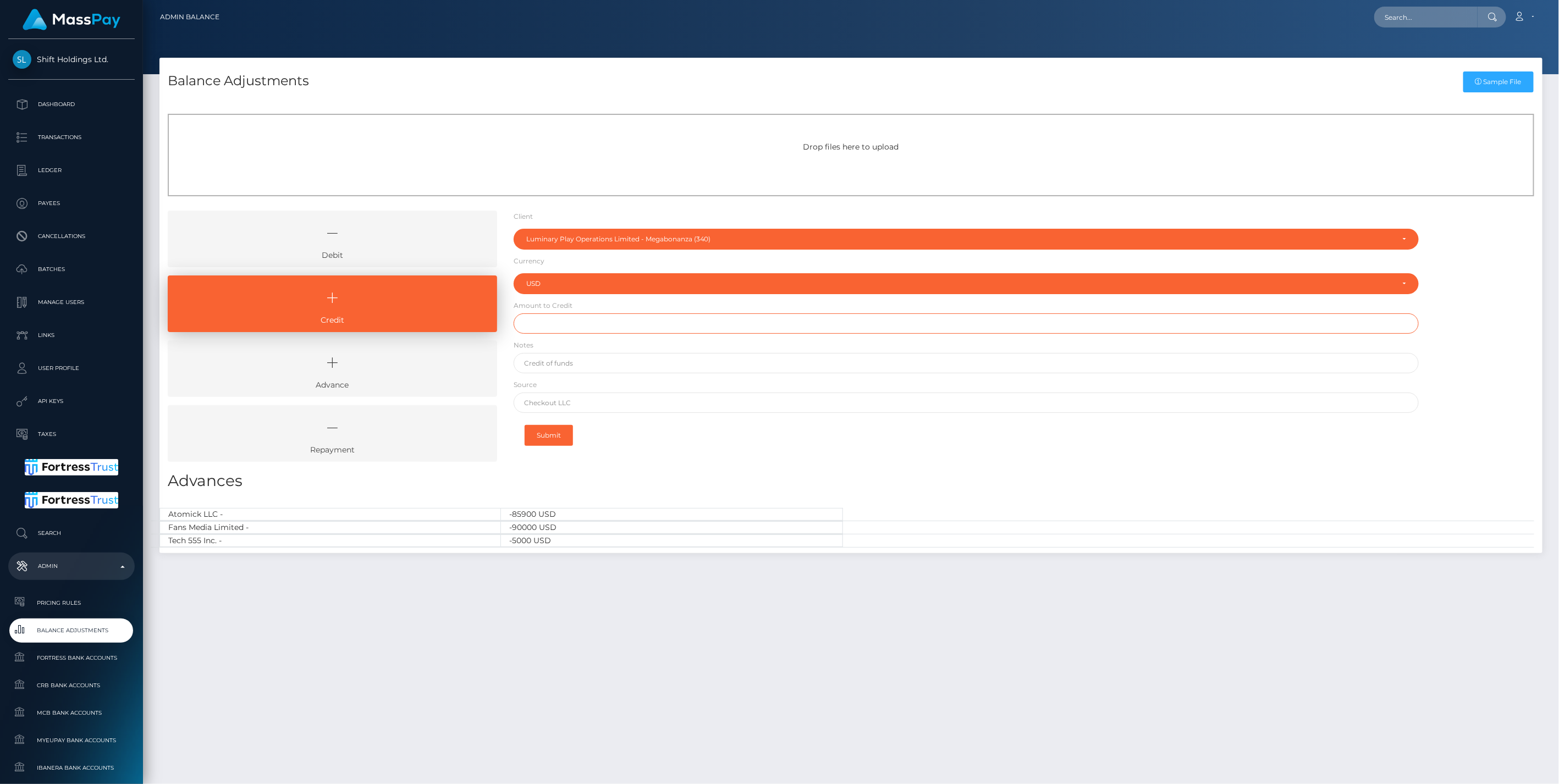
click at [534, 325] on input "text" at bounding box center [967, 324] width 906 height 21
type input "$300,000.00"
click at [553, 358] on input "text" at bounding box center [967, 363] width 906 height 21
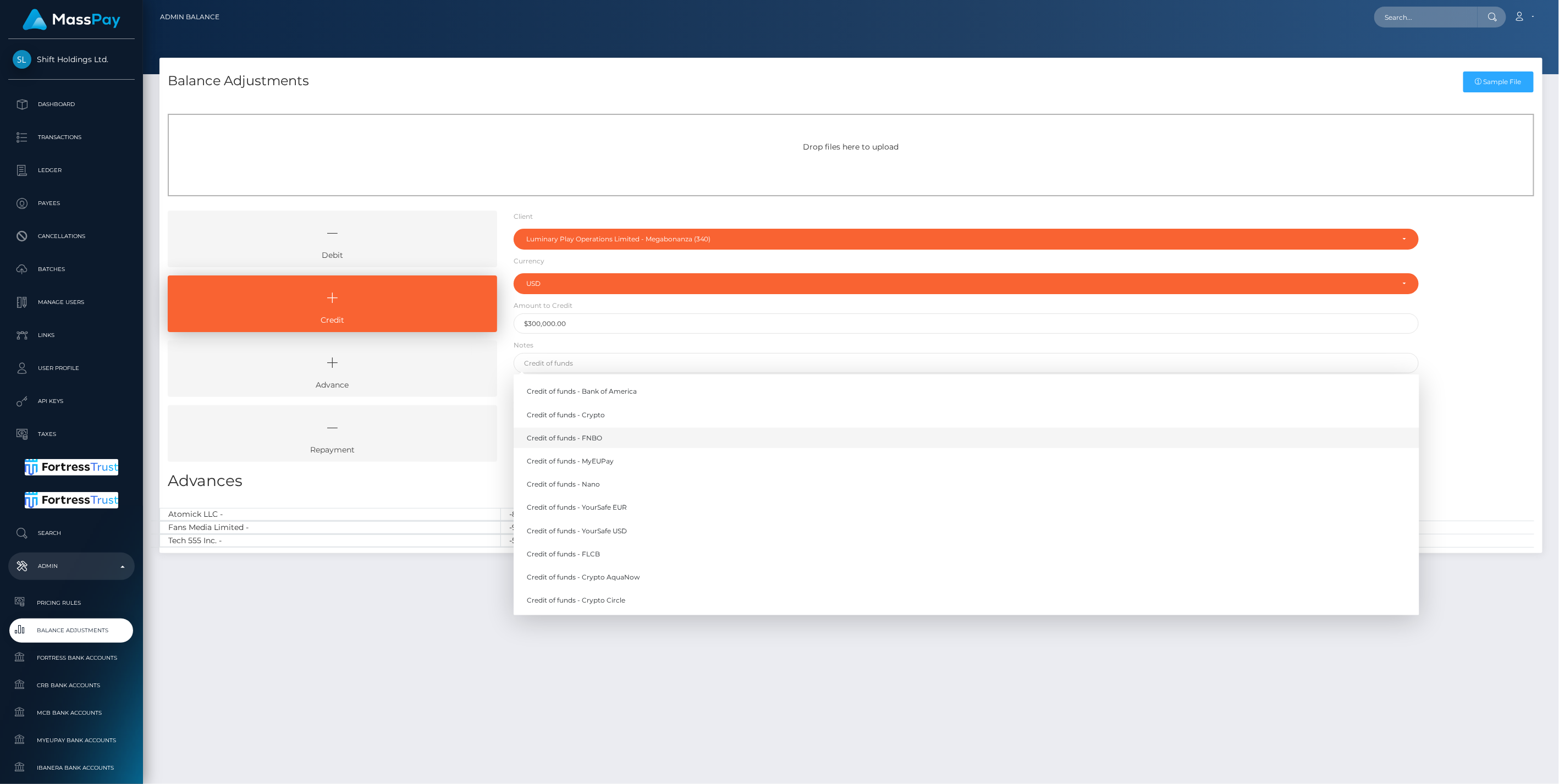
click at [587, 436] on link "Credit of funds - FNBO" at bounding box center [967, 438] width 906 height 21
type input "Credit of funds - FNBO"
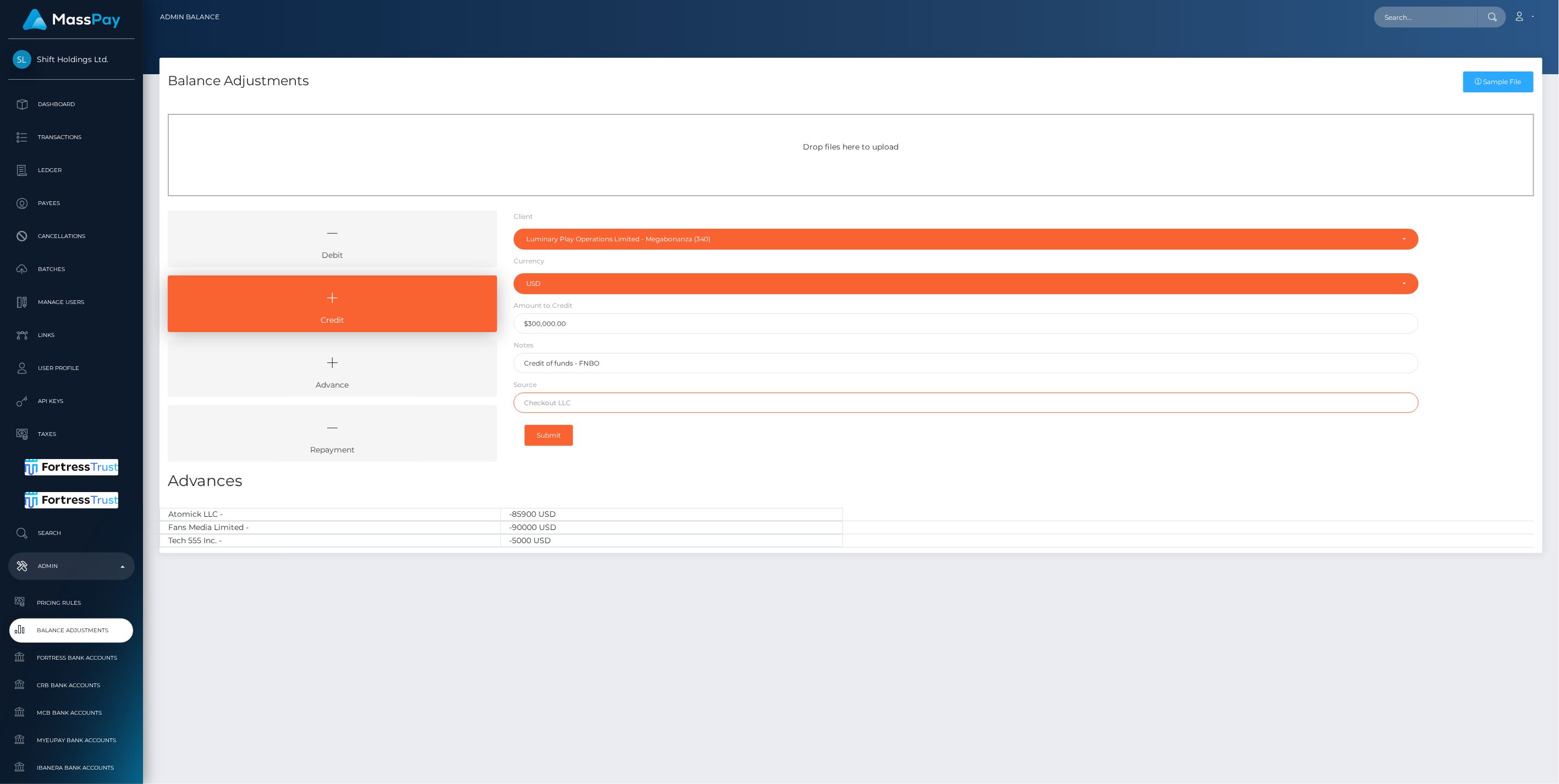
click at [576, 400] on input "text" at bounding box center [967, 403] width 906 height 21
paste input "Airwallex"
type input "Airwallex"
click at [551, 436] on button "Submit" at bounding box center [549, 435] width 48 height 21
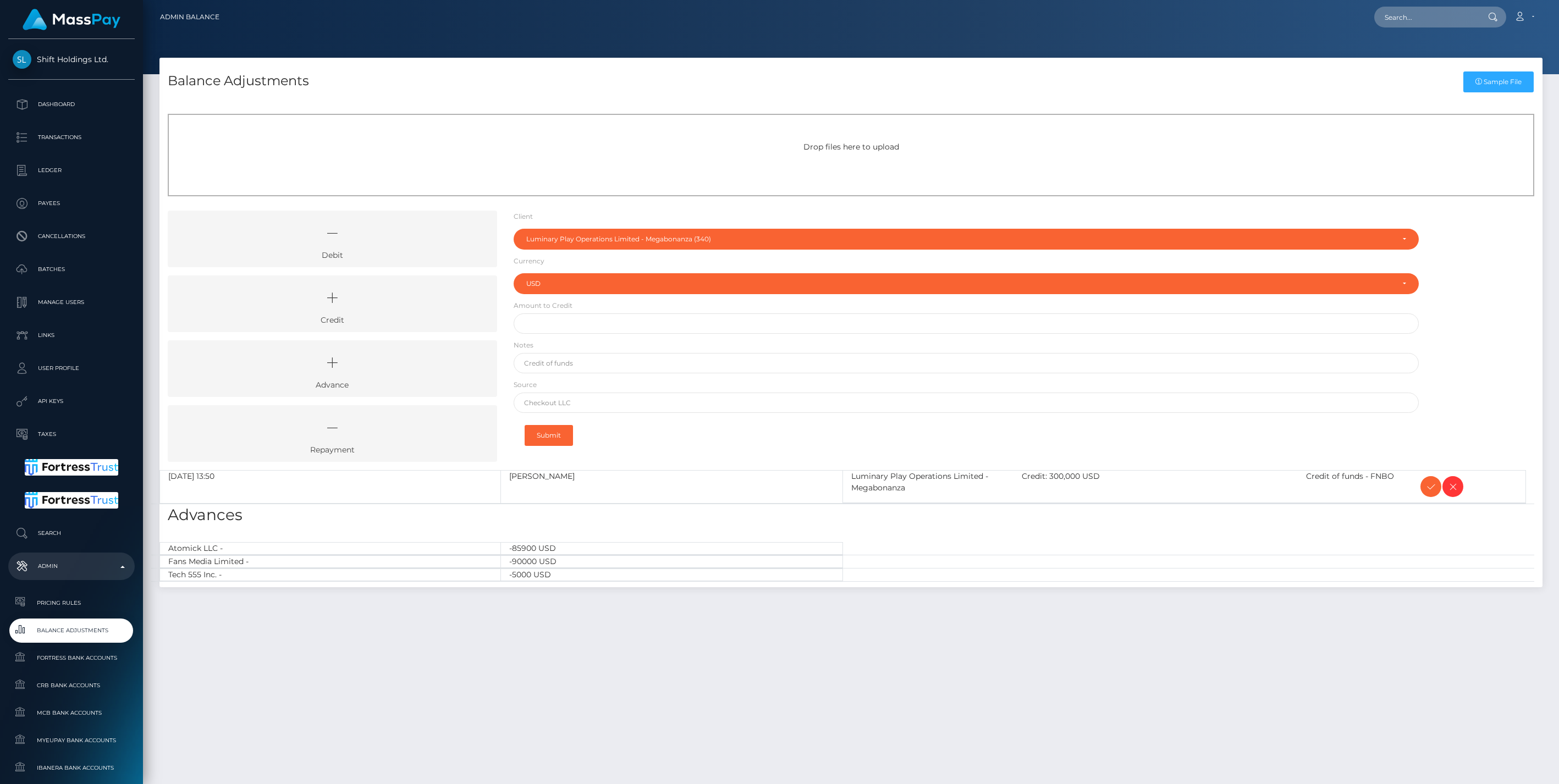
select select "340"
select select "USD"
click at [1426, 485] on icon at bounding box center [1431, 486] width 13 height 14
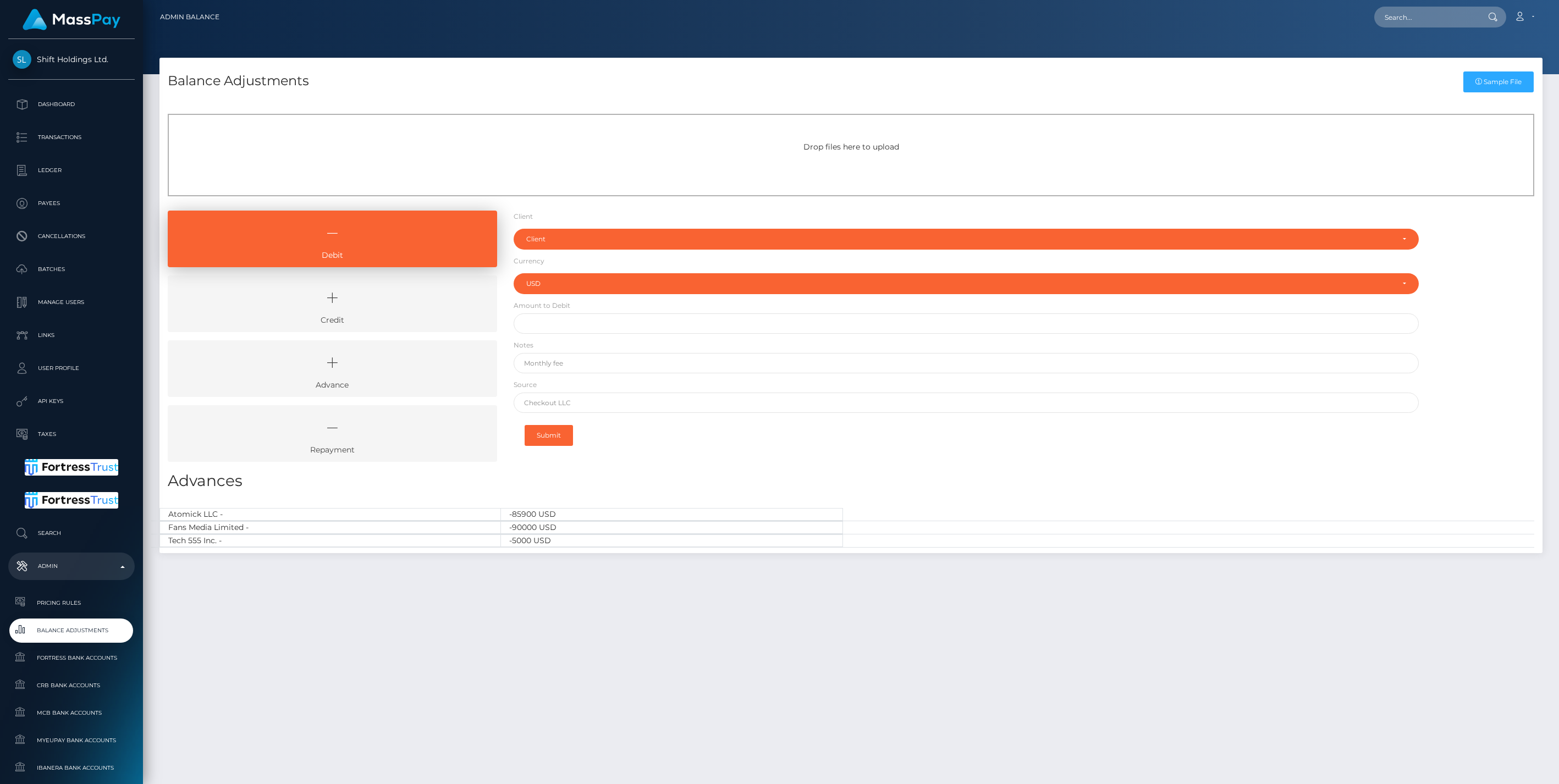
select select "USD"
click at [355, 304] on icon at bounding box center [332, 298] width 304 height 33
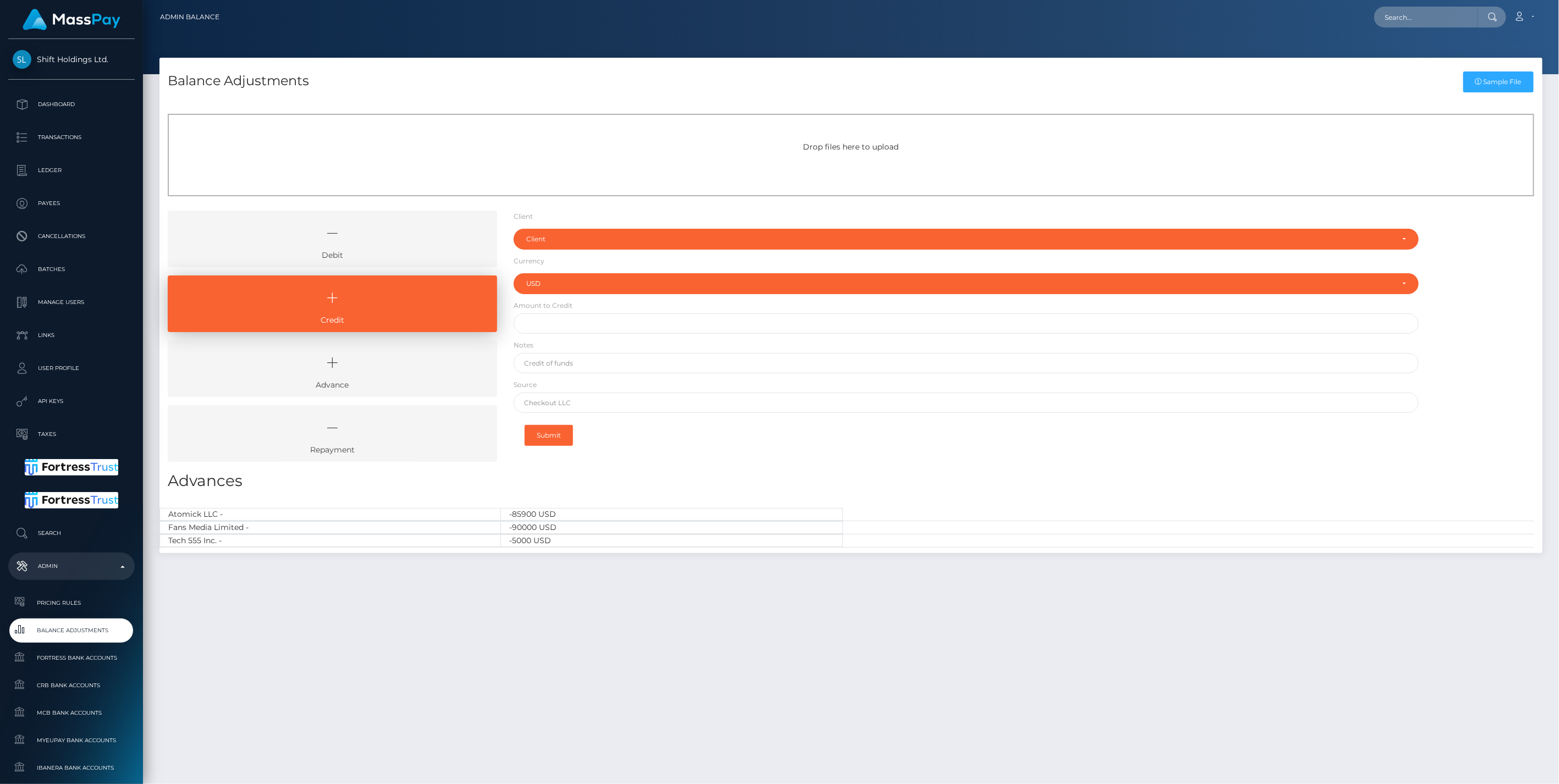
click at [382, 243] on icon at bounding box center [332, 233] width 304 height 33
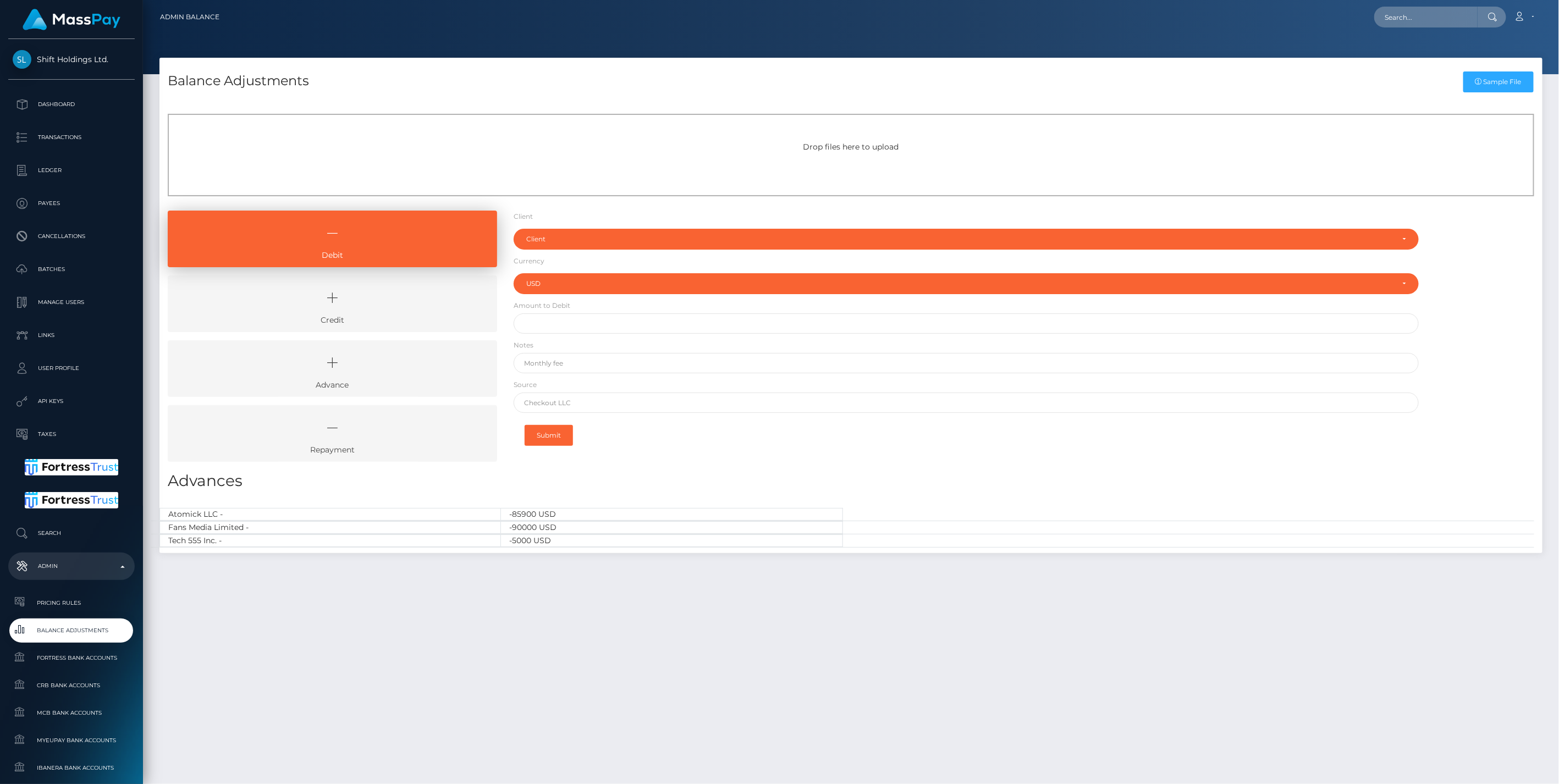
drag, startPoint x: 381, startPoint y: 299, endPoint x: 382, endPoint y: 290, distance: 9.1
click at [381, 299] on icon at bounding box center [332, 298] width 304 height 33
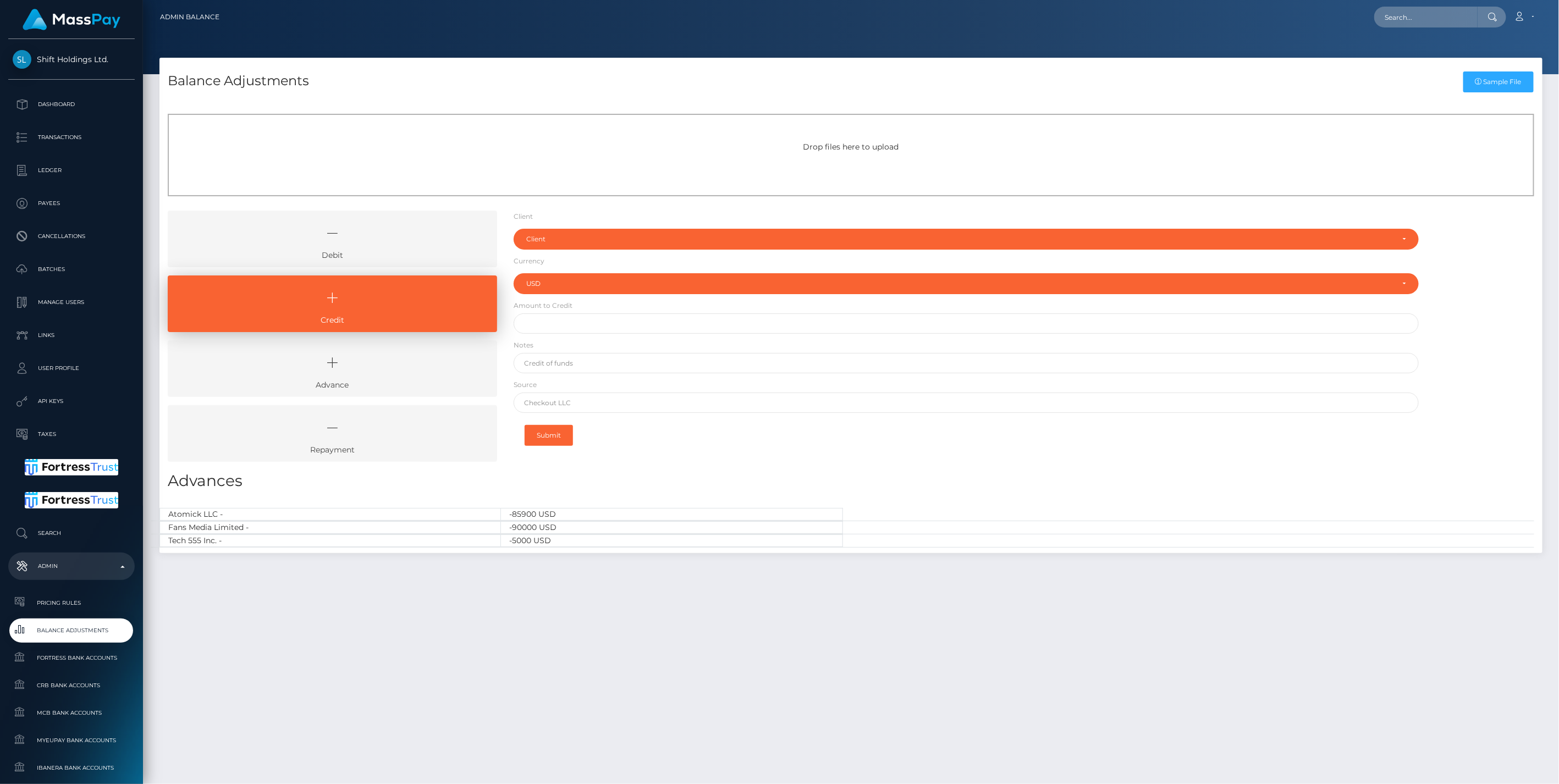
drag, startPoint x: 396, startPoint y: 233, endPoint x: 389, endPoint y: 232, distance: 7.1
click at [396, 232] on icon at bounding box center [332, 233] width 304 height 33
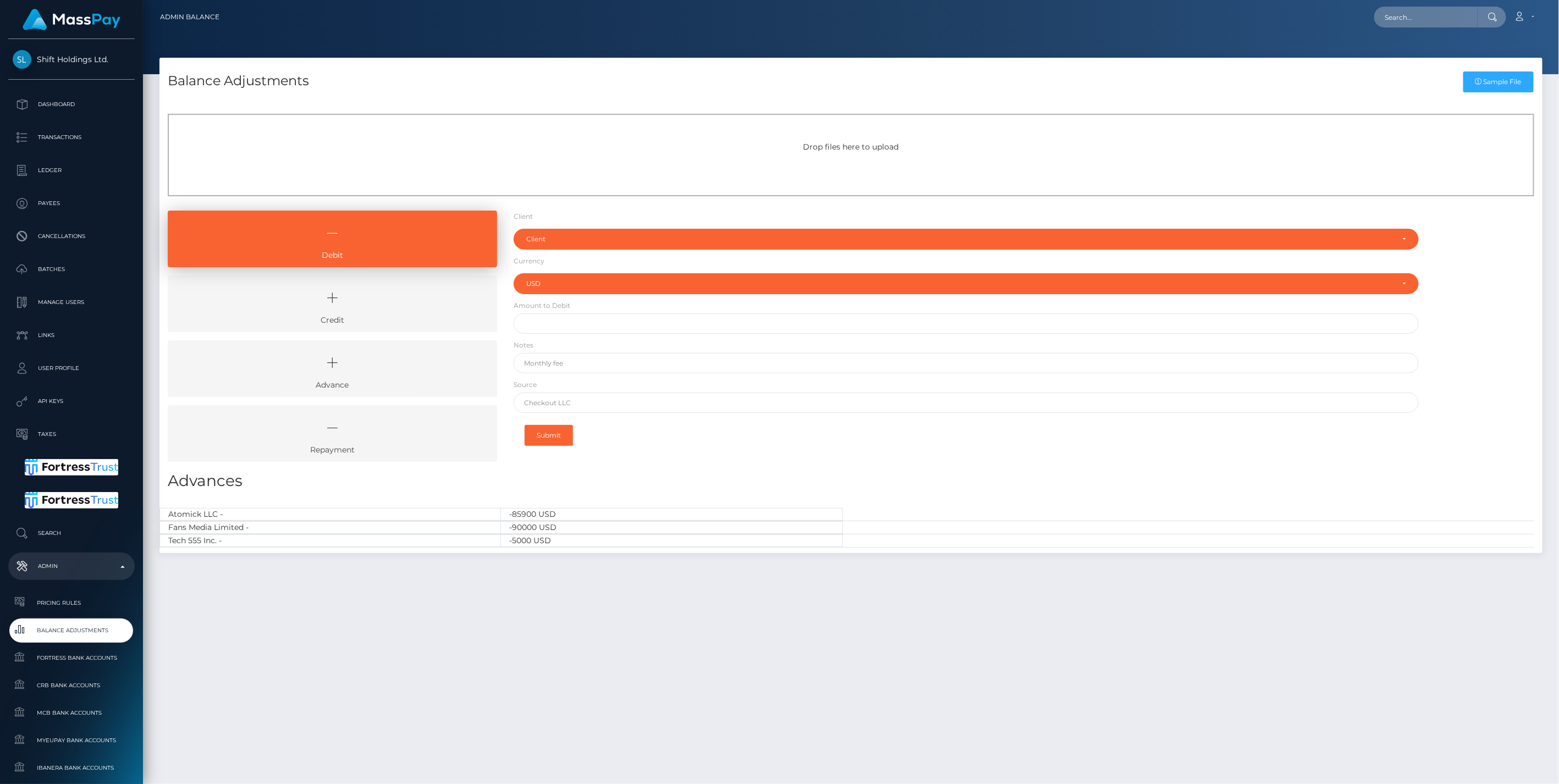
drag, startPoint x: 387, startPoint y: 311, endPoint x: 459, endPoint y: 276, distance: 80.1
click at [387, 311] on icon at bounding box center [332, 298] width 304 height 33
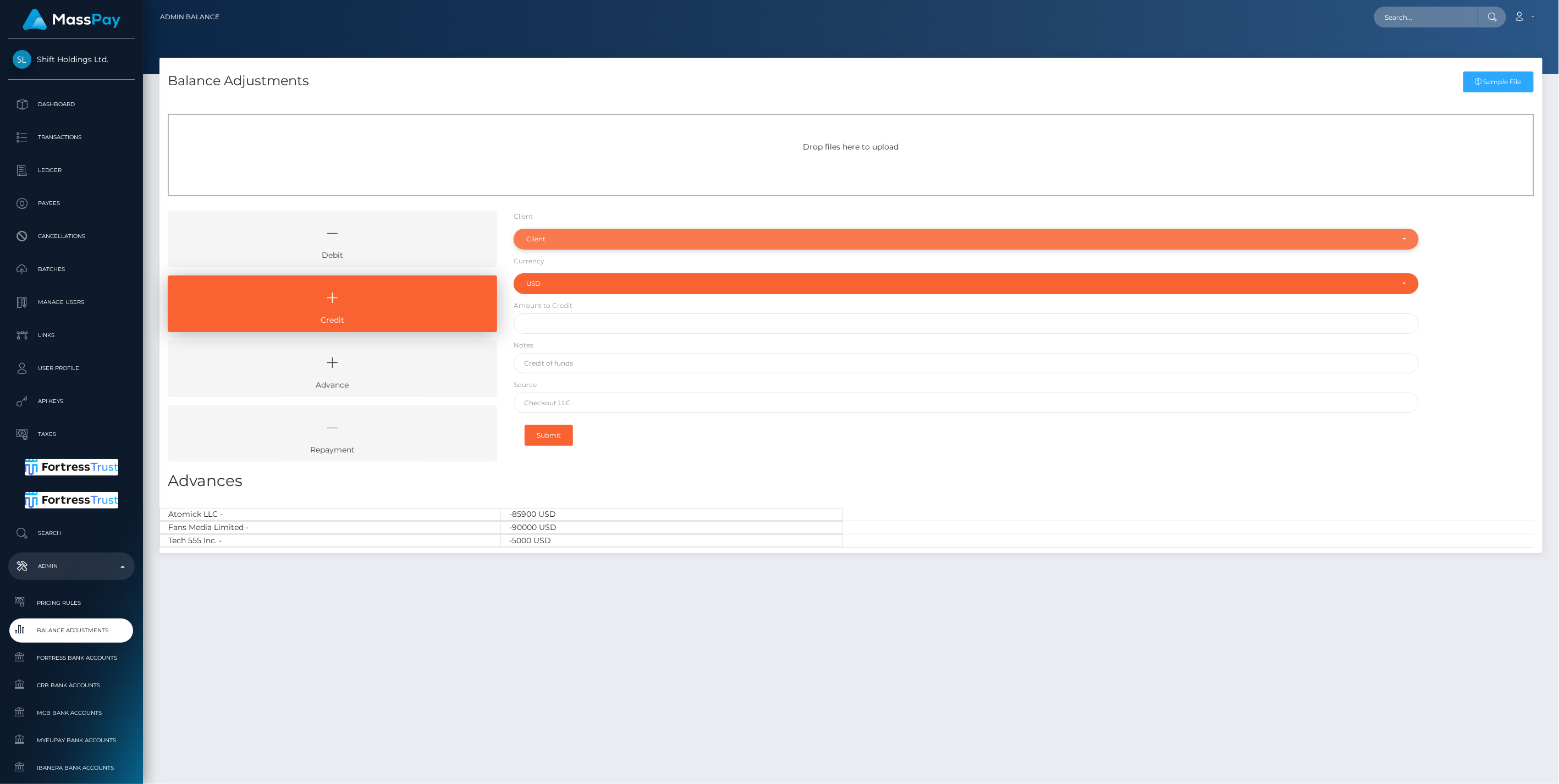
click at [540, 244] on div "Client" at bounding box center [967, 239] width 906 height 21
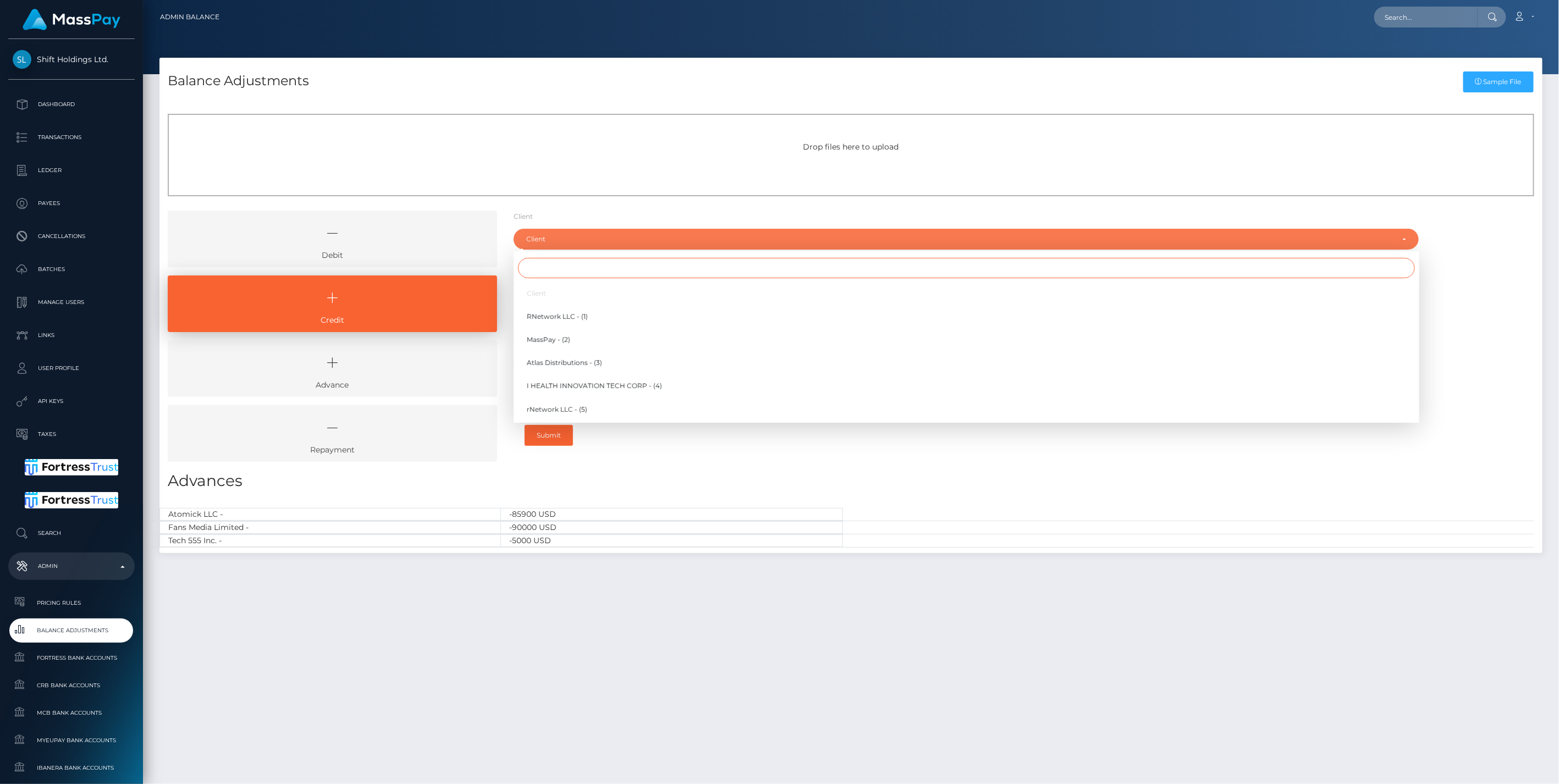
click at [560, 270] on input "Search" at bounding box center [967, 268] width 897 height 21
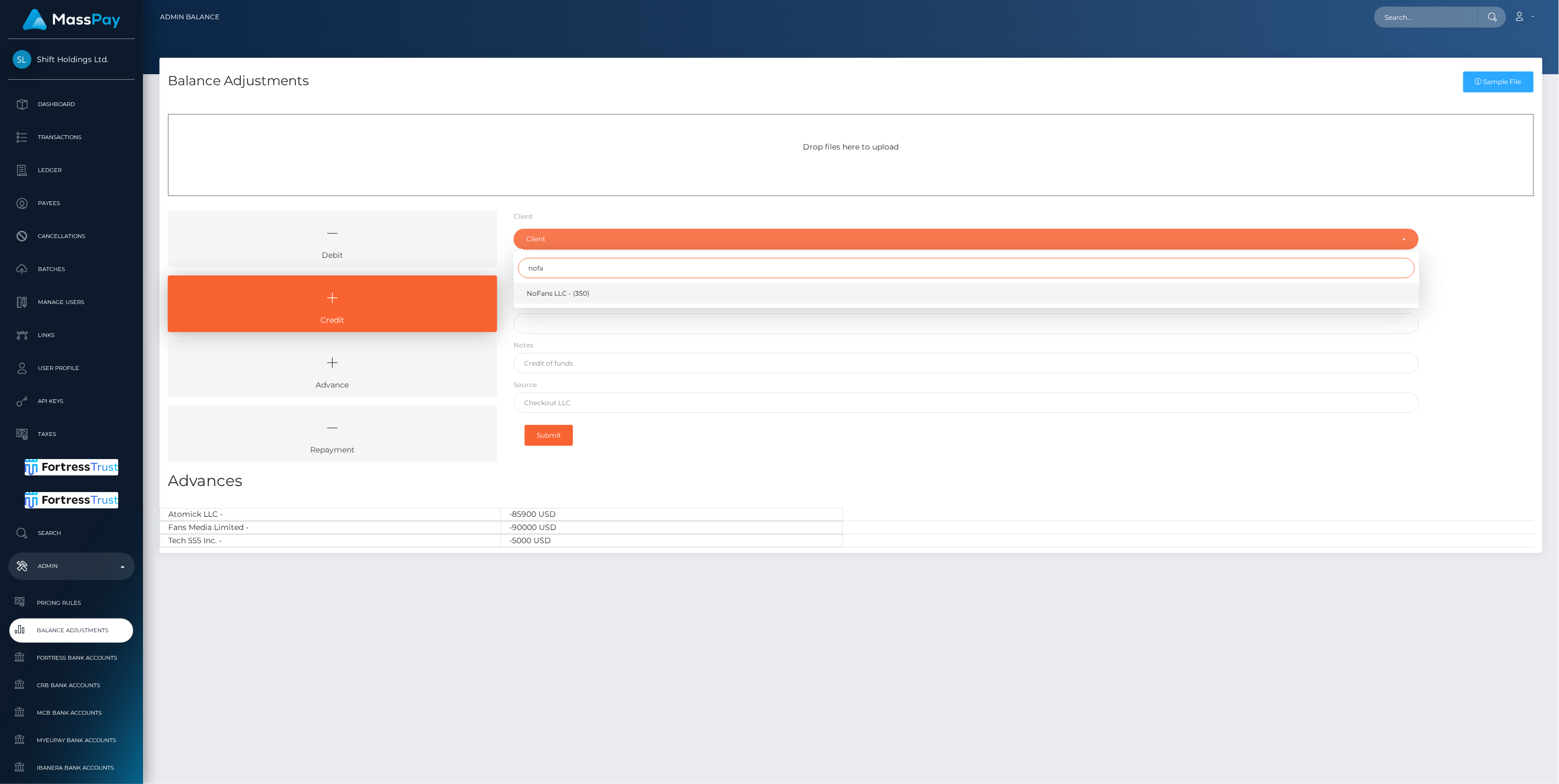
type input "nofa"
click at [556, 290] on span "NoFans LLC - (350)" at bounding box center [558, 293] width 63 height 10
select select "350"
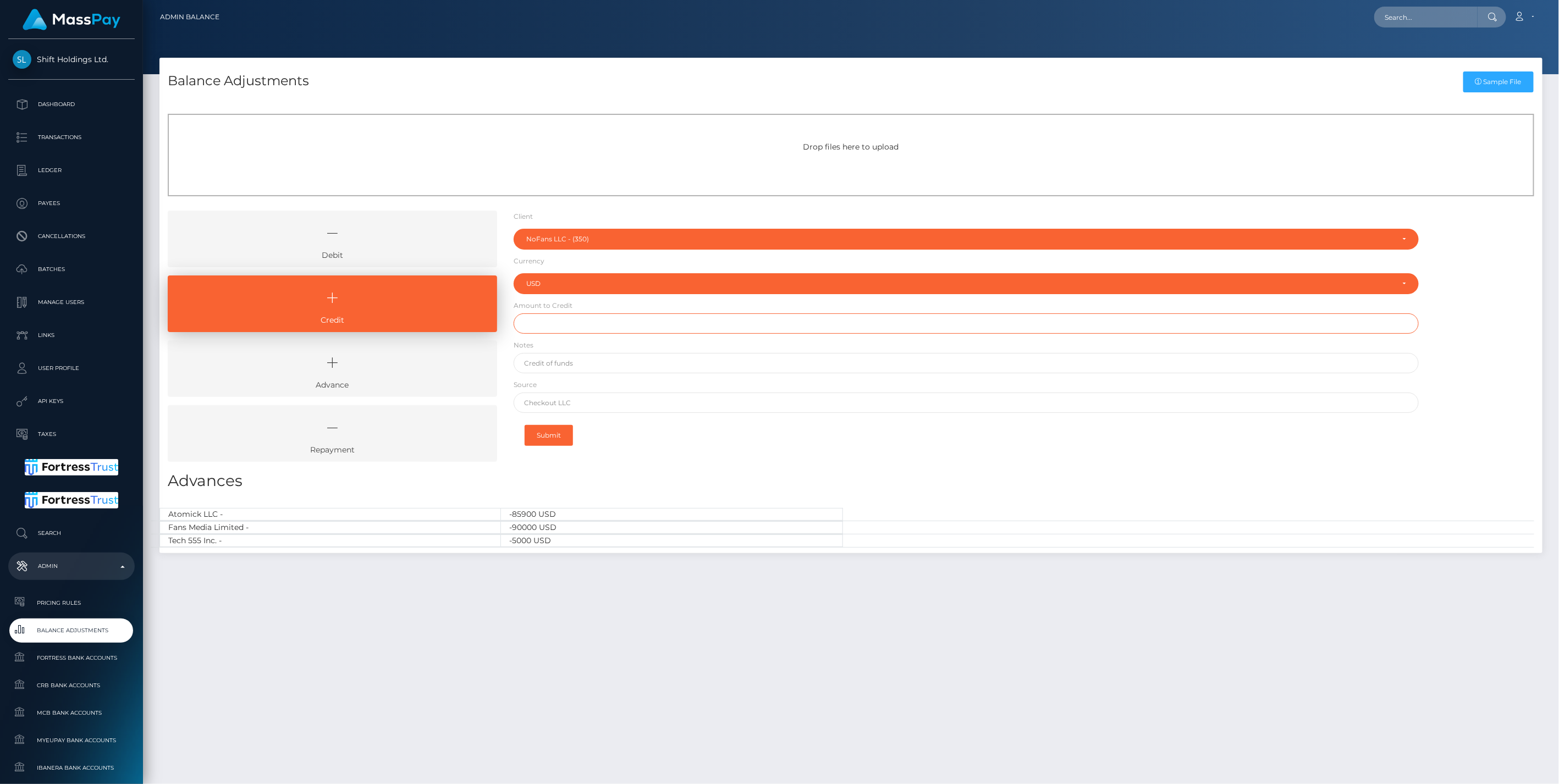
click at [557, 325] on input "text" at bounding box center [967, 324] width 906 height 21
type input "$100.00"
click at [543, 364] on input "text" at bounding box center [967, 363] width 906 height 21
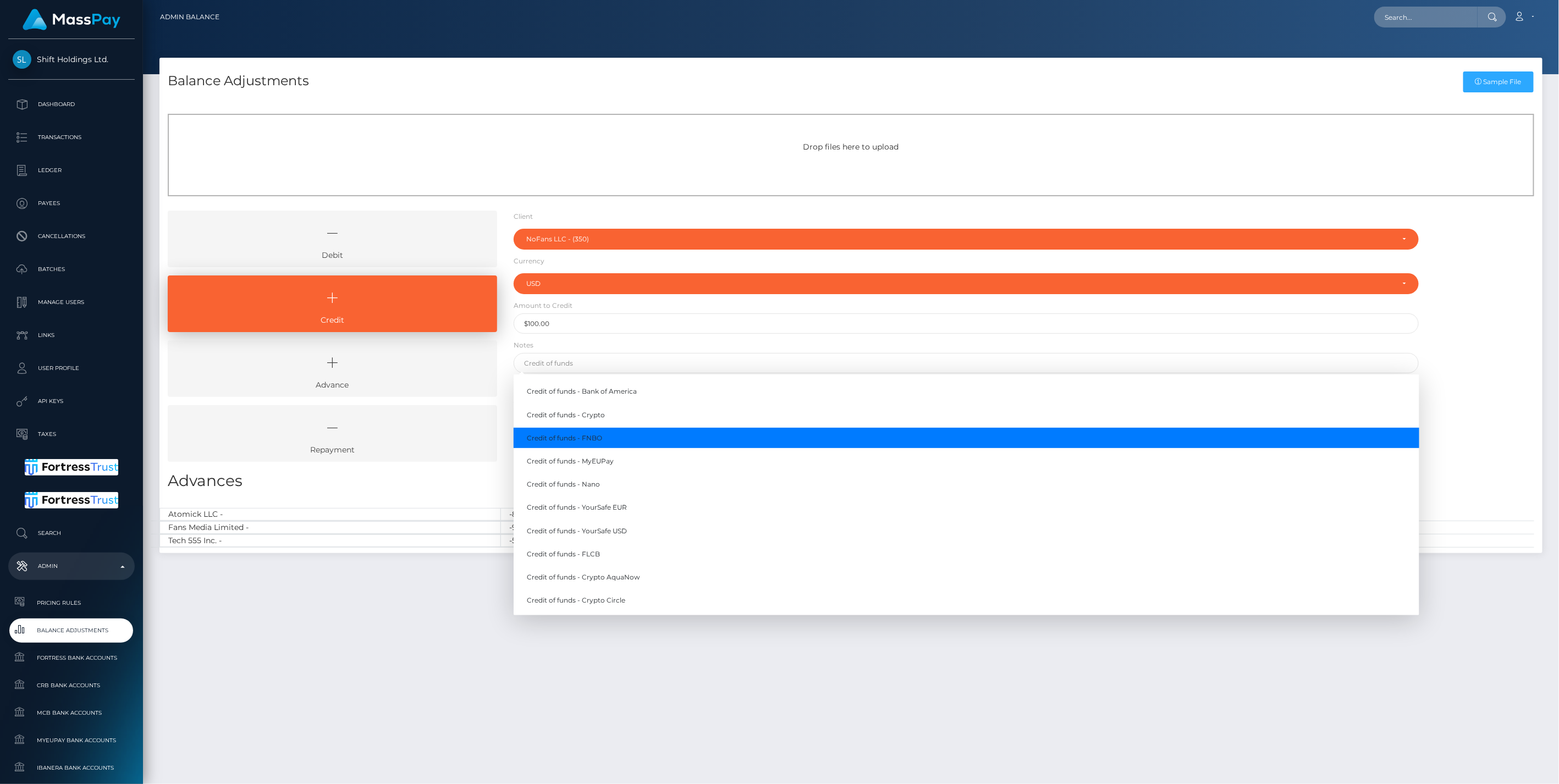
click at [584, 433] on link "Credit of funds - FNBO" at bounding box center [967, 438] width 906 height 21
type input "Credit of funds - FNBO"
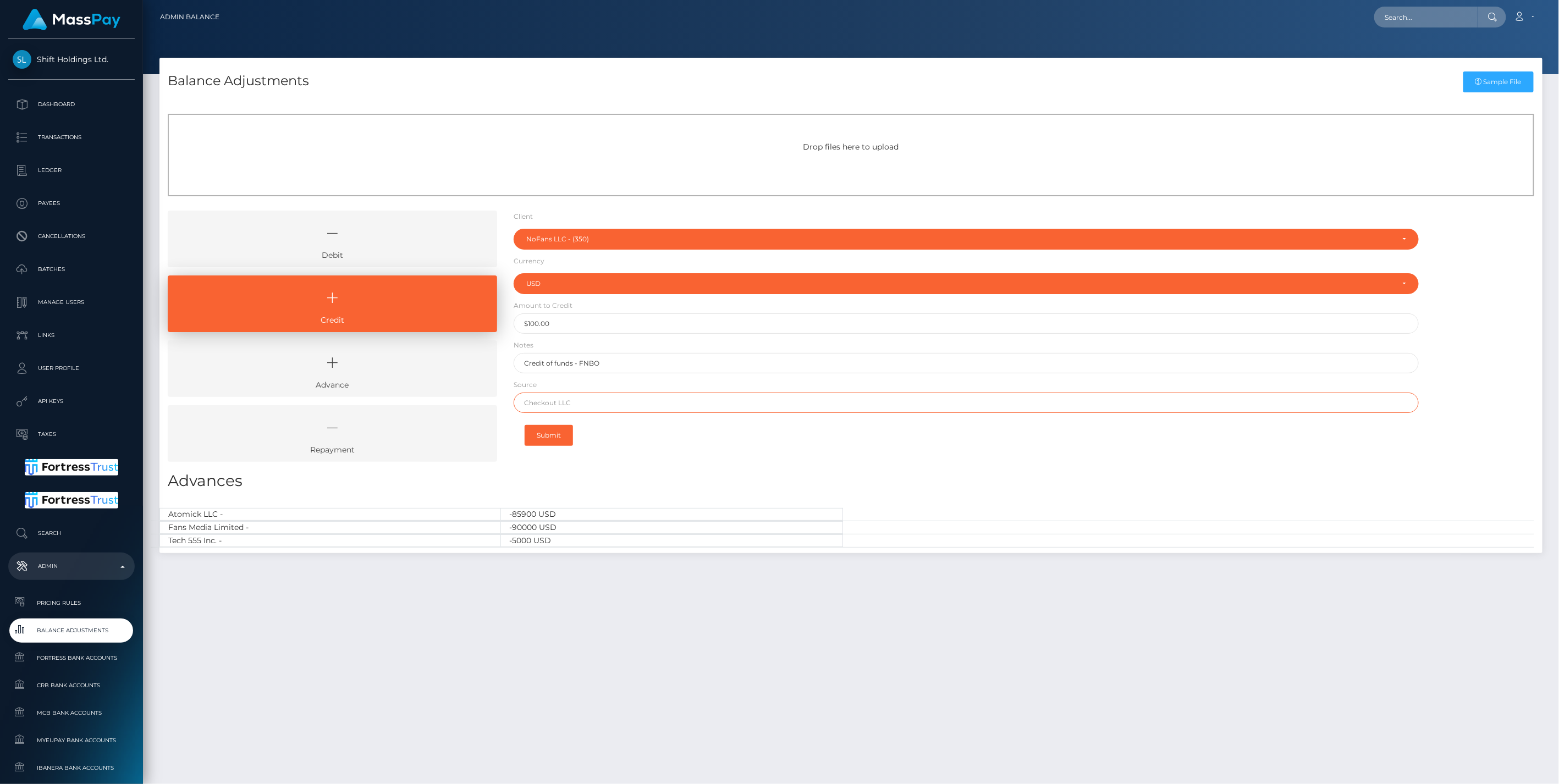
click at [559, 408] on input "text" at bounding box center [967, 403] width 906 height 21
click at [578, 393] on input "Lead Bank" at bounding box center [967, 403] width 906 height 21
drag, startPoint x: 575, startPoint y: 403, endPoint x: 430, endPoint y: 414, distance: 145.4
click at [430, 414] on div "Debit Credit Advance Repayment" at bounding box center [851, 340] width 1383 height 260
type input "Lead Bank"
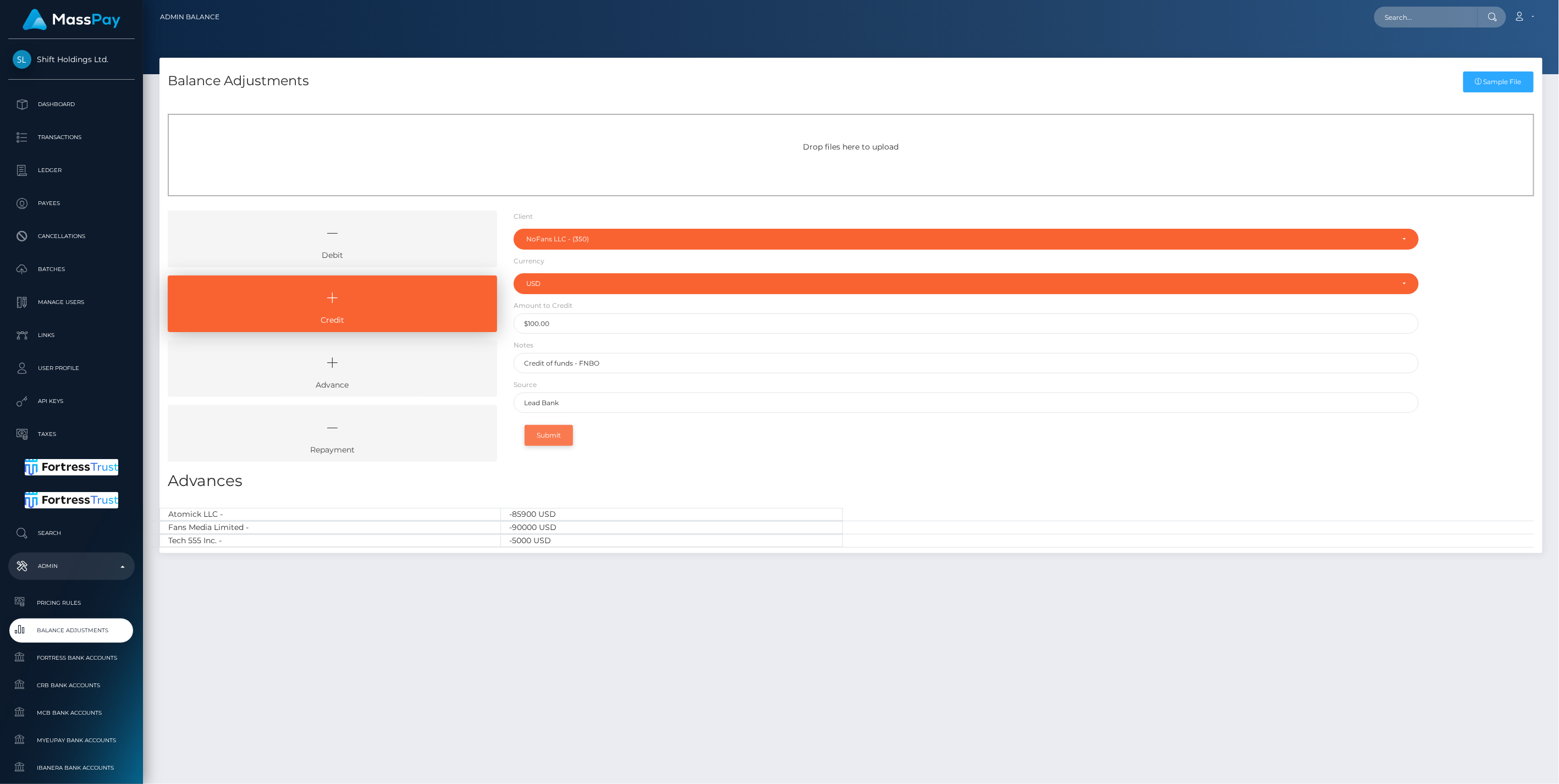
click at [563, 435] on button "Submit" at bounding box center [549, 435] width 48 height 21
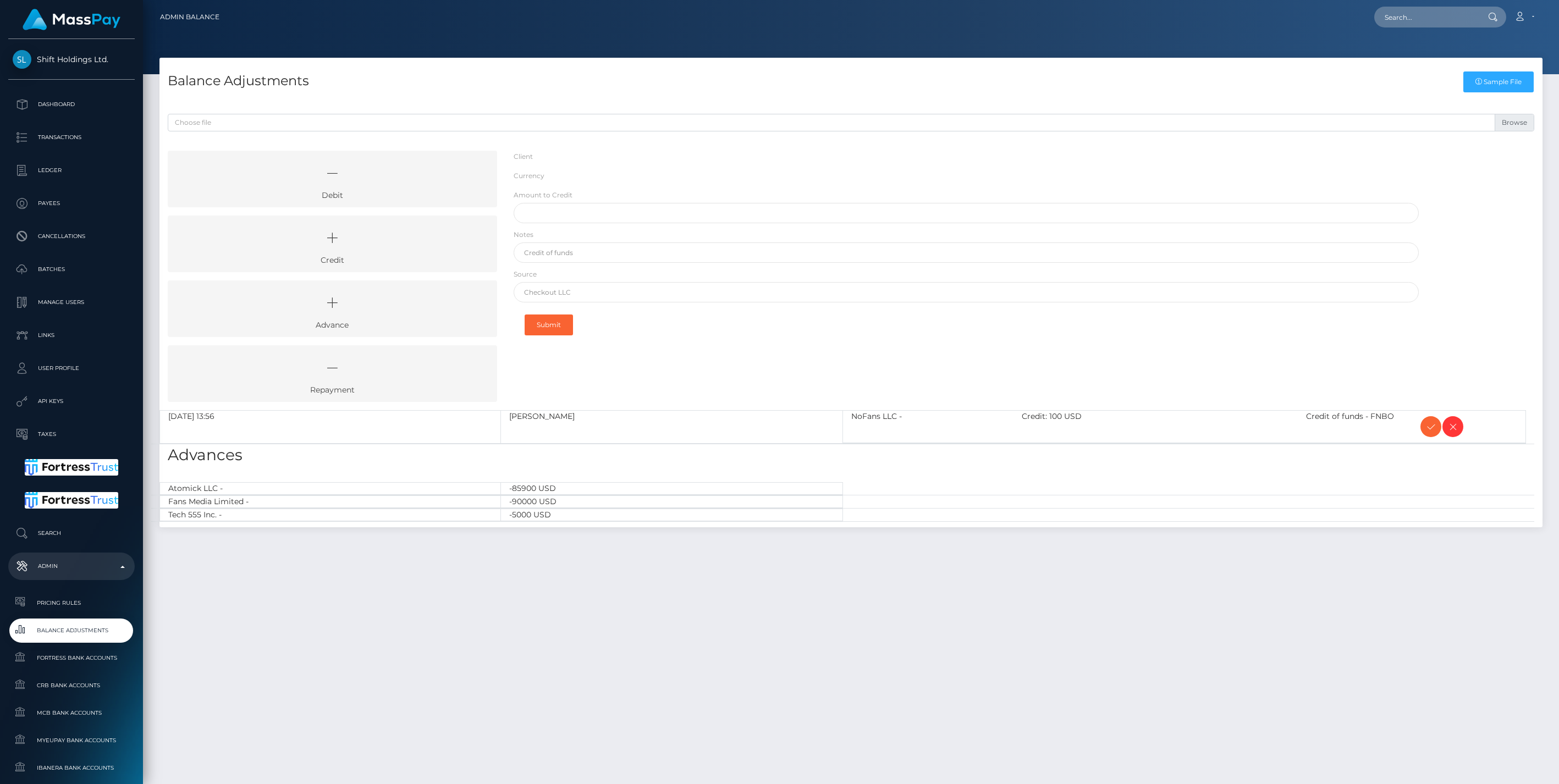
select select "350"
select select "USD"
select select
select select "350"
select select "USD"
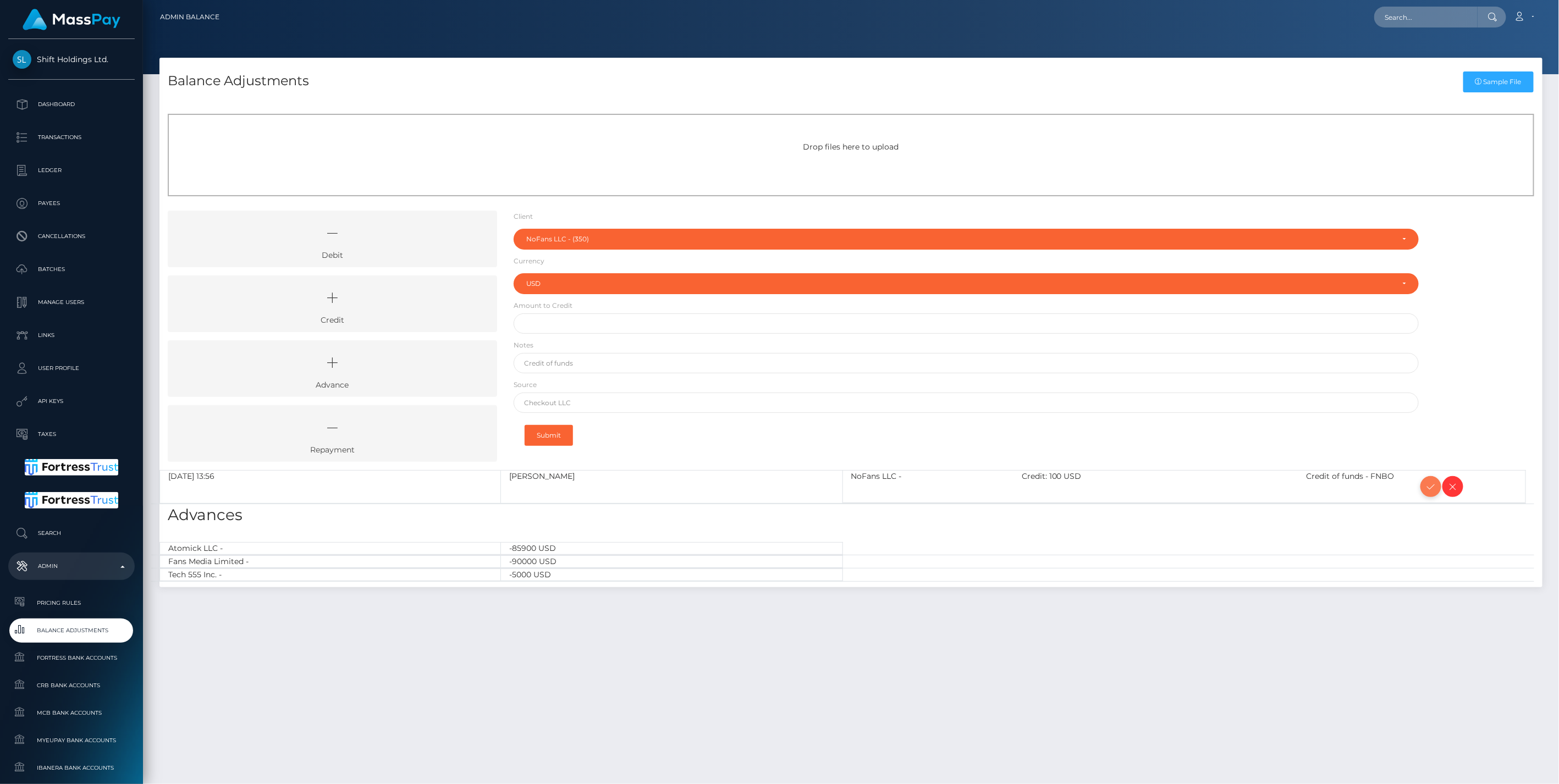
click at [1426, 484] on icon at bounding box center [1431, 486] width 13 height 14
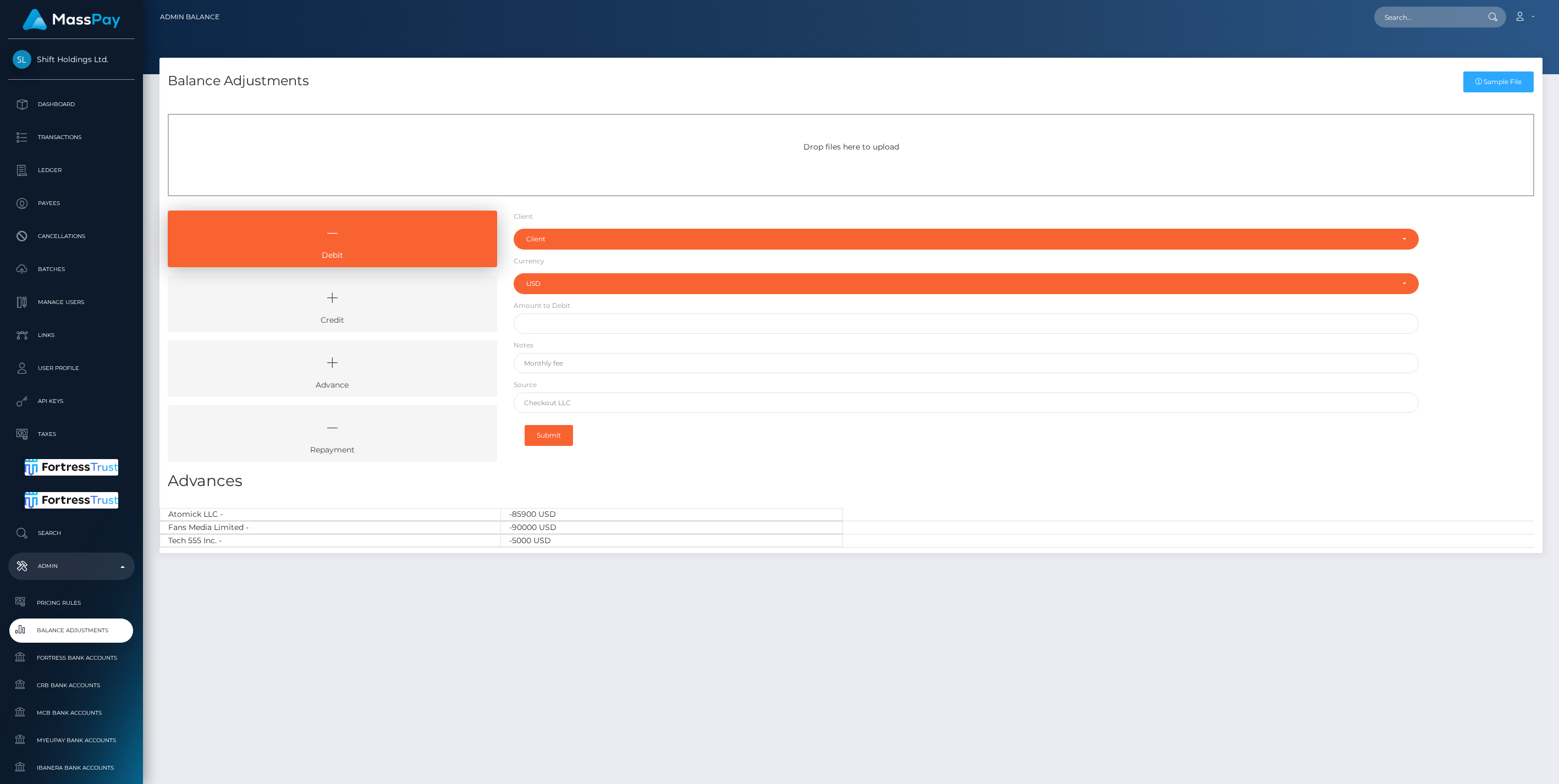
select select "USD"
click at [393, 304] on icon at bounding box center [332, 298] width 304 height 33
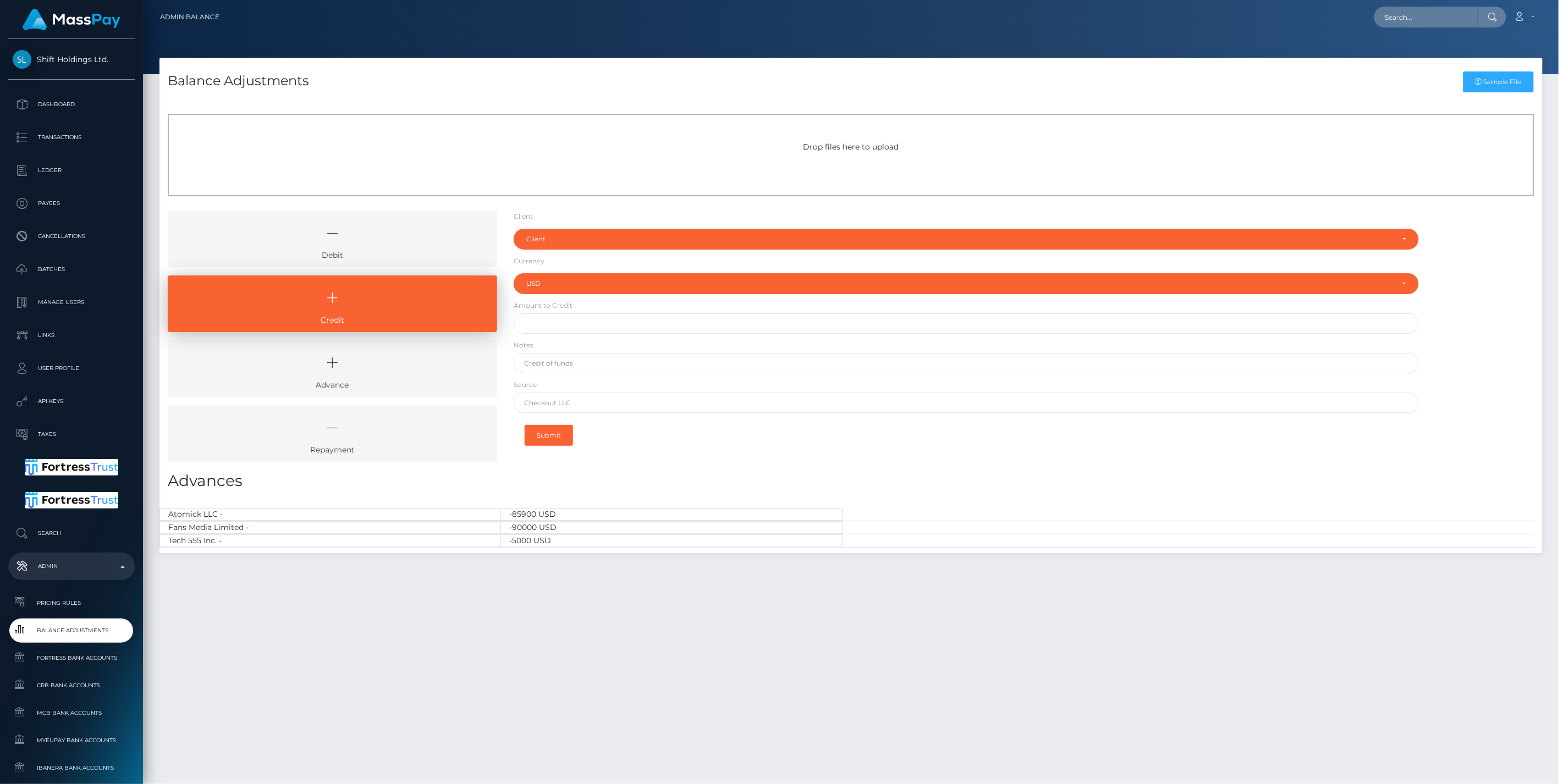
click at [401, 246] on icon at bounding box center [332, 233] width 304 height 33
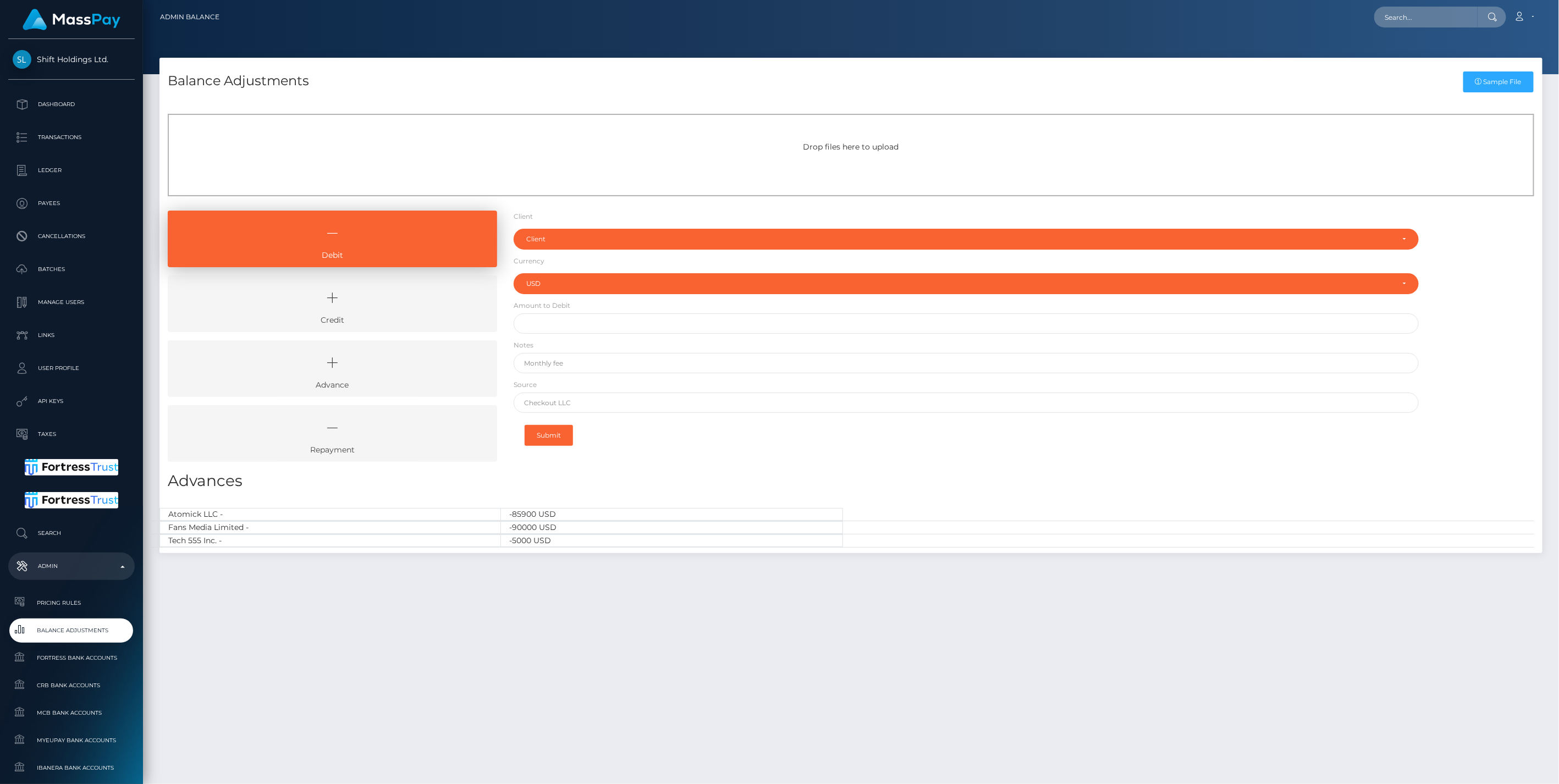
click at [381, 305] on icon at bounding box center [332, 298] width 304 height 33
